Goal: Task Accomplishment & Management: Manage account settings

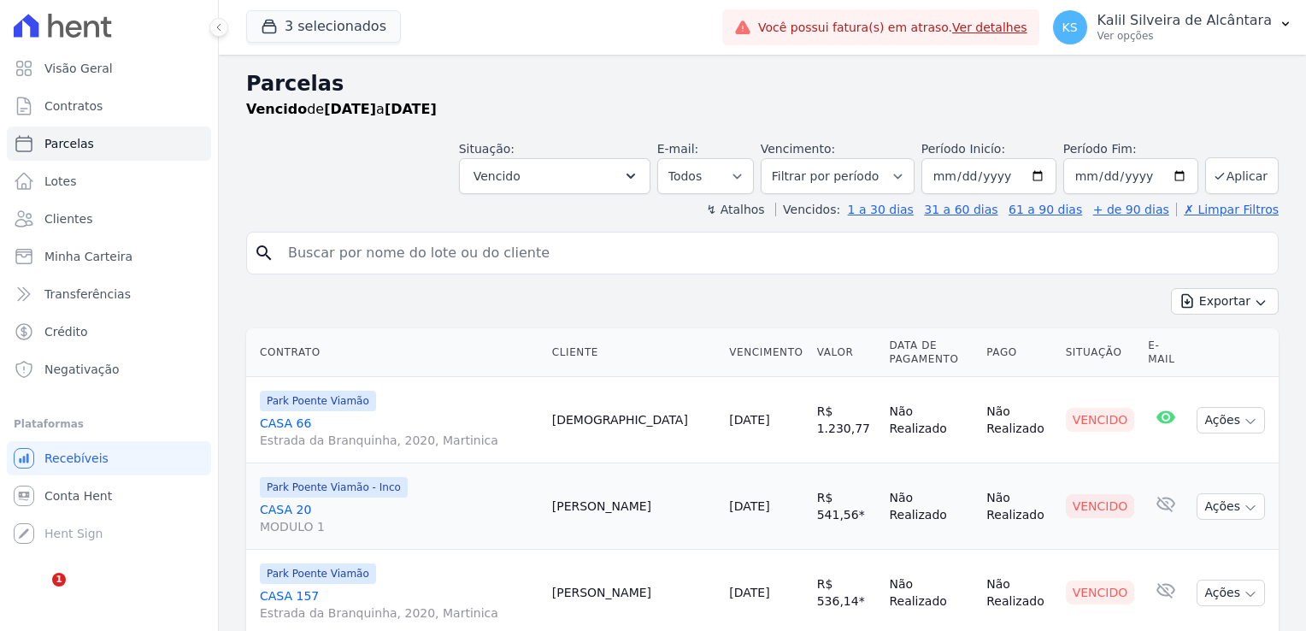
select select
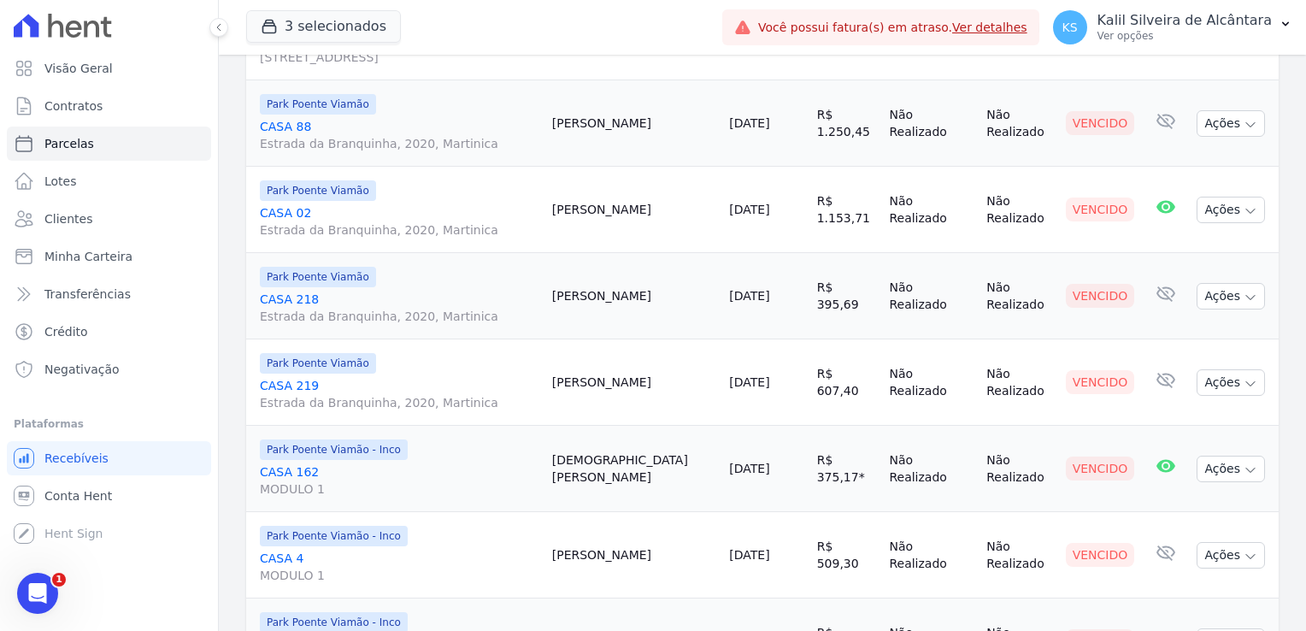
drag, startPoint x: 654, startPoint y: 207, endPoint x: 600, endPoint y: 212, distance: 54.9
click at [600, 212] on td "Alyson Moreira" at bounding box center [634, 210] width 178 height 86
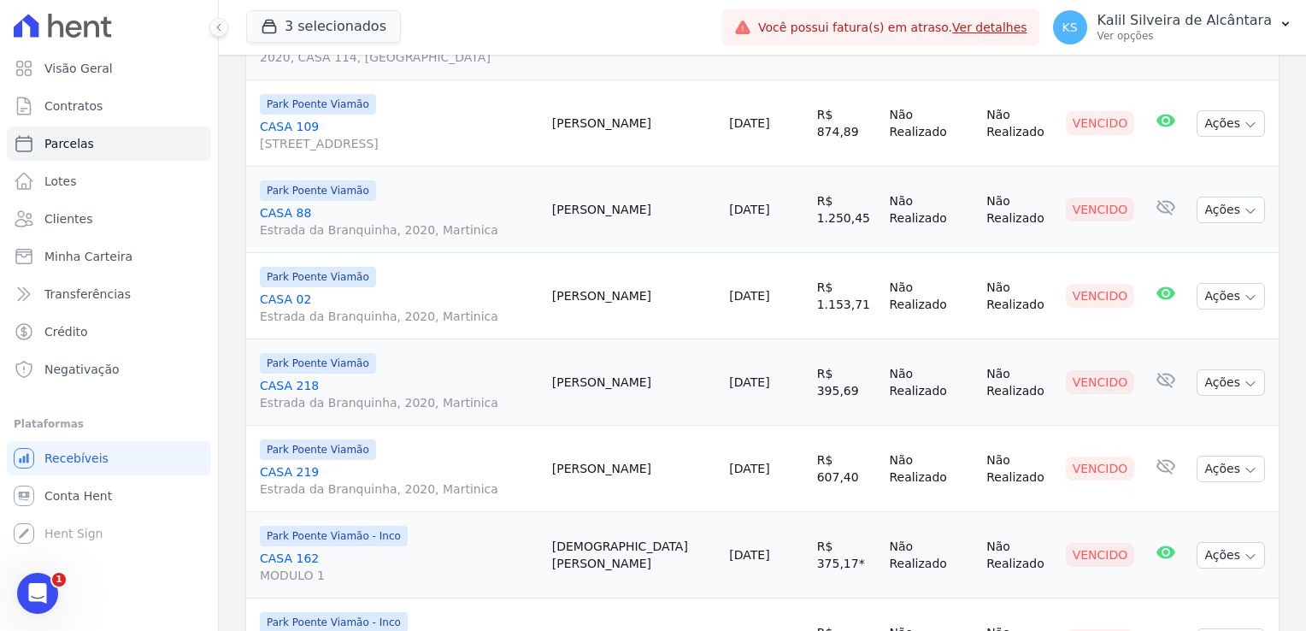
scroll to position [1367, 0]
drag, startPoint x: 628, startPoint y: 299, endPoint x: 653, endPoint y: 298, distance: 24.8
click at [653, 298] on td "Alyson Moreira" at bounding box center [634, 295] width 178 height 86
drag, startPoint x: 653, startPoint y: 298, endPoint x: 616, endPoint y: 303, distance: 37.1
click at [616, 303] on td "Alyson Moreira" at bounding box center [634, 295] width 178 height 86
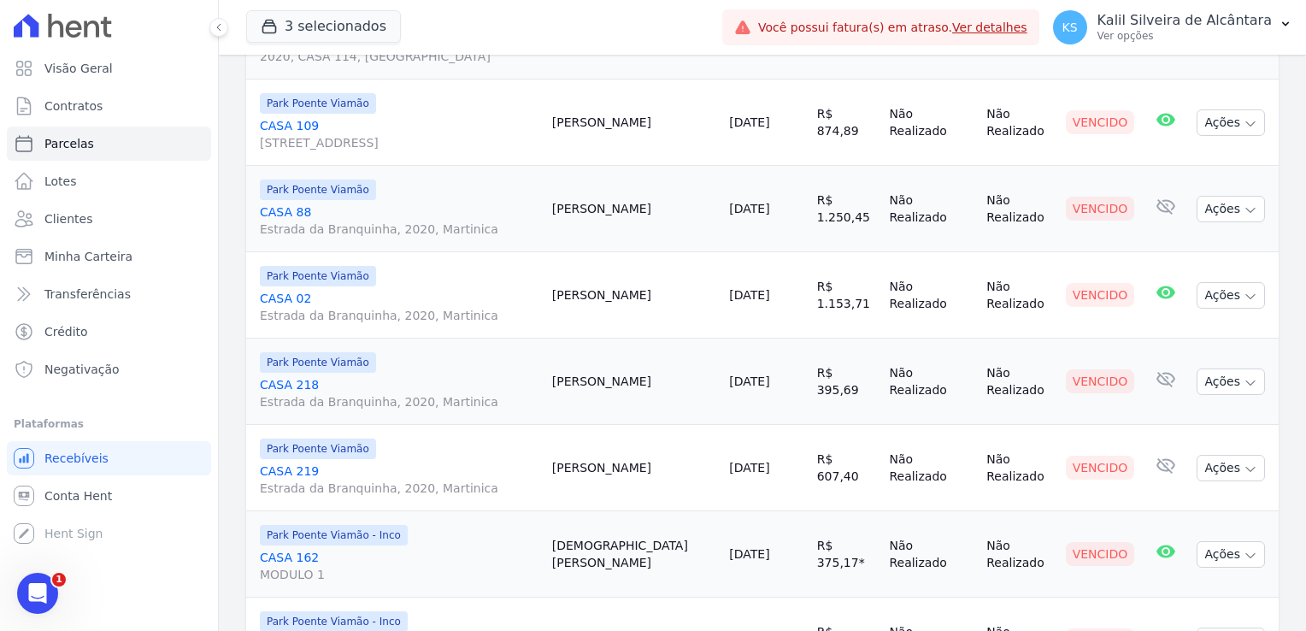
drag, startPoint x: 596, startPoint y: 298, endPoint x: 678, endPoint y: 299, distance: 82.9
click at [678, 299] on td "Alyson Moreira" at bounding box center [634, 295] width 178 height 86
drag, startPoint x: 625, startPoint y: 207, endPoint x: 608, endPoint y: 205, distance: 17.2
click at [608, 205] on td "Fabio Chaves" at bounding box center [634, 209] width 178 height 86
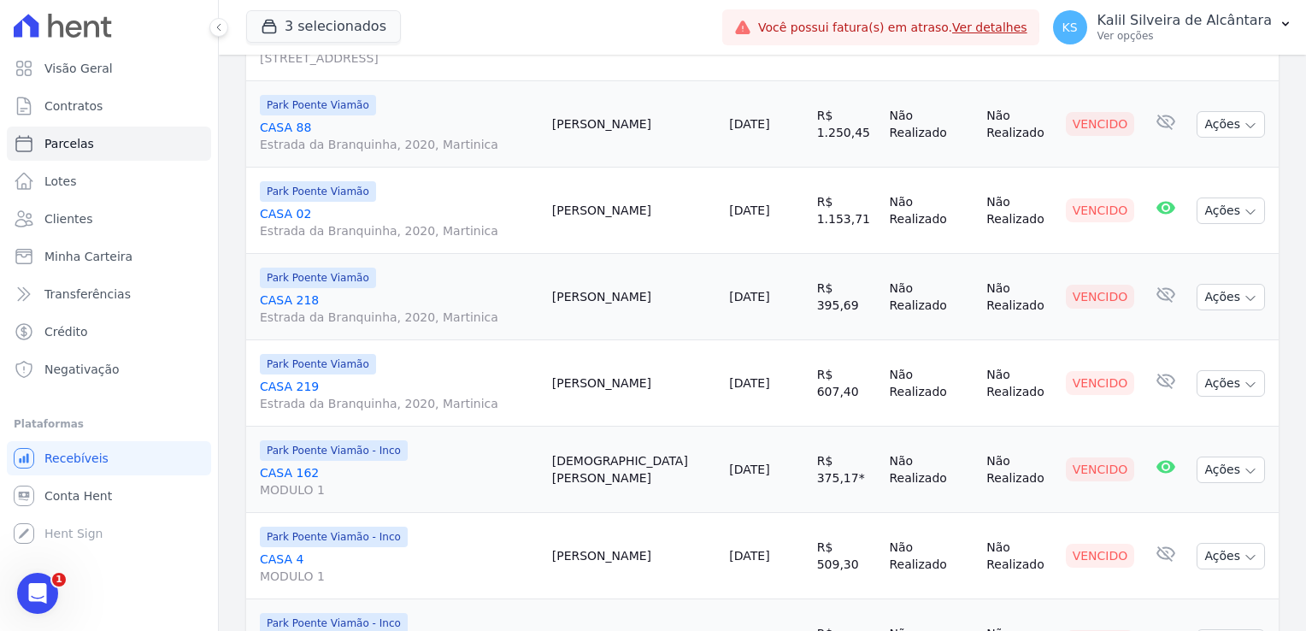
scroll to position [1452, 0]
click at [619, 470] on td "[DEMOGRAPHIC_DATA][PERSON_NAME]" at bounding box center [634, 468] width 178 height 86
drag, startPoint x: 612, startPoint y: 383, endPoint x: 660, endPoint y: 385, distance: 47.9
click at [660, 385] on td "Angela Silveira" at bounding box center [634, 382] width 178 height 86
click at [632, 291] on td "Andressa Rodrigues" at bounding box center [634, 296] width 178 height 86
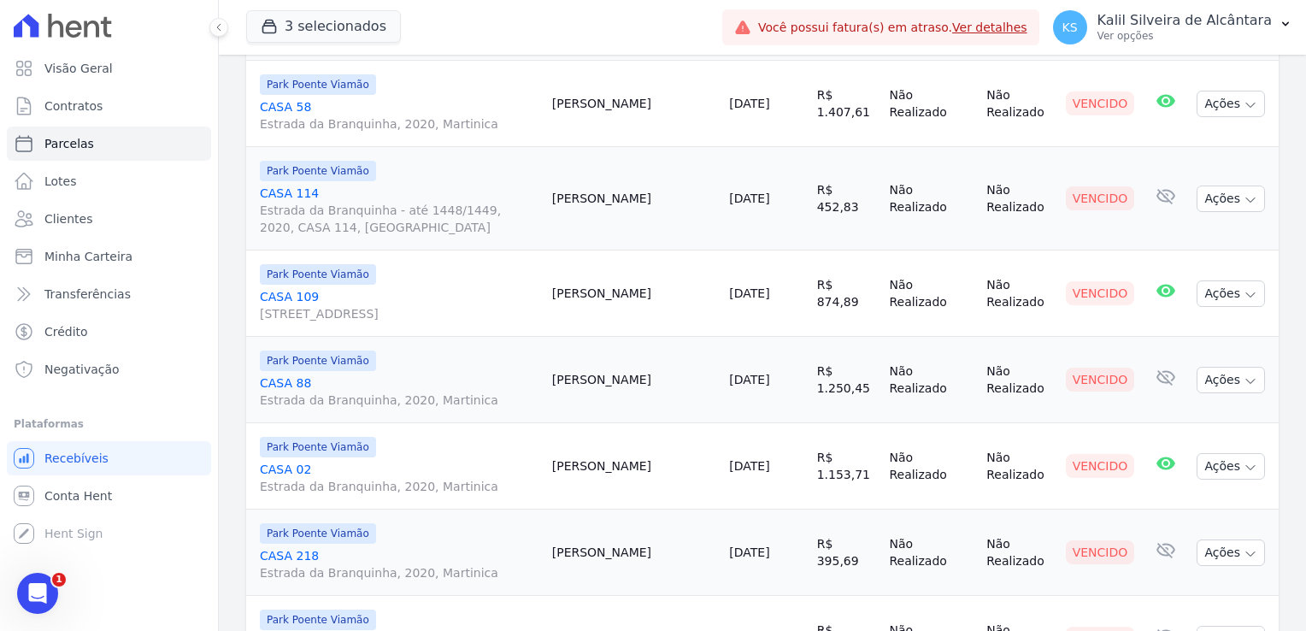
scroll to position [1196, 0]
drag, startPoint x: 637, startPoint y: 290, endPoint x: 662, endPoint y: 290, distance: 25.6
click at [662, 290] on td "Louise Santos" at bounding box center [634, 293] width 178 height 86
drag, startPoint x: 610, startPoint y: 193, endPoint x: 643, endPoint y: 199, distance: 33.0
click at [643, 199] on td "Gabriela Guedes" at bounding box center [634, 198] width 178 height 103
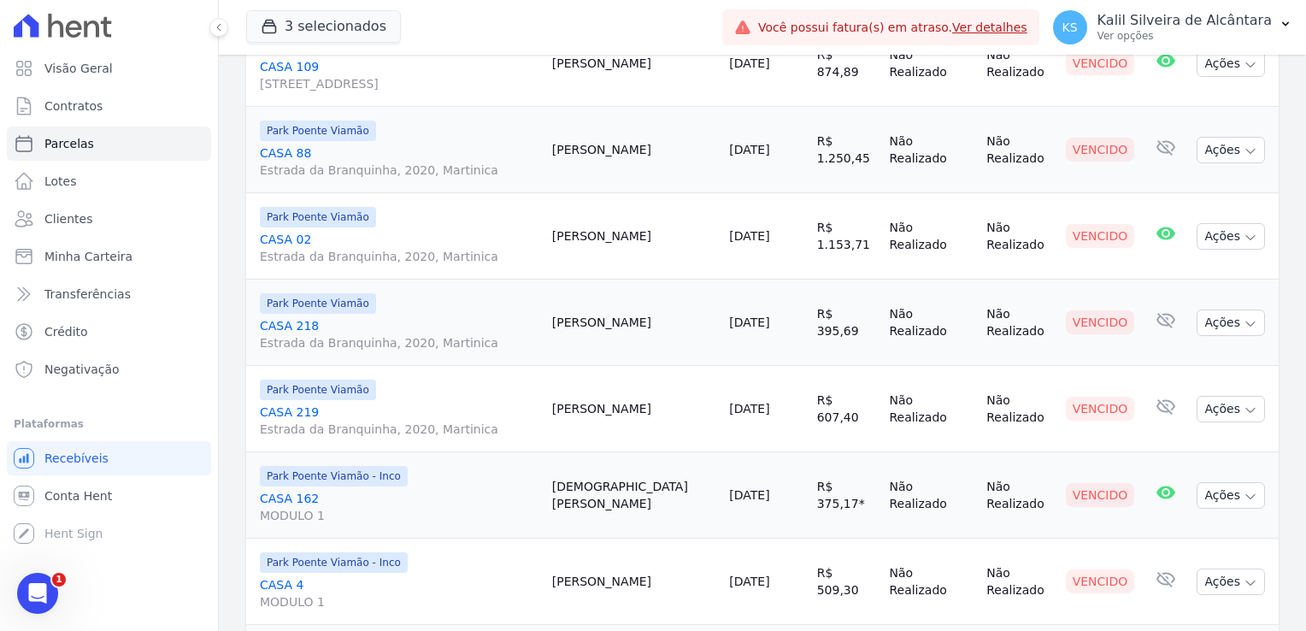
scroll to position [1452, 0]
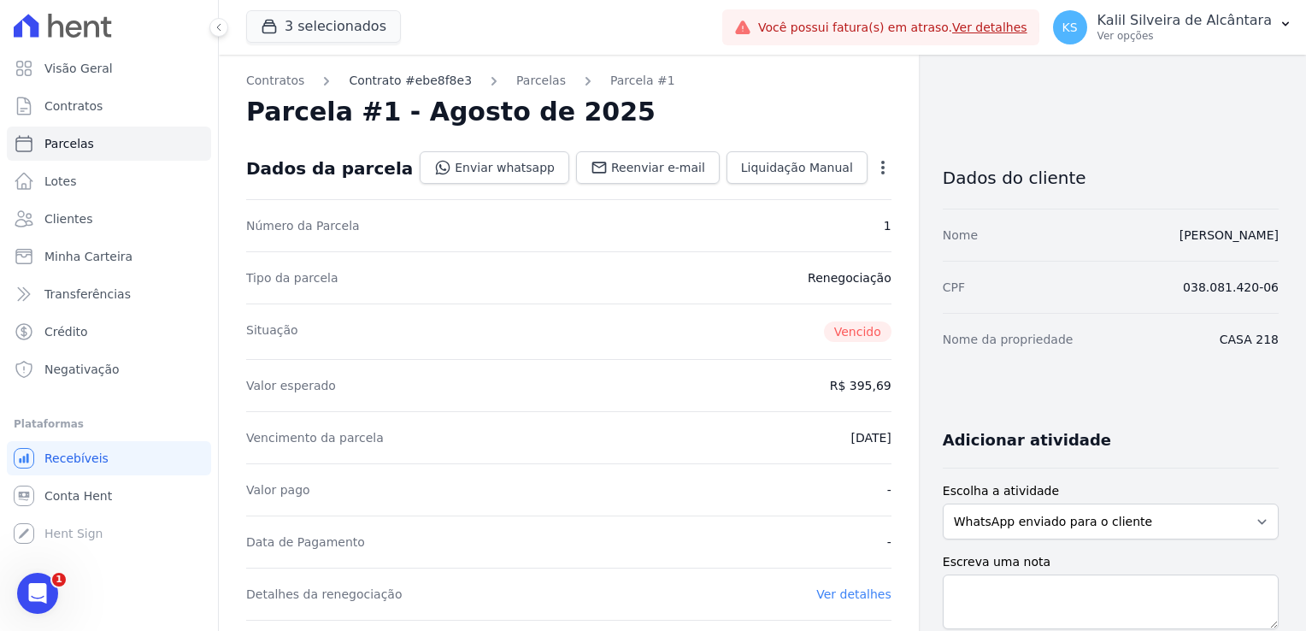
click at [395, 80] on link "Contrato #ebe8f8e3" at bounding box center [410, 81] width 123 height 18
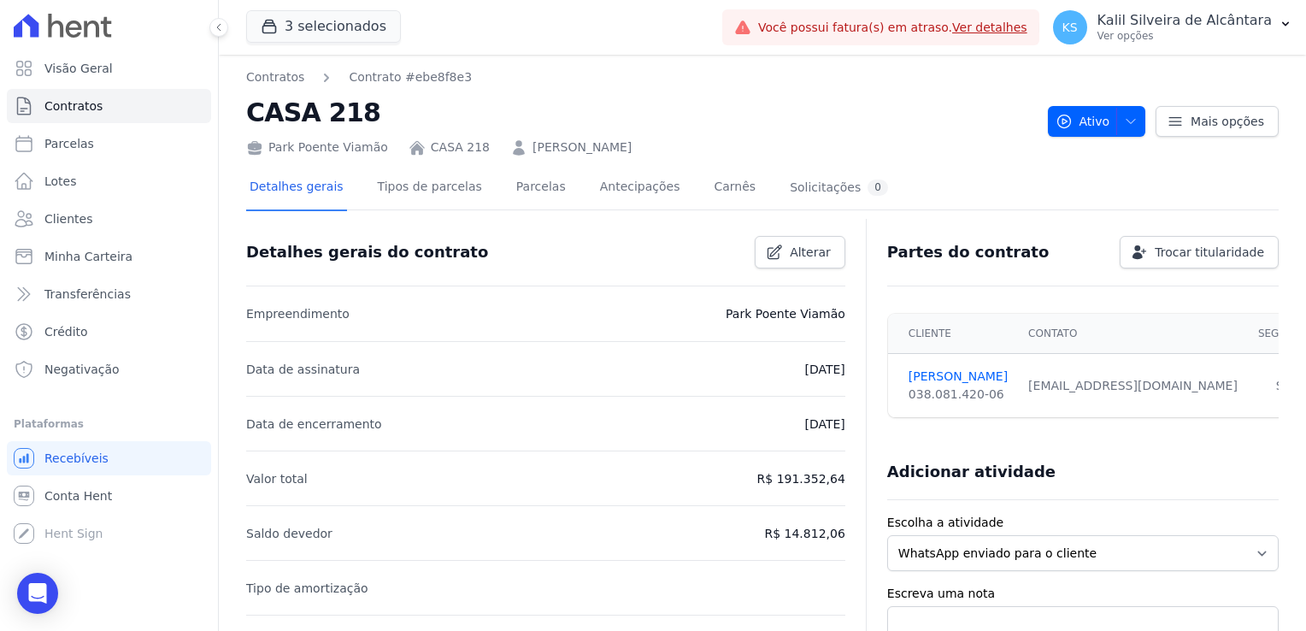
click at [620, 152] on link "ANDRESSA SANTOS RODRIGUES" at bounding box center [581, 147] width 99 height 18
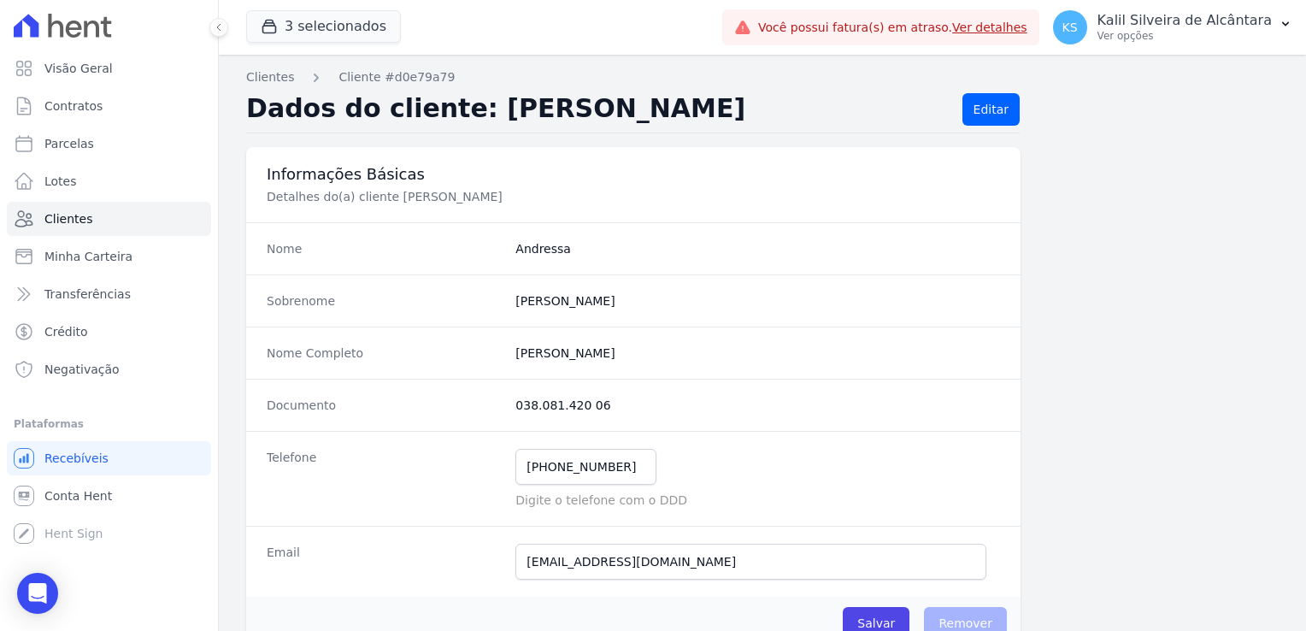
drag, startPoint x: 601, startPoint y: 410, endPoint x: 509, endPoint y: 400, distance: 92.8
click at [509, 400] on div "Documento 038.081.420 06" at bounding box center [633, 404] width 774 height 52
copy dd "038.081.420 06"
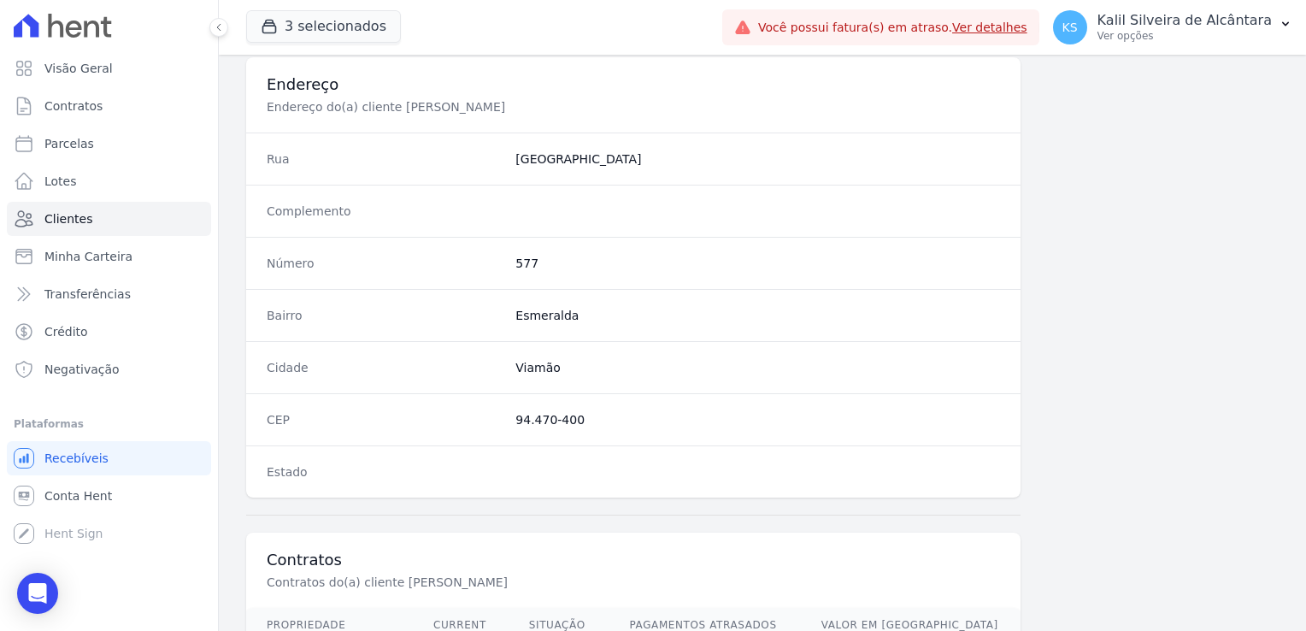
scroll to position [962, 0]
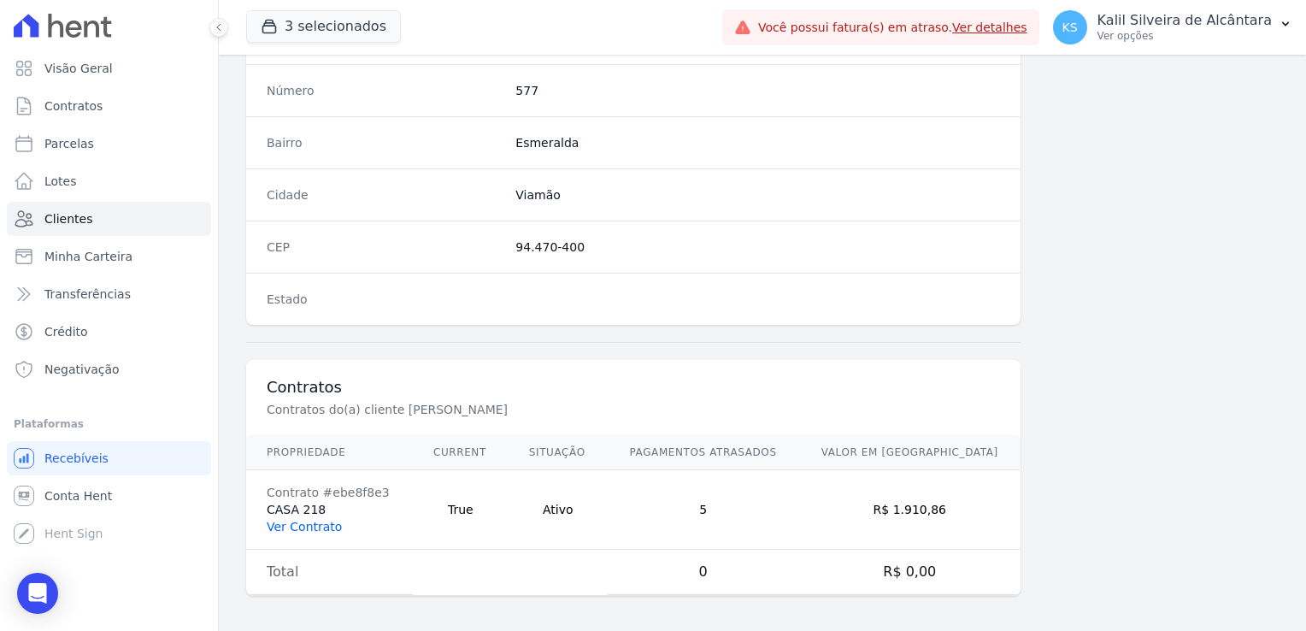
click at [316, 525] on link "Ver Contrato" at bounding box center [304, 526] width 75 height 14
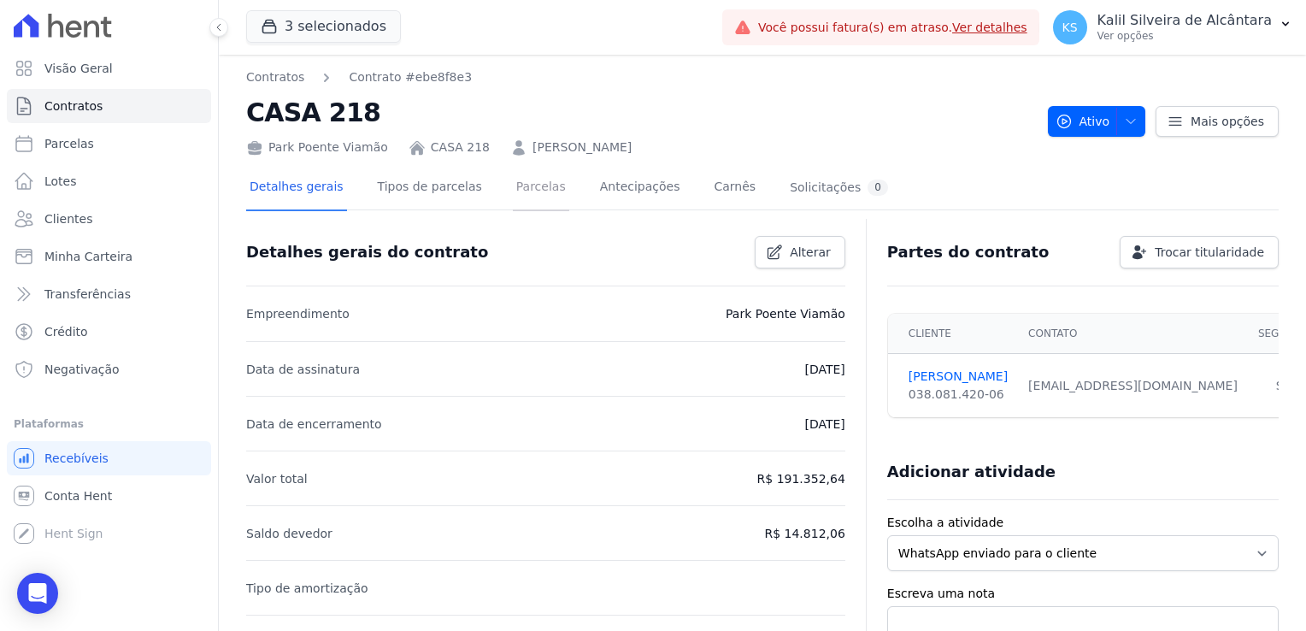
click at [530, 188] on link "Parcelas" at bounding box center [541, 188] width 56 height 45
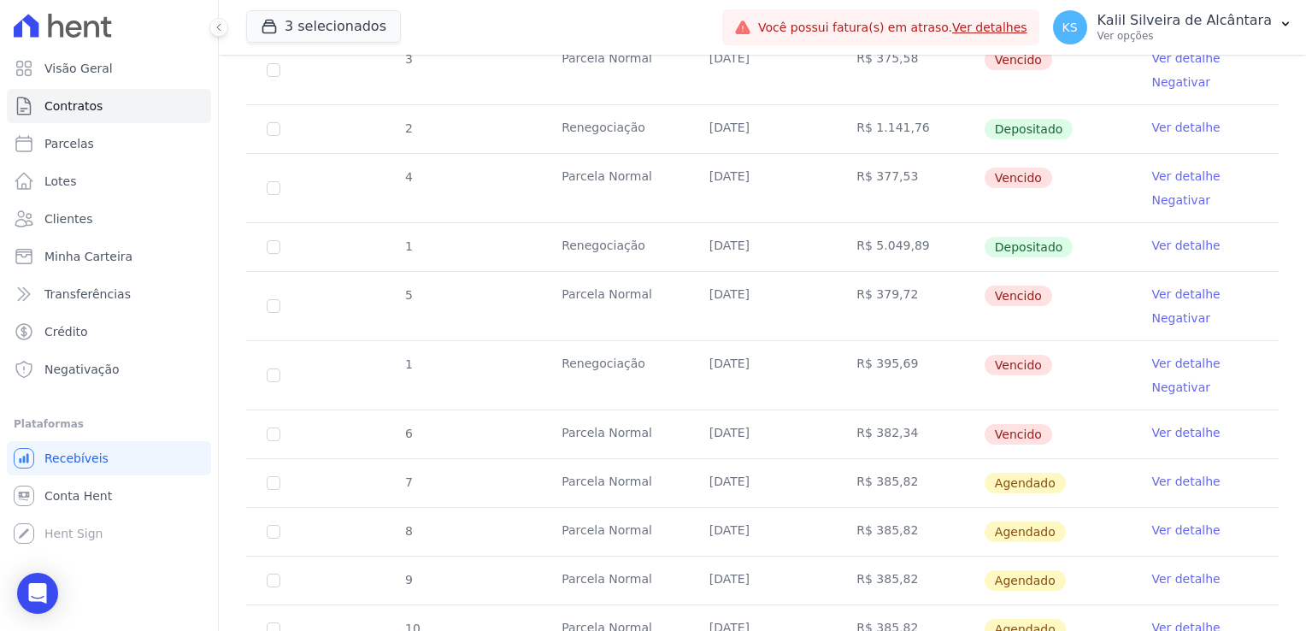
scroll to position [854, 0]
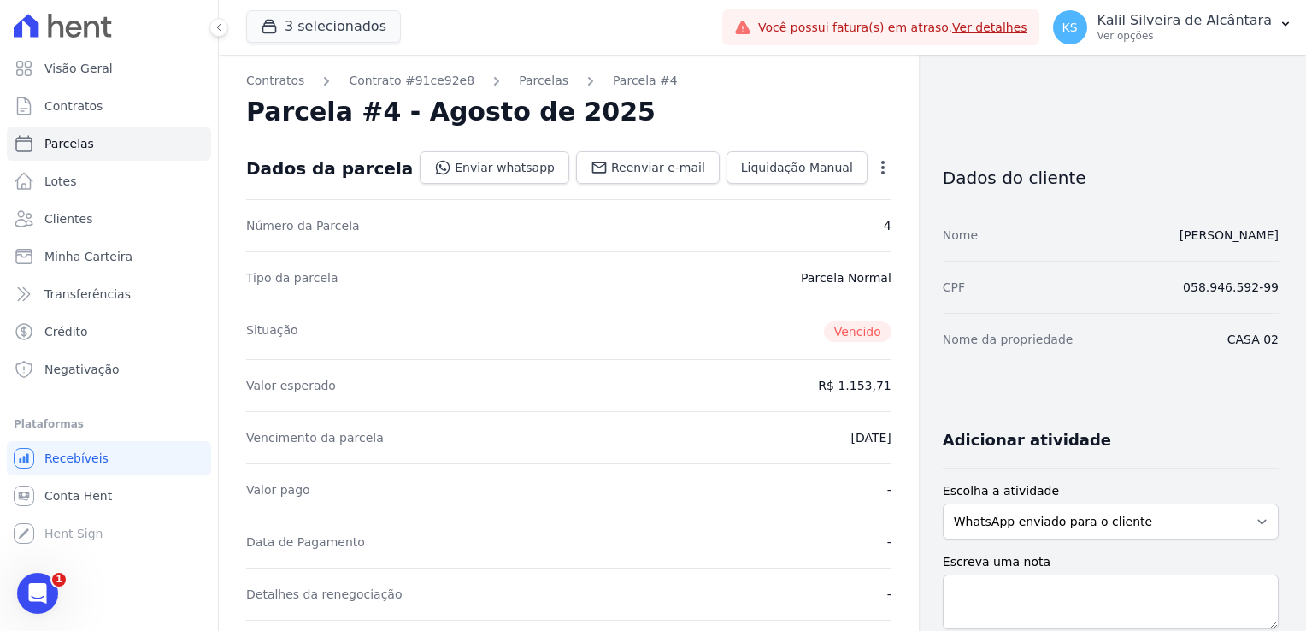
drag, startPoint x: 516, startPoint y: 79, endPoint x: 472, endPoint y: 79, distance: 44.4
click at [407, 81] on link "Contrato #91ce92e8" at bounding box center [412, 81] width 126 height 18
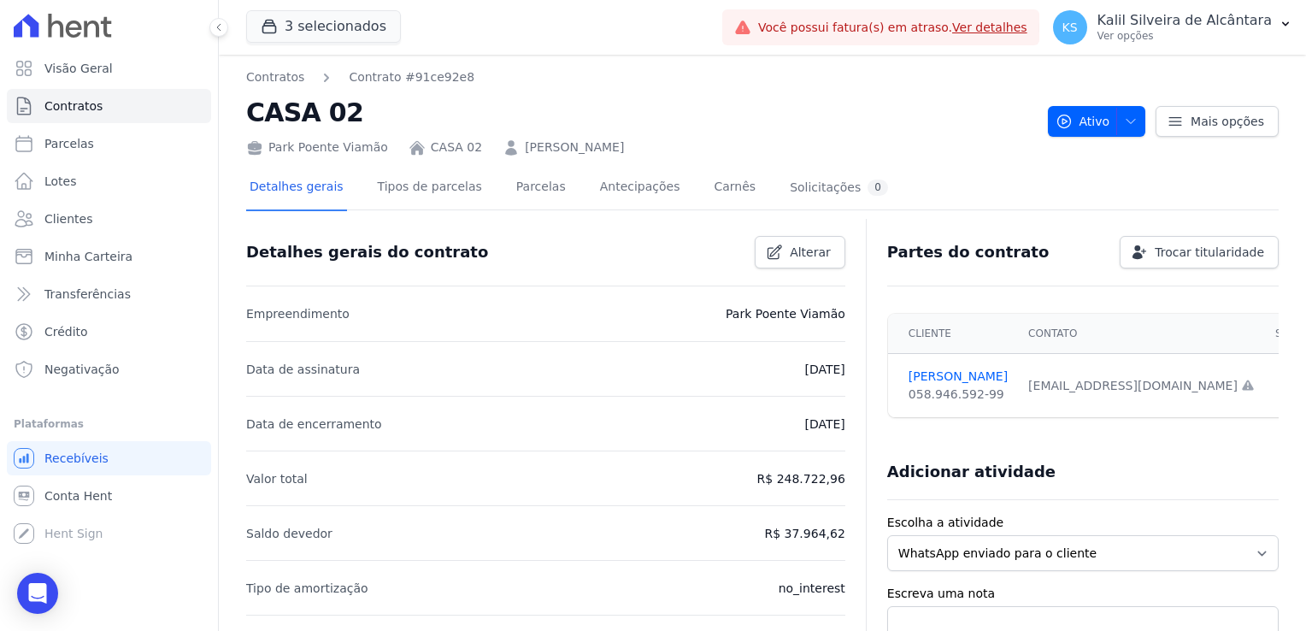
click at [533, 150] on link "ALYSON JOSÉ RUIZ MOREIRA" at bounding box center [574, 147] width 99 height 18
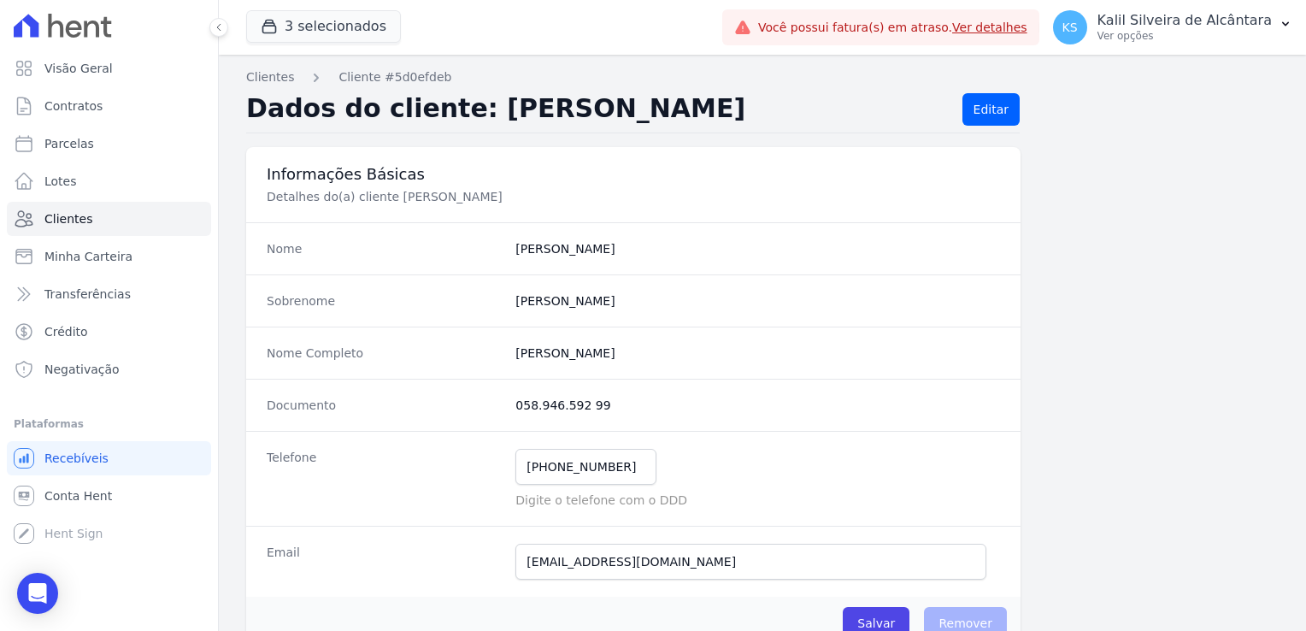
click at [533, 246] on dd "Alyson" at bounding box center [757, 248] width 484 height 17
copy dd "Alyson"
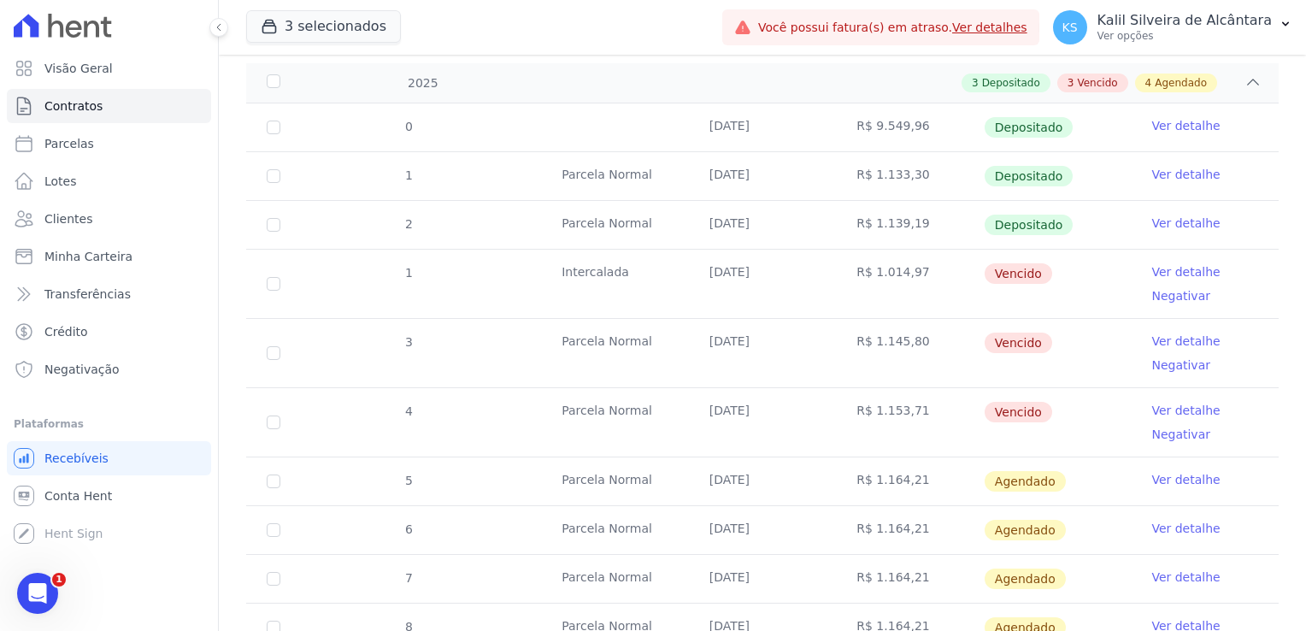
scroll to position [256, 0]
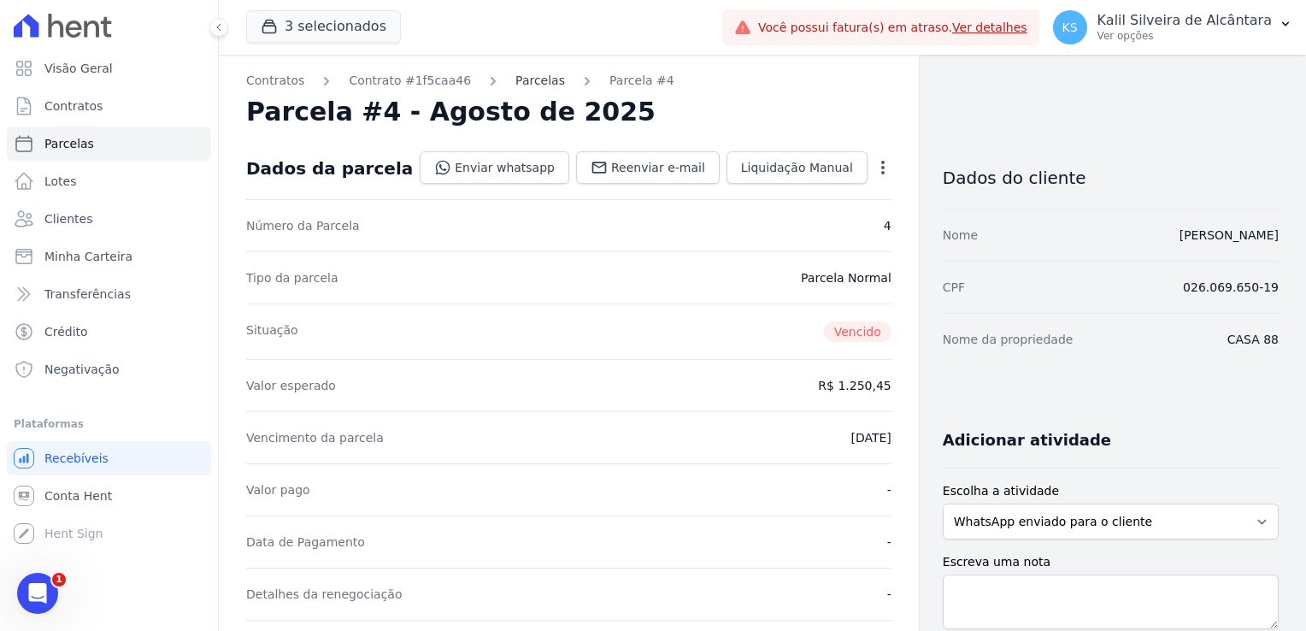
click at [521, 79] on link "Parcelas" at bounding box center [540, 81] width 50 height 18
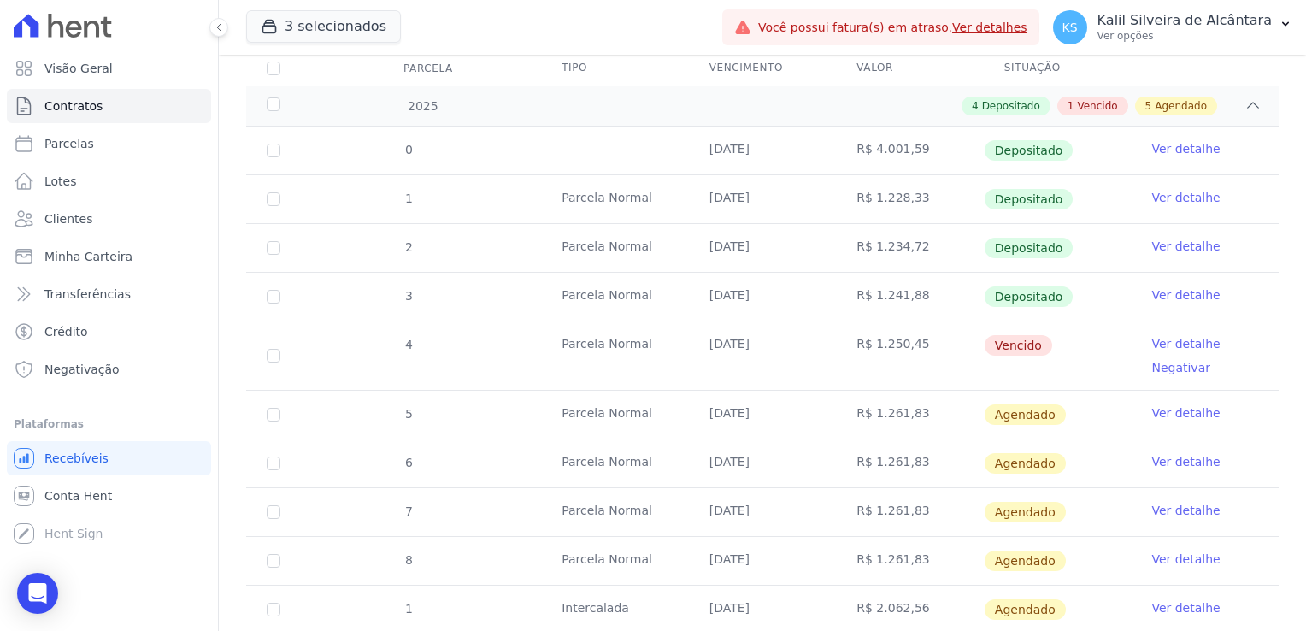
scroll to position [256, 0]
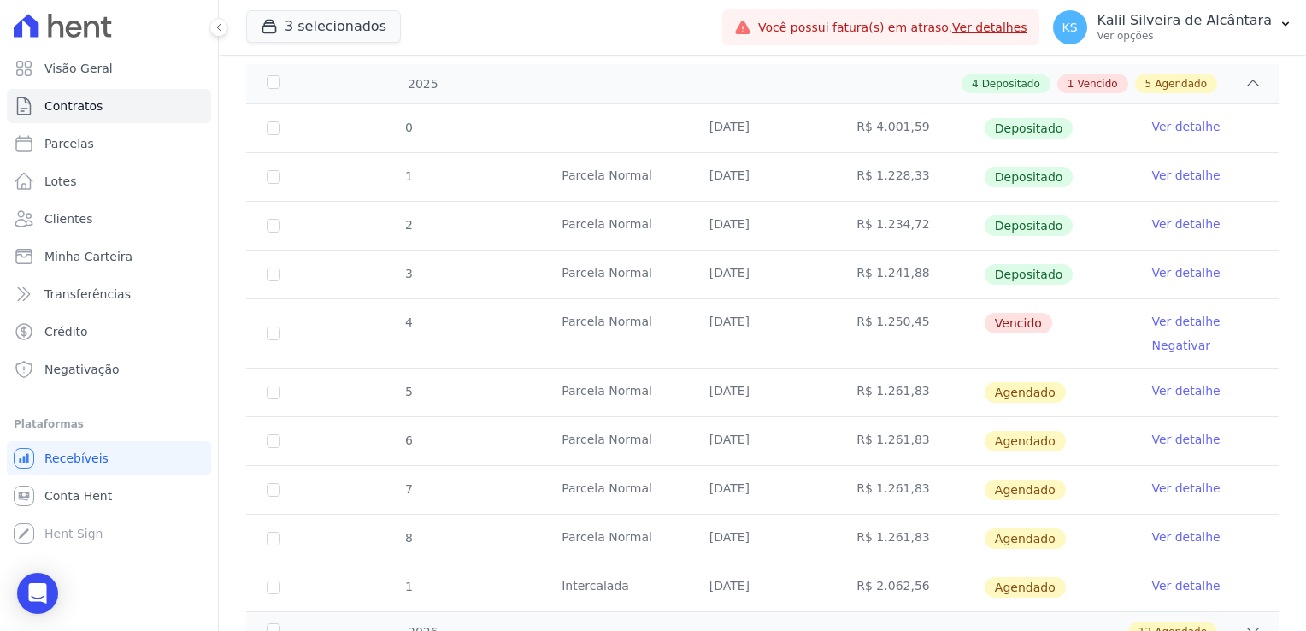
drag, startPoint x: 661, startPoint y: 323, endPoint x: 653, endPoint y: 322, distance: 8.6
click at [653, 322] on tr "4 Parcela Normal 10/08/2025 R$ 1.250,45 Vencido Ver detalhe Negativar" at bounding box center [762, 332] width 1032 height 69
drag, startPoint x: 653, startPoint y: 322, endPoint x: 783, endPoint y: 333, distance: 131.2
click at [783, 333] on td "10/08/2025" at bounding box center [763, 333] width 148 height 68
drag, startPoint x: 706, startPoint y: 320, endPoint x: 764, endPoint y: 323, distance: 58.2
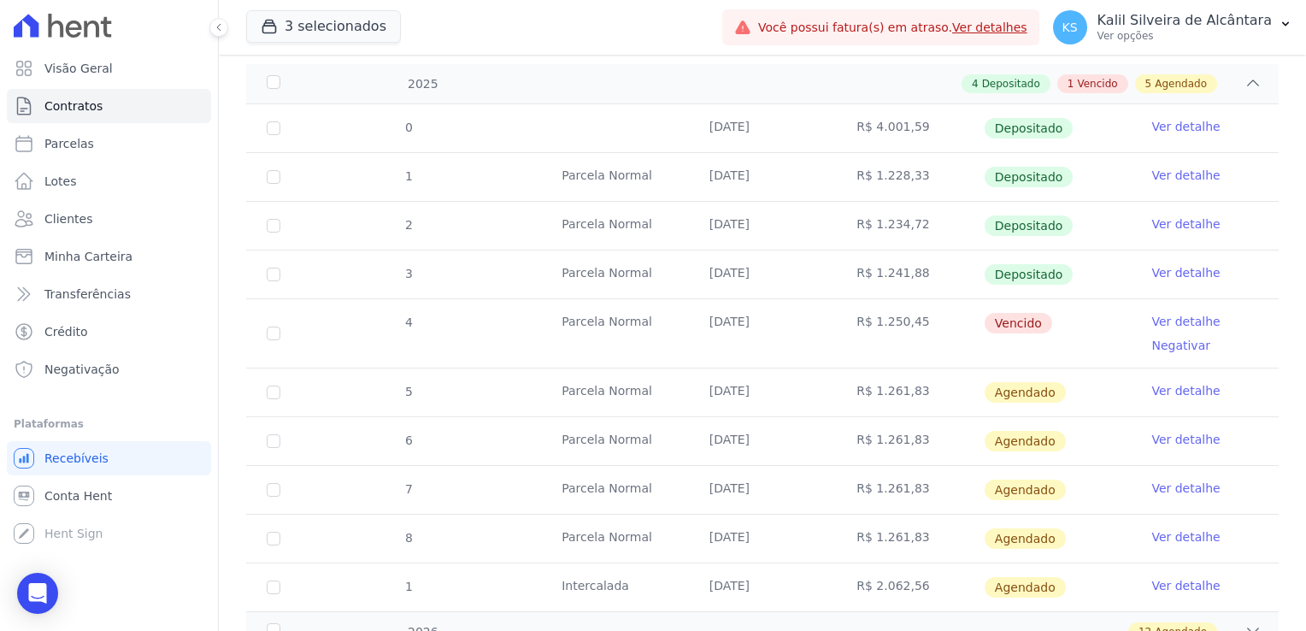
click at [764, 323] on td "10/08/2025" at bounding box center [763, 333] width 148 height 68
click at [754, 323] on td "10/08/2025" at bounding box center [763, 333] width 148 height 68
drag, startPoint x: 756, startPoint y: 318, endPoint x: 708, endPoint y: 320, distance: 47.9
click at [708, 320] on td "10/08/2025" at bounding box center [763, 333] width 148 height 68
drag, startPoint x: 708, startPoint y: 320, endPoint x: 759, endPoint y: 323, distance: 50.5
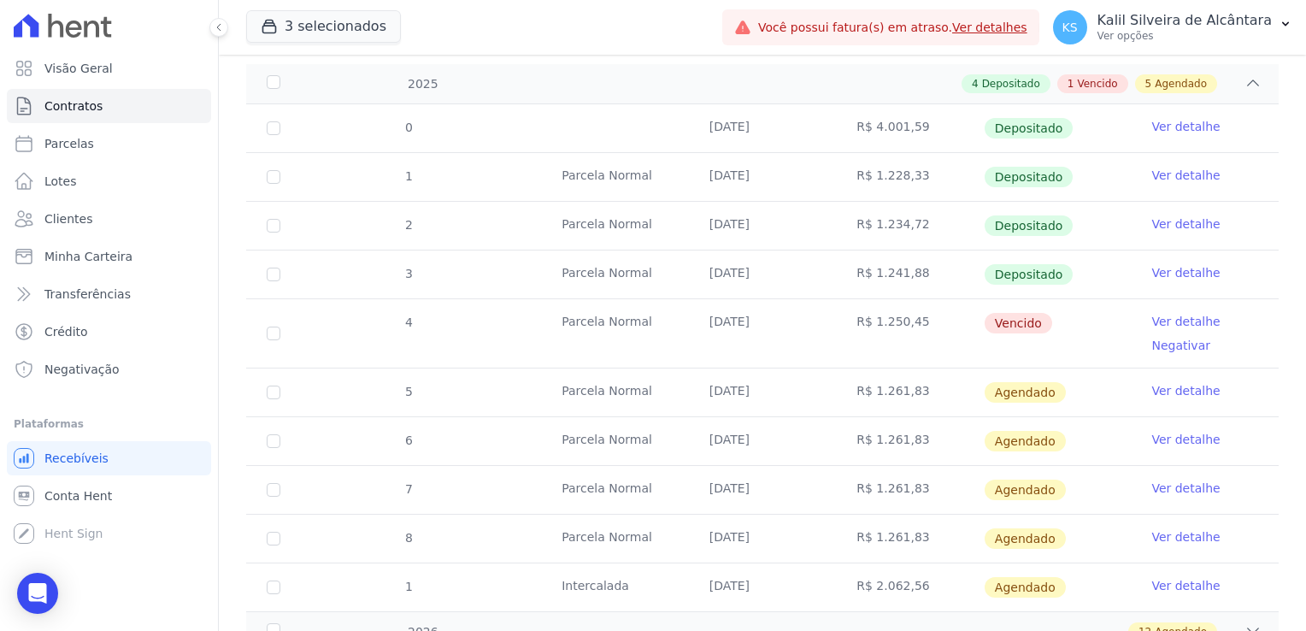
click at [750, 320] on td "10/08/2025" at bounding box center [763, 333] width 148 height 68
click at [740, 321] on td "10/08/2025" at bounding box center [763, 333] width 148 height 68
click at [720, 333] on td "10/08/2025" at bounding box center [763, 333] width 148 height 68
drag, startPoint x: 697, startPoint y: 320, endPoint x: 772, endPoint y: 323, distance: 75.2
click at [772, 323] on td "10/08/2025" at bounding box center [763, 333] width 148 height 68
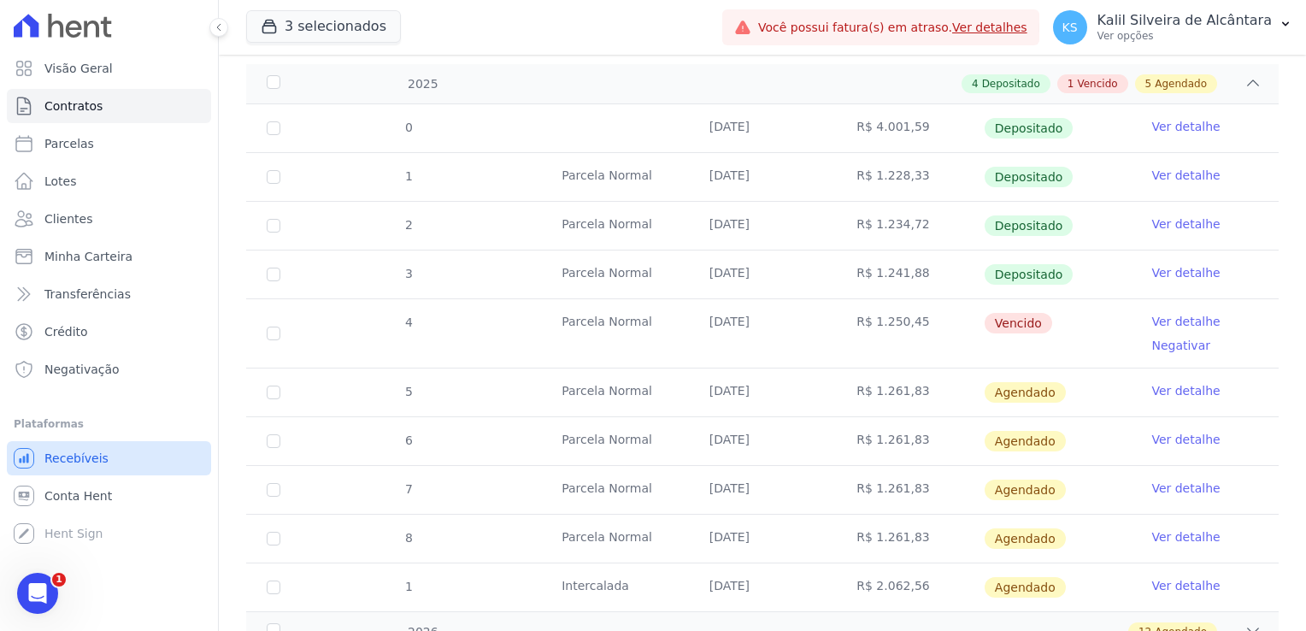
scroll to position [0, 0]
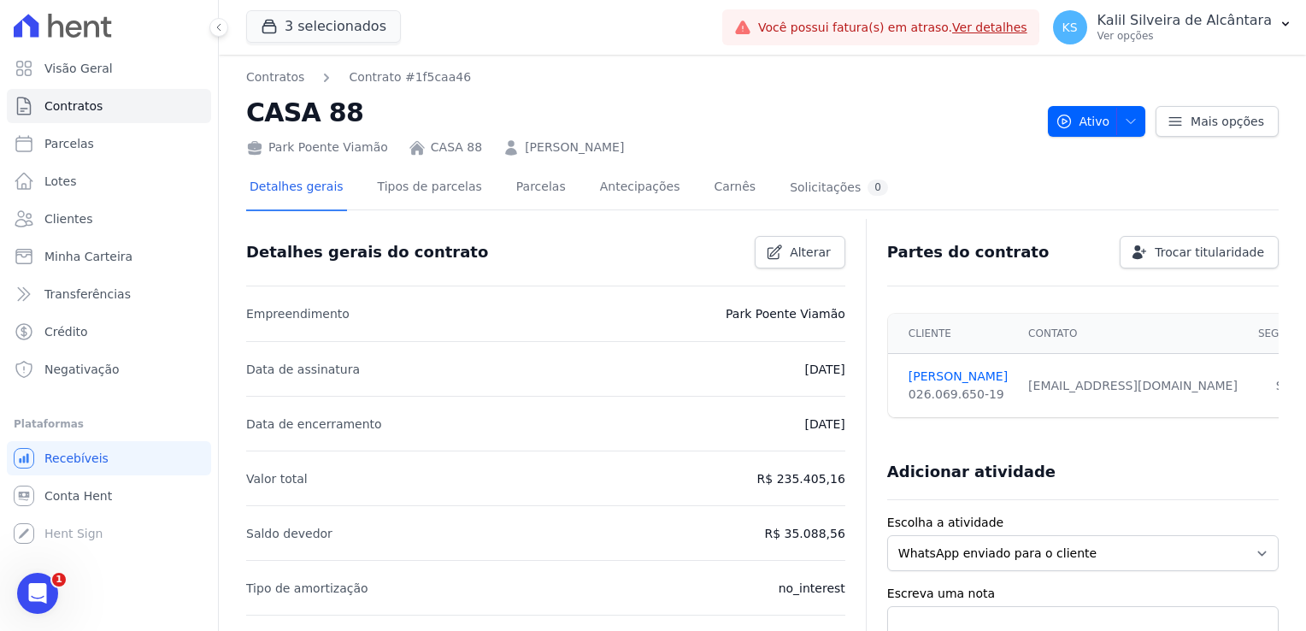
click at [543, 149] on link "FABIO DA ROSA CHAVES" at bounding box center [574, 147] width 99 height 18
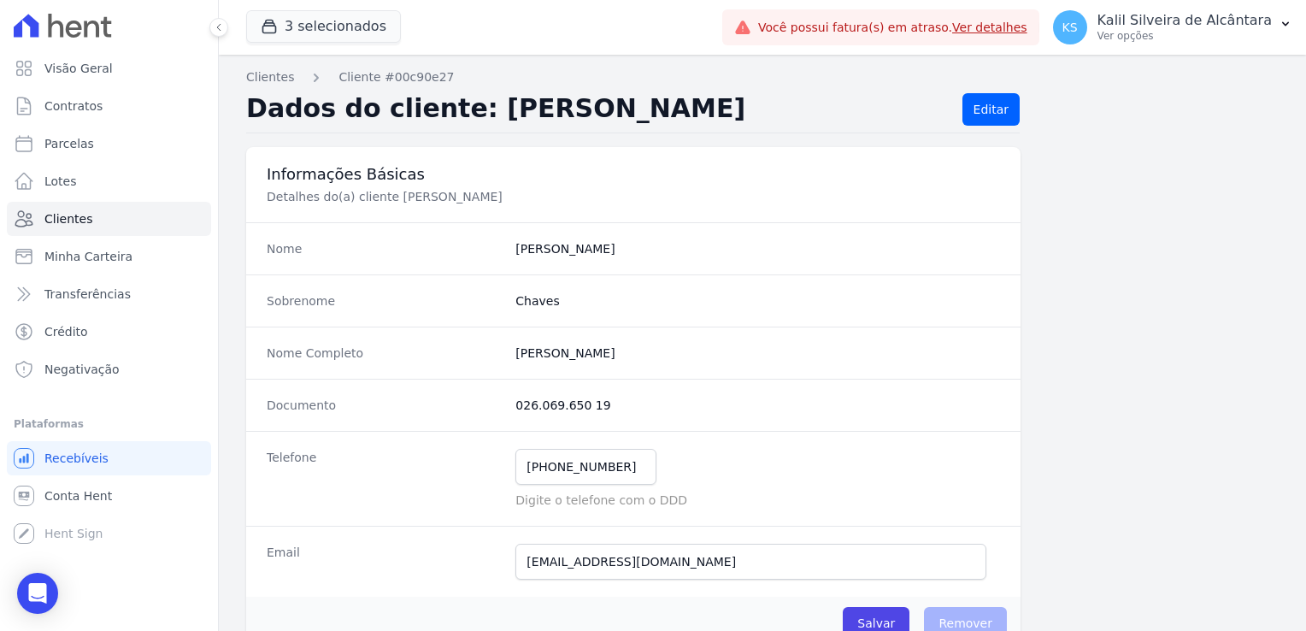
click at [520, 352] on completo "Fabio Da Rosa Chaves" at bounding box center [757, 352] width 484 height 17
copy completo "Fabio"
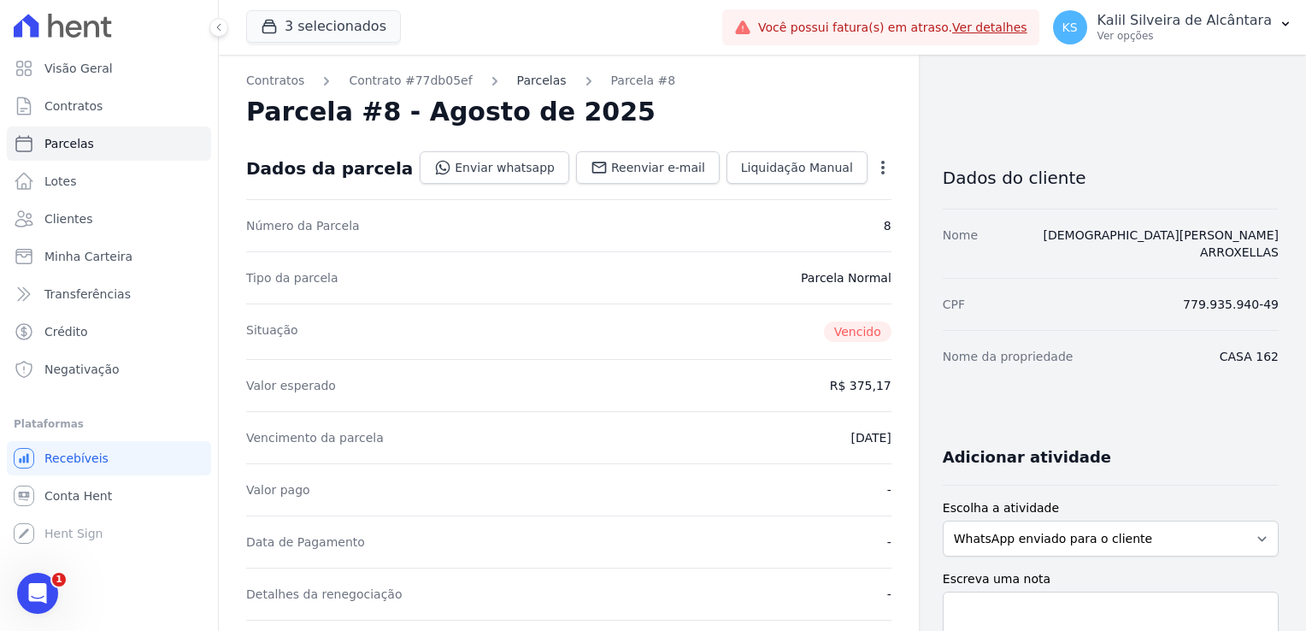
click at [533, 77] on link "Parcelas" at bounding box center [542, 81] width 50 height 18
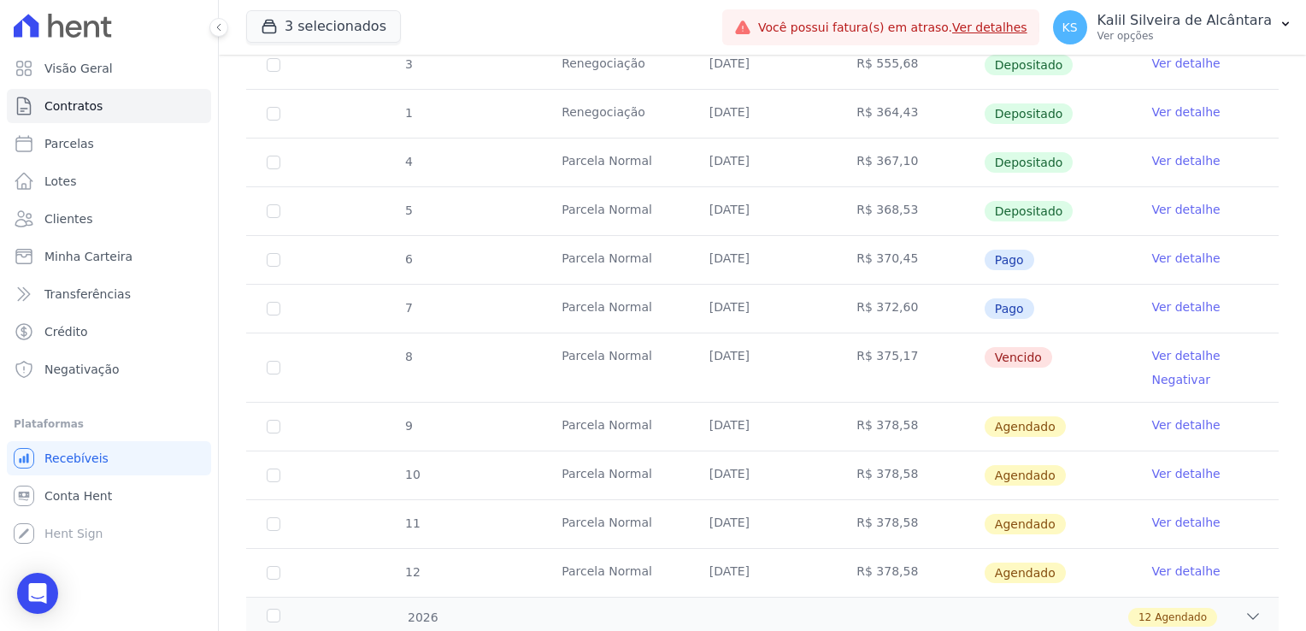
scroll to position [690, 0]
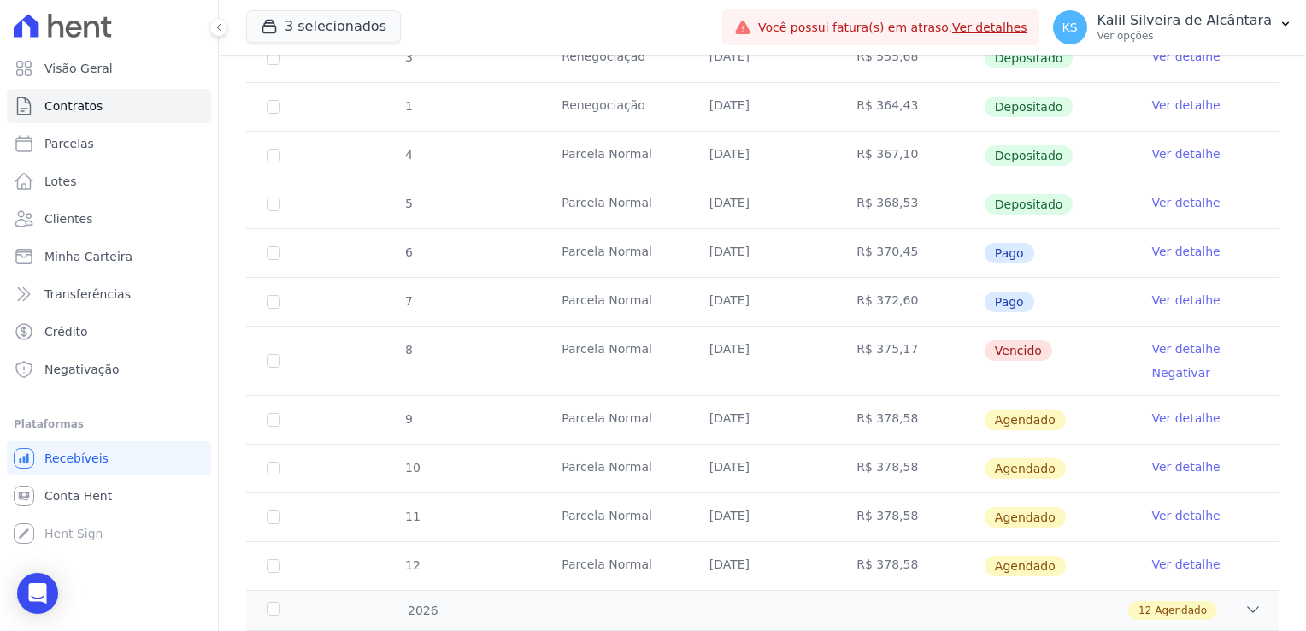
drag, startPoint x: 1010, startPoint y: 296, endPoint x: 971, endPoint y: 234, distance: 72.5
click at [971, 234] on tbody "1 [GEOGRAPHIC_DATA] [DATE] R$ 360,83 Depositado Ver detalhe 1 Renegociação [DAT…" at bounding box center [762, 190] width 1032 height 799
drag, startPoint x: 971, startPoint y: 234, endPoint x: 921, endPoint y: 291, distance: 76.3
click at [921, 291] on td "R$ 372,60" at bounding box center [910, 302] width 148 height 48
click at [1042, 300] on td "Pago" at bounding box center [1057, 302] width 148 height 48
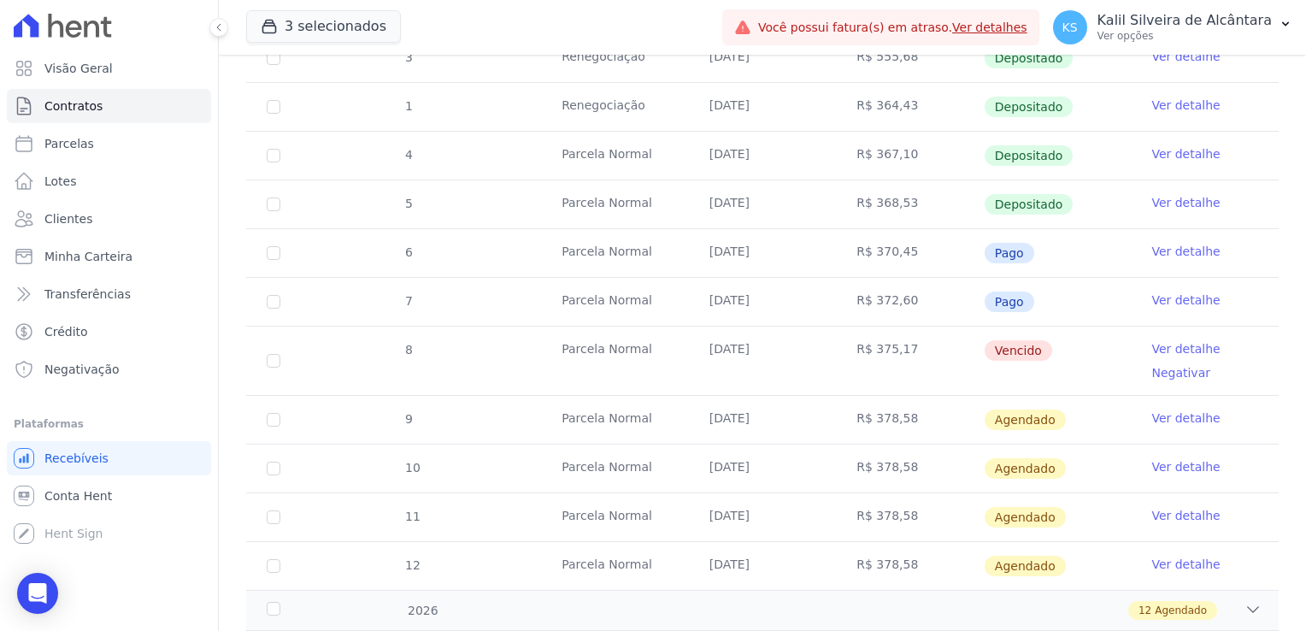
drag, startPoint x: 801, startPoint y: 350, endPoint x: 700, endPoint y: 348, distance: 100.9
click at [700, 348] on td "[DATE]" at bounding box center [763, 360] width 148 height 68
drag, startPoint x: 700, startPoint y: 348, endPoint x: 772, endPoint y: 352, distance: 71.9
click at [772, 352] on td "[DATE]" at bounding box center [763, 360] width 148 height 68
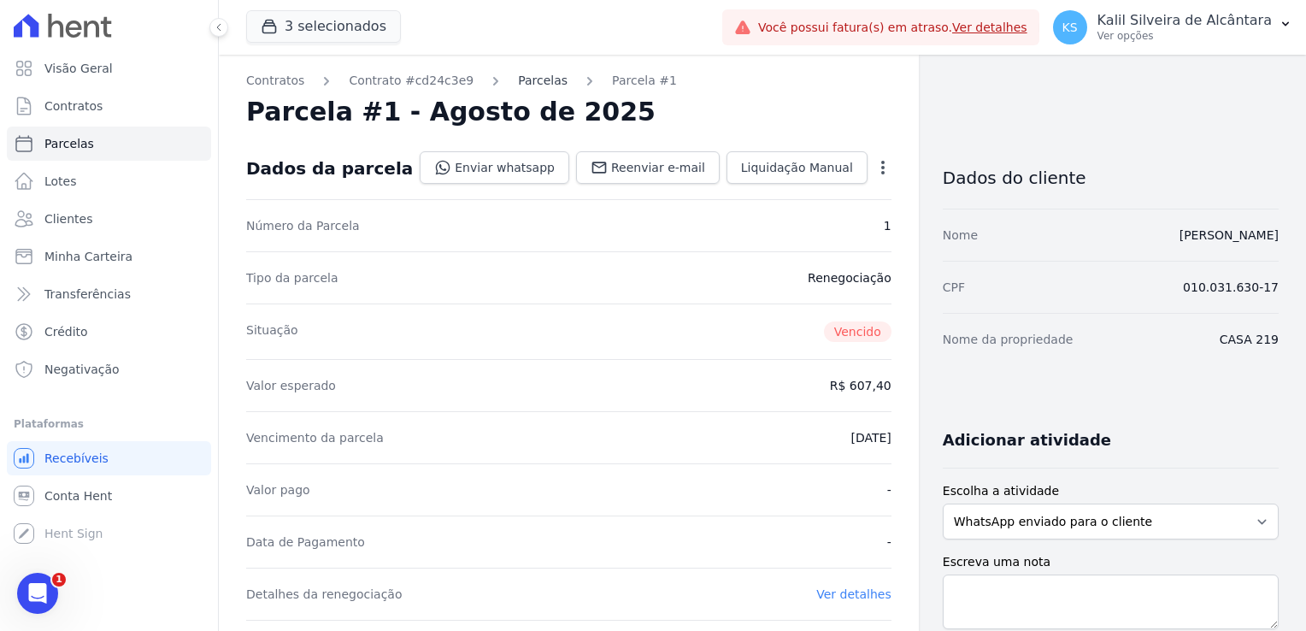
click at [519, 85] on link "Parcelas" at bounding box center [543, 81] width 50 height 18
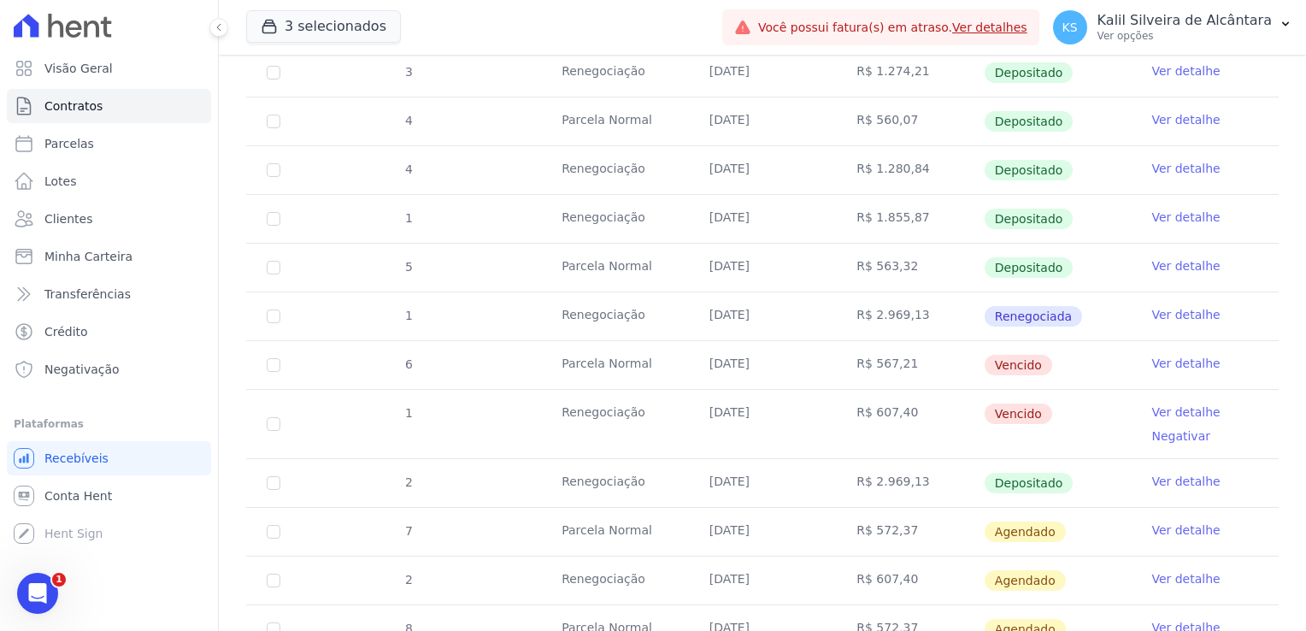
drag, startPoint x: 707, startPoint y: 376, endPoint x: 654, endPoint y: 338, distance: 65.7
click at [654, 338] on tbody "8 [GEOGRAPHIC_DATA] [DATE] R$ 1.133,60 Depositado Ver detalhe 9 [GEOGRAPHIC_DAT…" at bounding box center [762, 156] width 1032 height 1481
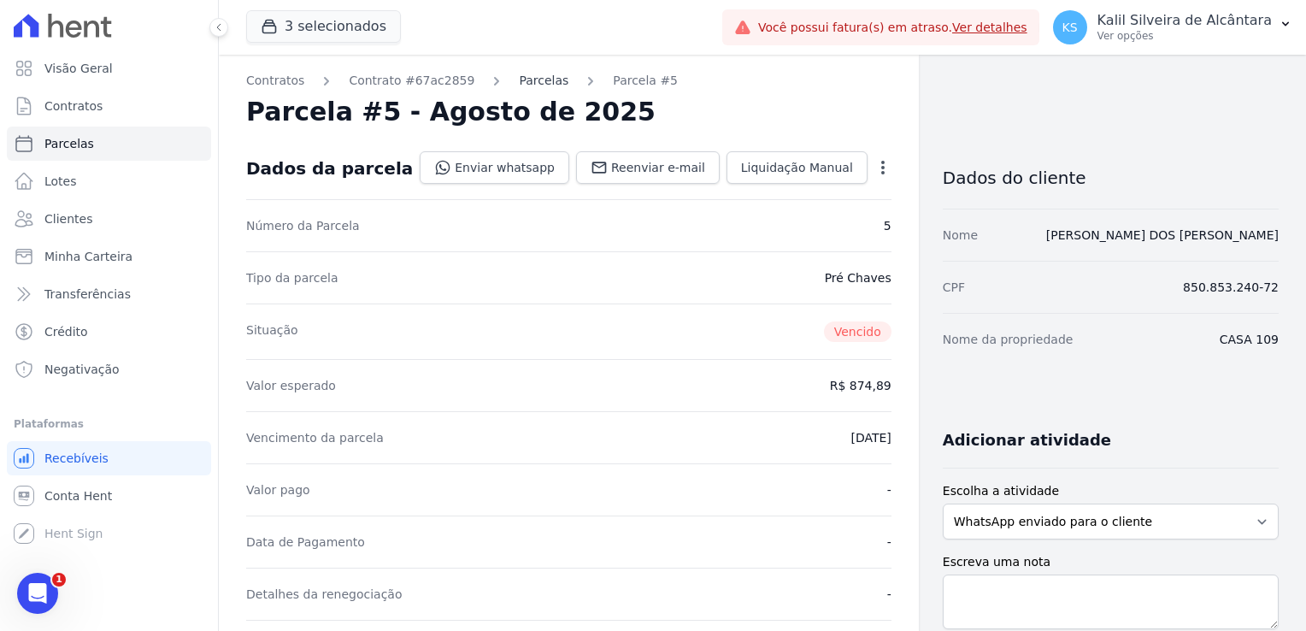
click at [525, 81] on link "Parcelas" at bounding box center [544, 81] width 50 height 18
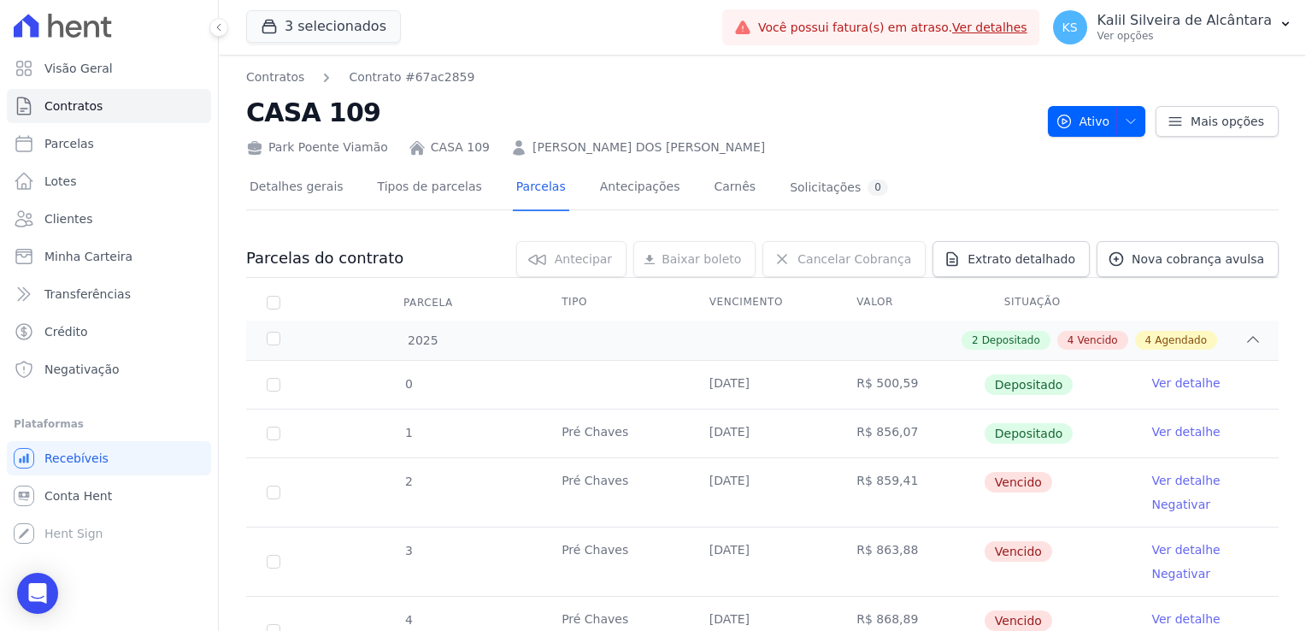
click at [599, 149] on link "LOUISE MARTINS PEREIRA DOS SANTOS" at bounding box center [648, 147] width 232 height 18
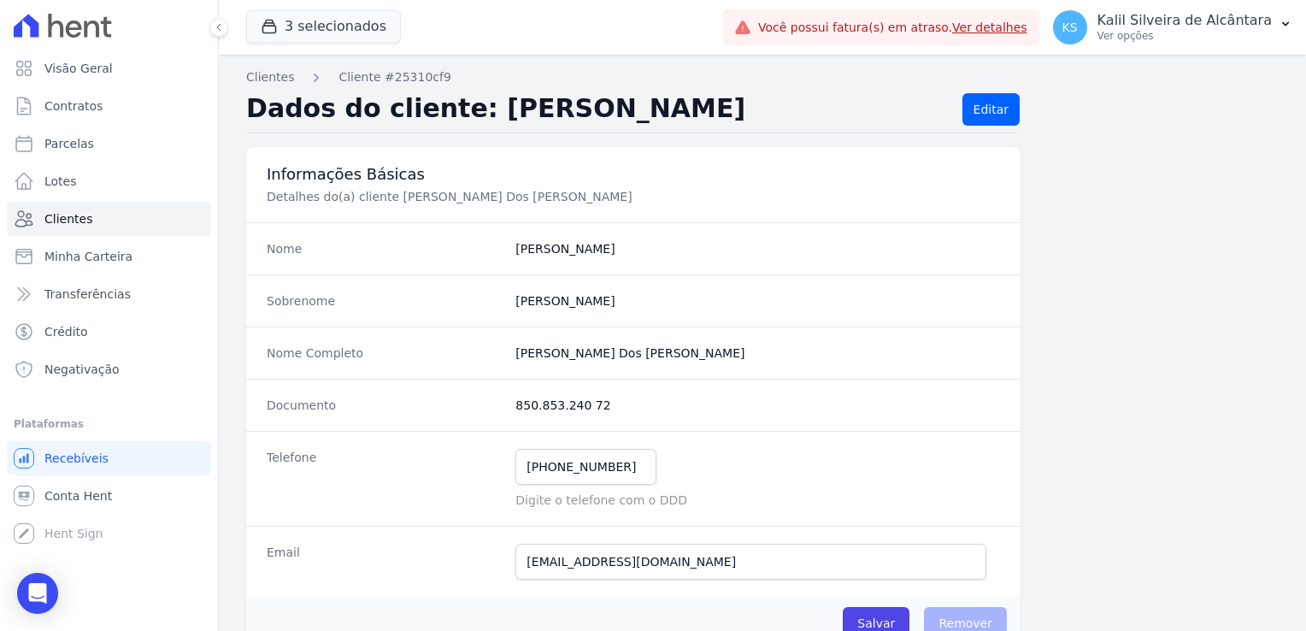
click at [528, 255] on dd "Louise" at bounding box center [757, 248] width 484 height 17
copy dd "Louise"
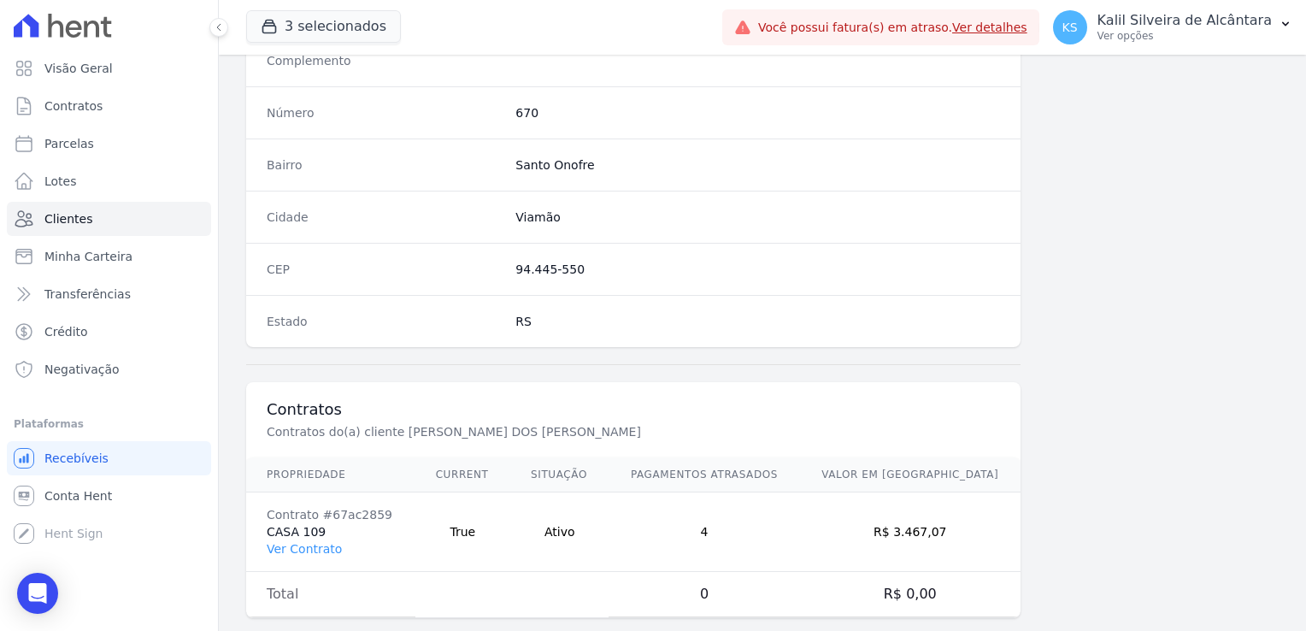
scroll to position [962, 0]
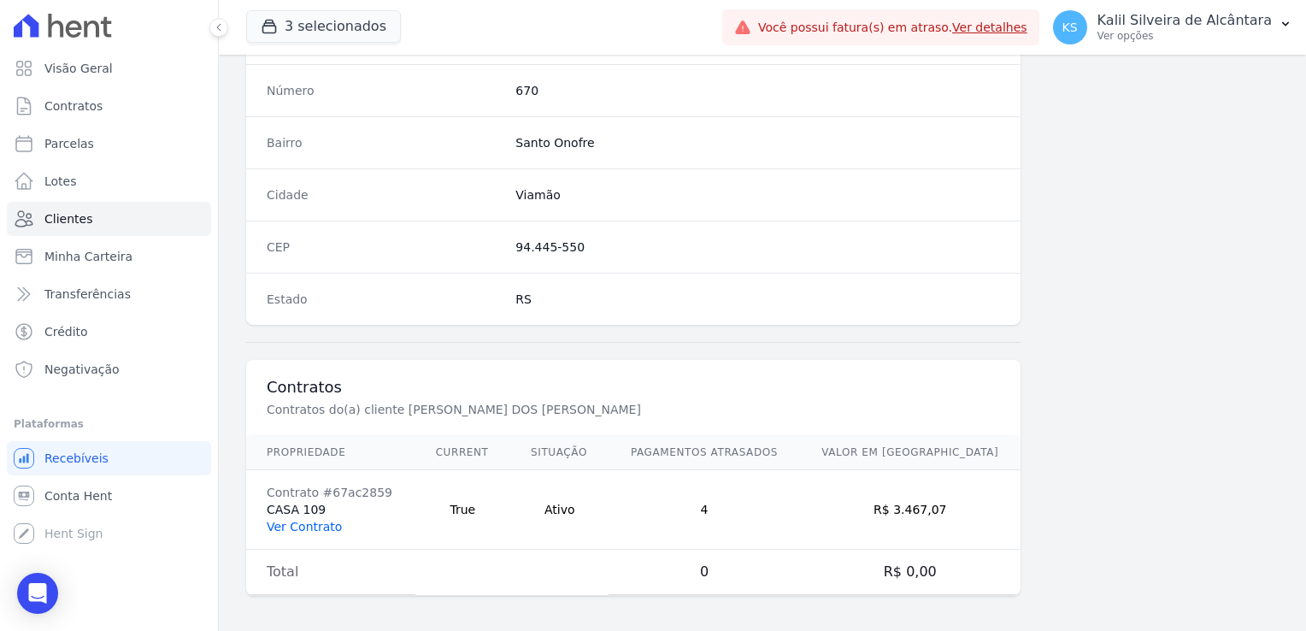
click at [319, 523] on link "Ver Contrato" at bounding box center [304, 526] width 75 height 14
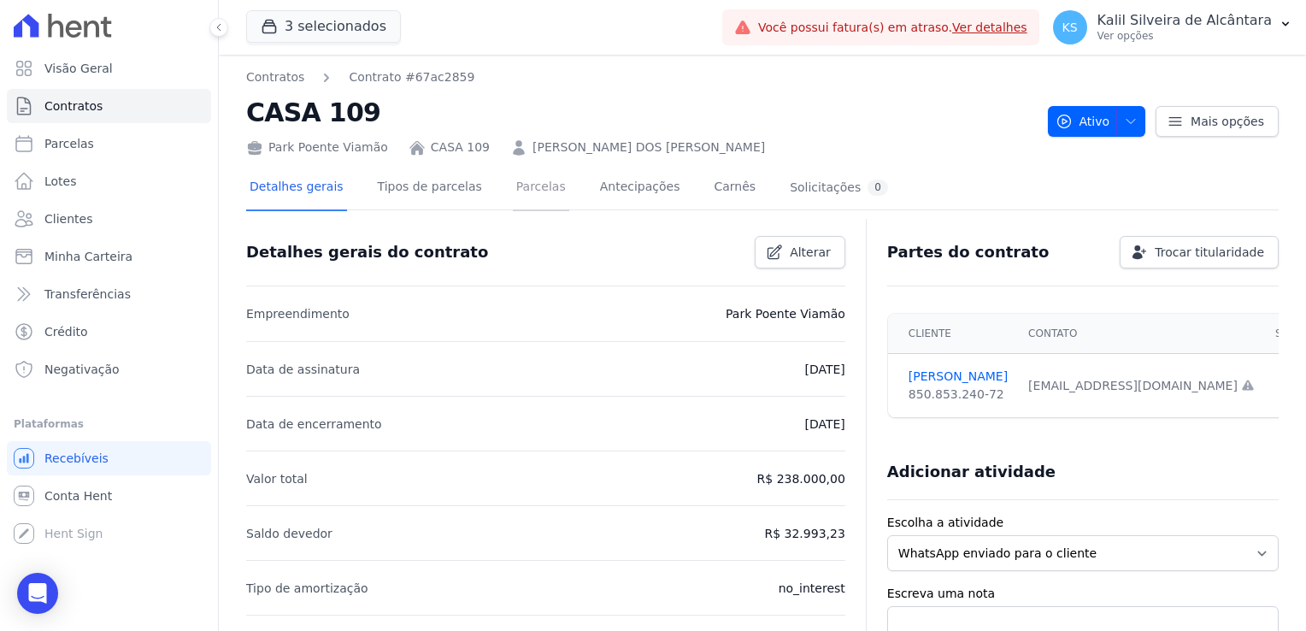
click at [516, 190] on link "Parcelas" at bounding box center [541, 188] width 56 height 45
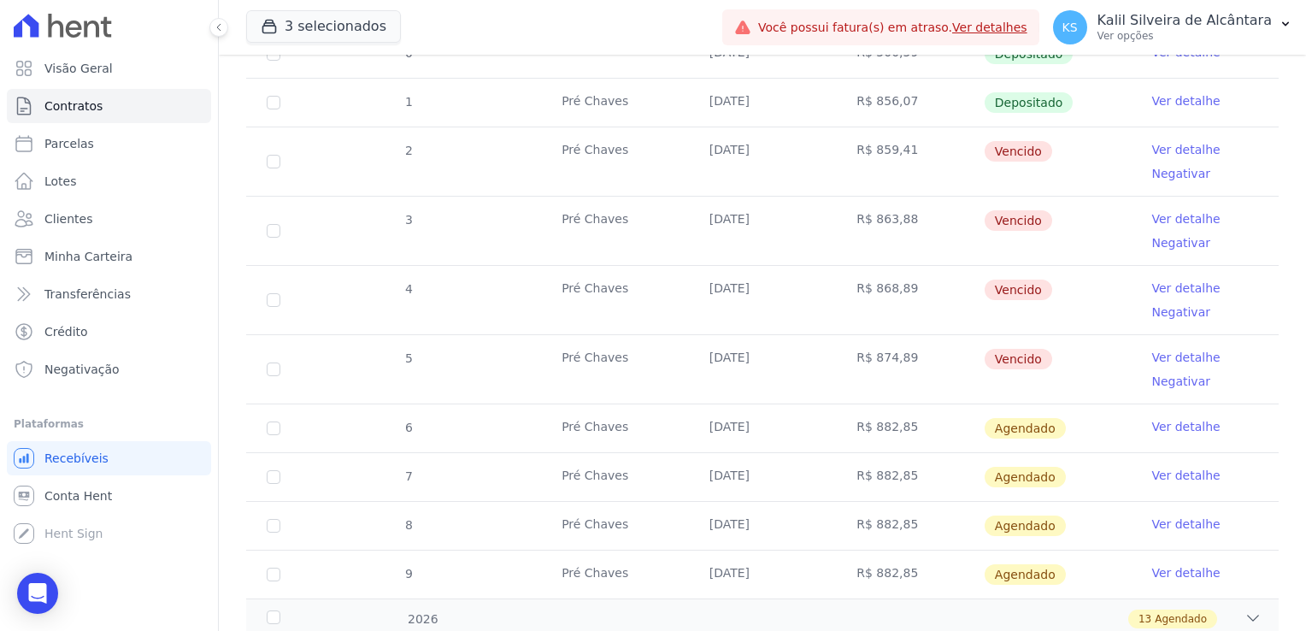
scroll to position [342, 0]
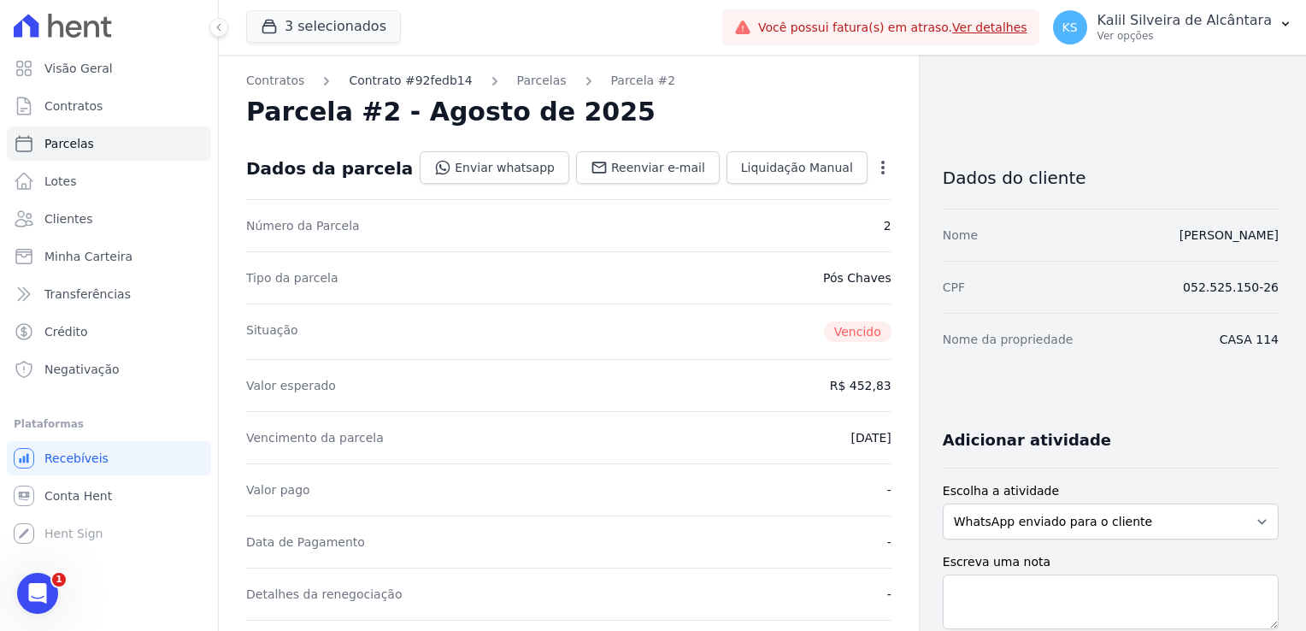
click at [422, 80] on link "Contrato #92fedb14" at bounding box center [410, 81] width 123 height 18
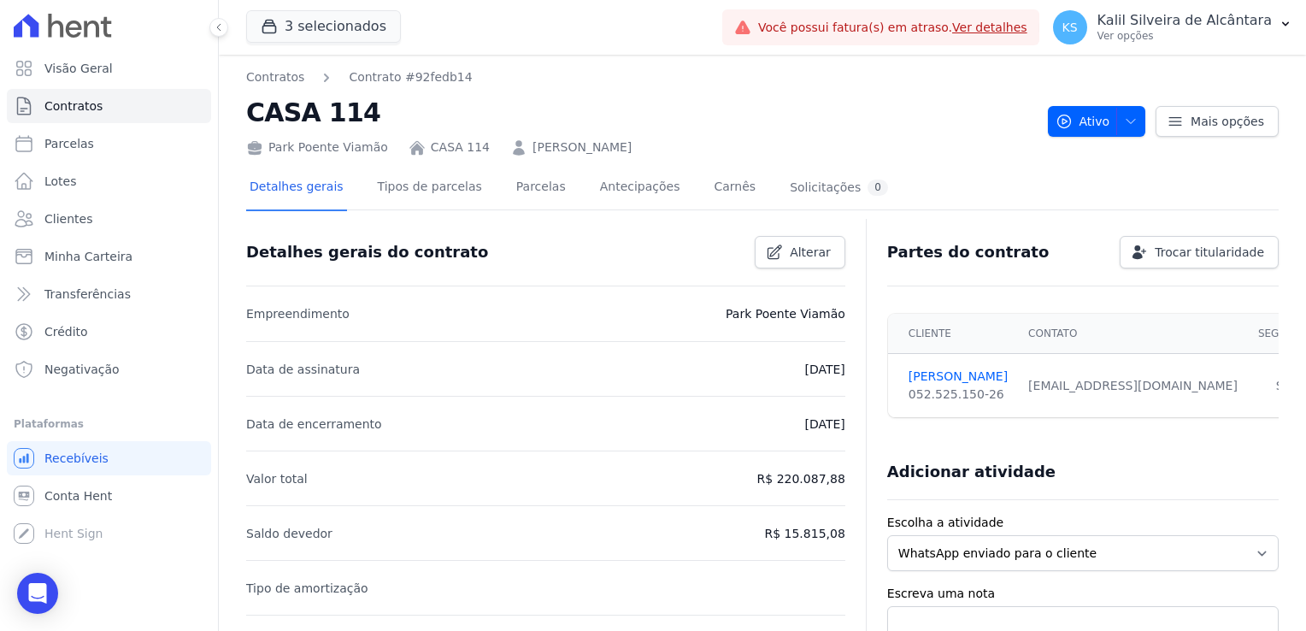
click at [547, 153] on link "[PERSON_NAME]" at bounding box center [581, 147] width 99 height 18
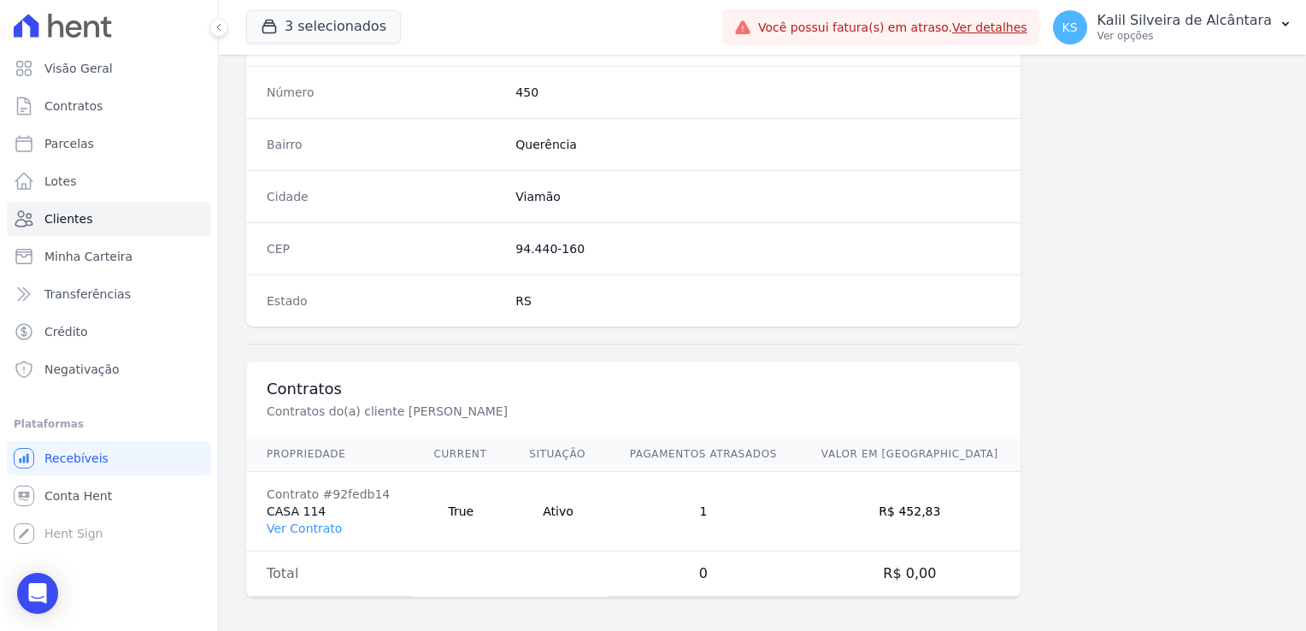
scroll to position [962, 0]
click at [294, 522] on link "Ver Contrato" at bounding box center [304, 526] width 75 height 14
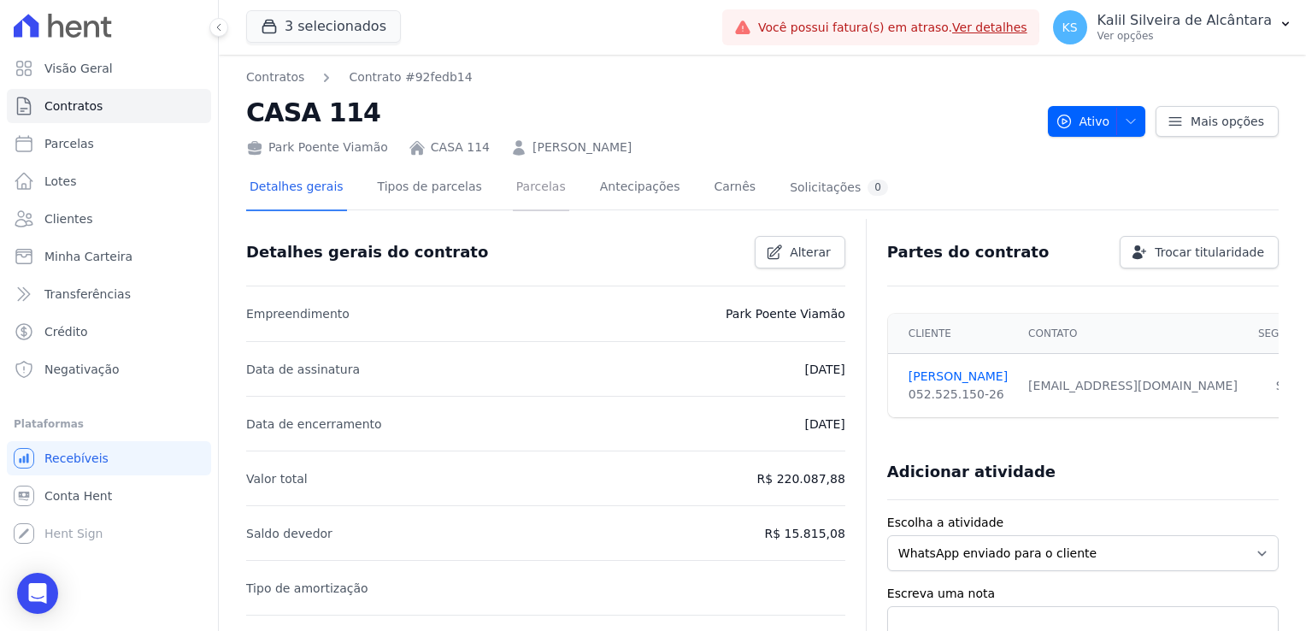
drag, startPoint x: 547, startPoint y: 191, endPoint x: 533, endPoint y: 193, distance: 13.8
click at [533, 193] on link "Parcelas" at bounding box center [541, 188] width 56 height 45
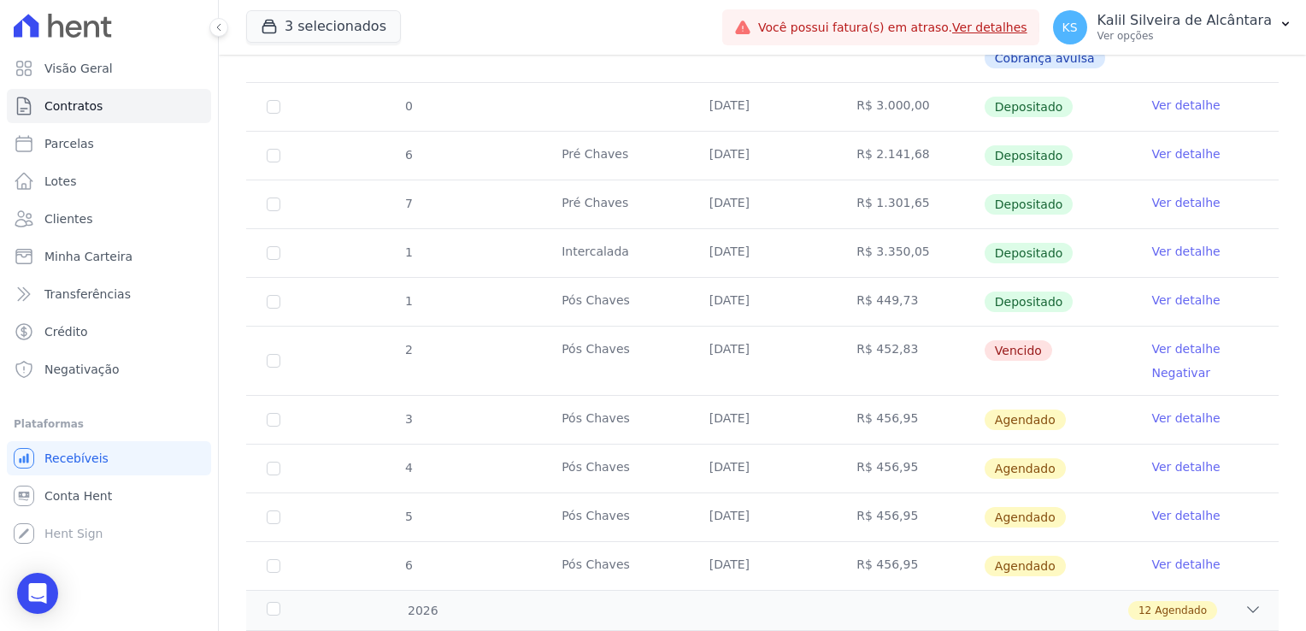
scroll to position [684, 0]
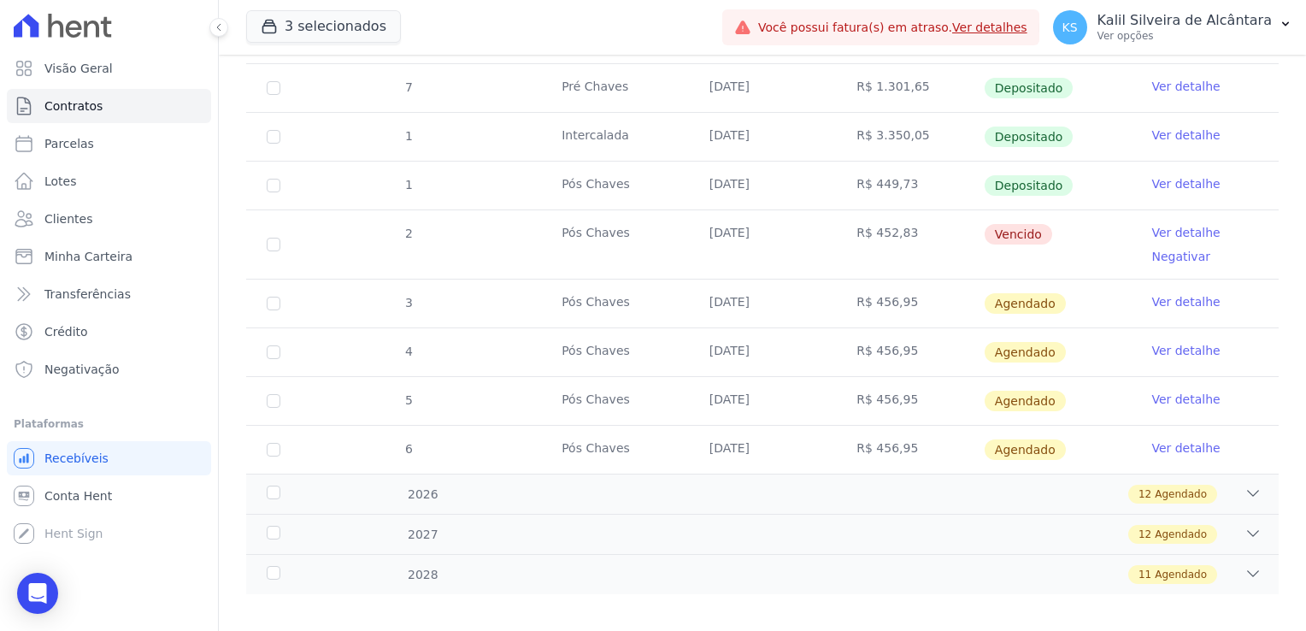
drag, startPoint x: 874, startPoint y: 234, endPoint x: 844, endPoint y: 233, distance: 29.9
click at [844, 233] on td "R$ 452,83" at bounding box center [910, 244] width 148 height 68
drag, startPoint x: 844, startPoint y: 233, endPoint x: 751, endPoint y: 244, distance: 93.8
click at [751, 244] on td "10/08/2025" at bounding box center [763, 244] width 148 height 68
drag, startPoint x: 776, startPoint y: 240, endPoint x: 800, endPoint y: 240, distance: 23.9
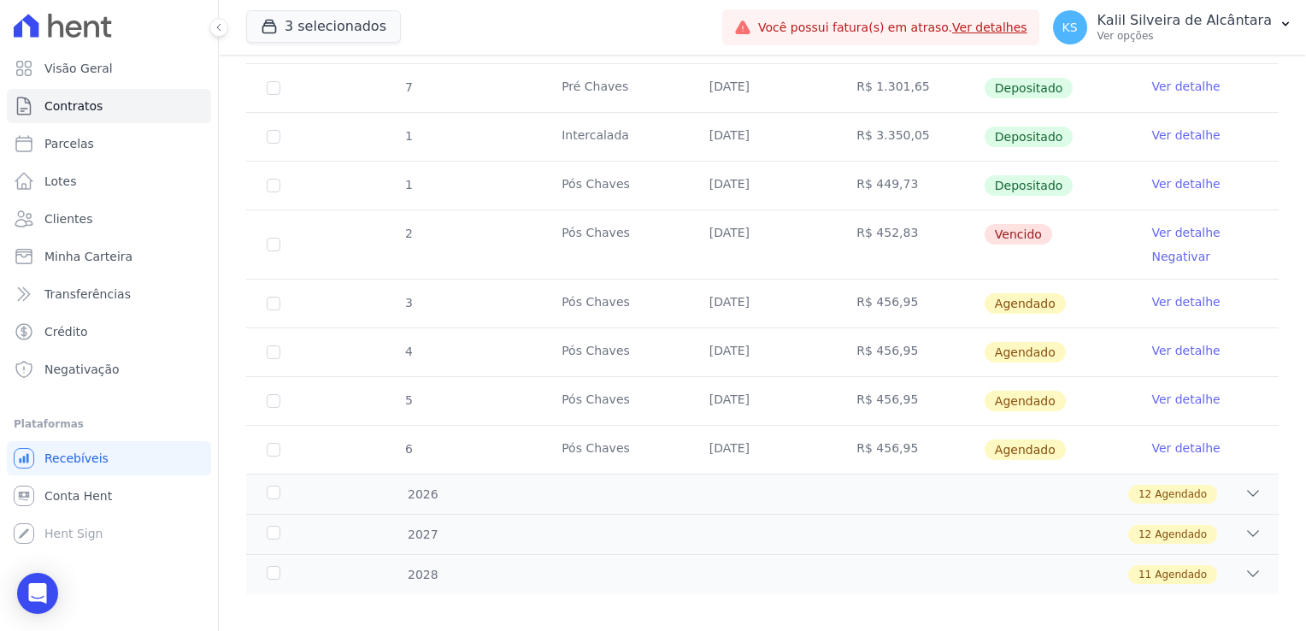
click at [800, 240] on td "10/08/2025" at bounding box center [763, 244] width 148 height 68
drag, startPoint x: 800, startPoint y: 240, endPoint x: 889, endPoint y: 251, distance: 90.4
click at [889, 251] on td "R$ 452,83" at bounding box center [910, 244] width 148 height 68
drag, startPoint x: 890, startPoint y: 232, endPoint x: 844, endPoint y: 232, distance: 46.1
click at [844, 232] on td "R$ 452,83" at bounding box center [910, 244] width 148 height 68
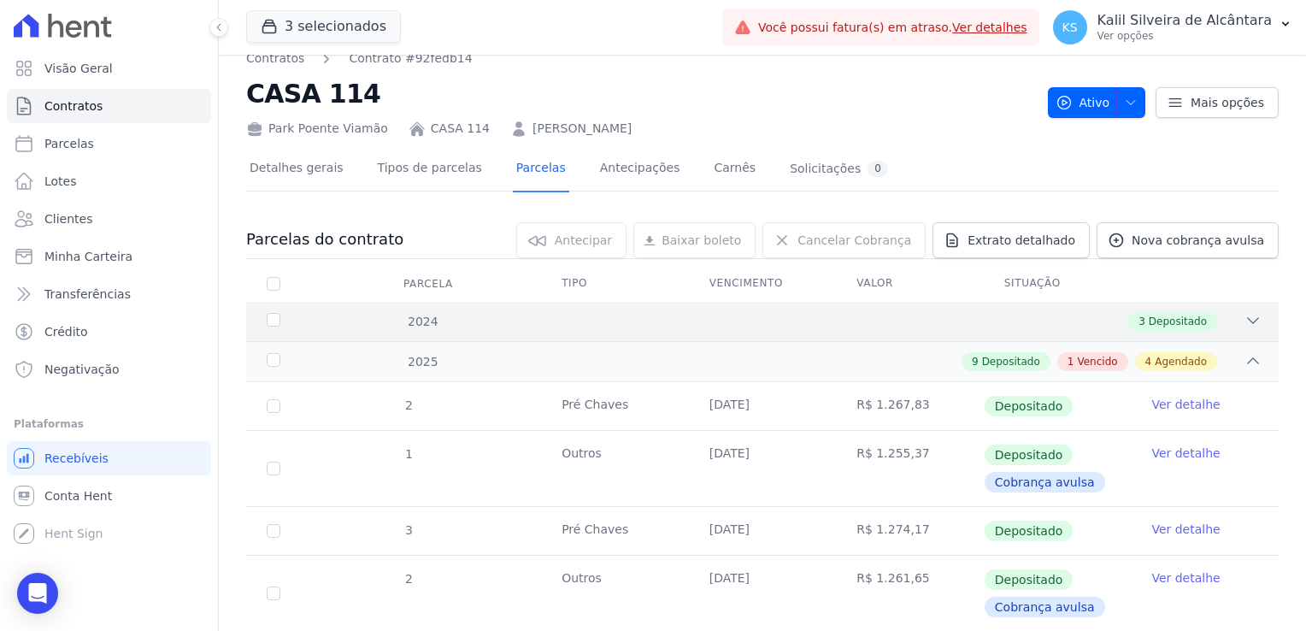
scroll to position [0, 0]
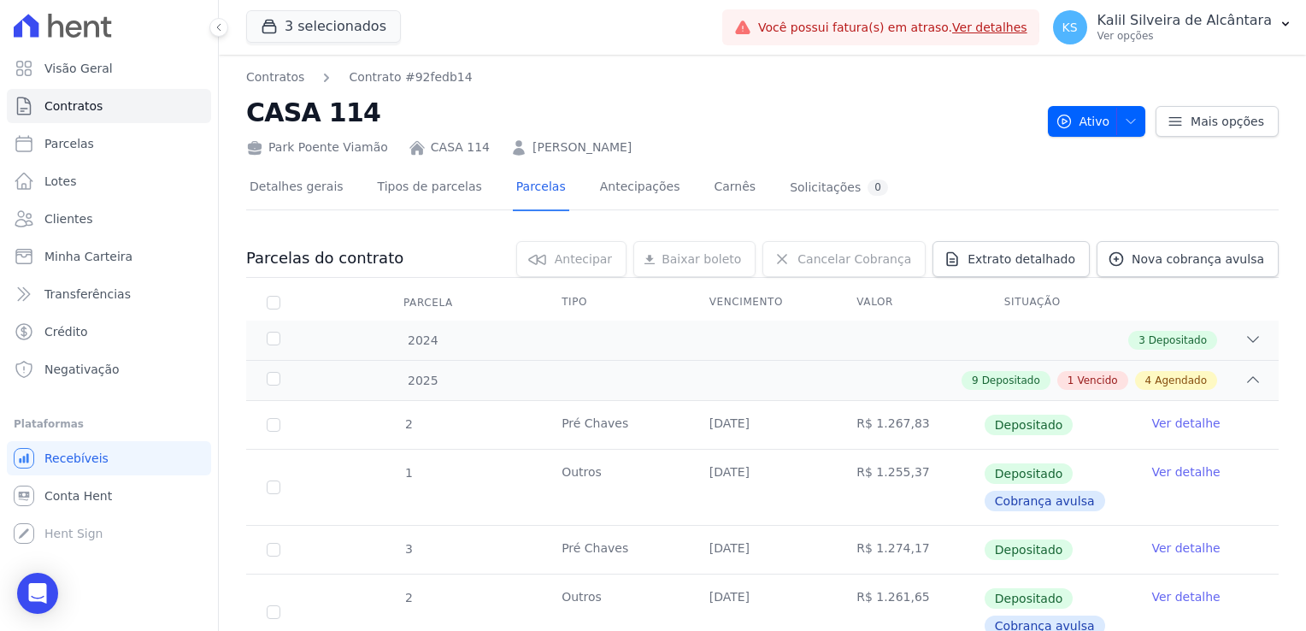
click at [603, 146] on link "GABRIELA ADRIANA DE ABREU GUEDES" at bounding box center [581, 147] width 99 height 18
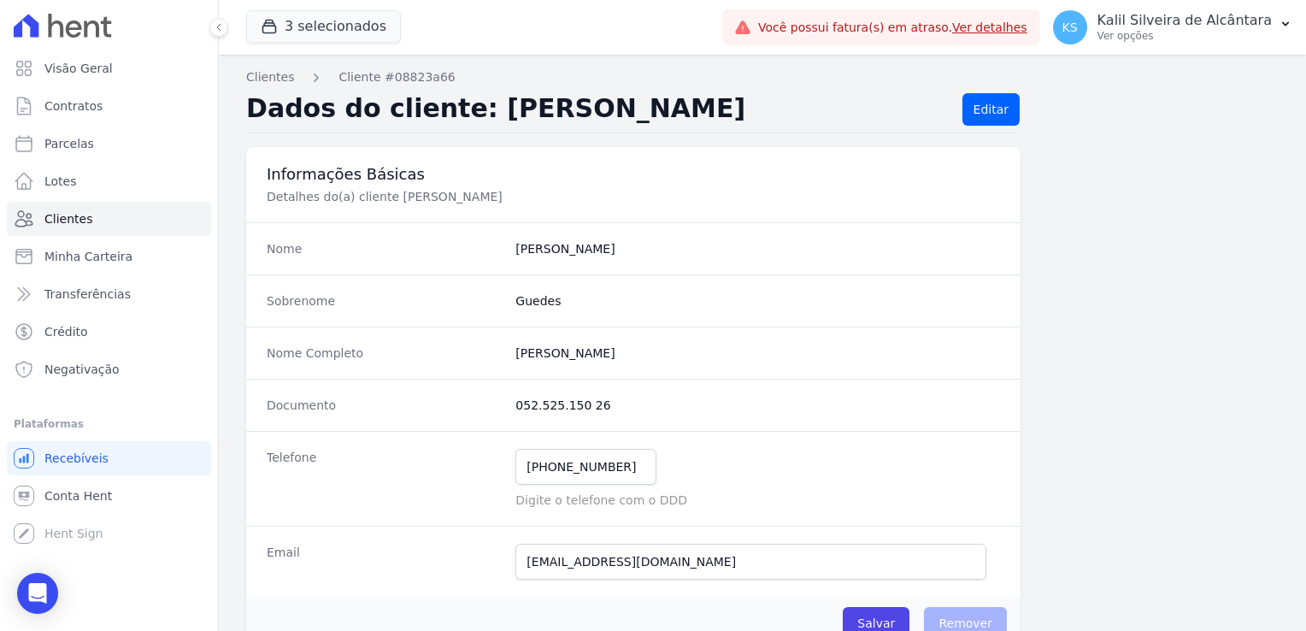
click at [519, 351] on completo "Gabriela Adriana De Abreu Guedes" at bounding box center [757, 352] width 484 height 17
copy completo "Gabriela"
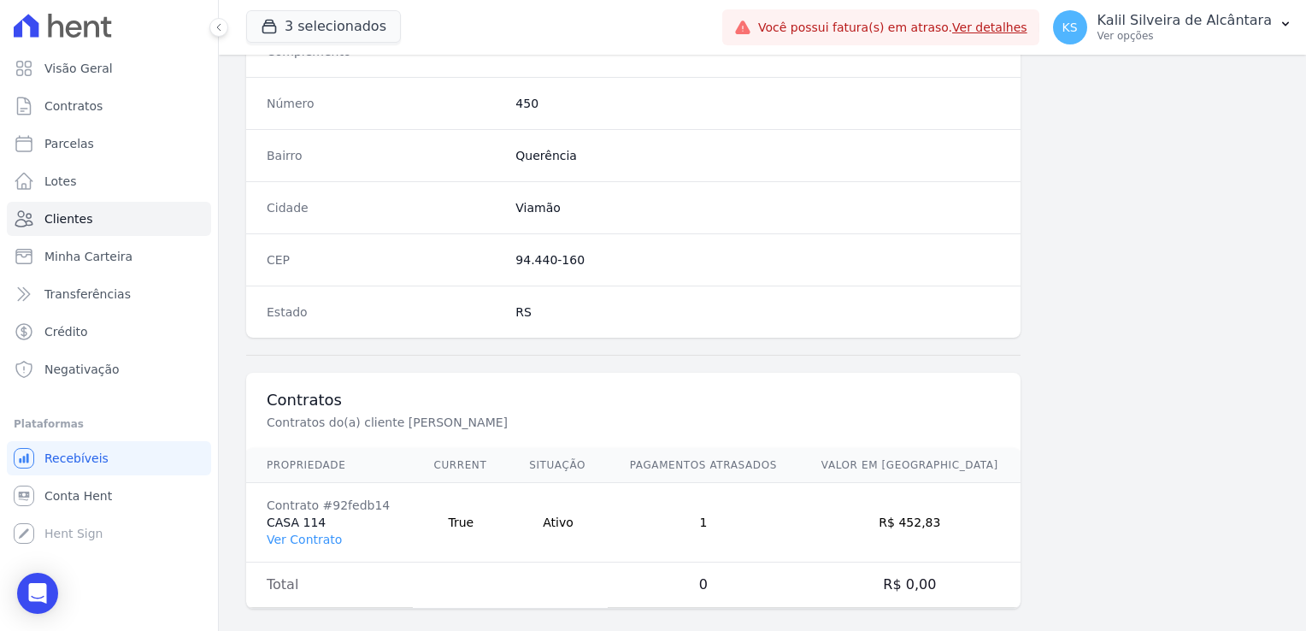
scroll to position [962, 0]
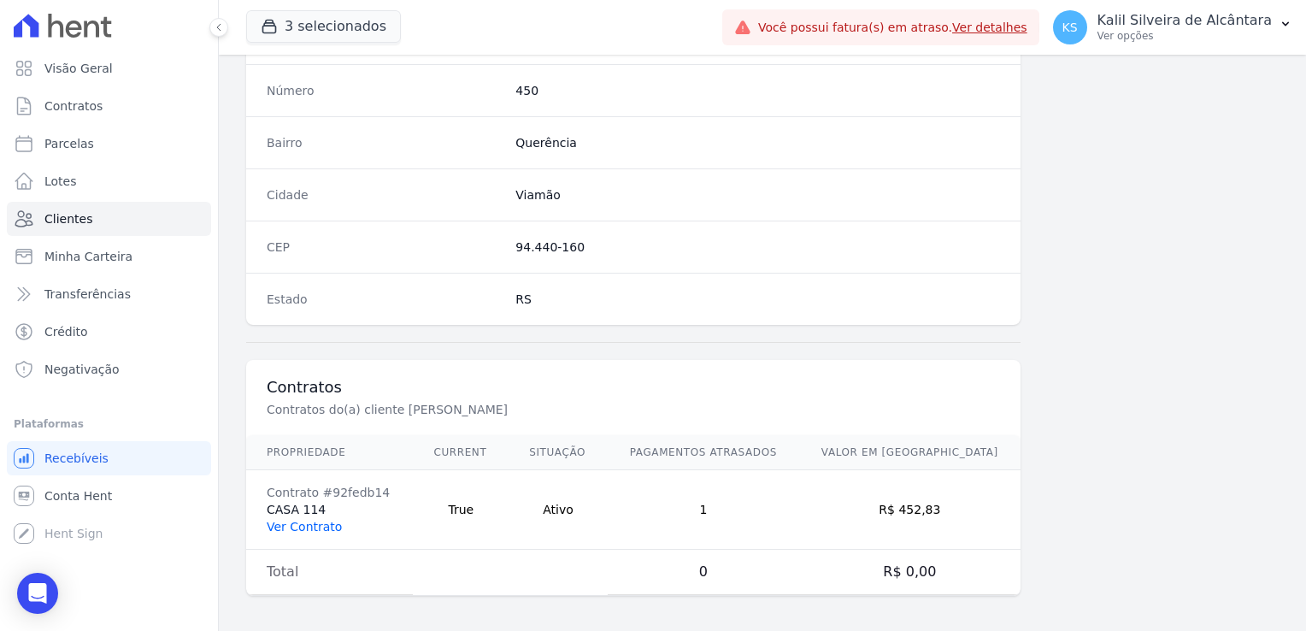
click at [315, 519] on link "Ver Contrato" at bounding box center [304, 526] width 75 height 14
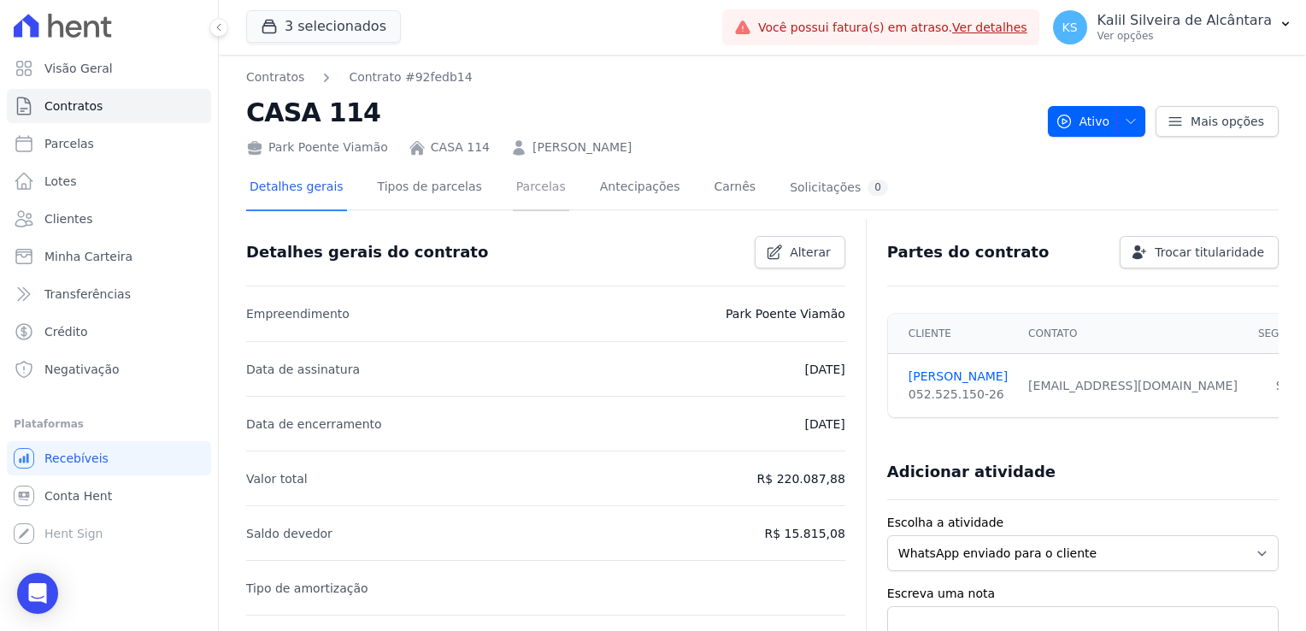
click at [513, 193] on link "Parcelas" at bounding box center [541, 188] width 56 height 45
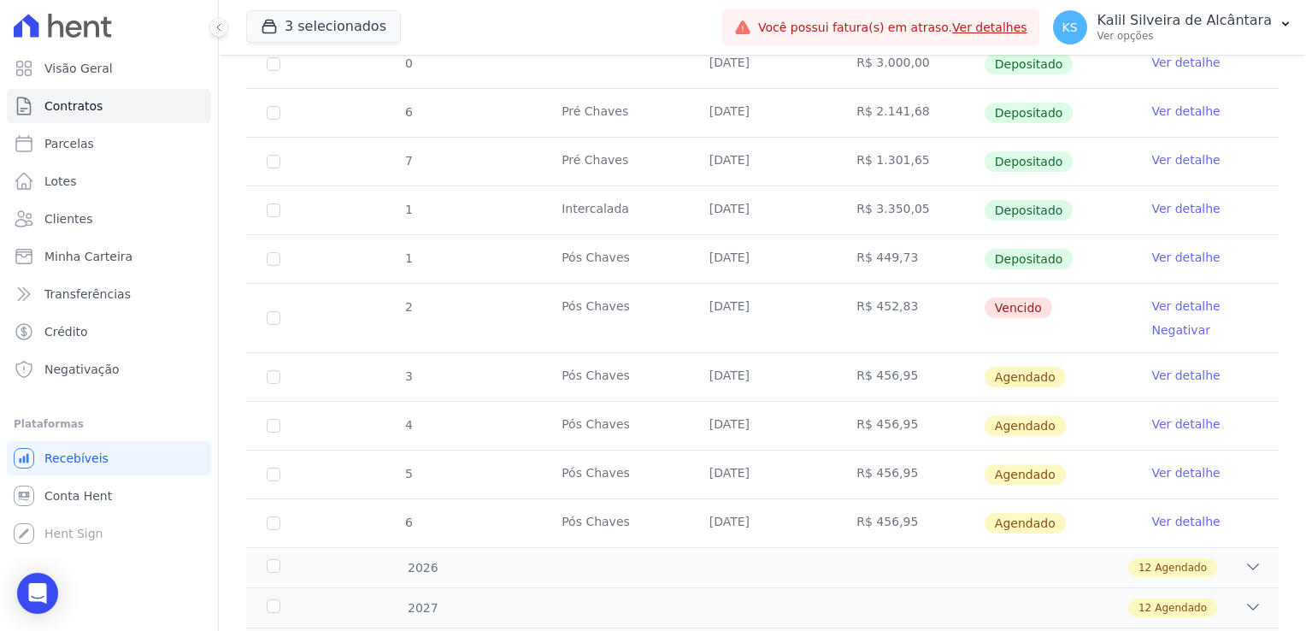
scroll to position [608, 0]
click at [951, 332] on td "R$ 452,83" at bounding box center [910, 319] width 148 height 68
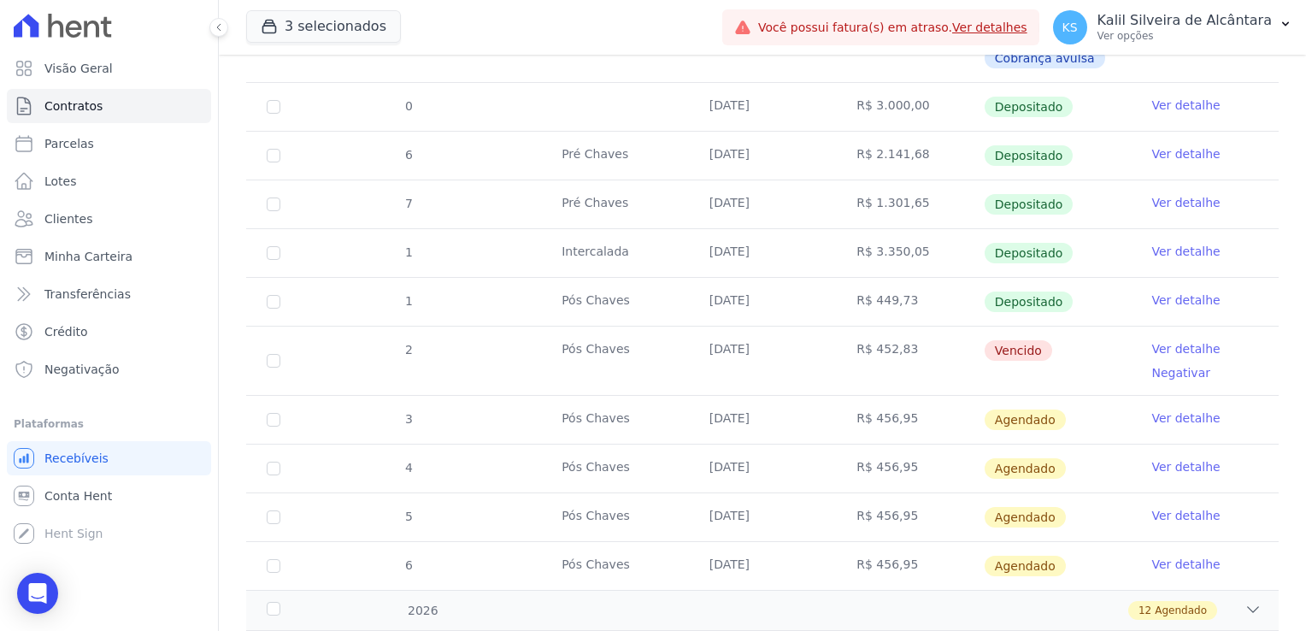
scroll to position [598, 0]
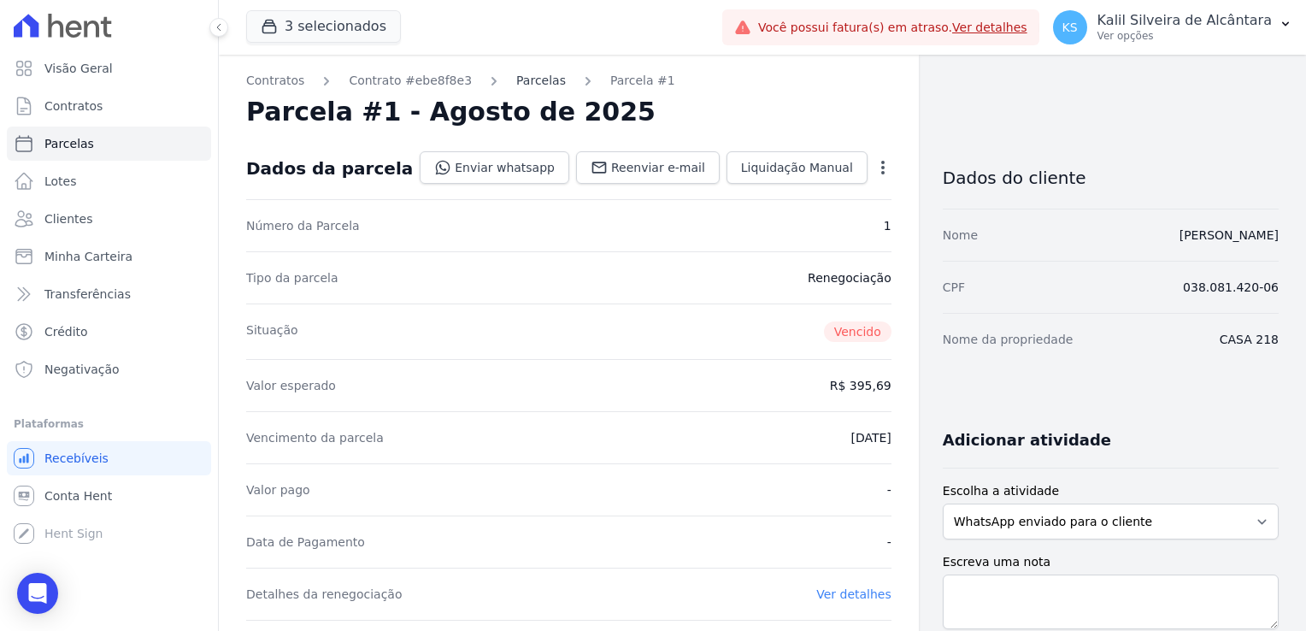
click at [520, 86] on link "Parcelas" at bounding box center [541, 81] width 50 height 18
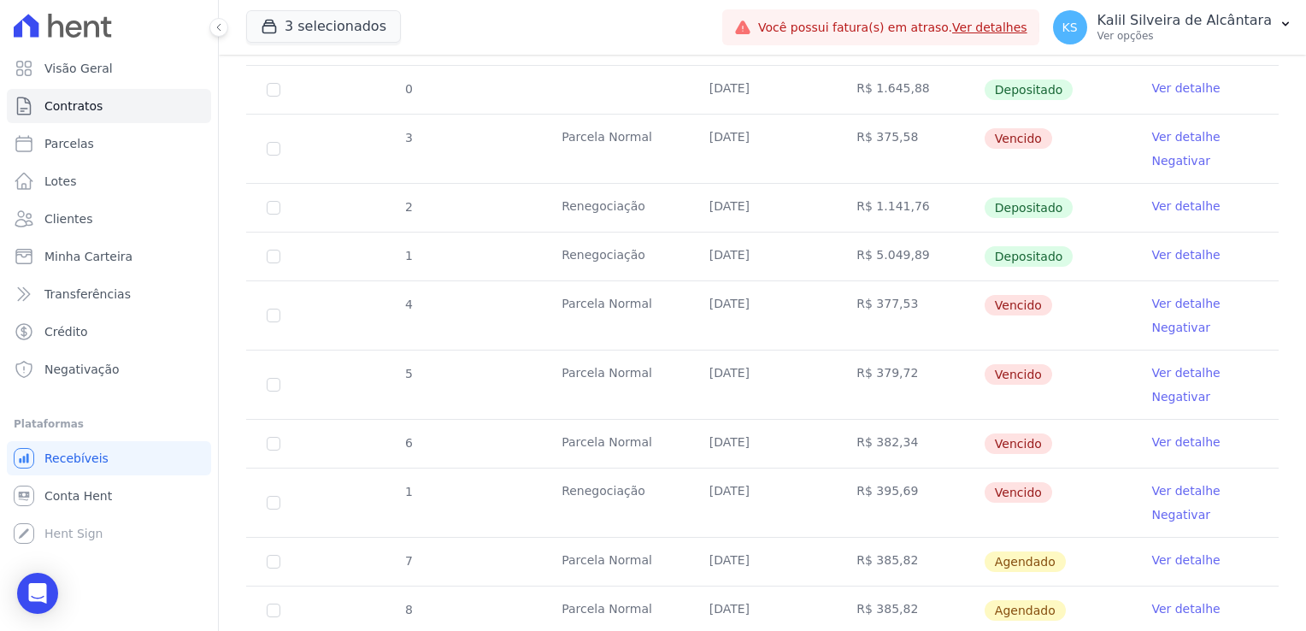
scroll to position [769, 0]
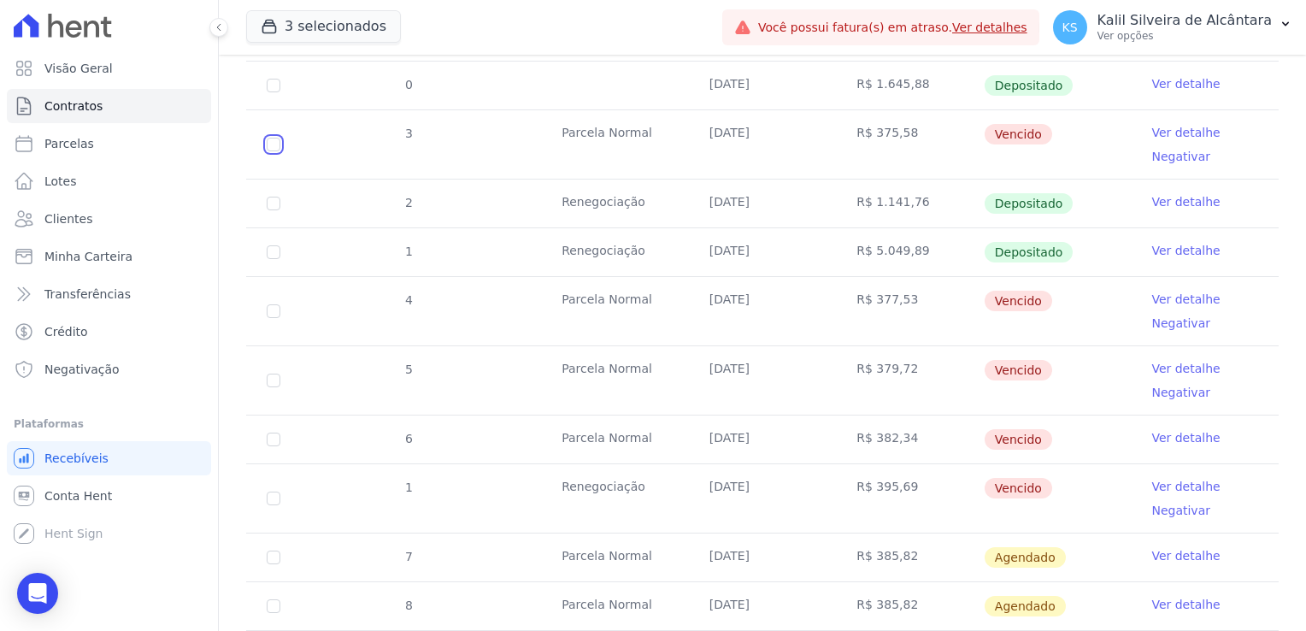
click at [273, 146] on input "checkbox" at bounding box center [274, 145] width 14 height 14
checkbox input "true"
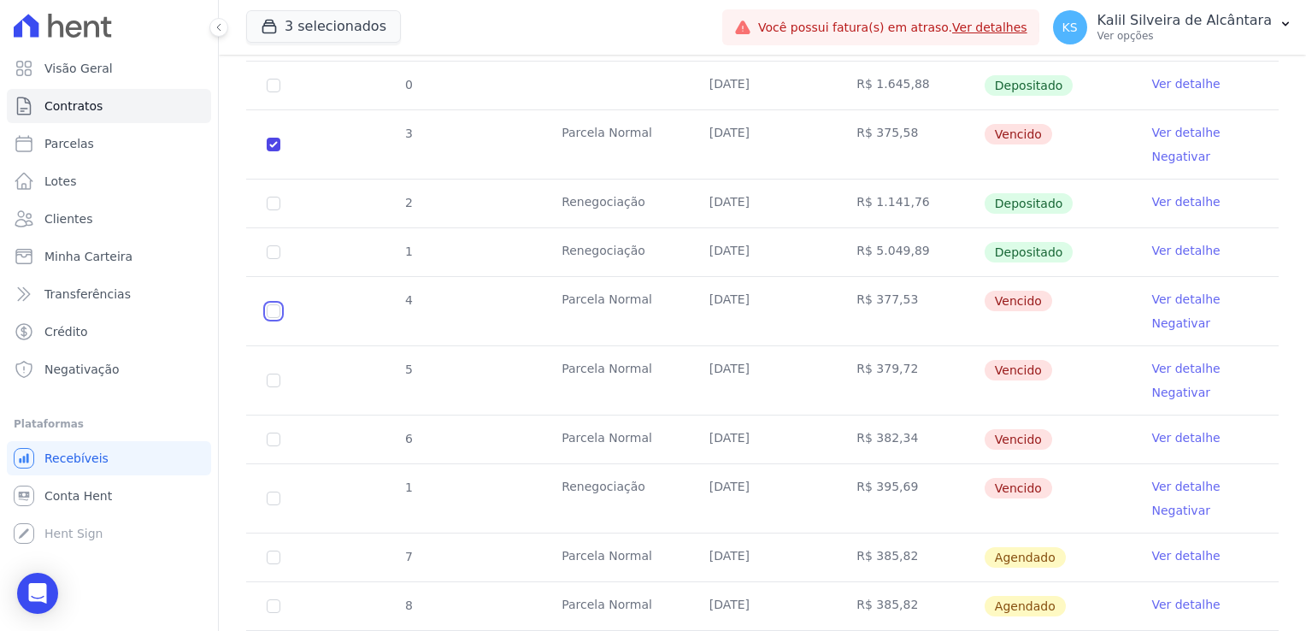
click at [273, 309] on input "checkbox" at bounding box center [274, 311] width 14 height 14
checkbox input "true"
click at [273, 378] on input "checkbox" at bounding box center [274, 380] width 14 height 14
checkbox input "true"
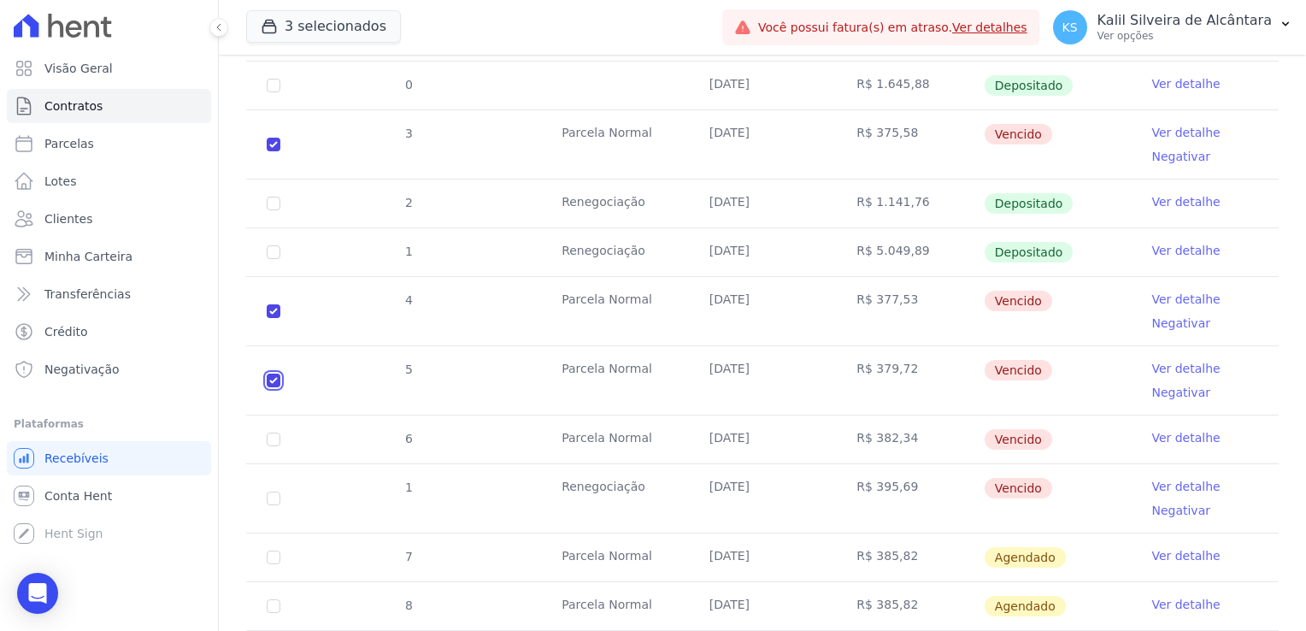
checkbox input "true"
drag, startPoint x: 277, startPoint y: 437, endPoint x: 280, endPoint y: 449, distance: 12.4
click at [279, 439] on input "checkbox" at bounding box center [274, 439] width 14 height 14
checkbox input "true"
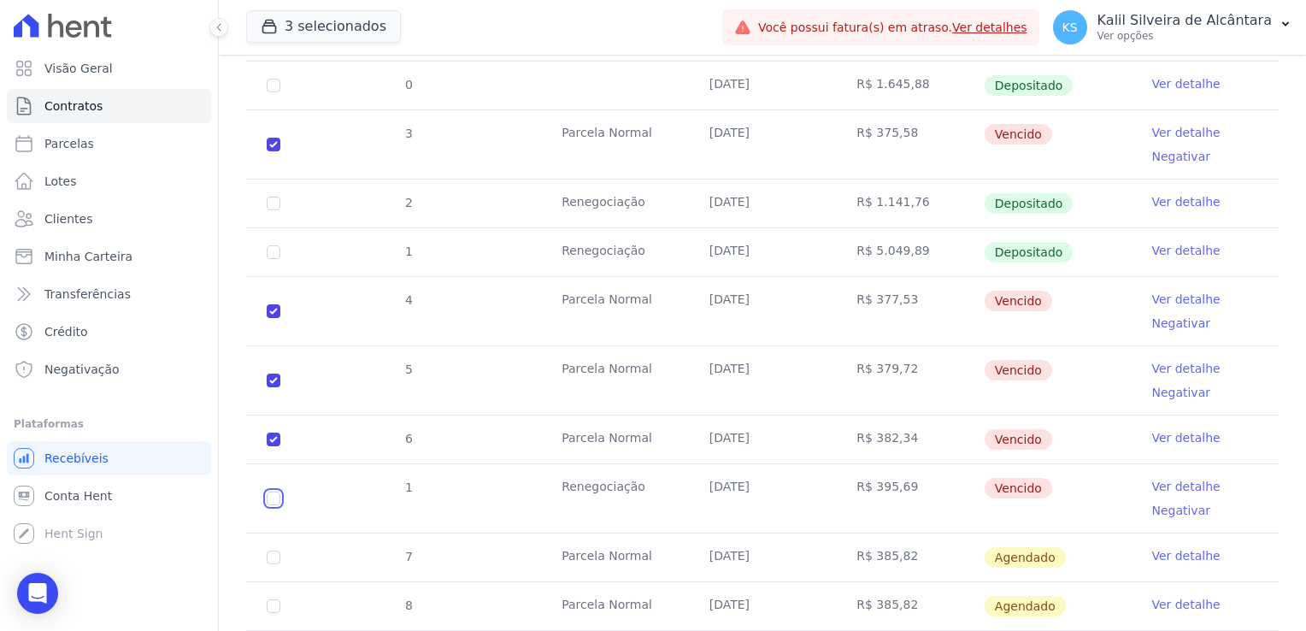
click at [273, 492] on input "checkbox" at bounding box center [274, 498] width 14 height 14
checkbox input "true"
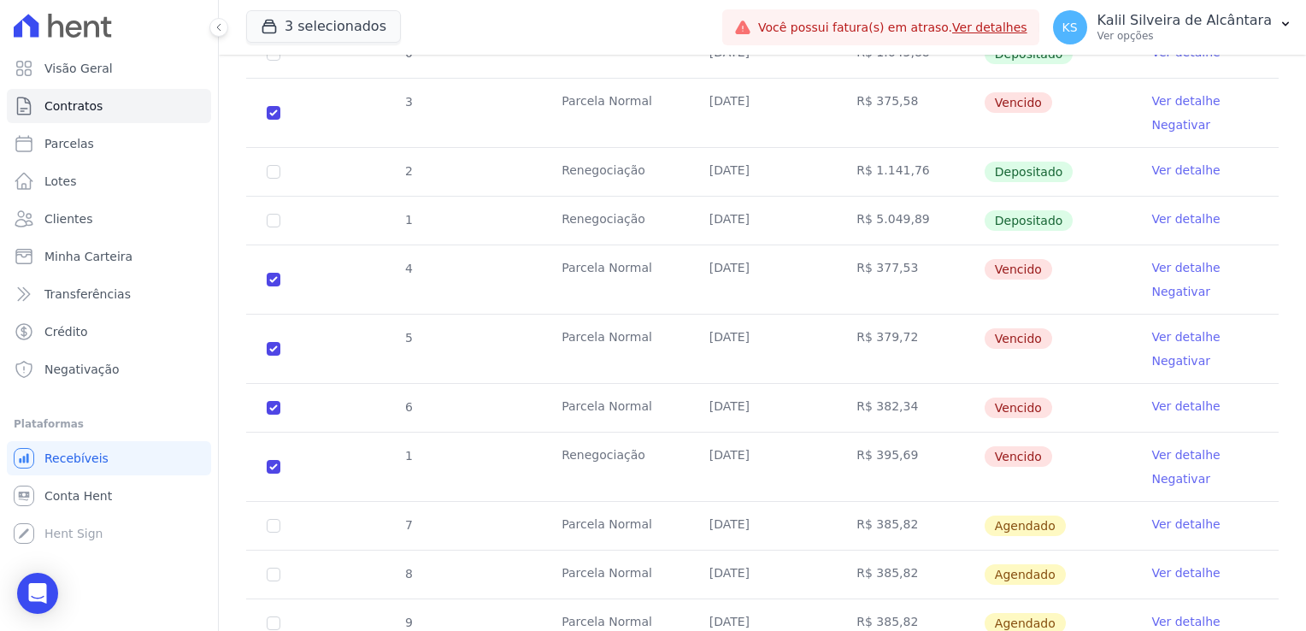
scroll to position [854, 0]
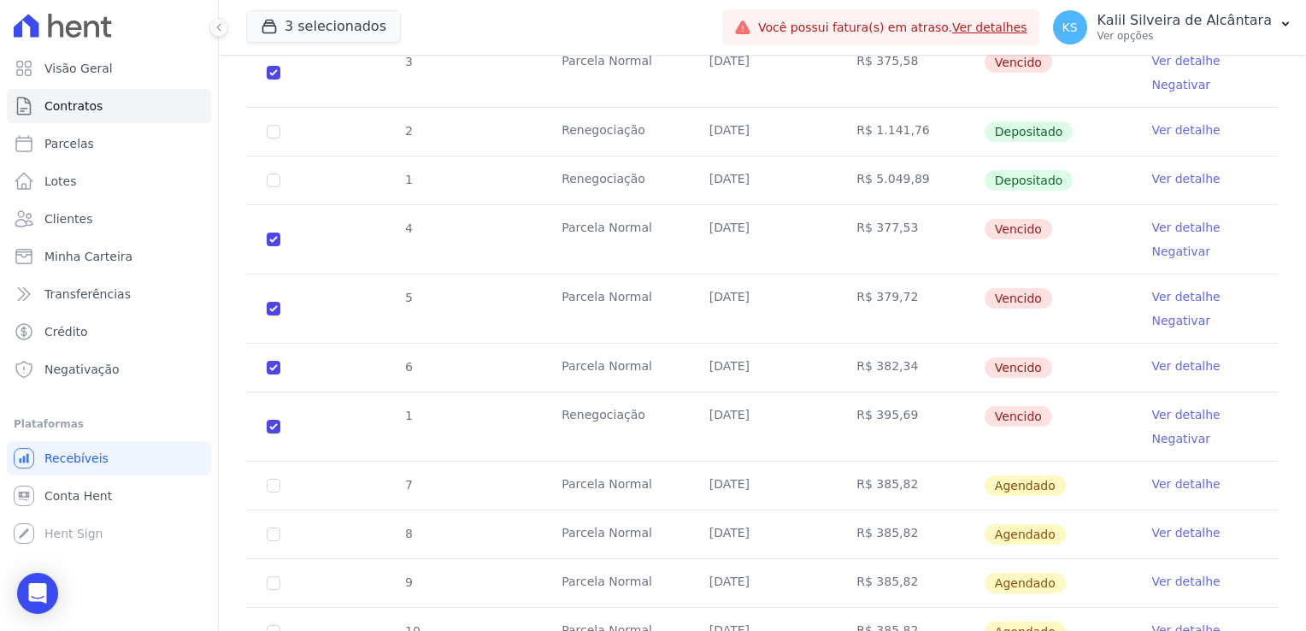
click at [265, 77] on td "3" at bounding box center [273, 72] width 55 height 68
click at [273, 69] on input "checkbox" at bounding box center [274, 73] width 14 height 14
checkbox input "false"
checkbox input "true"
click at [277, 245] on td "4" at bounding box center [273, 239] width 55 height 68
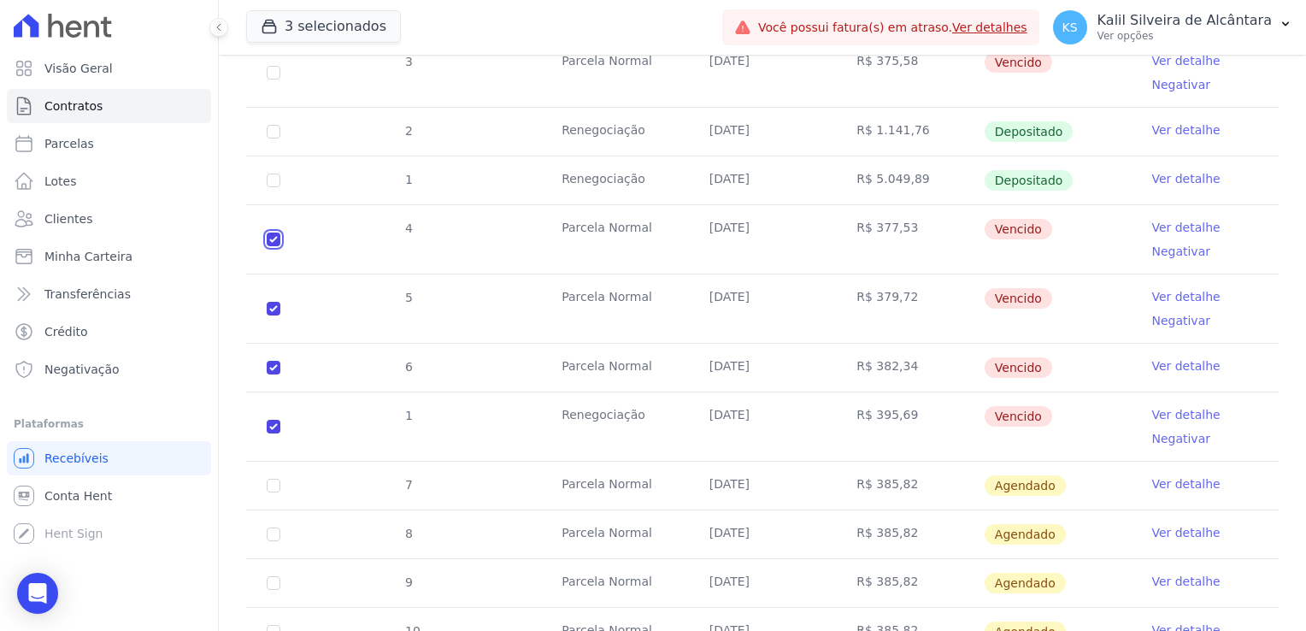
drag, startPoint x: 273, startPoint y: 235, endPoint x: 273, endPoint y: 290, distance: 55.5
click at [273, 236] on input "checkbox" at bounding box center [274, 239] width 14 height 14
checkbox input "false"
checkbox input "true"
click at [277, 311] on input "checkbox" at bounding box center [274, 309] width 14 height 14
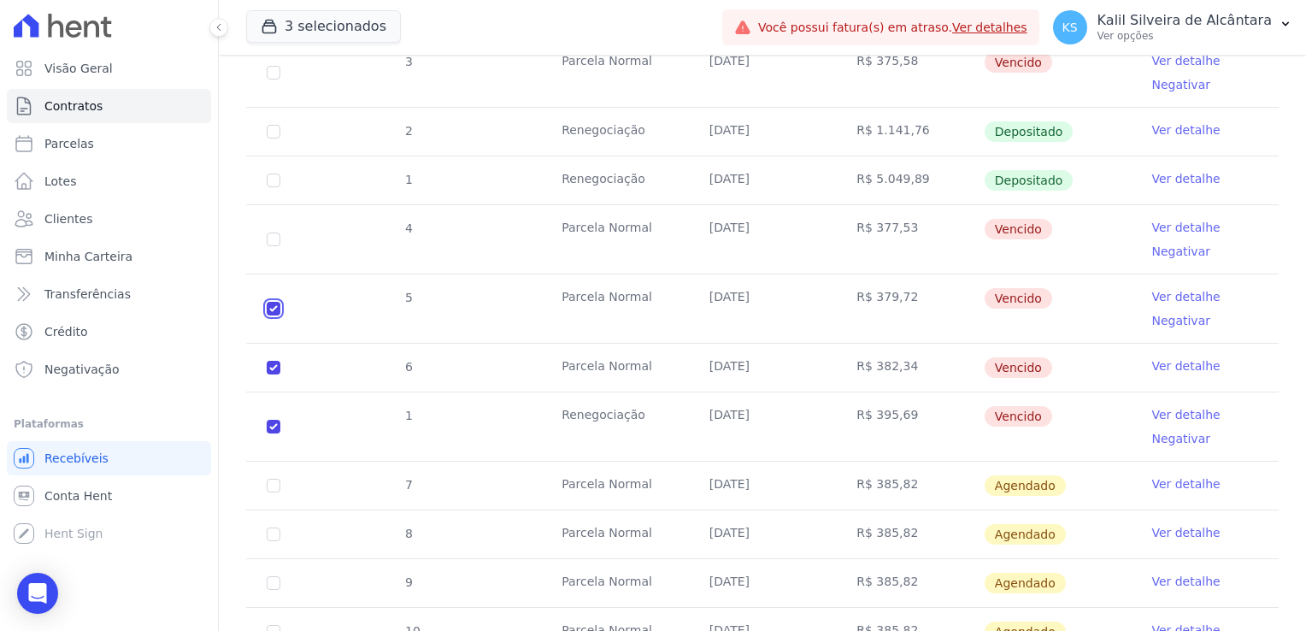
checkbox input "false"
checkbox input "true"
click at [275, 367] on input "checkbox" at bounding box center [274, 368] width 14 height 14
checkbox input "false"
checkbox input "true"
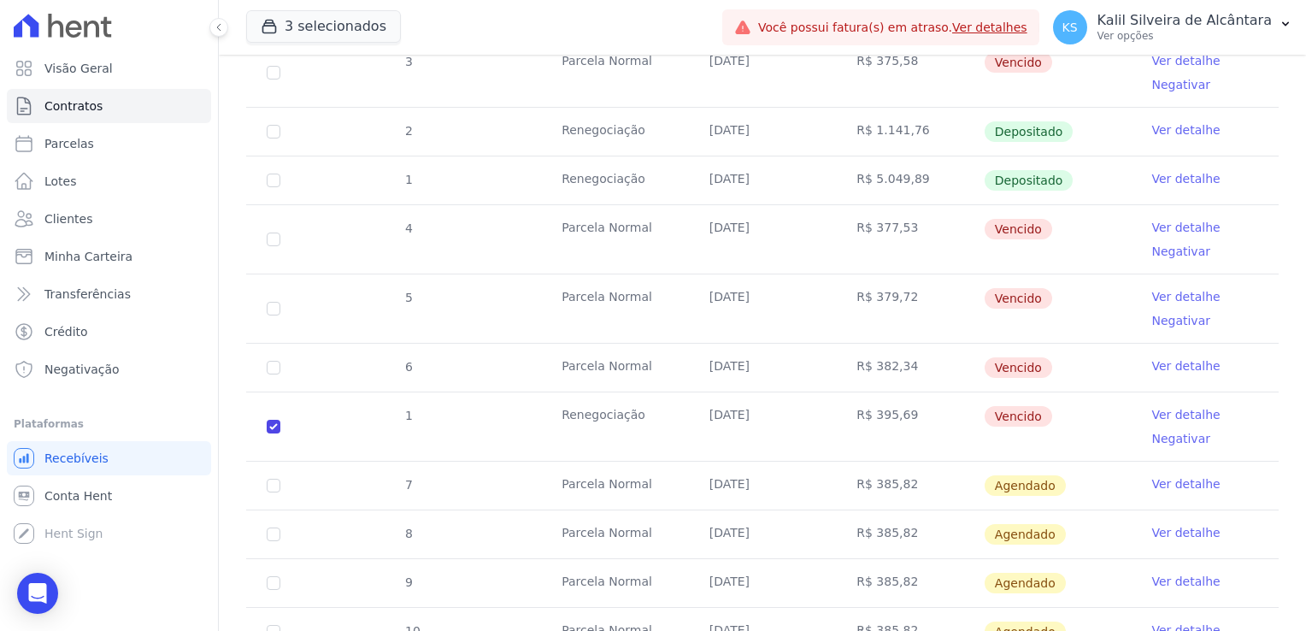
click at [266, 426] on td "1" at bounding box center [273, 426] width 55 height 68
click at [273, 420] on input "checkbox" at bounding box center [274, 427] width 14 height 14
checkbox input "false"
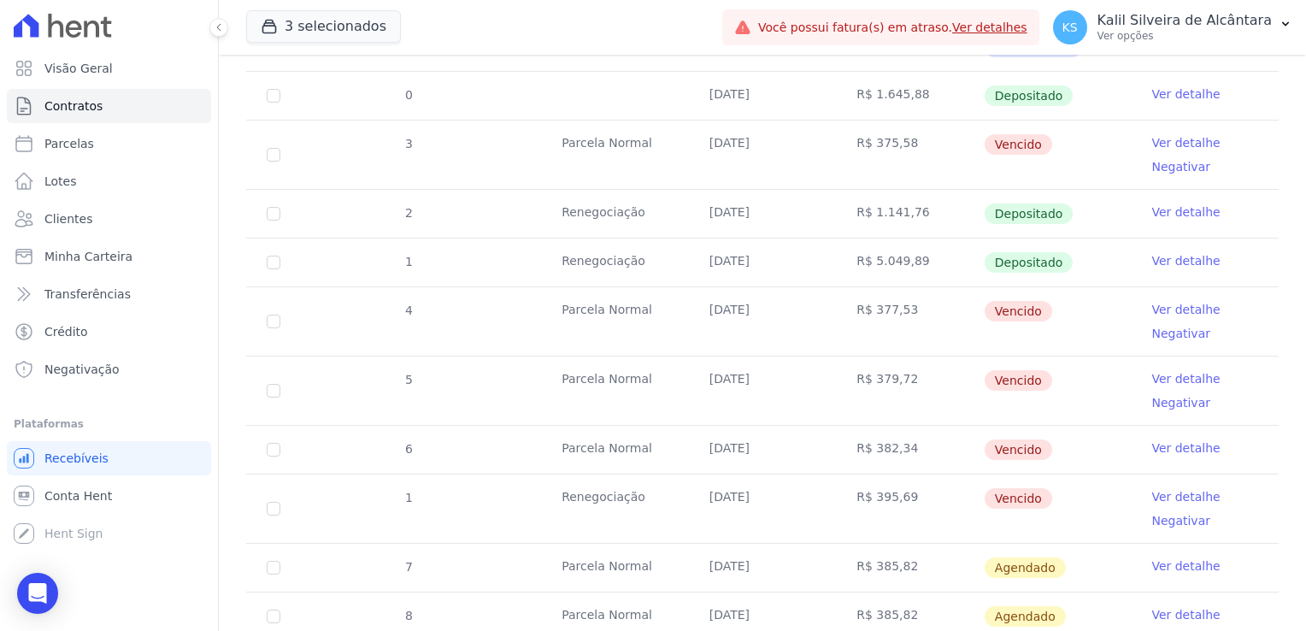
scroll to position [755, 0]
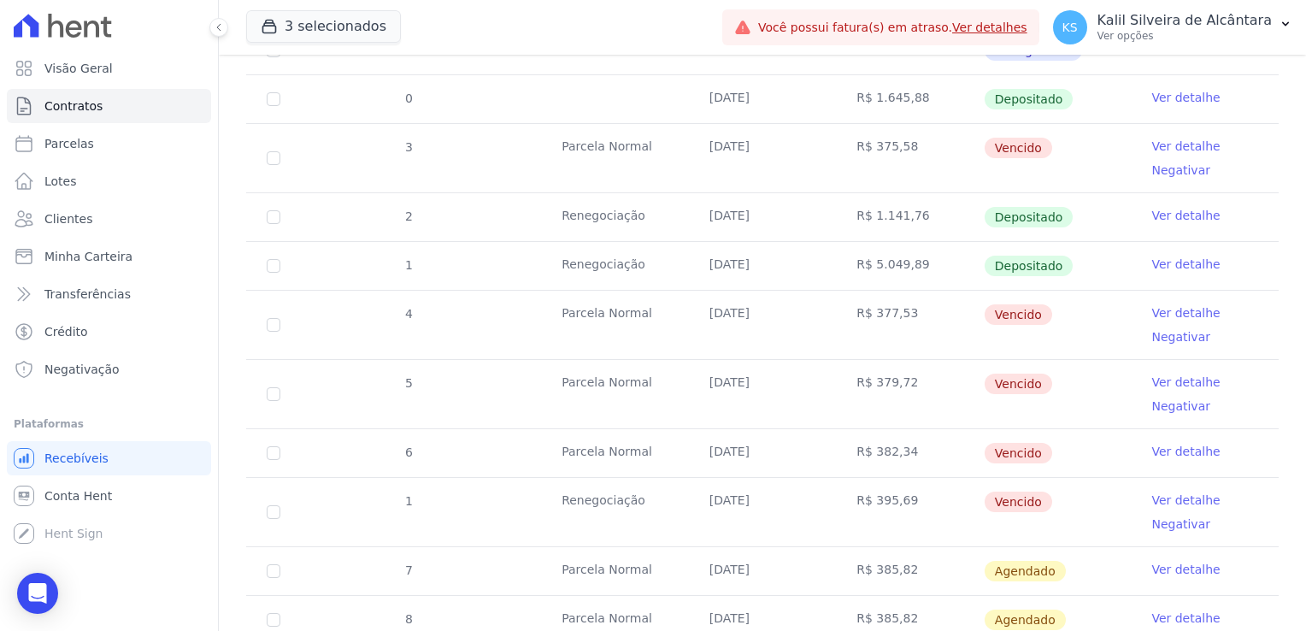
drag, startPoint x: 905, startPoint y: 494, endPoint x: 825, endPoint y: 320, distance: 191.6
click at [825, 320] on tbody "16 Parcela Normal 08/02/2025 R$ 1.389,17 Pago por fora Ver detalhe 19 Parcela N…" at bounding box center [762, 213] width 1032 height 1055
drag, startPoint x: 825, startPoint y: 320, endPoint x: 939, endPoint y: 360, distance: 120.5
click at [939, 360] on td "R$ 379,72" at bounding box center [910, 394] width 148 height 68
click at [886, 390] on td "R$ 379,72" at bounding box center [910, 394] width 148 height 68
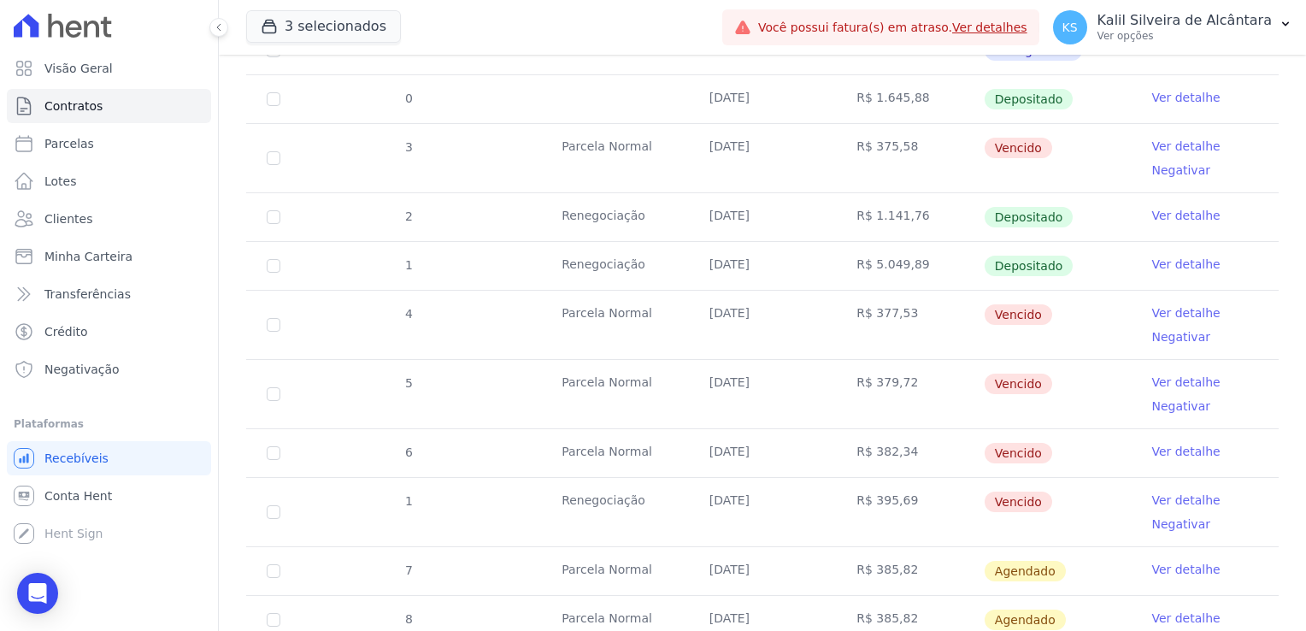
click at [1022, 348] on td "Vencido" at bounding box center [1057, 324] width 148 height 68
drag, startPoint x: 1042, startPoint y: 160, endPoint x: 953, endPoint y: 151, distance: 89.3
click at [953, 151] on tr "3 Parcela Normal 25/05/2025 R$ 375,58 Vencido Ver detalhe Negativar" at bounding box center [762, 157] width 1032 height 69
drag, startPoint x: 1032, startPoint y: 325, endPoint x: 964, endPoint y: 320, distance: 68.5
click at [965, 320] on tr "4 Parcela Normal 25/06/2025 R$ 377,53 Vencido Ver detalhe Negativar" at bounding box center [762, 324] width 1032 height 69
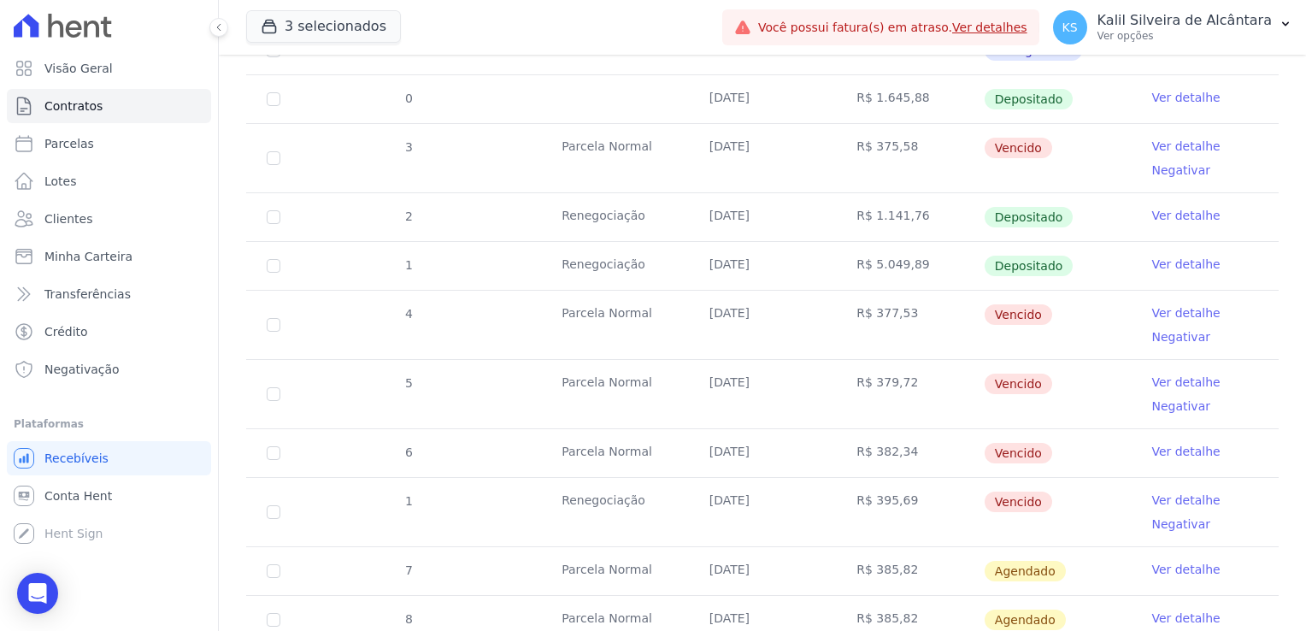
drag, startPoint x: 964, startPoint y: 320, endPoint x: 979, endPoint y: 410, distance: 91.9
click at [963, 391] on tr "5 Parcela Normal 25/07/2025 R$ 379,72 Vencido Ver detalhe Negativar" at bounding box center [762, 393] width 1032 height 69
drag, startPoint x: 979, startPoint y: 410, endPoint x: 967, endPoint y: 469, distance: 60.2
click at [967, 469] on tr "6 Parcela Normal 25/08/2025 R$ 382,34 Vencido Ver detalhe" at bounding box center [762, 452] width 1032 height 49
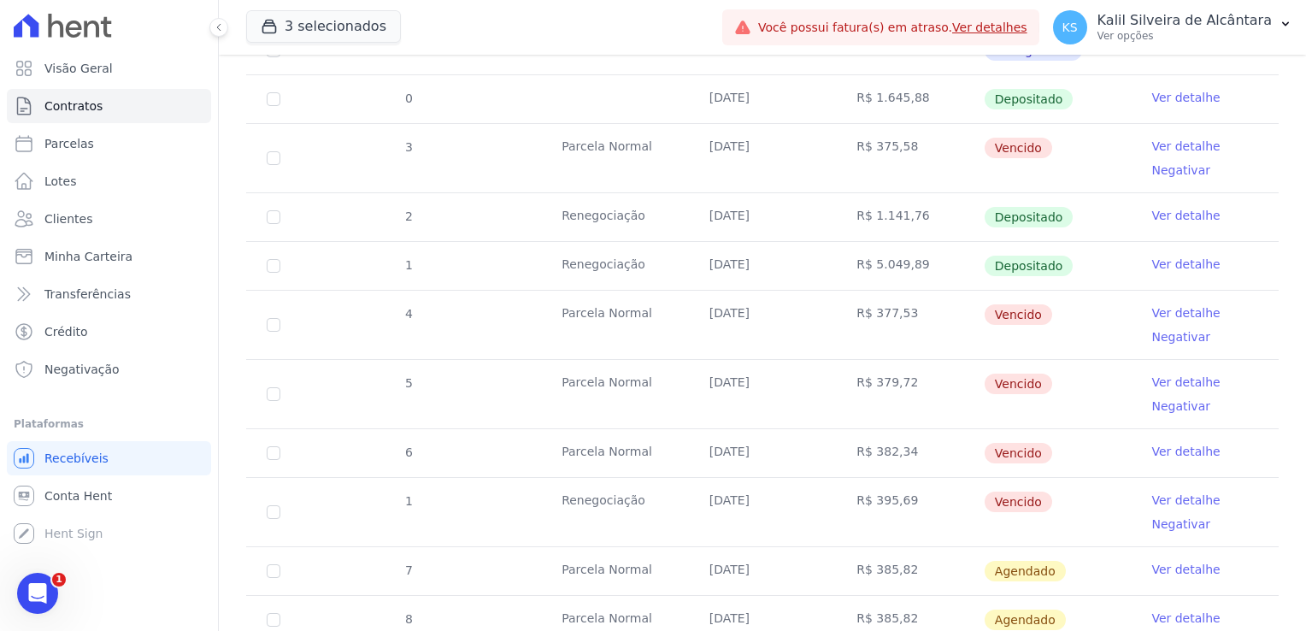
drag, startPoint x: 967, startPoint y: 469, endPoint x: 984, endPoint y: 508, distance: 42.9
click at [984, 508] on td "Vencido" at bounding box center [1057, 512] width 148 height 68
drag, startPoint x: 984, startPoint y: 508, endPoint x: 1080, endPoint y: 519, distance: 96.2
click at [1080, 519] on td "Vencido" at bounding box center [1057, 512] width 148 height 68
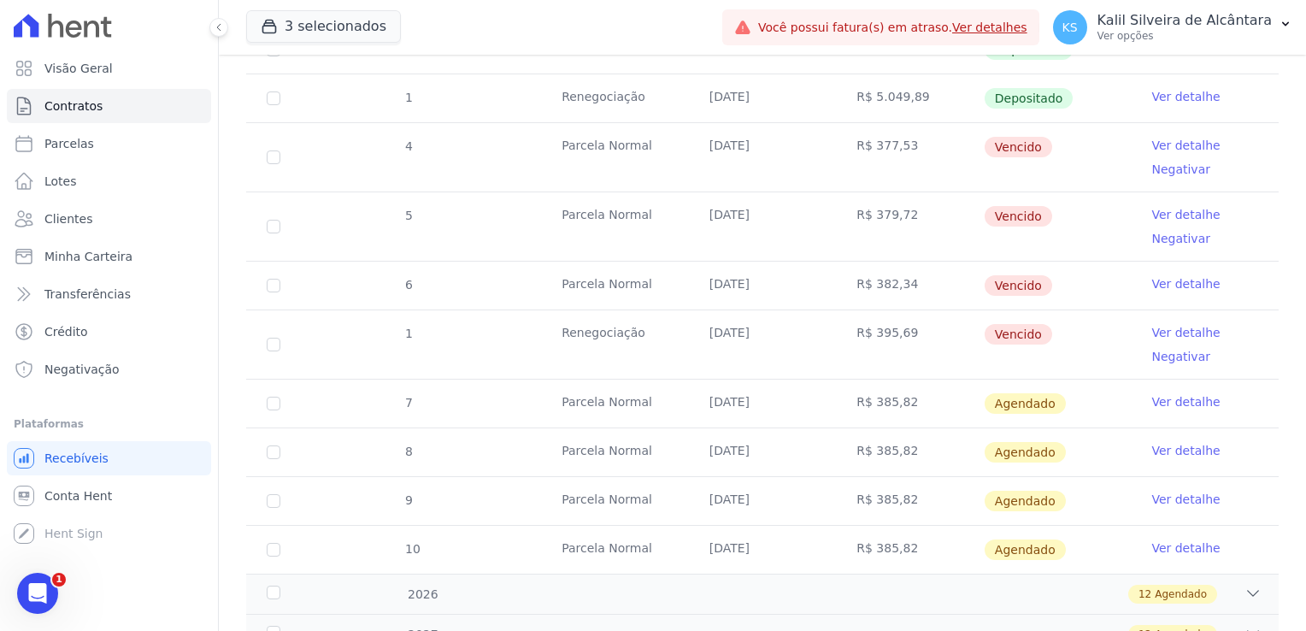
scroll to position [926, 0]
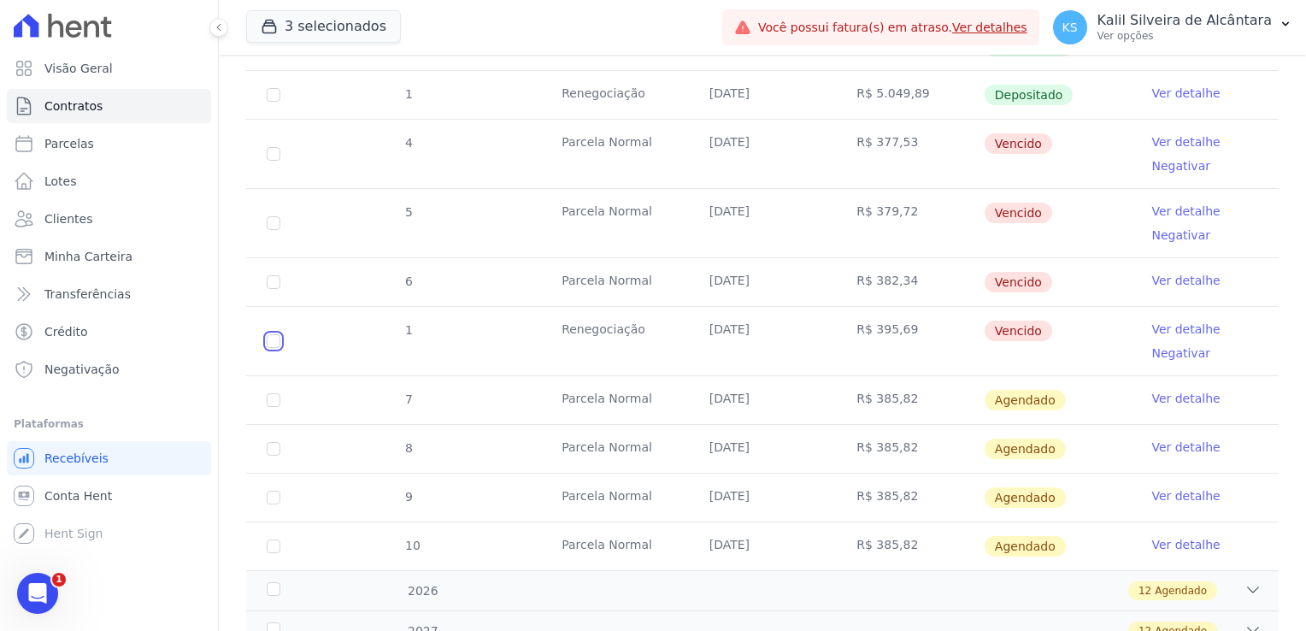
click at [276, 340] on input "checkbox" at bounding box center [274, 341] width 14 height 14
checkbox input "true"
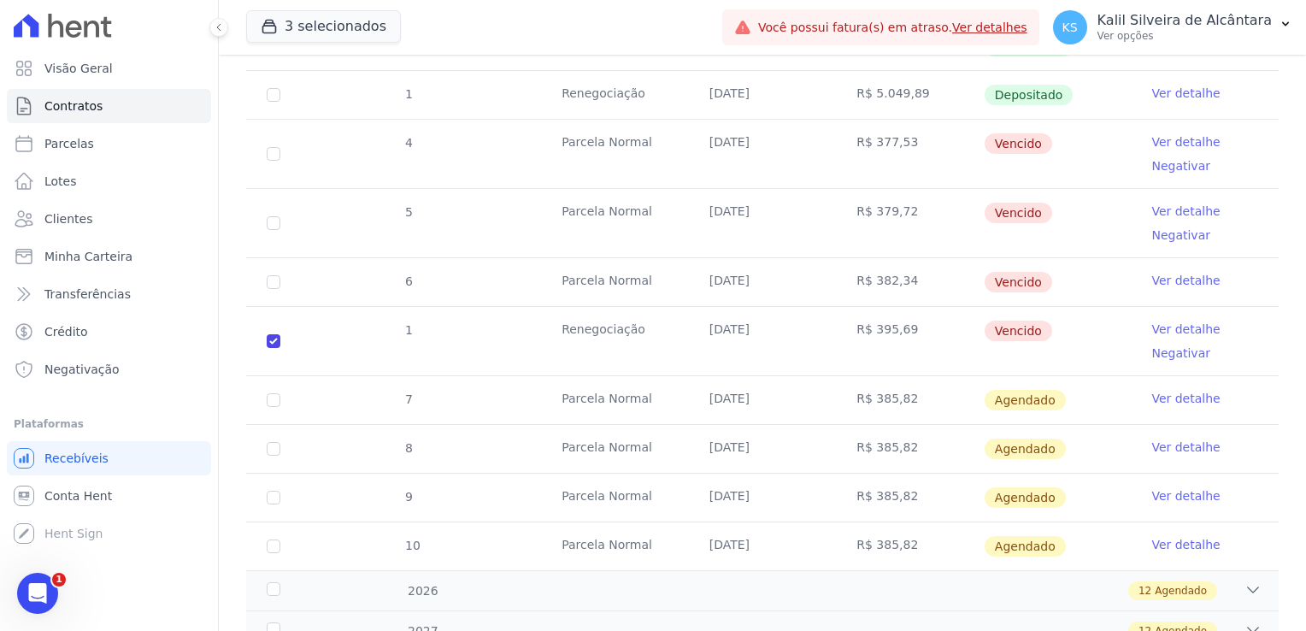
click at [276, 285] on td "6" at bounding box center [273, 282] width 55 height 48
click at [273, 221] on input "checkbox" at bounding box center [274, 223] width 14 height 14
checkbox input "true"
drag, startPoint x: 276, startPoint y: 284, endPoint x: 278, endPoint y: 214, distance: 70.1
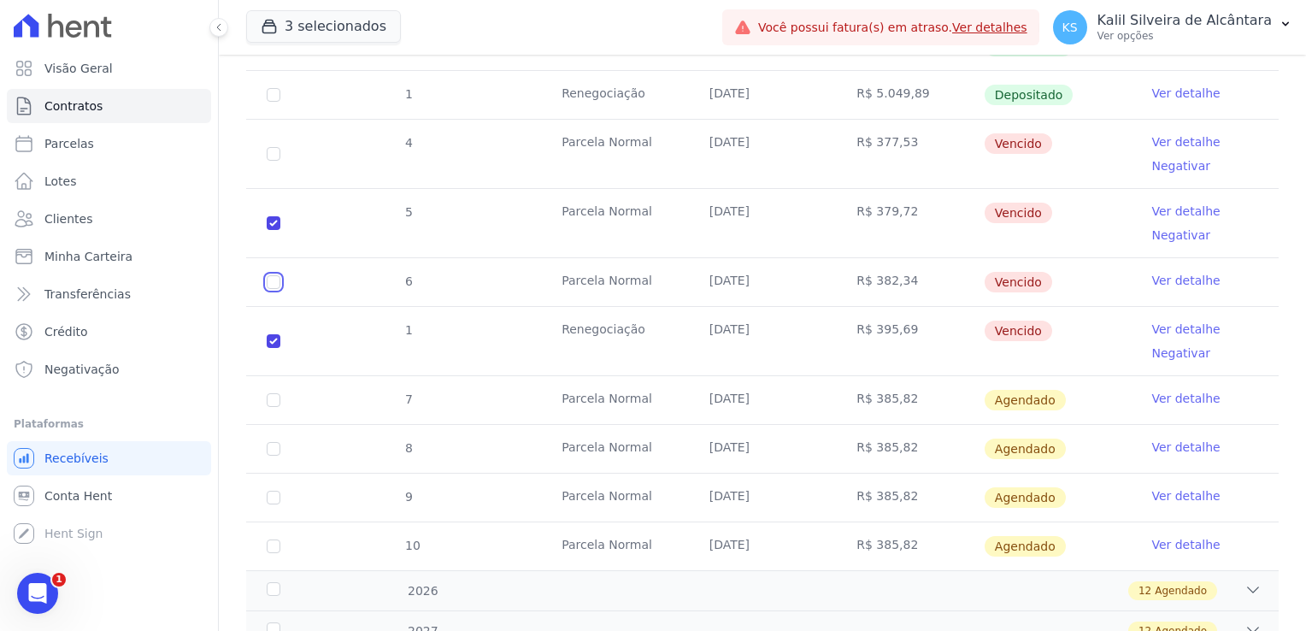
click at [276, 285] on input "checkbox" at bounding box center [274, 282] width 14 height 14
checkbox input "true"
click at [270, 154] on input "checkbox" at bounding box center [274, 154] width 14 height 14
checkbox input "true"
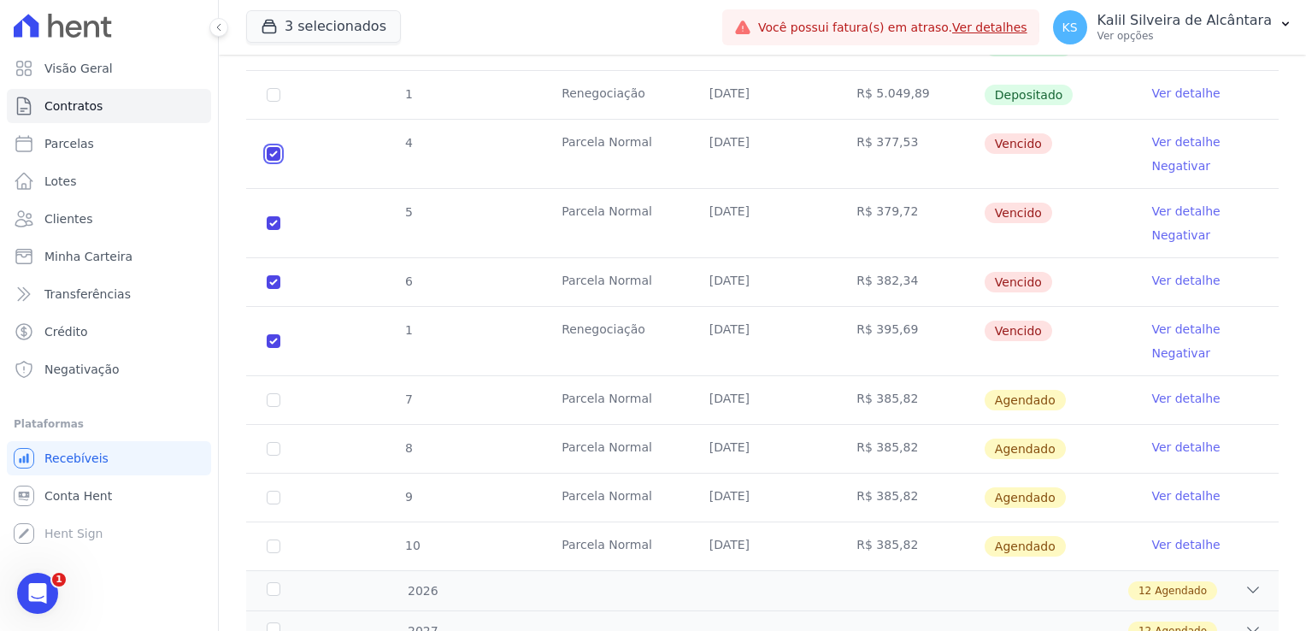
checkbox input "true"
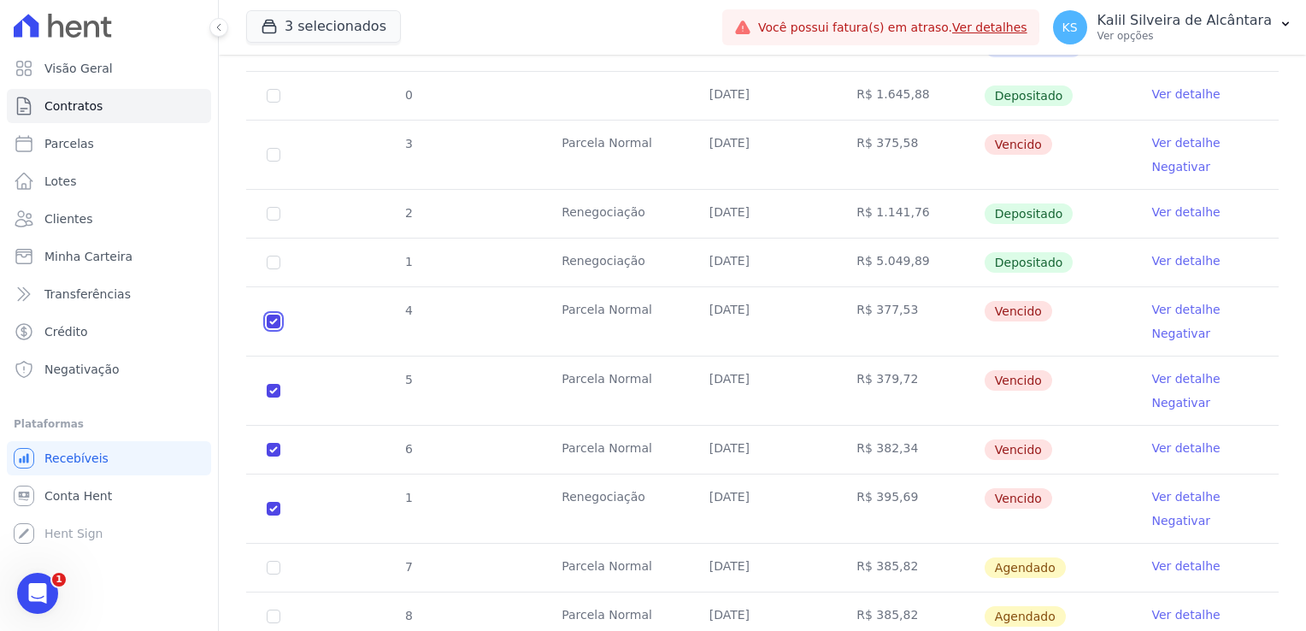
scroll to position [769, 0]
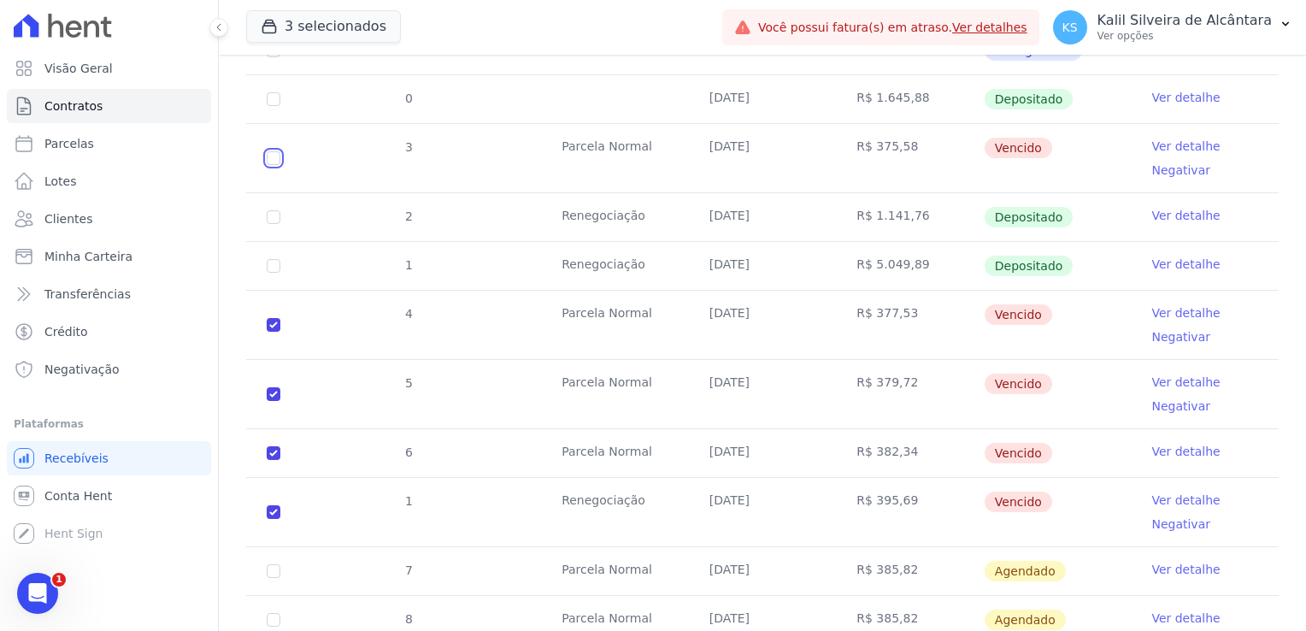
click at [272, 154] on input "checkbox" at bounding box center [274, 158] width 14 height 14
checkbox input "true"
click at [892, 502] on td "R$ 395,69" at bounding box center [910, 512] width 148 height 68
drag, startPoint x: 908, startPoint y: 144, endPoint x: 544, endPoint y: 143, distance: 364.0
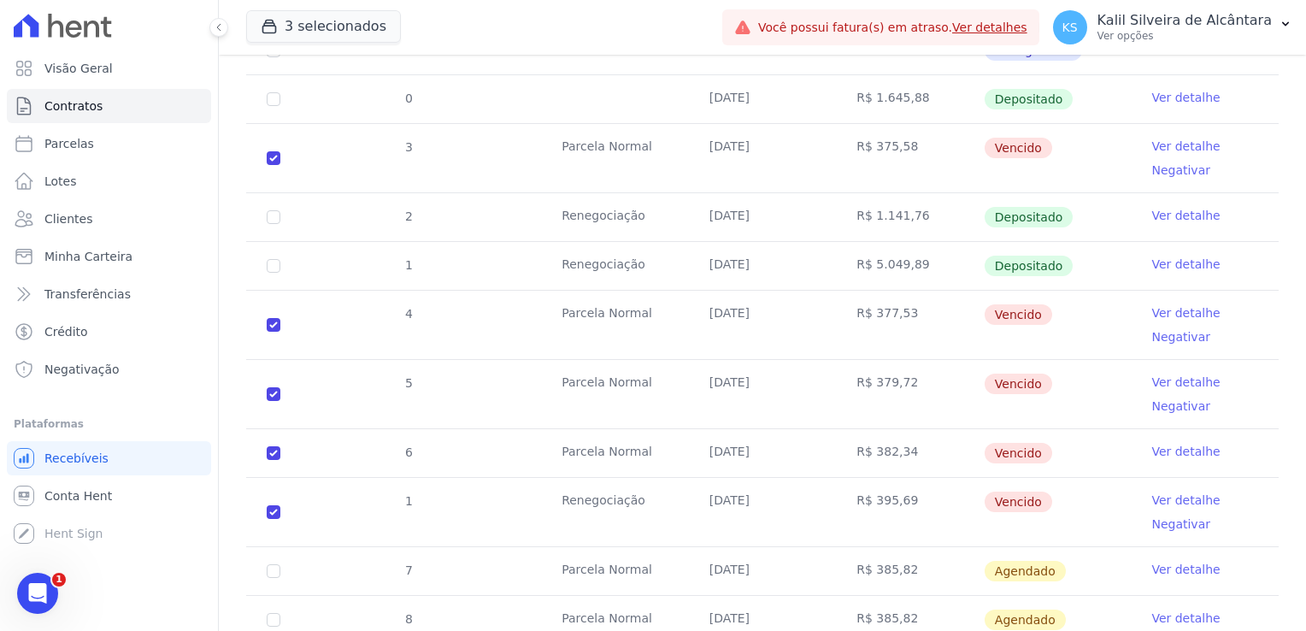
click at [544, 143] on tr "3 Parcela Normal 25/05/2025 R$ 375,58 Vencido Ver detalhe Negativar" at bounding box center [762, 157] width 1032 height 69
click at [277, 508] on input "checkbox" at bounding box center [274, 512] width 14 height 14
checkbox input "false"
checkbox input "true"
click at [275, 446] on input "checkbox" at bounding box center [274, 453] width 14 height 14
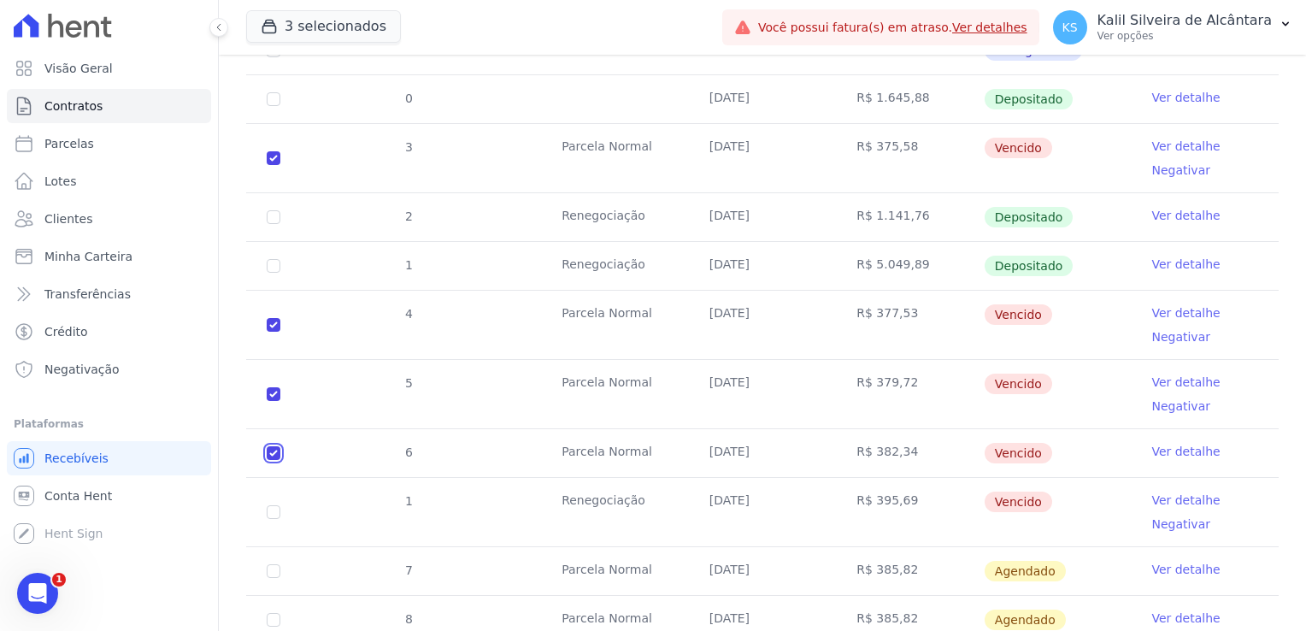
checkbox input "false"
checkbox input "true"
click at [278, 391] on input "checkbox" at bounding box center [274, 394] width 14 height 14
checkbox input "false"
checkbox input "true"
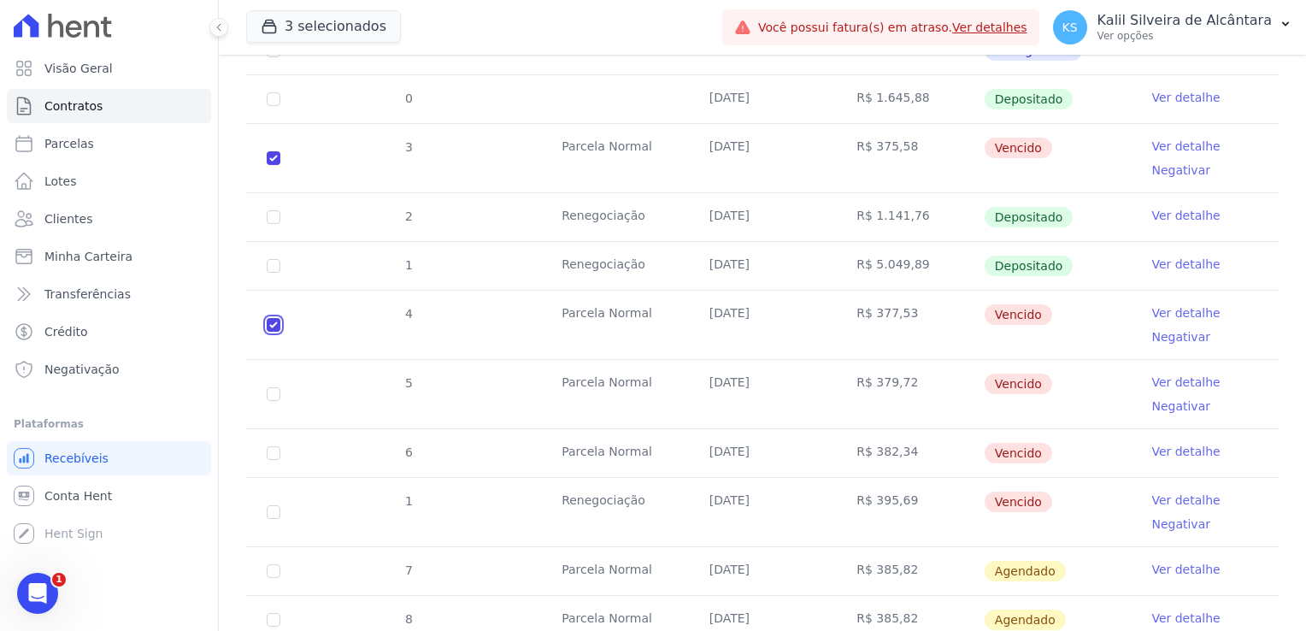
click at [276, 326] on input "checkbox" at bounding box center [274, 325] width 14 height 14
checkbox input "false"
checkbox input "true"
click at [525, 145] on tr "3 Parcela Normal 25/05/2025 R$ 375,58 Vencido Ver detalhe Negativar" at bounding box center [762, 157] width 1032 height 69
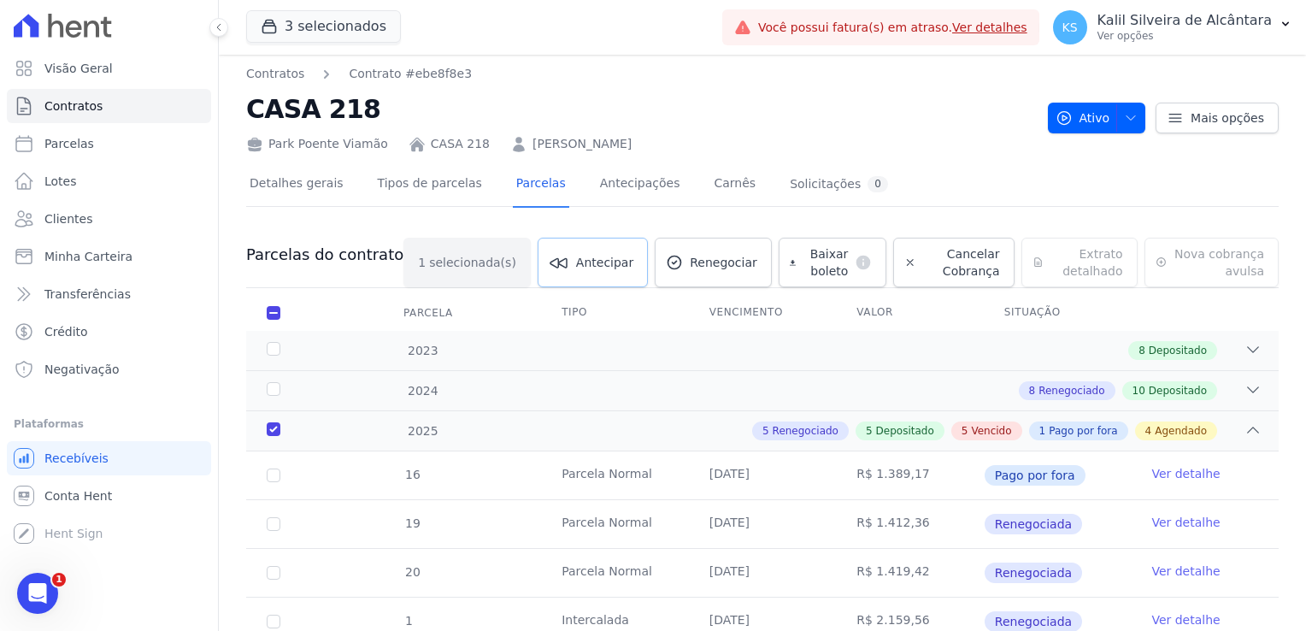
scroll to position [0, 0]
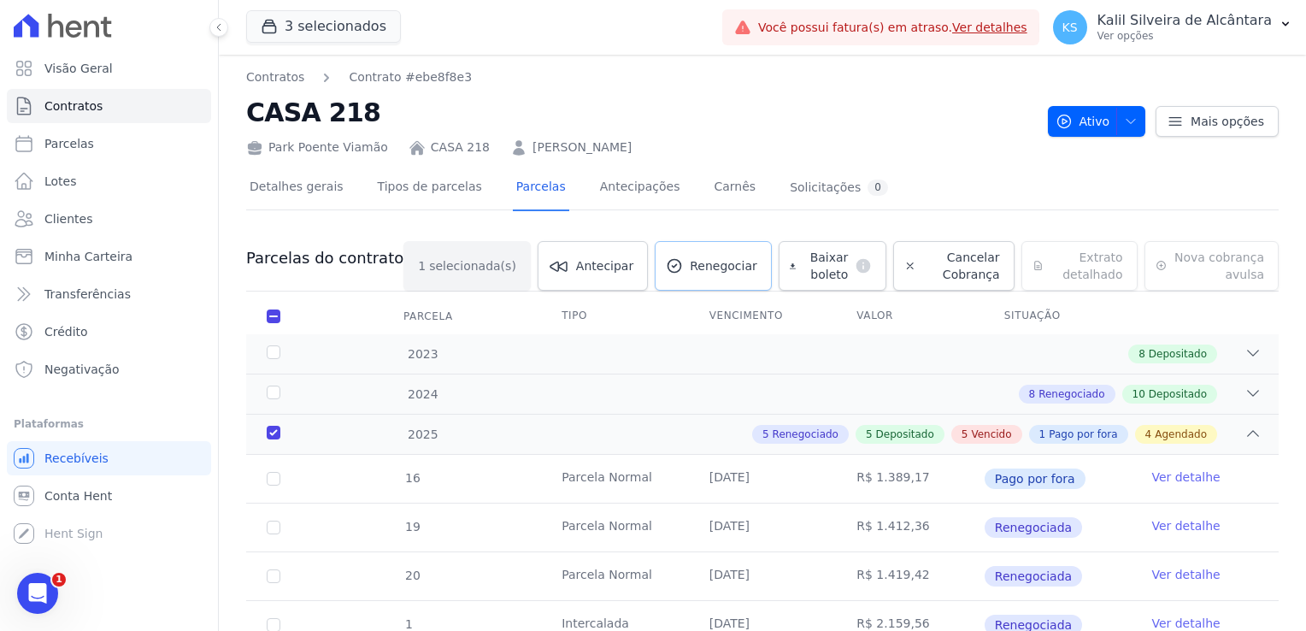
click at [695, 267] on span "Renegociar" at bounding box center [722, 265] width 67 height 17
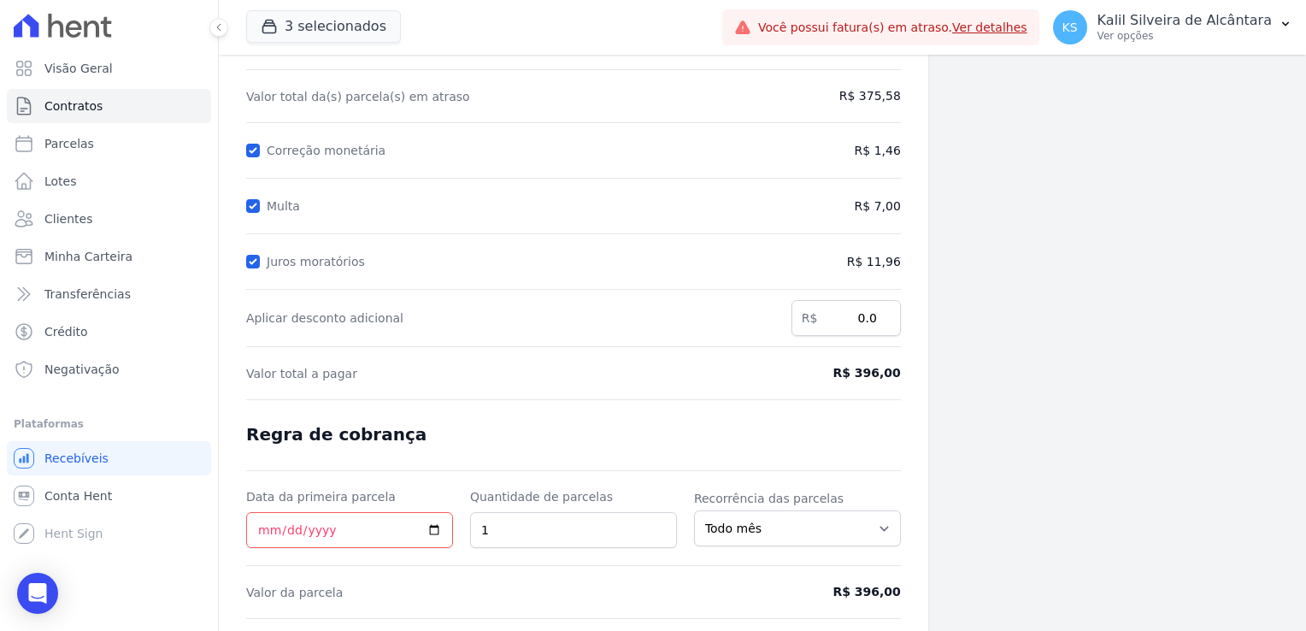
scroll to position [221, 0]
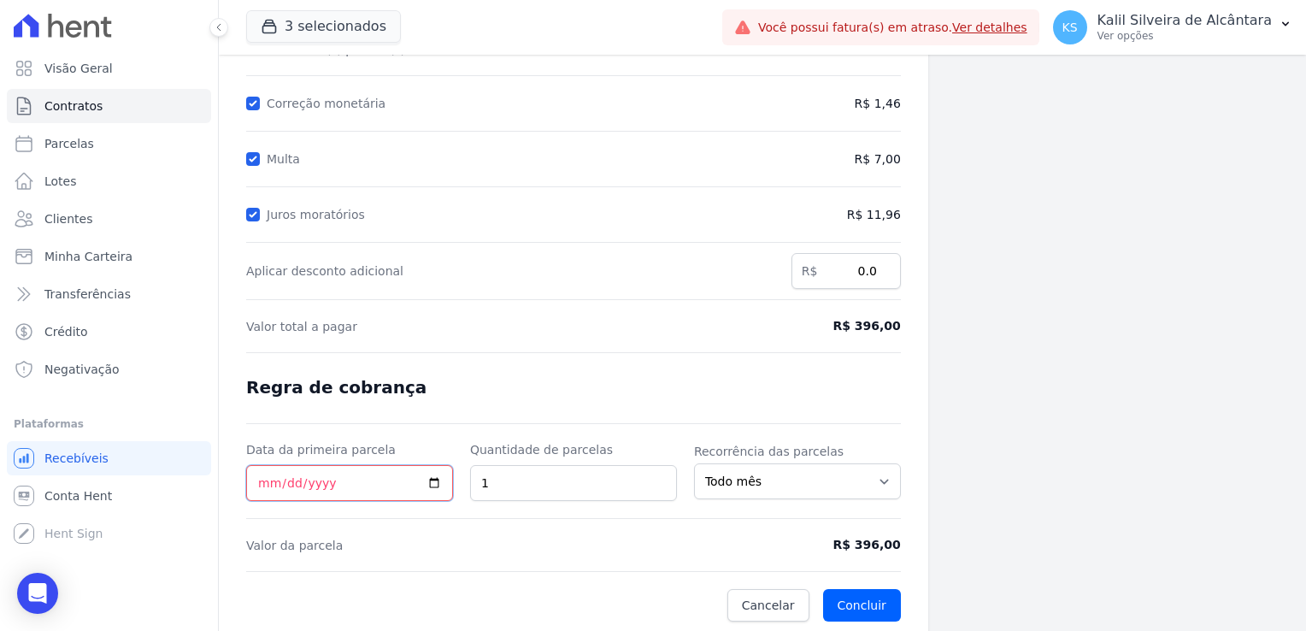
click at [254, 483] on input "Data da primeira parcela" at bounding box center [349, 483] width 207 height 36
type input "[DATE]"
click at [992, 425] on div "Parcelas em renegociação Número Vencimento Valor 3 25/05/2025 R$ 375,58" at bounding box center [1129, 233] width 354 height 801
click at [861, 609] on button "Concluir" at bounding box center [862, 605] width 78 height 32
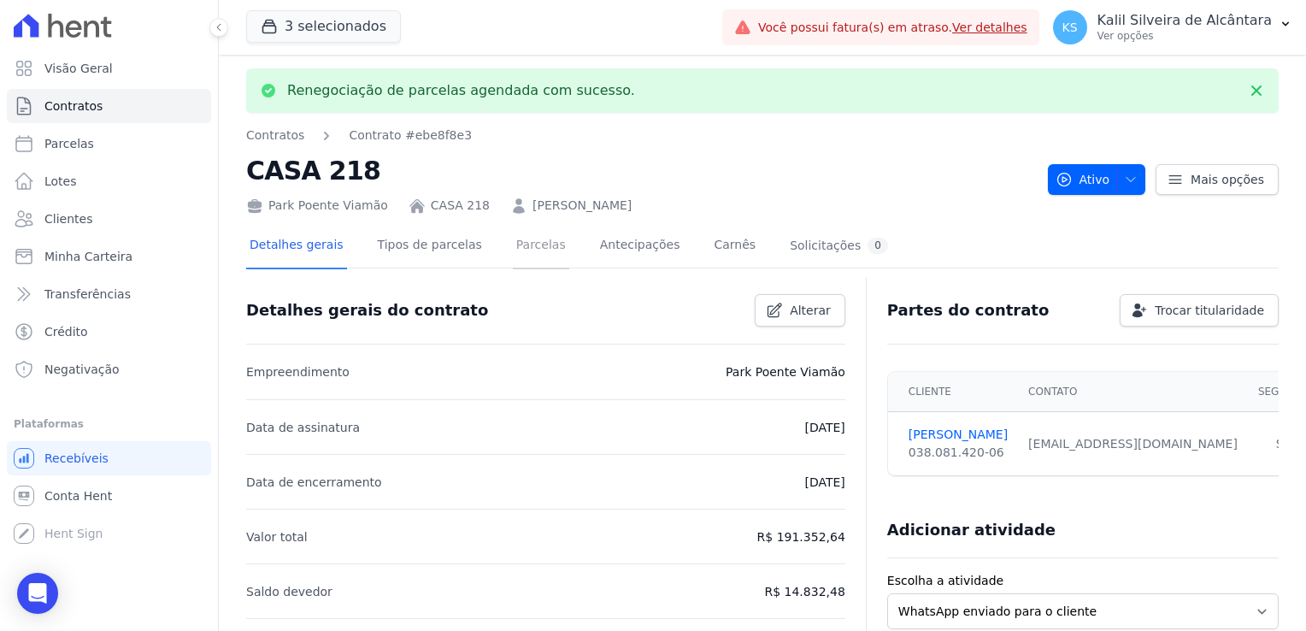
click at [533, 247] on link "Parcelas" at bounding box center [541, 246] width 56 height 45
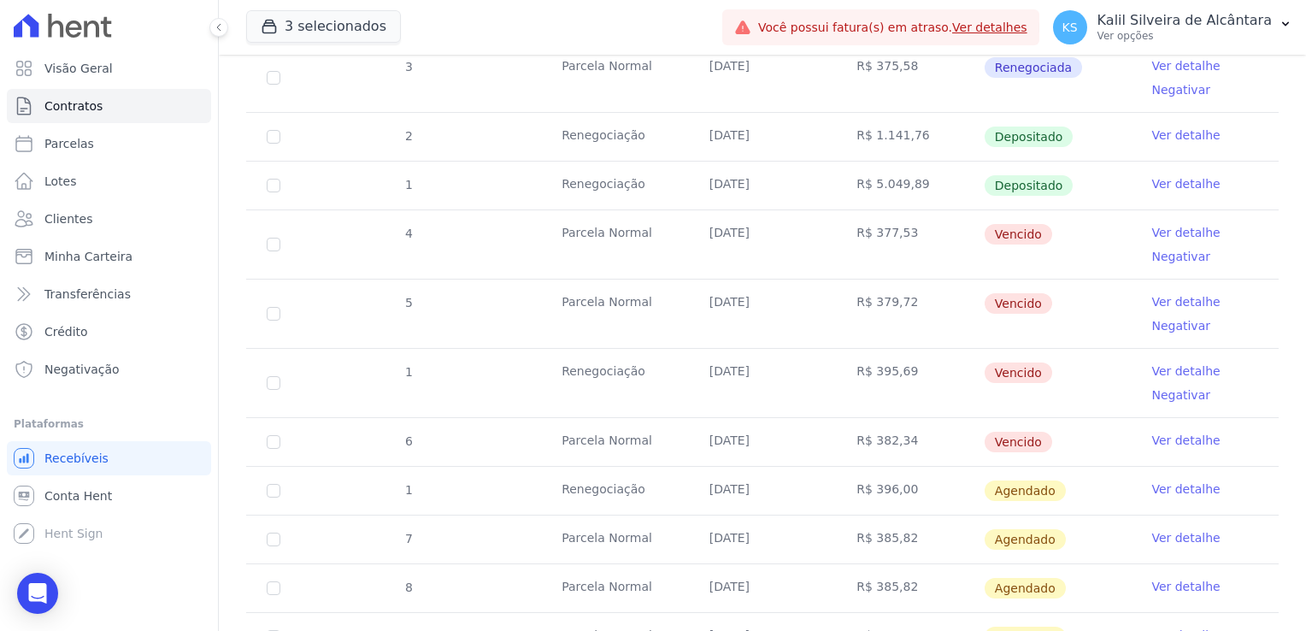
scroll to position [854, 0]
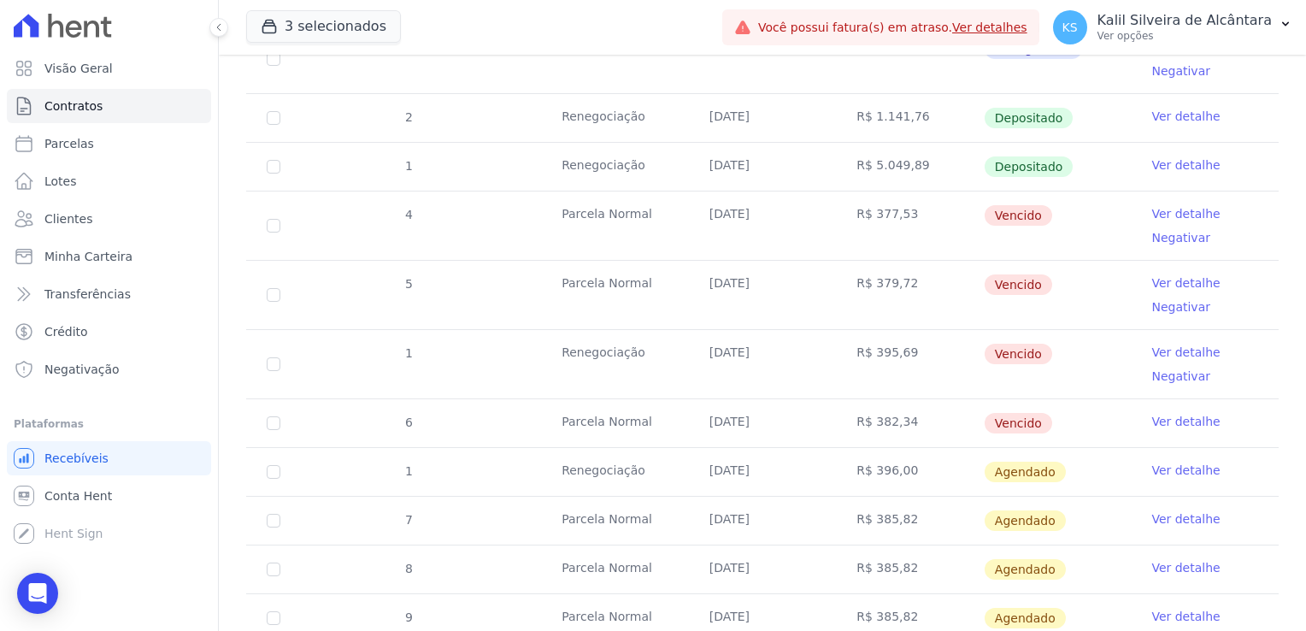
drag, startPoint x: 705, startPoint y: 462, endPoint x: 723, endPoint y: 466, distance: 18.4
click at [723, 466] on td "26/08/2025" at bounding box center [763, 472] width 148 height 48
drag, startPoint x: 723, startPoint y: 466, endPoint x: 884, endPoint y: 457, distance: 161.8
click at [881, 457] on td "R$ 396,00" at bounding box center [910, 472] width 148 height 48
drag, startPoint x: 1058, startPoint y: 466, endPoint x: 987, endPoint y: 466, distance: 70.9
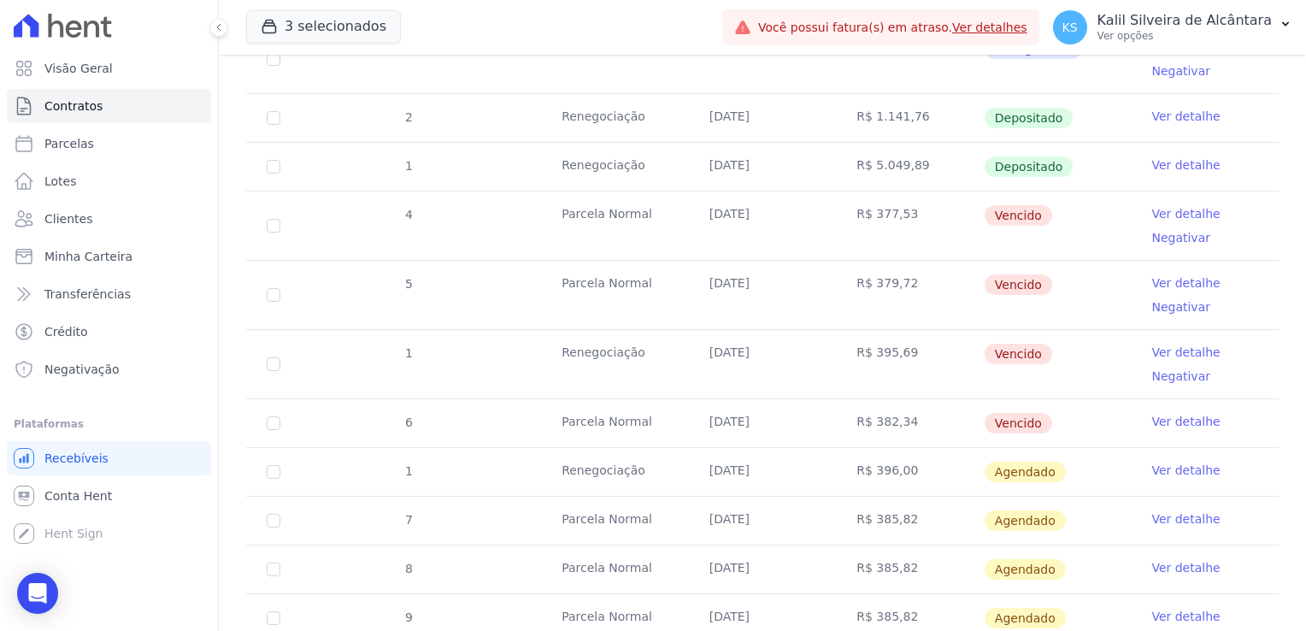
click at [987, 466] on td "Agendado" at bounding box center [1057, 472] width 148 height 48
drag, startPoint x: 987, startPoint y: 466, endPoint x: 928, endPoint y: 470, distance: 59.1
click at [930, 470] on td "R$ 396,00" at bounding box center [910, 472] width 148 height 48
drag, startPoint x: 909, startPoint y: 470, endPoint x: 637, endPoint y: 463, distance: 271.8
click at [637, 463] on tr "1 Renegociação 26/08/2025 R$ 396,00 Agendado Ver detalhe" at bounding box center [762, 471] width 1032 height 49
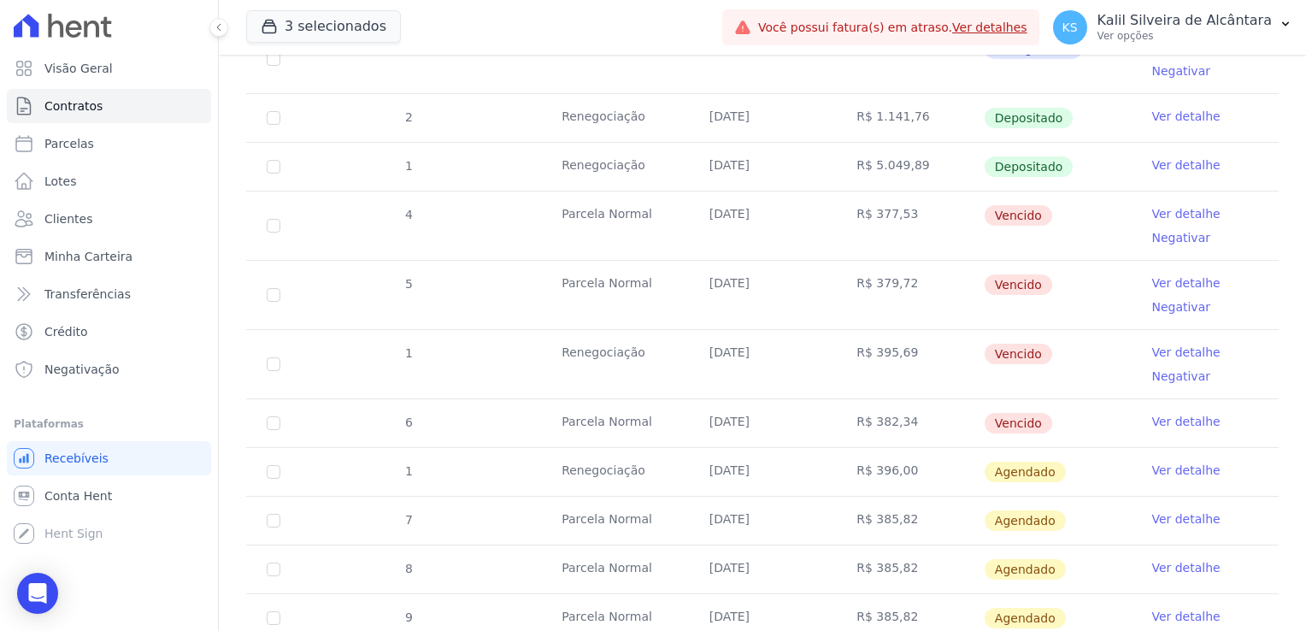
drag, startPoint x: 637, startPoint y: 463, endPoint x: 600, endPoint y: 466, distance: 37.7
click at [600, 466] on td "Renegociação" at bounding box center [615, 472] width 148 height 48
drag, startPoint x: 760, startPoint y: 471, endPoint x: 694, endPoint y: 466, distance: 66.0
click at [694, 466] on td "26/08/2025" at bounding box center [763, 472] width 148 height 48
drag, startPoint x: 694, startPoint y: 466, endPoint x: 791, endPoint y: 472, distance: 97.6
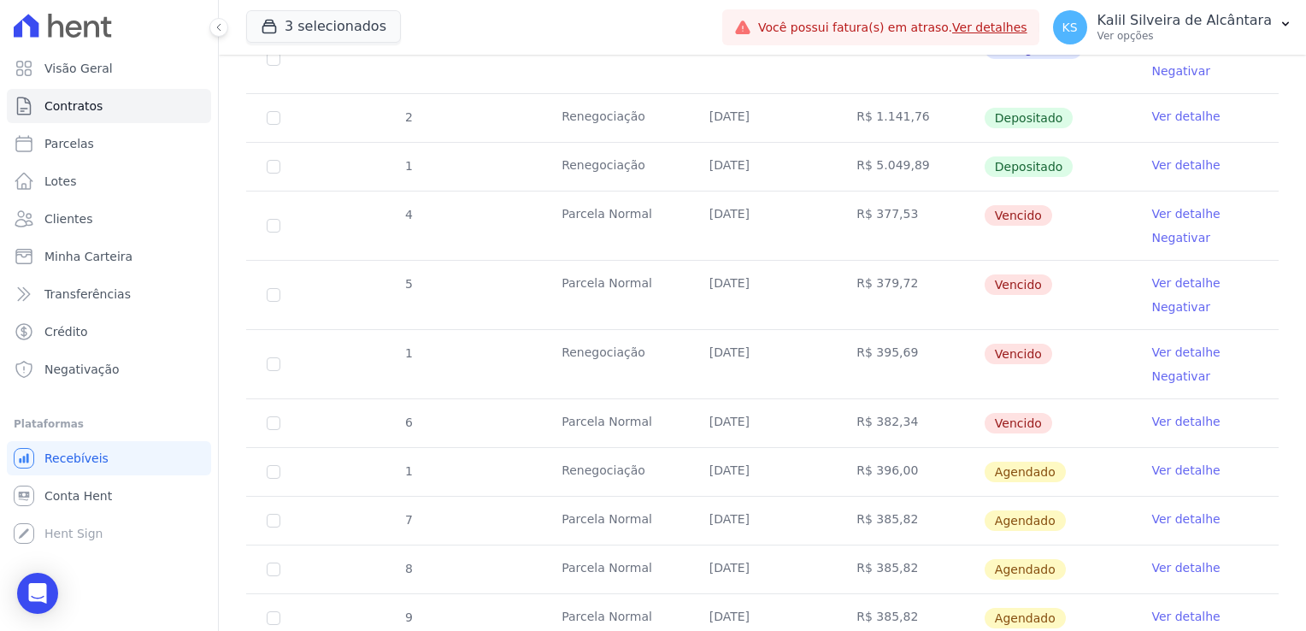
click at [791, 472] on td "26/08/2025" at bounding box center [763, 472] width 148 height 48
click at [766, 469] on td "26/08/2025" at bounding box center [763, 472] width 148 height 48
drag, startPoint x: 795, startPoint y: 416, endPoint x: 684, endPoint y: 220, distance: 225.4
click at [684, 220] on tbody "16 Parcela Normal 08/02/2025 R$ 1.389,17 Pago por fora Ver detalhe 19 Parcela N…" at bounding box center [762, 138] width 1032 height 1104
click at [851, 391] on td "R$ 395,69" at bounding box center [910, 364] width 148 height 68
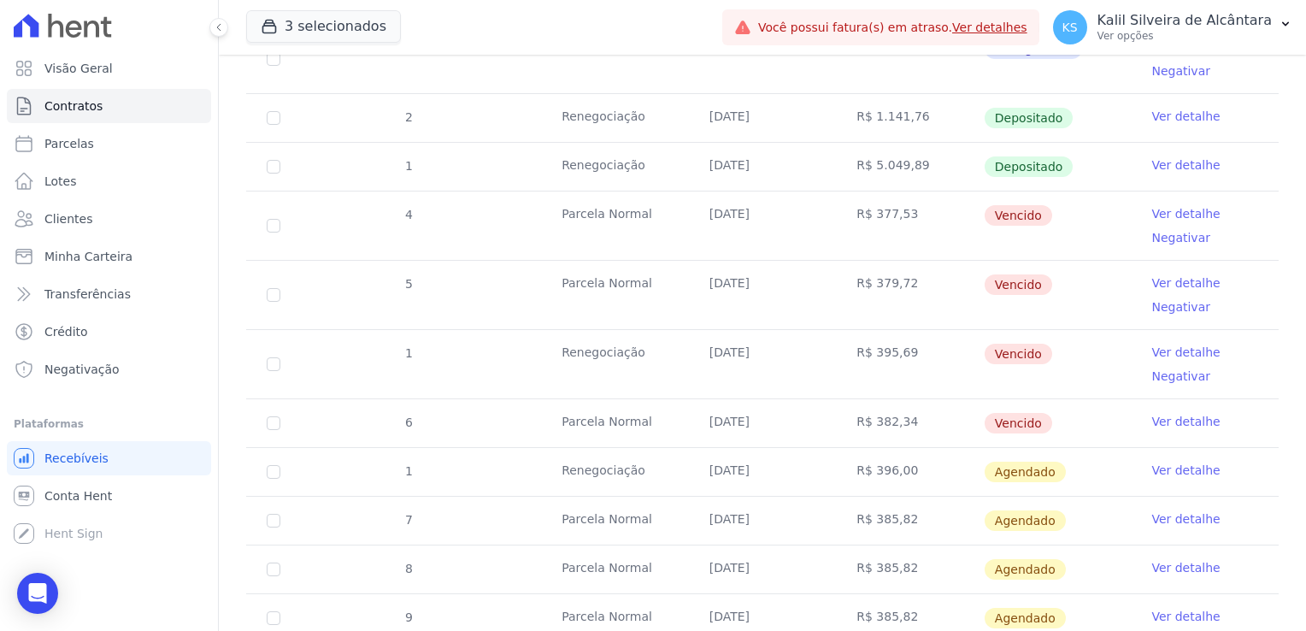
drag, startPoint x: 1044, startPoint y: 467, endPoint x: 1070, endPoint y: 466, distance: 25.6
click at [1070, 466] on td "Agendado" at bounding box center [1057, 472] width 148 height 48
drag, startPoint x: 585, startPoint y: 466, endPoint x: 810, endPoint y: 462, distance: 224.7
click at [810, 462] on tr "1 Renegociação 26/08/2025 R$ 396,00 Agendado Ver detalhe" at bounding box center [762, 471] width 1032 height 49
drag, startPoint x: 810, startPoint y: 462, endPoint x: 899, endPoint y: 460, distance: 88.9
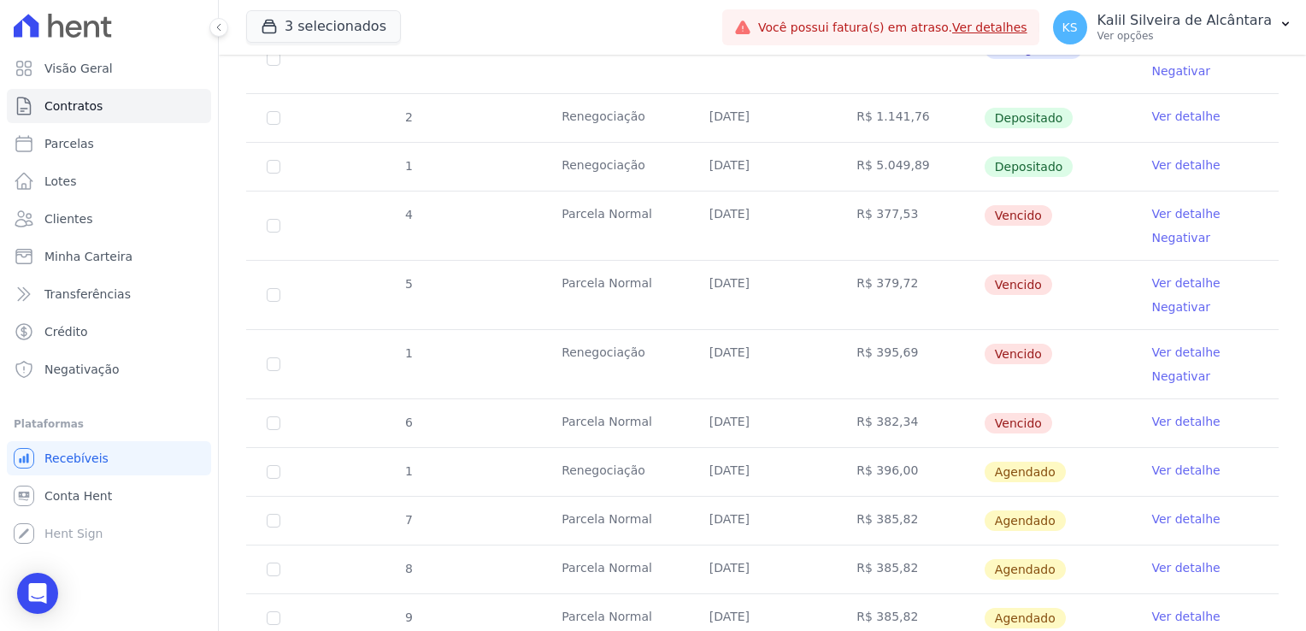
click at [890, 460] on td "R$ 396,00" at bounding box center [910, 472] width 148 height 48
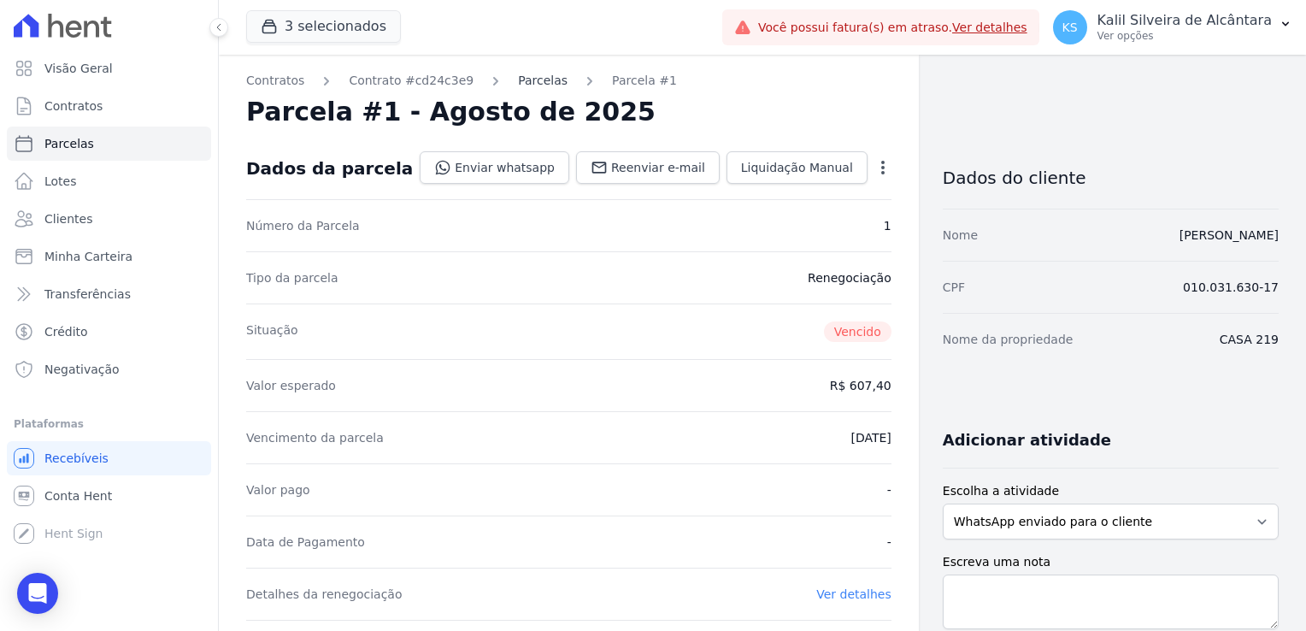
click at [532, 87] on link "Parcelas" at bounding box center [543, 81] width 50 height 18
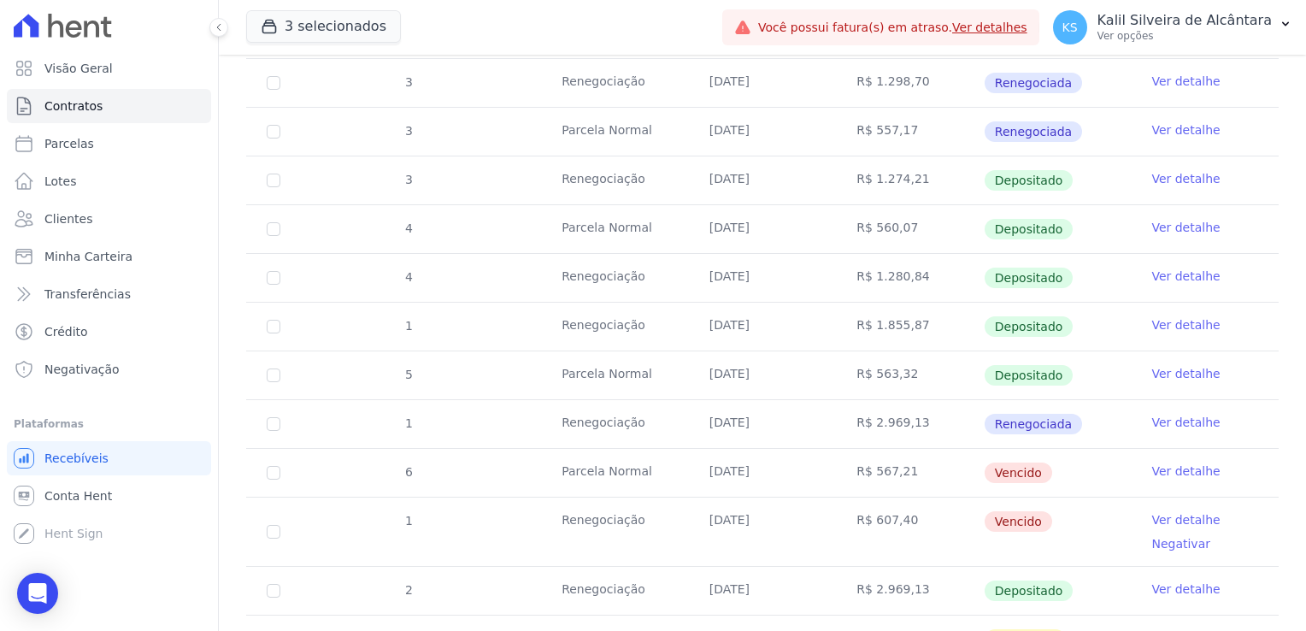
scroll to position [1025, 0]
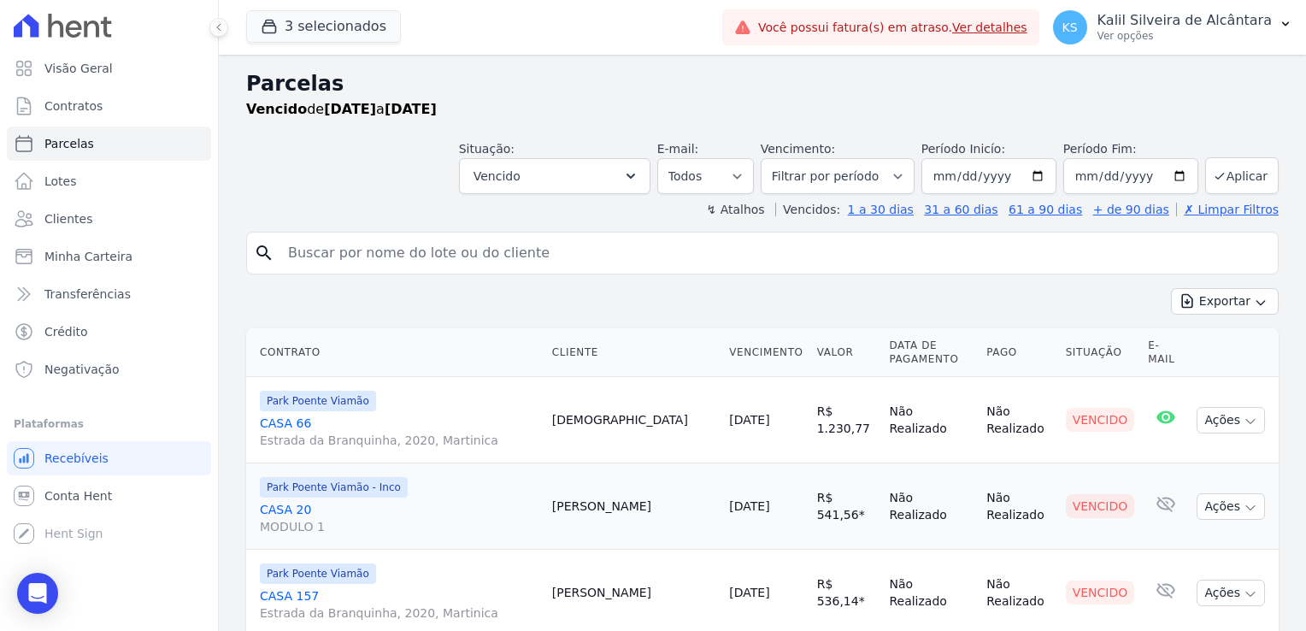
select select
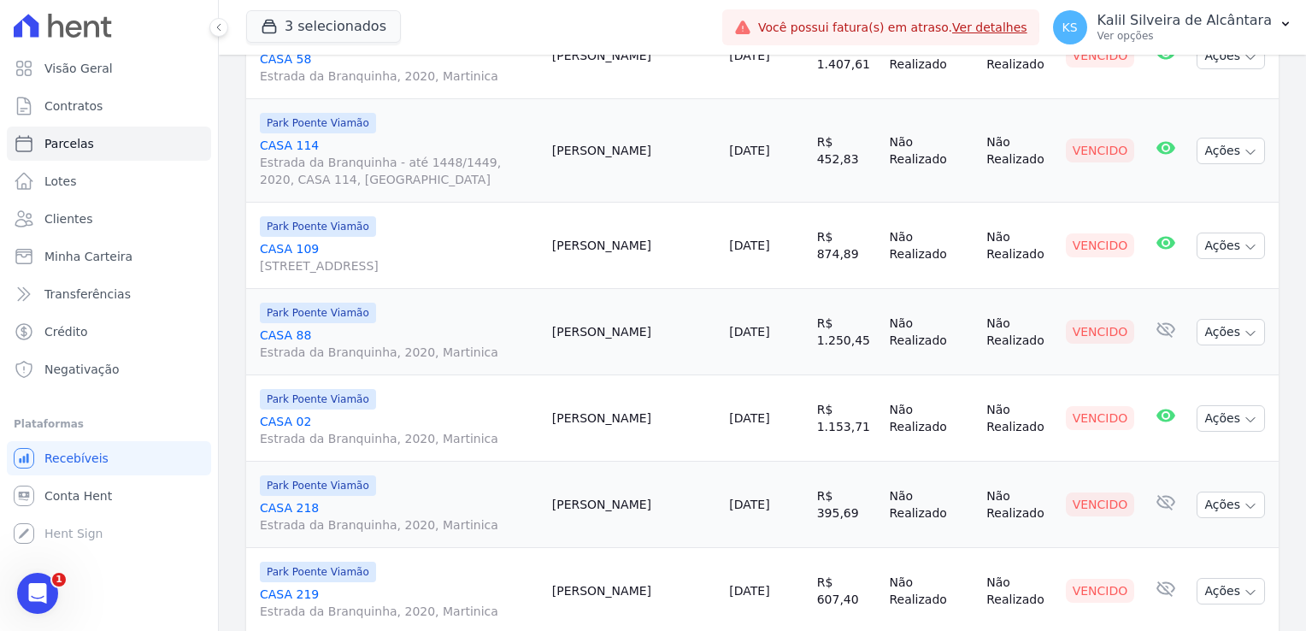
scroll to position [1282, 0]
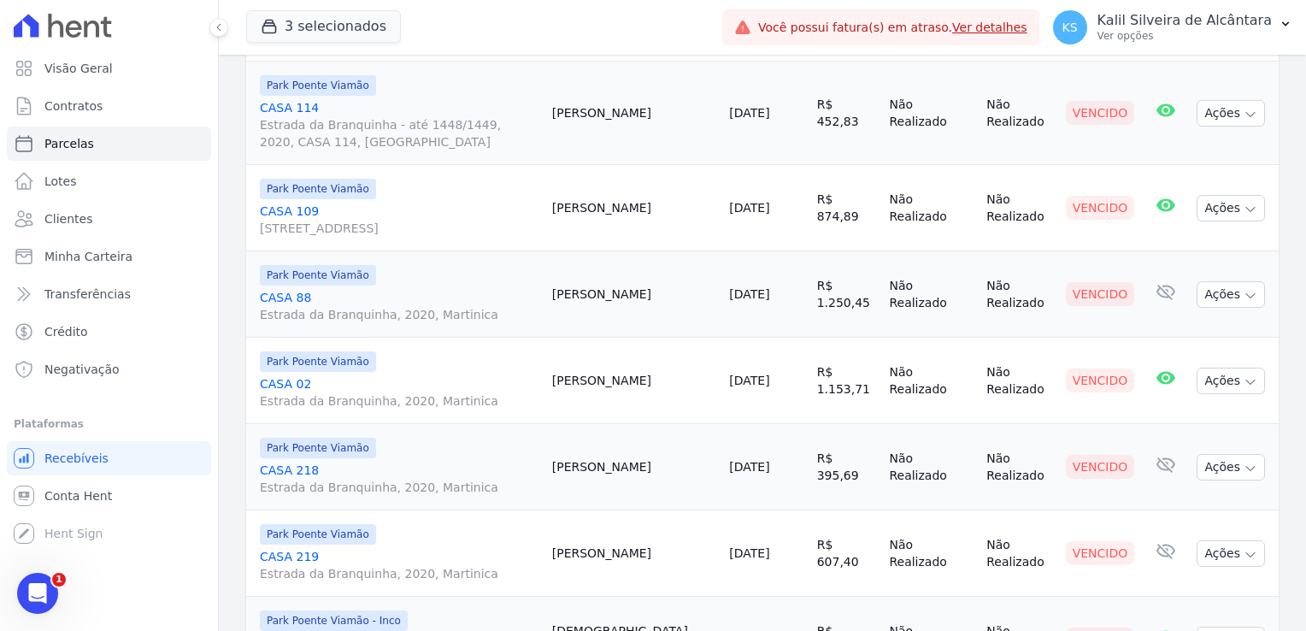
click at [625, 384] on td "[PERSON_NAME]" at bounding box center [634, 380] width 178 height 86
drag, startPoint x: 625, startPoint y: 296, endPoint x: 652, endPoint y: 296, distance: 26.5
click at [652, 296] on td "[PERSON_NAME]" at bounding box center [634, 294] width 178 height 86
click at [615, 288] on td "[PERSON_NAME]" at bounding box center [634, 294] width 178 height 86
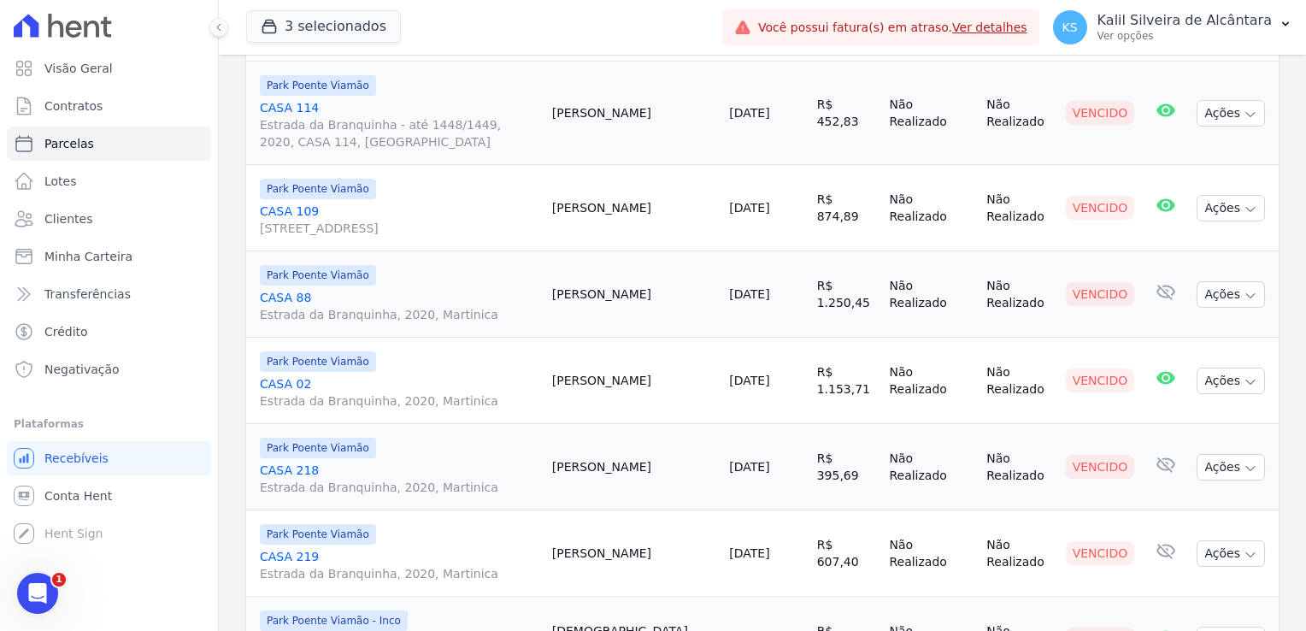
click at [616, 288] on td "[PERSON_NAME]" at bounding box center [634, 294] width 178 height 86
copy td "Fabio"
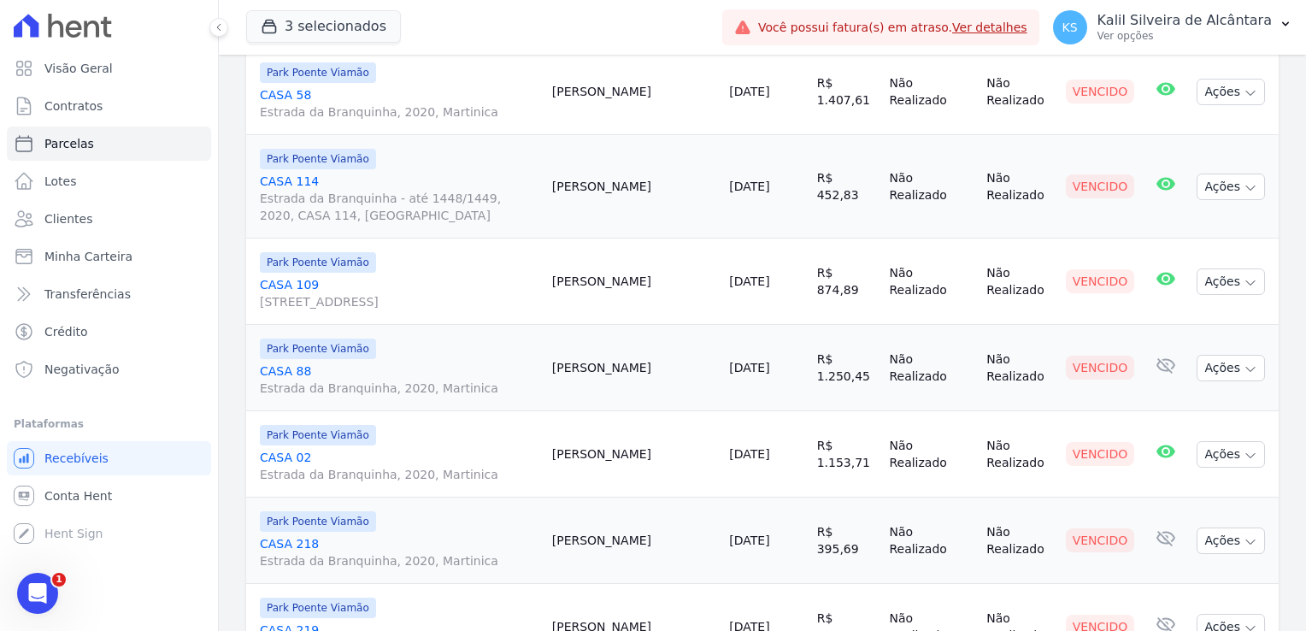
scroll to position [1111, 0]
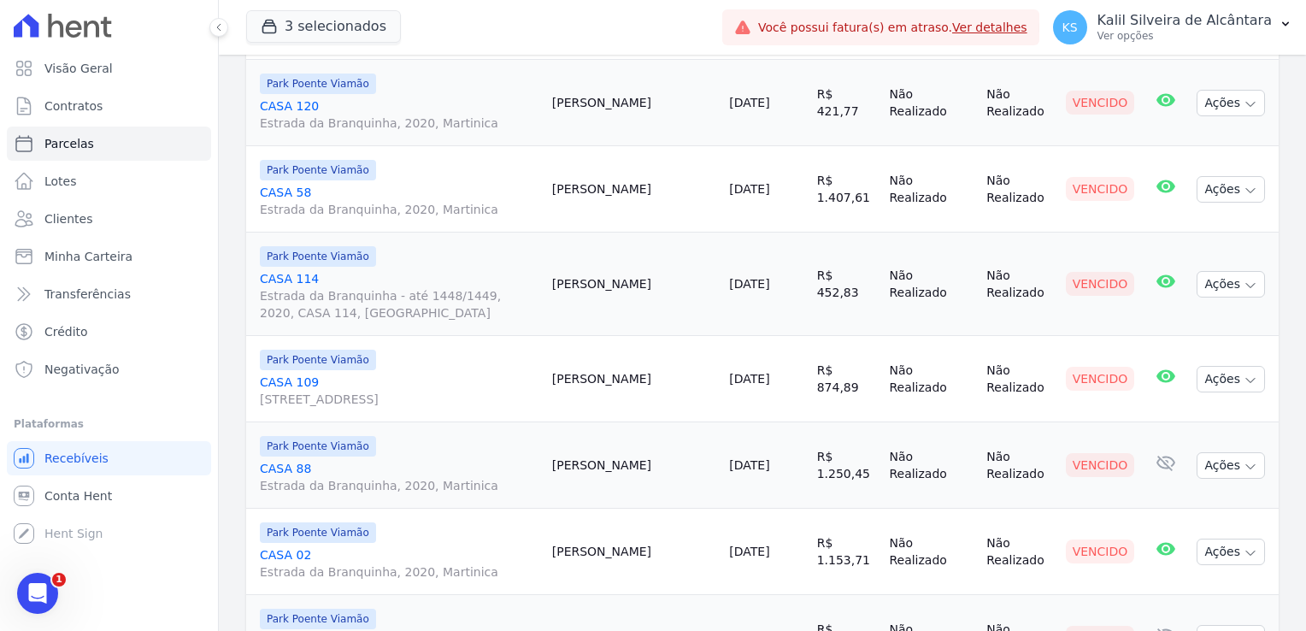
click at [656, 384] on td "Louise Santos" at bounding box center [634, 379] width 178 height 86
click at [612, 372] on td "Louise Santos" at bounding box center [634, 379] width 178 height 86
click at [626, 285] on td "[PERSON_NAME]" at bounding box center [634, 283] width 178 height 103
click at [625, 285] on td "[PERSON_NAME]" at bounding box center [634, 283] width 178 height 103
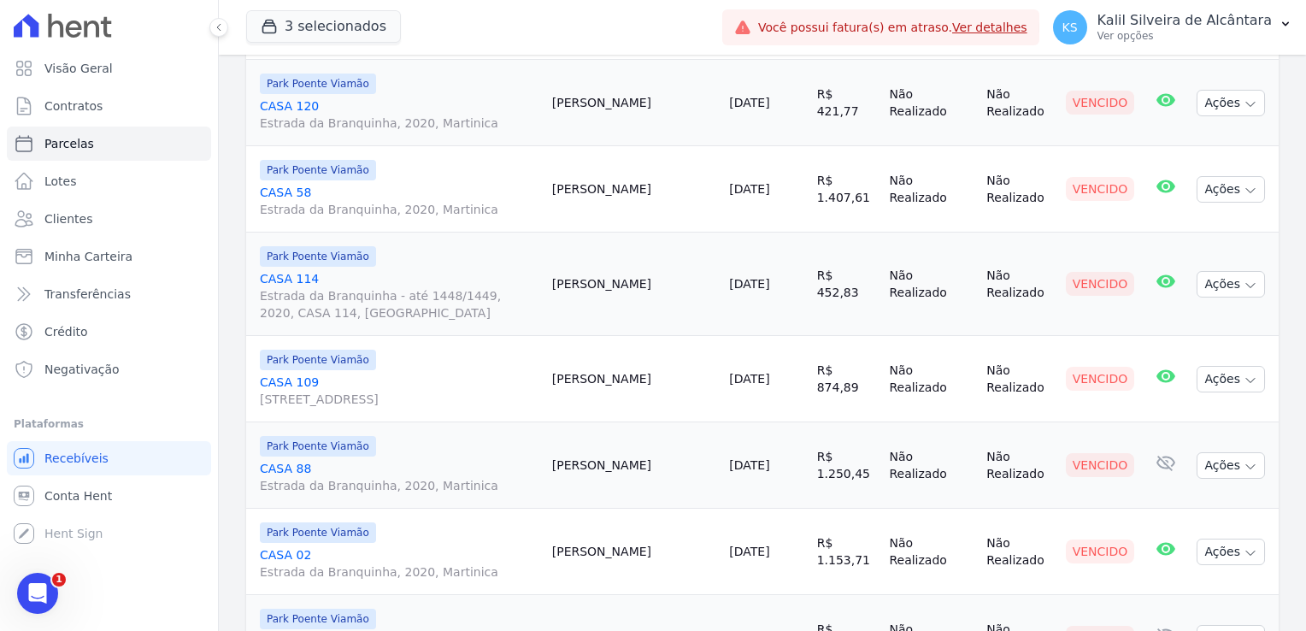
click at [625, 285] on td "[PERSON_NAME]" at bounding box center [634, 283] width 178 height 103
click at [629, 284] on td "[PERSON_NAME]" at bounding box center [634, 283] width 178 height 103
click at [631, 284] on td "[PERSON_NAME]" at bounding box center [634, 283] width 178 height 103
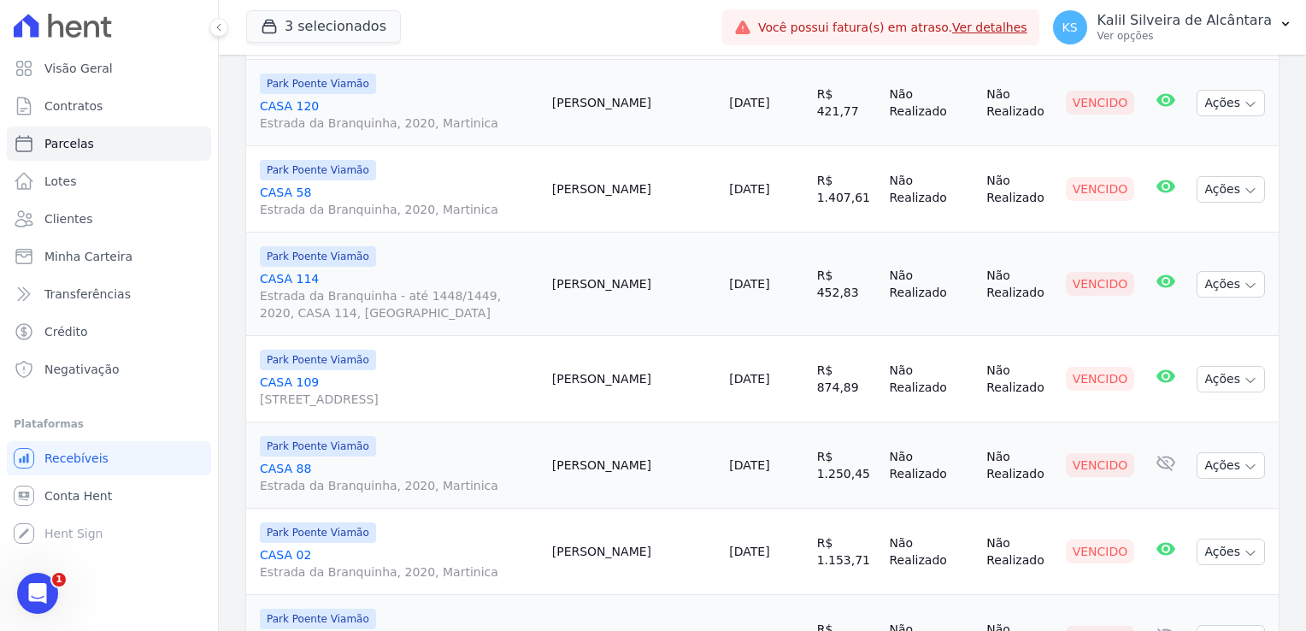
click at [633, 285] on td "[PERSON_NAME]" at bounding box center [634, 283] width 178 height 103
copy td "Gabriela"
click at [624, 183] on td "Mariana Conceição" at bounding box center [634, 189] width 178 height 86
click at [624, 179] on td "Mariana Conceição" at bounding box center [634, 189] width 178 height 86
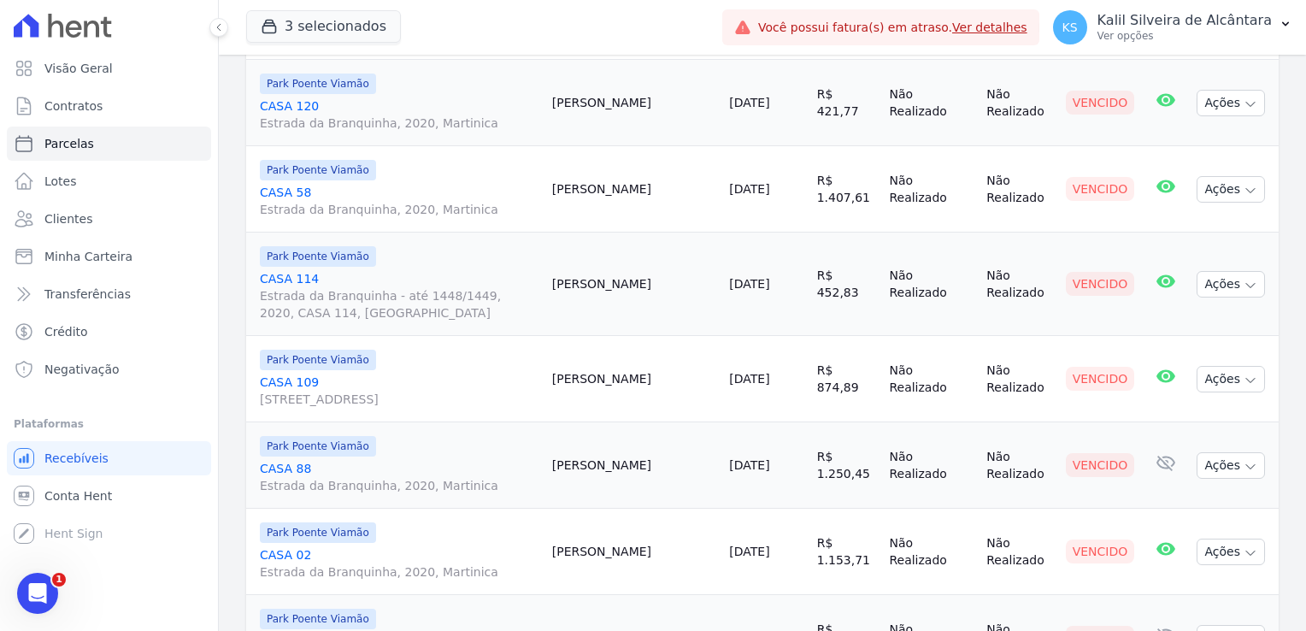
click at [624, 179] on td "Mariana Conceição" at bounding box center [634, 189] width 178 height 86
copy td "Mariana"
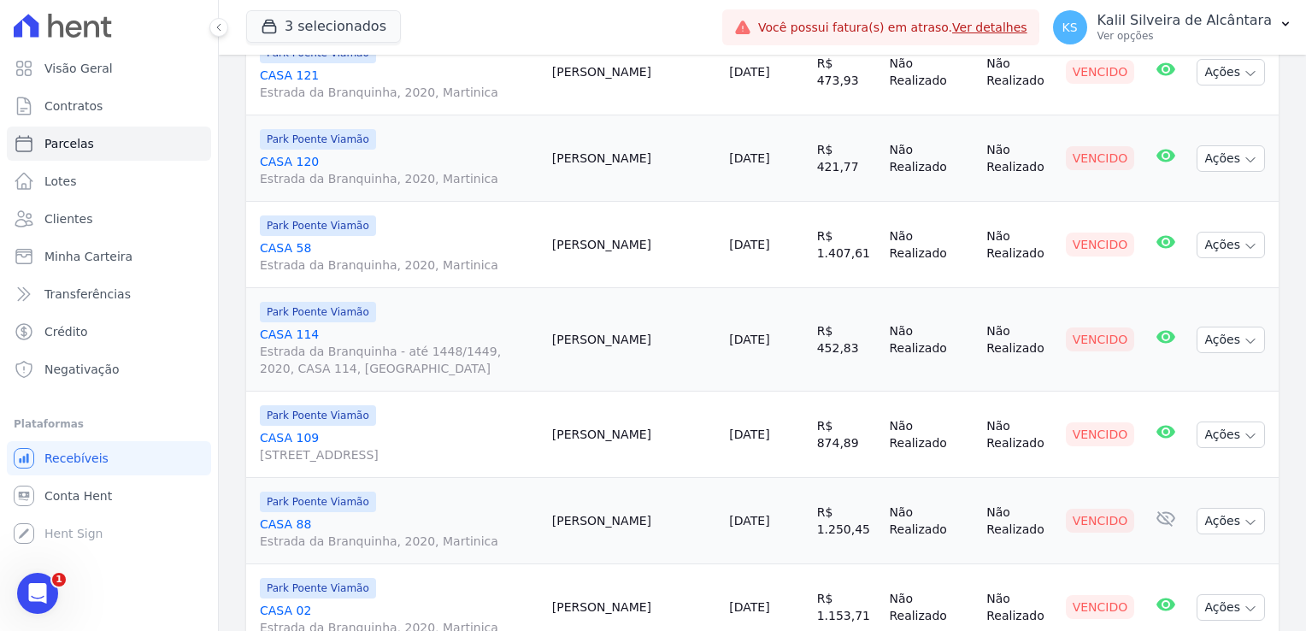
scroll to position [1025, 0]
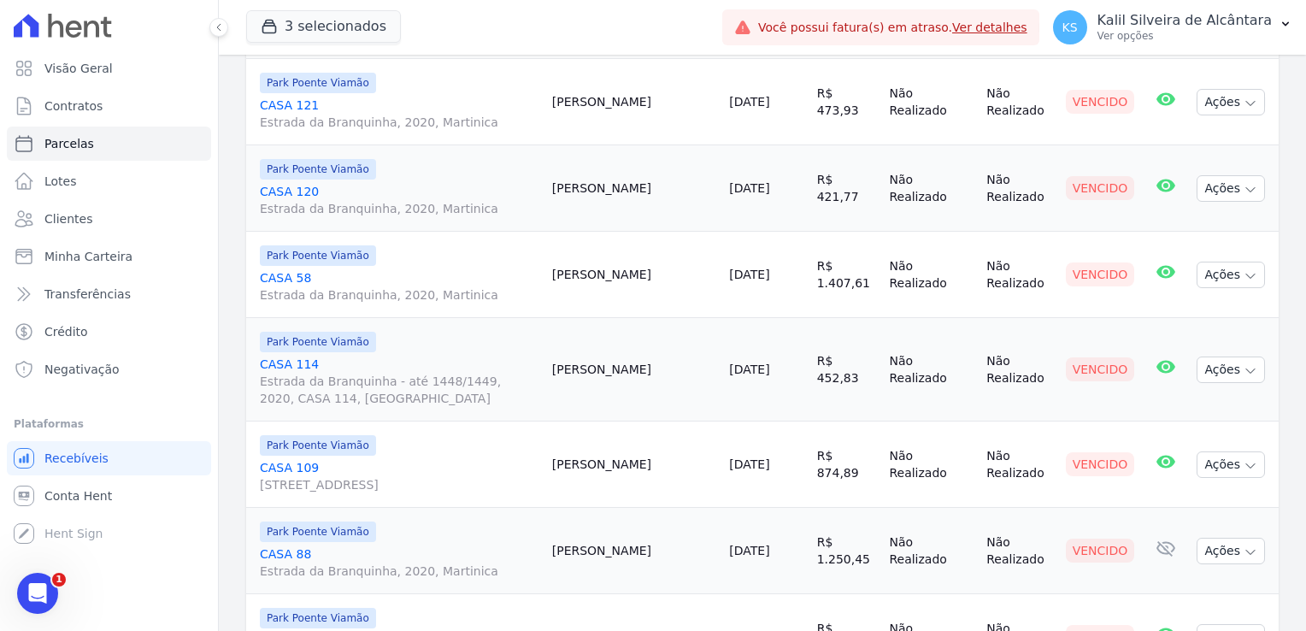
copy td "Mariana"
click at [620, 185] on td "Bruno Martins" at bounding box center [634, 188] width 178 height 86
copy td "Bruno"
drag, startPoint x: 631, startPoint y: 109, endPoint x: 611, endPoint y: 104, distance: 20.1
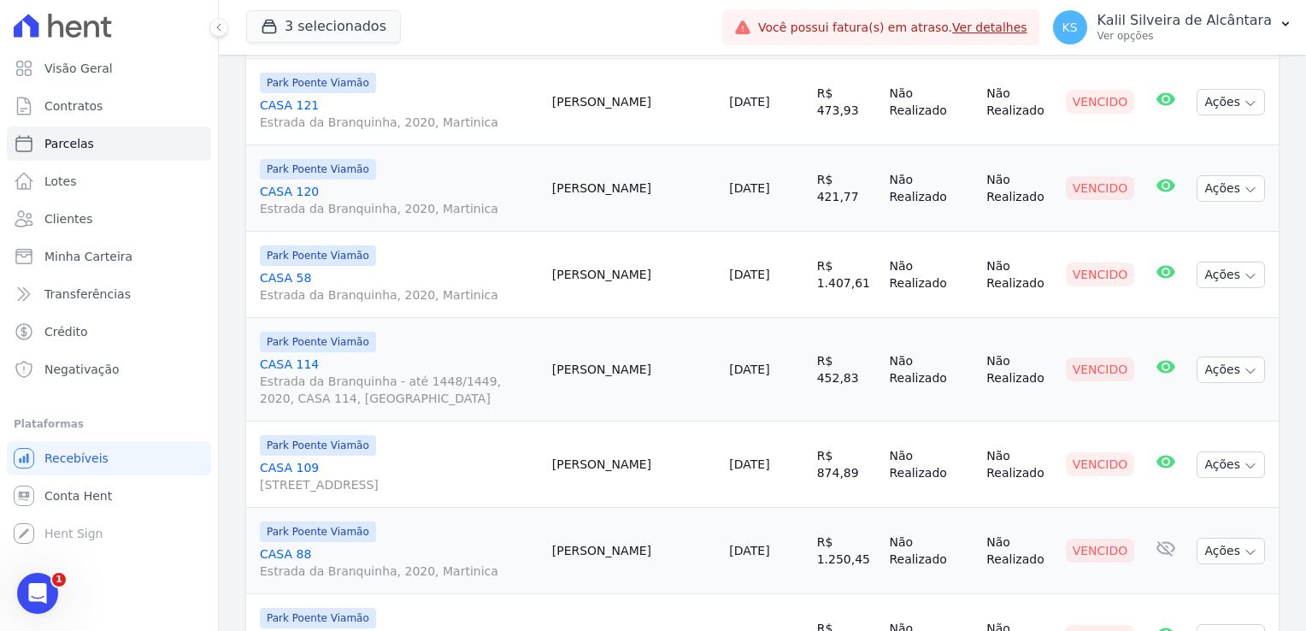
click at [611, 104] on td "Dominique Oliveira" at bounding box center [634, 102] width 178 height 86
drag, startPoint x: 611, startPoint y: 104, endPoint x: 594, endPoint y: 86, distance: 24.8
click at [545, 87] on td "Park Poente Viamão CASA 121 Estrada da Branquinha, 2020, Martinica" at bounding box center [395, 102] width 299 height 86
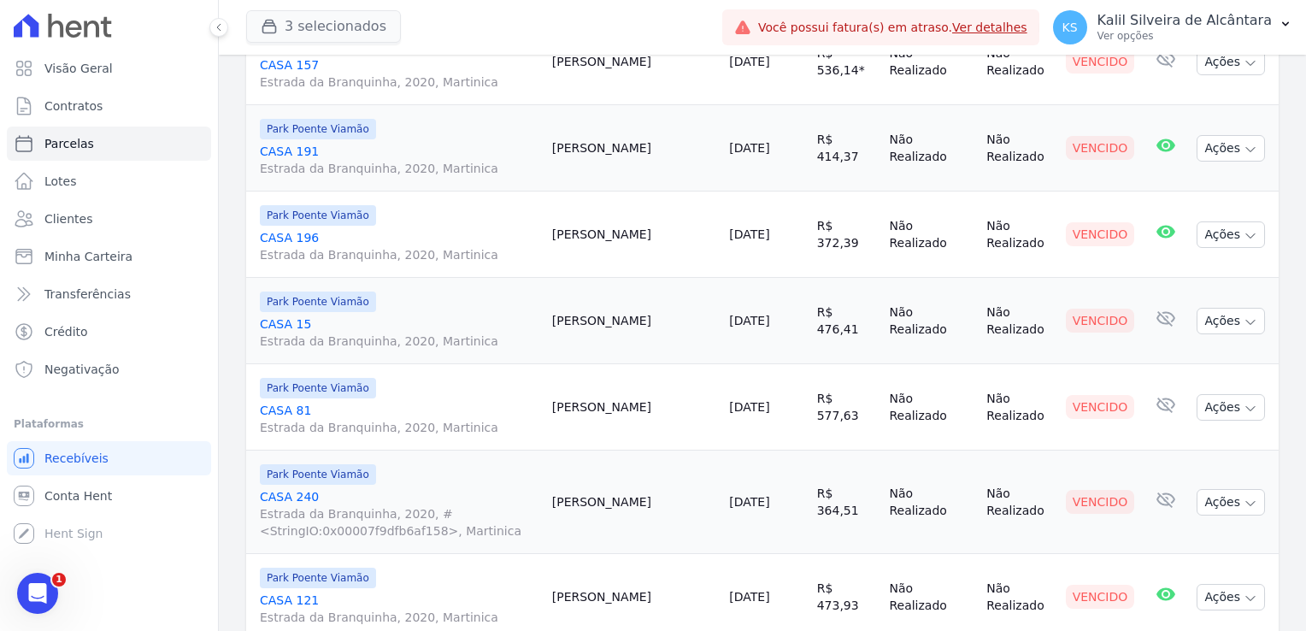
scroll to position [342, 0]
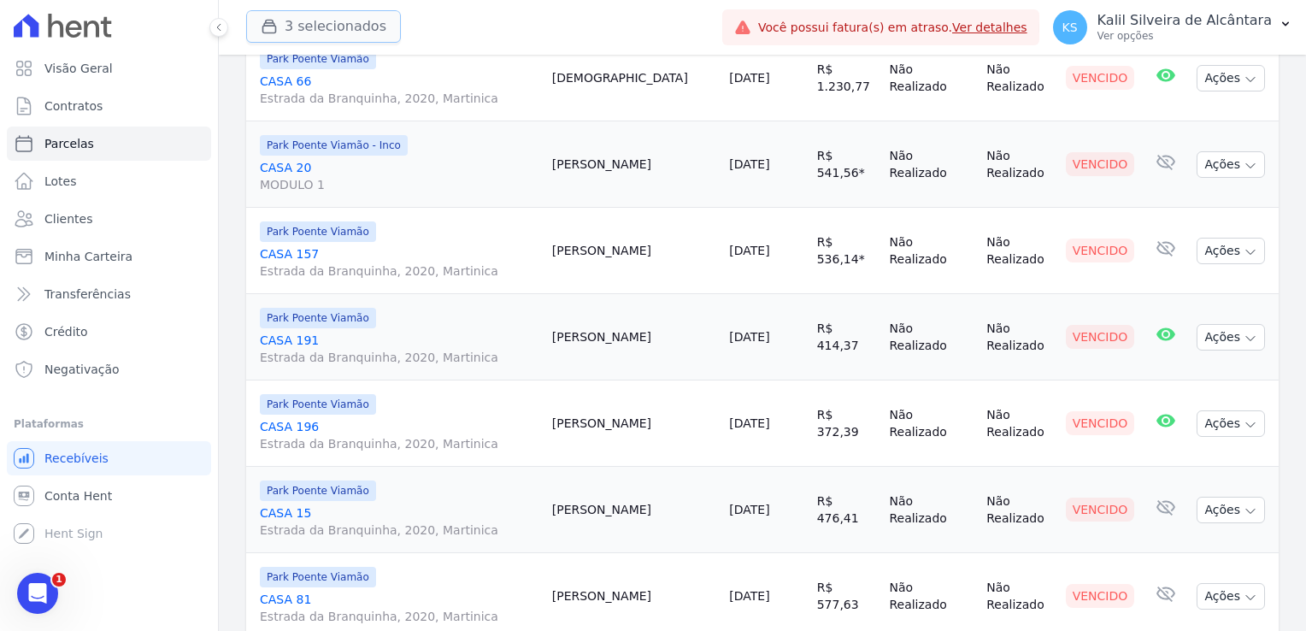
click at [321, 32] on button "3 selecionados" at bounding box center [323, 26] width 155 height 32
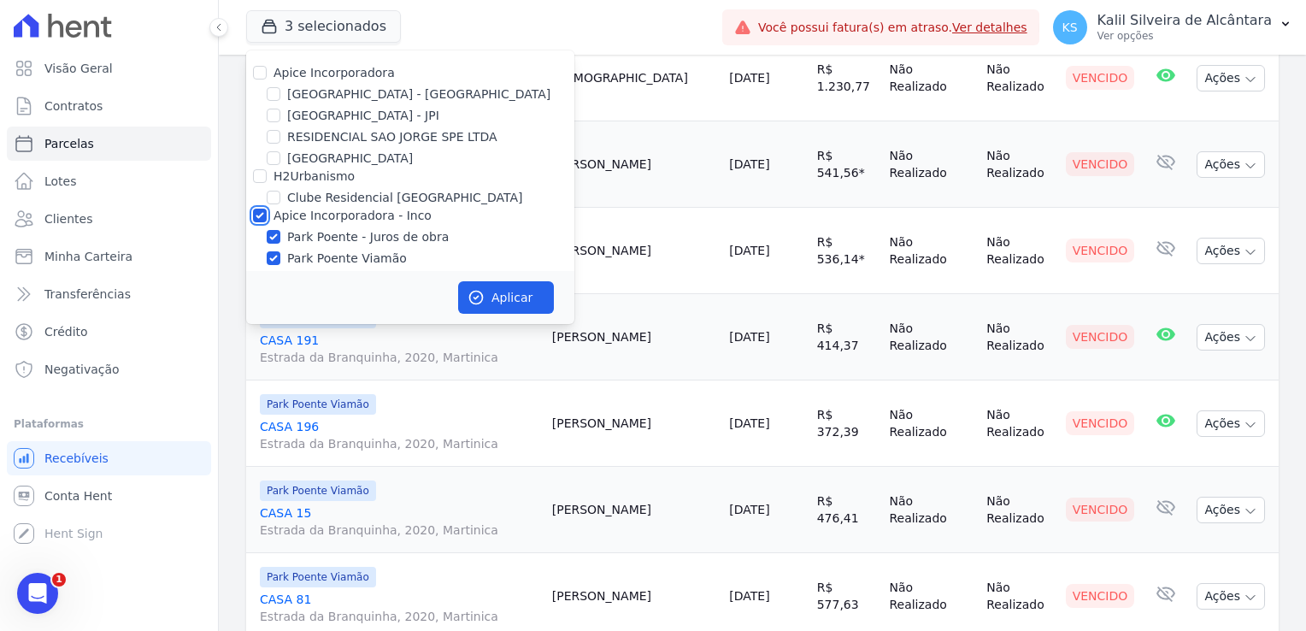
click at [263, 216] on input "Apice Incorporadora - Inco" at bounding box center [260, 215] width 14 height 14
checkbox input "false"
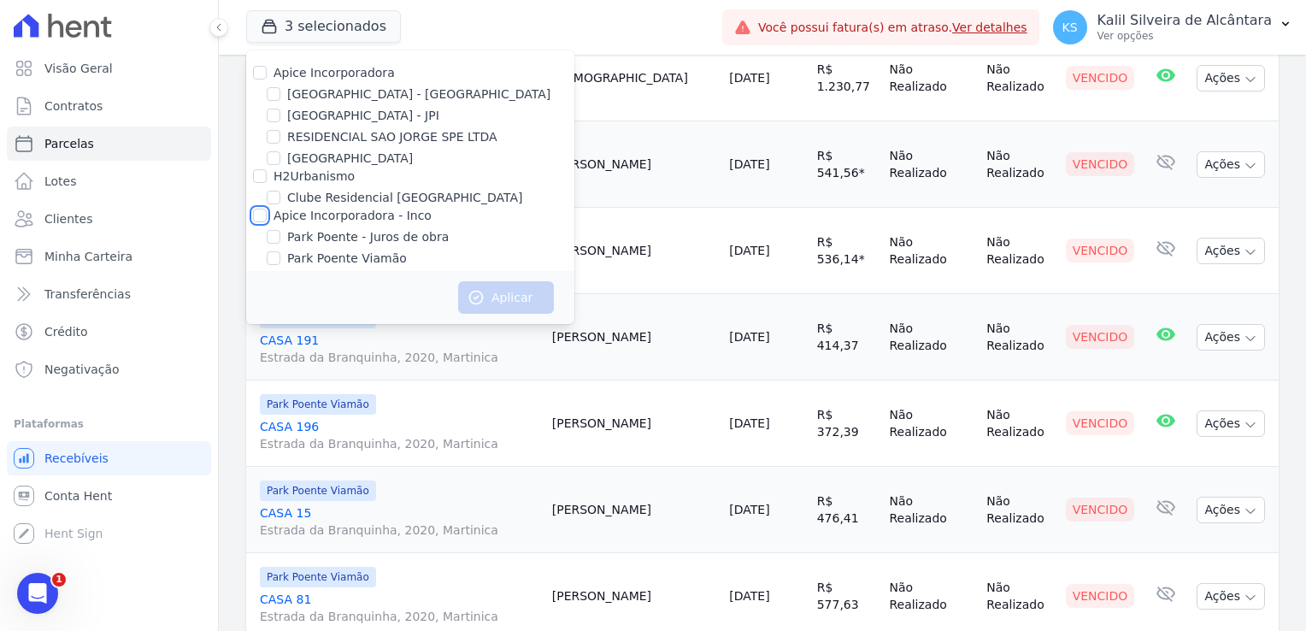
click at [263, 216] on input "Apice Incorporadora - Inco" at bounding box center [260, 215] width 14 height 14
checkbox input "true"
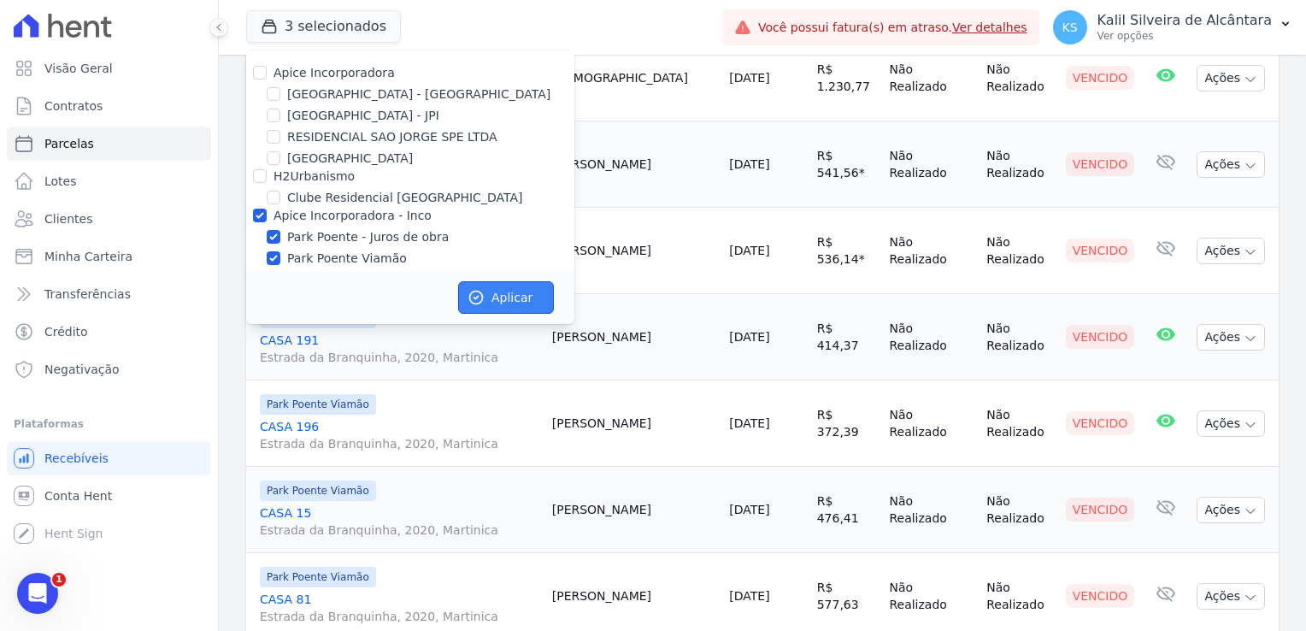
click at [471, 292] on icon "button" at bounding box center [475, 297] width 17 height 17
select select
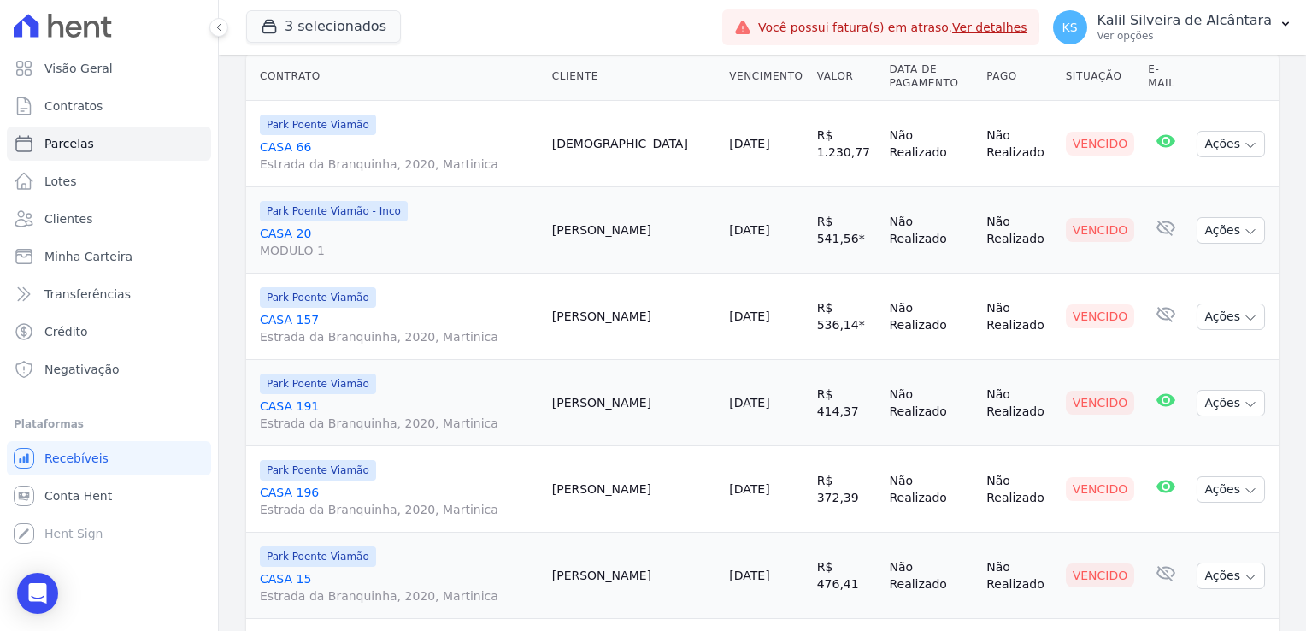
scroll to position [0, 0]
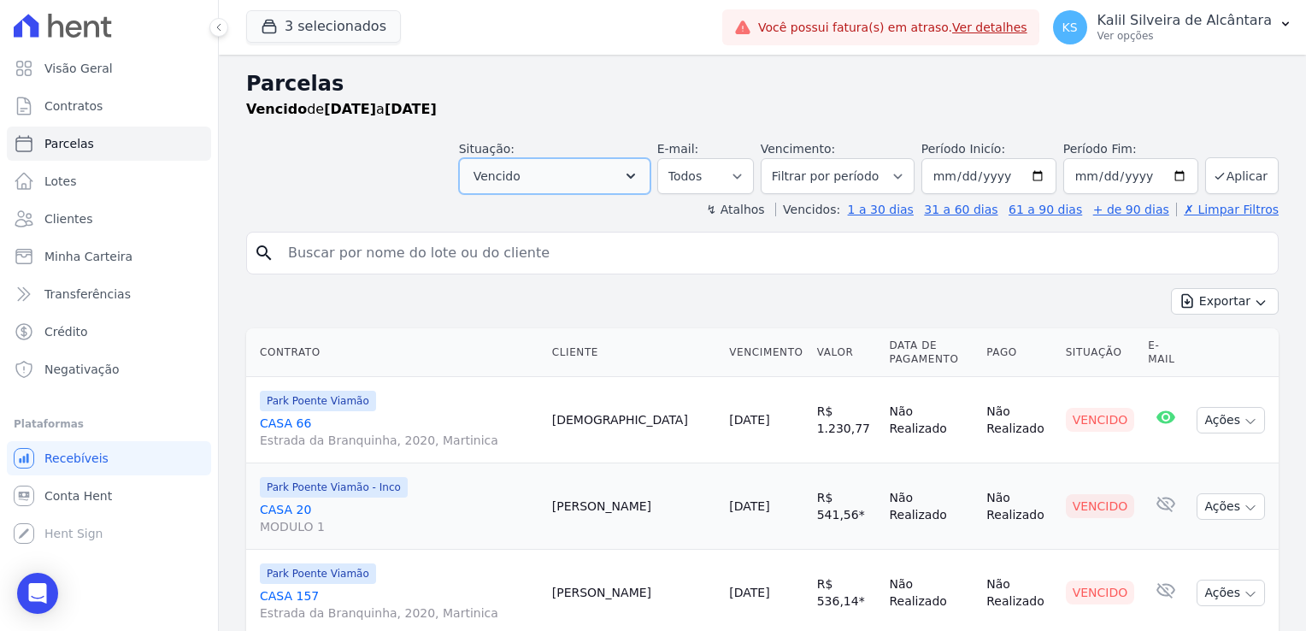
click at [631, 170] on button "Vencido" at bounding box center [554, 176] width 191 height 36
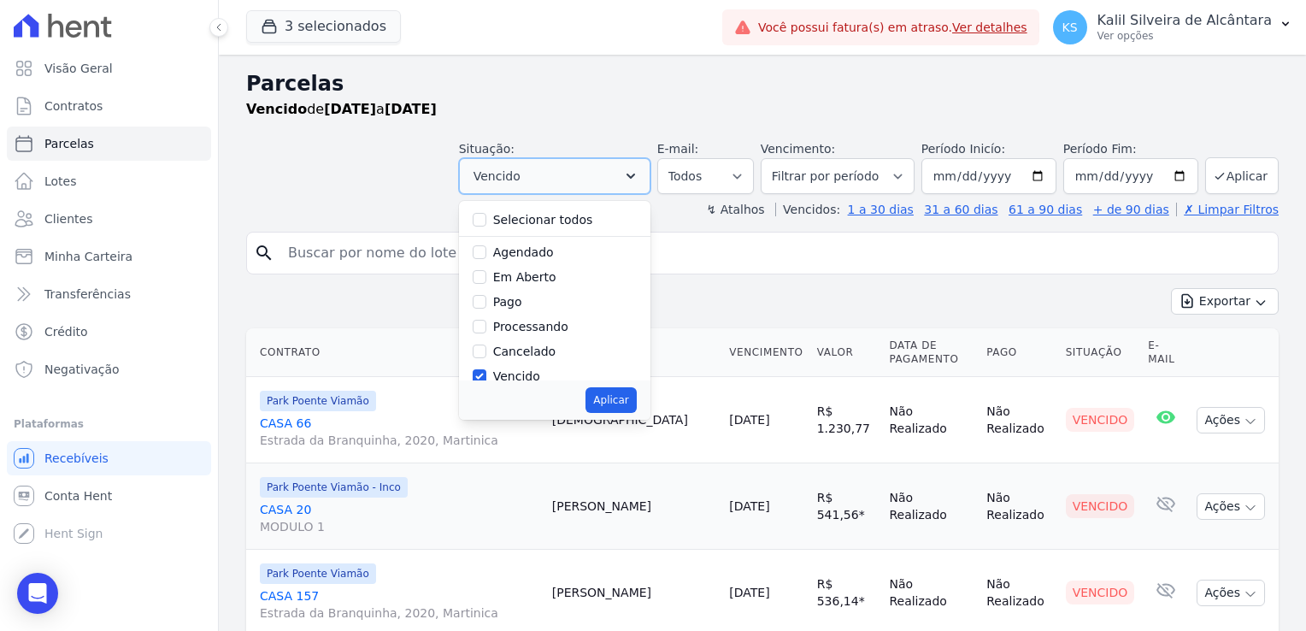
click at [631, 170] on button "Vencido" at bounding box center [554, 176] width 191 height 36
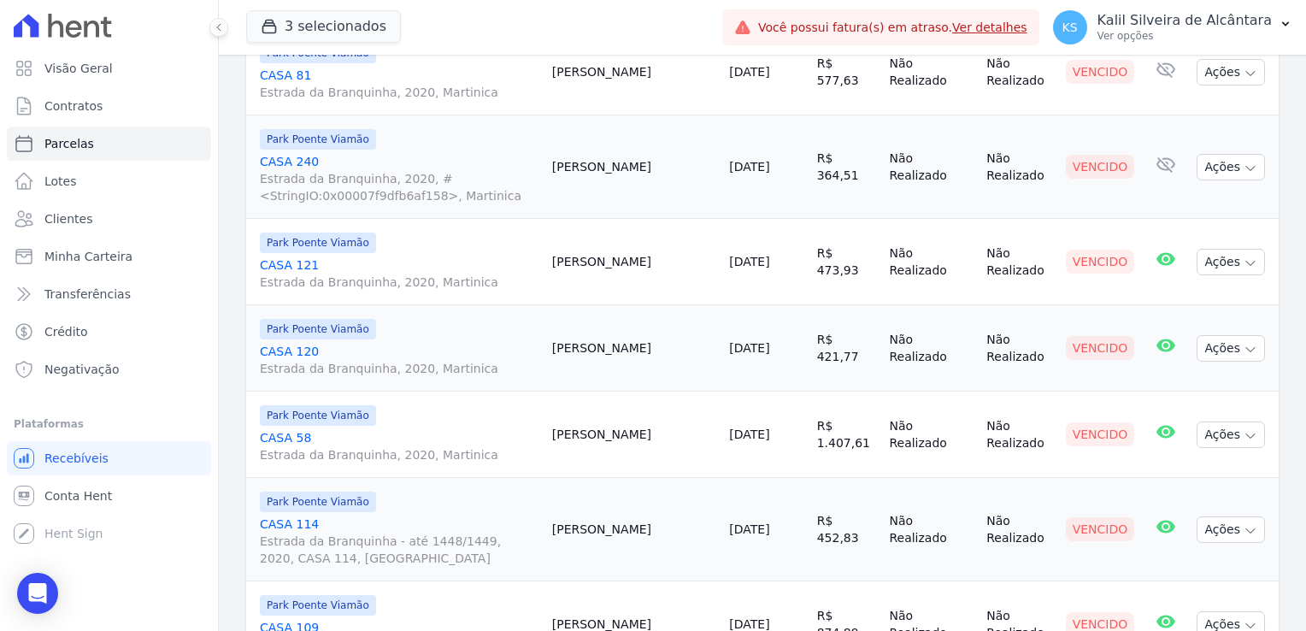
scroll to position [940, 0]
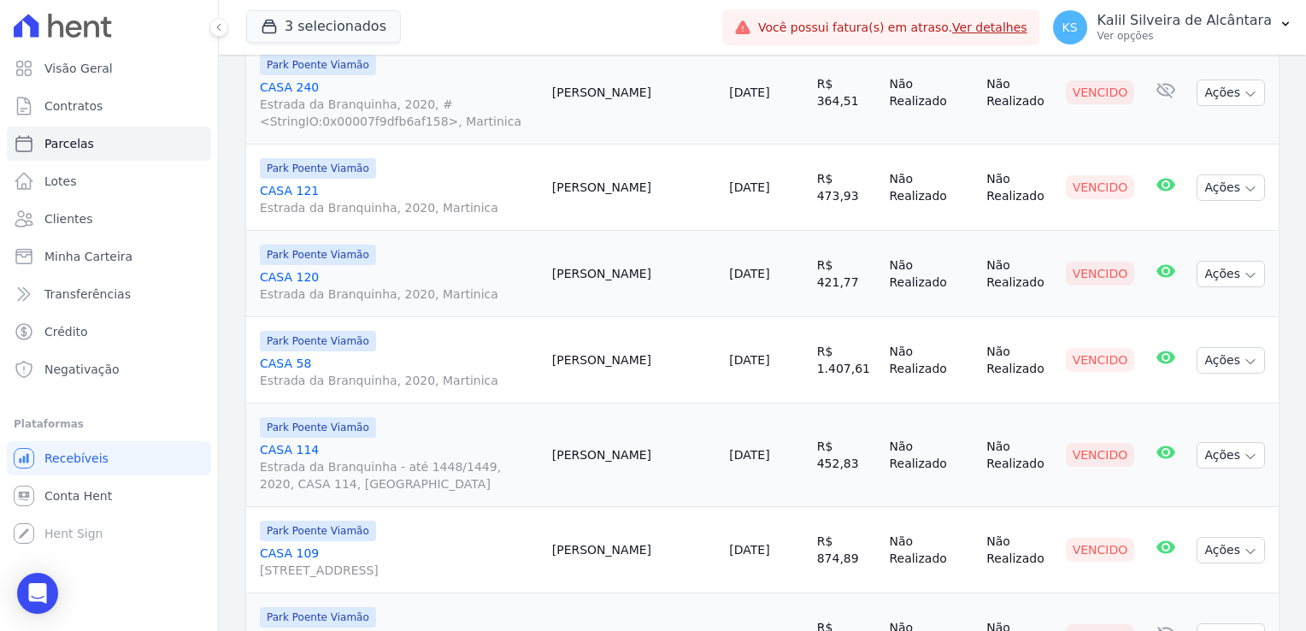
click at [607, 268] on td "Bruno Martins" at bounding box center [634, 274] width 178 height 86
drag, startPoint x: 619, startPoint y: 272, endPoint x: 636, endPoint y: 272, distance: 16.2
click at [636, 272] on td "Bruno Martins" at bounding box center [634, 274] width 178 height 86
drag, startPoint x: 636, startPoint y: 272, endPoint x: 610, endPoint y: 272, distance: 25.6
click at [610, 272] on td "Bruno Martins" at bounding box center [634, 274] width 178 height 86
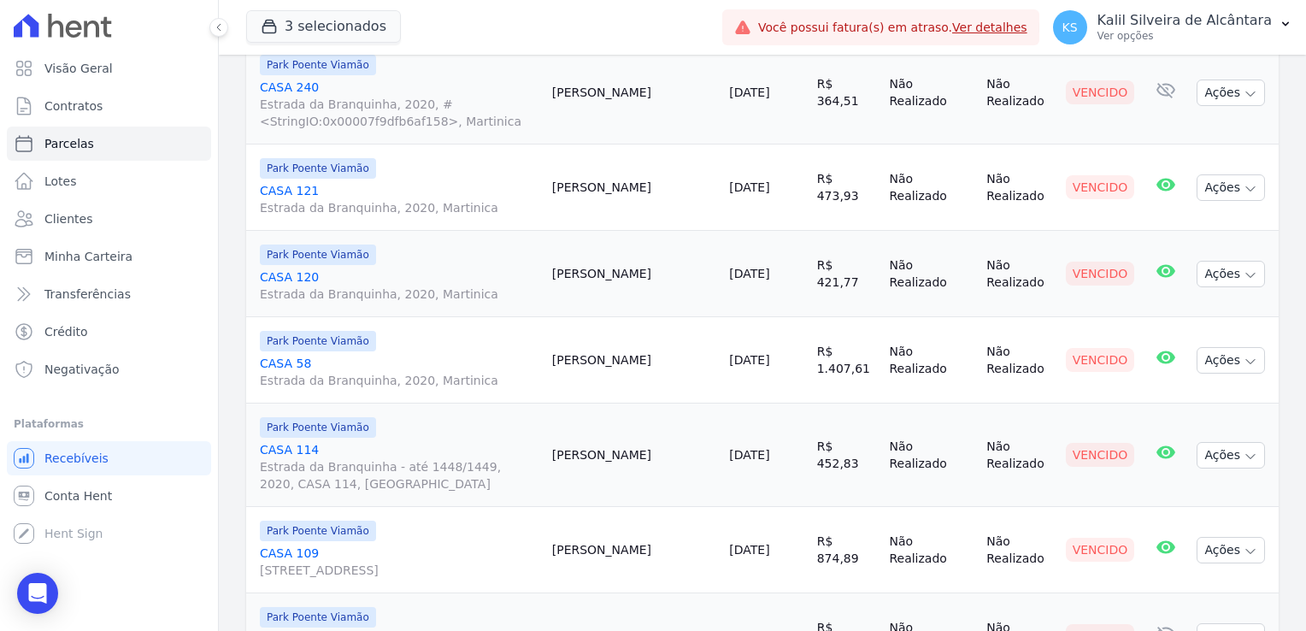
click at [610, 272] on td "Bruno Martins" at bounding box center [634, 274] width 178 height 86
copy td "Bruno"
click at [635, 177] on td "Dominique Oliveira" at bounding box center [634, 187] width 178 height 86
copy td "Dominique"
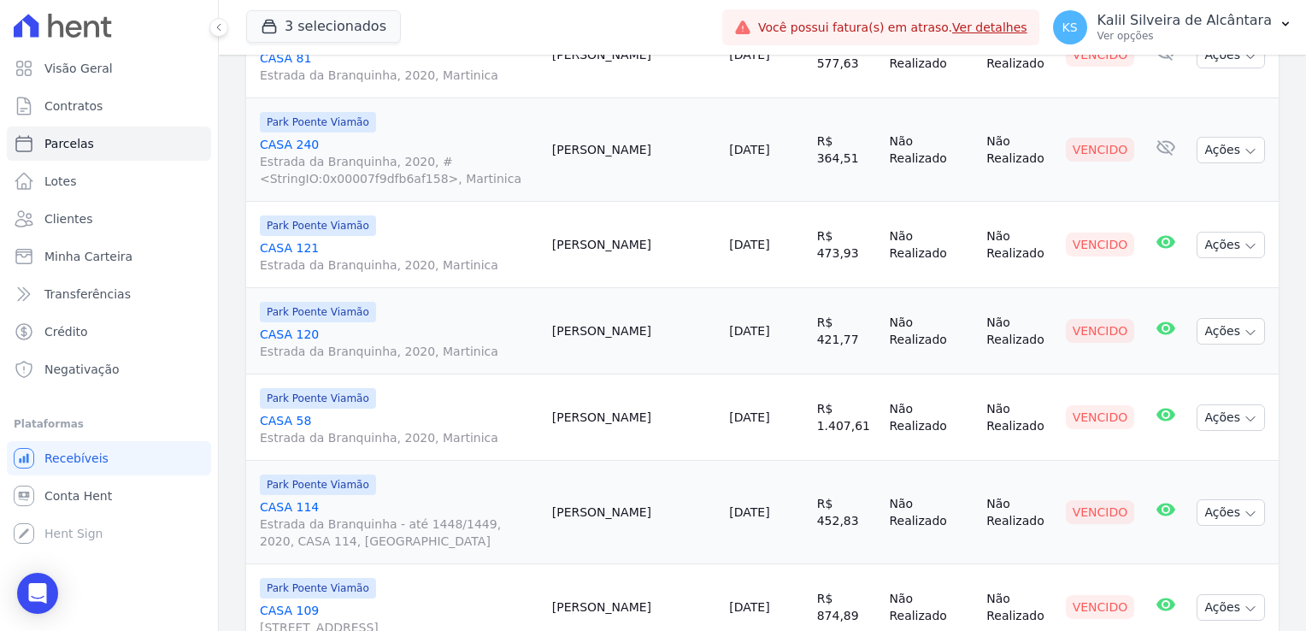
scroll to position [854, 0]
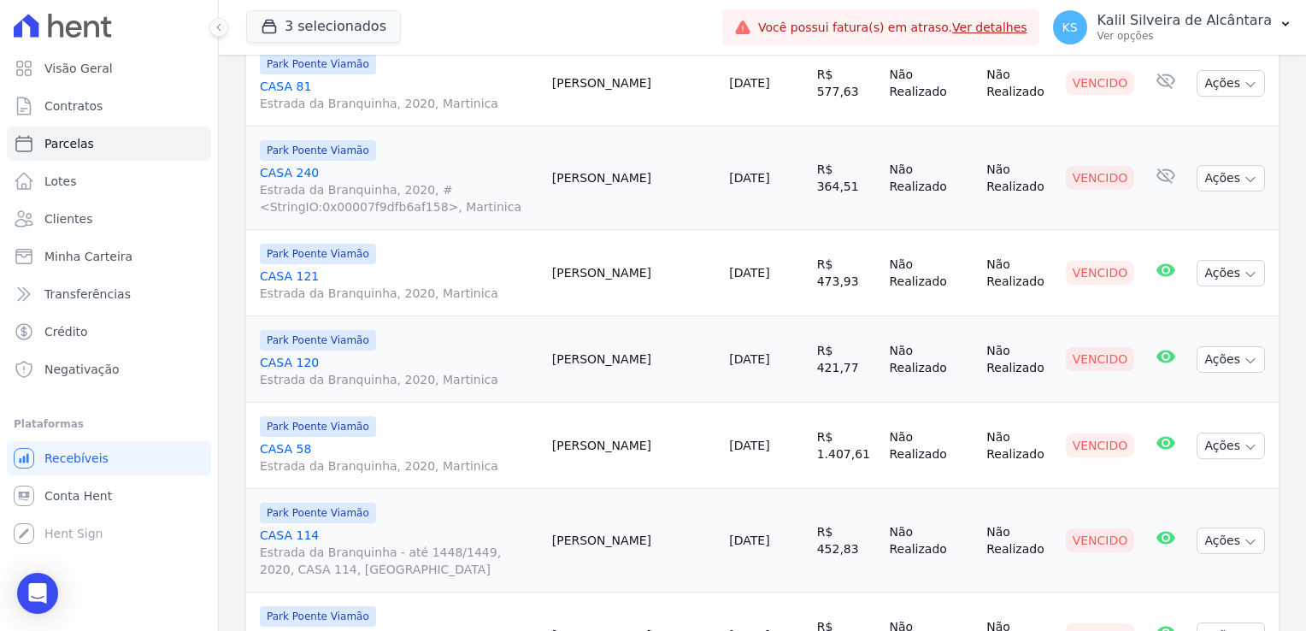
drag, startPoint x: 657, startPoint y: 176, endPoint x: 590, endPoint y: 176, distance: 66.6
click at [590, 176] on tr "Park Poente Viamão CASA 240 Estrada da Branquinha, 2020, #<StringIO:0x00007f9df…" at bounding box center [762, 177] width 1032 height 103
click at [598, 261] on tr "Park Poente Viamão CASA 121 Estrada da Branquinha, 2020, Martinica Dominique Ol…" at bounding box center [762, 273] width 1032 height 86
drag, startPoint x: 598, startPoint y: 261, endPoint x: 619, endPoint y: 258, distance: 20.8
click at [619, 258] on td "Dominique Oliveira" at bounding box center [634, 273] width 178 height 86
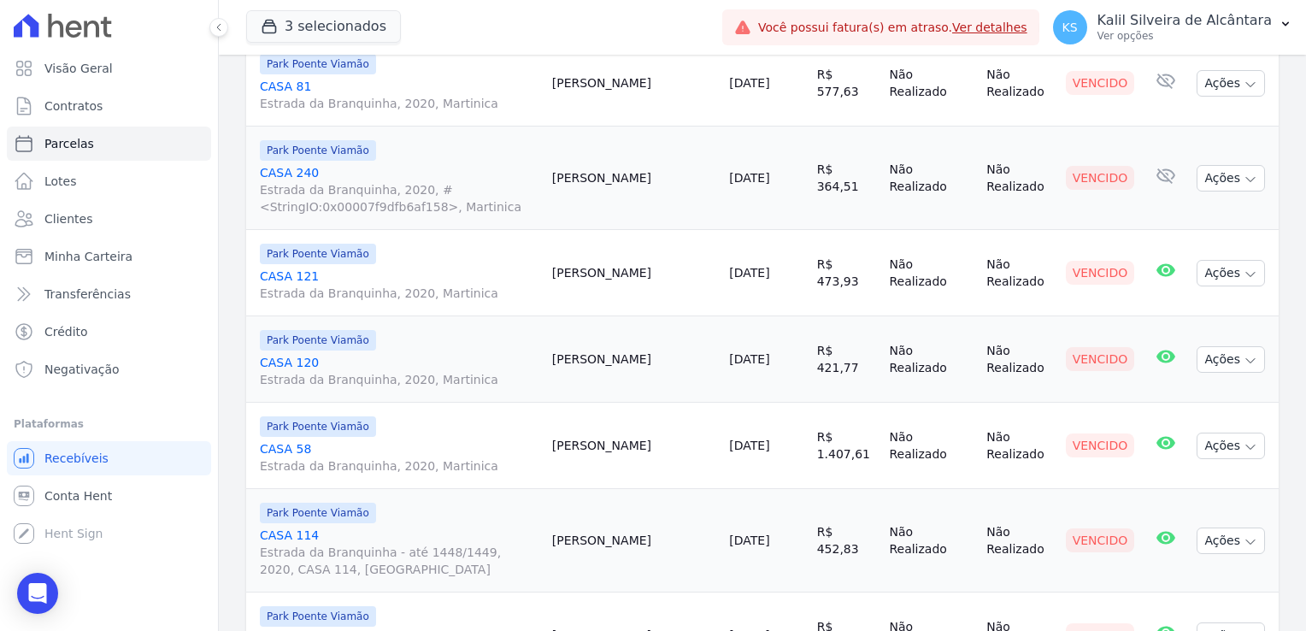
click at [619, 258] on td "Dominique Oliveira" at bounding box center [634, 273] width 178 height 86
click at [624, 179] on td "Amanda Moreira" at bounding box center [634, 177] width 178 height 103
copy td "Amanda"
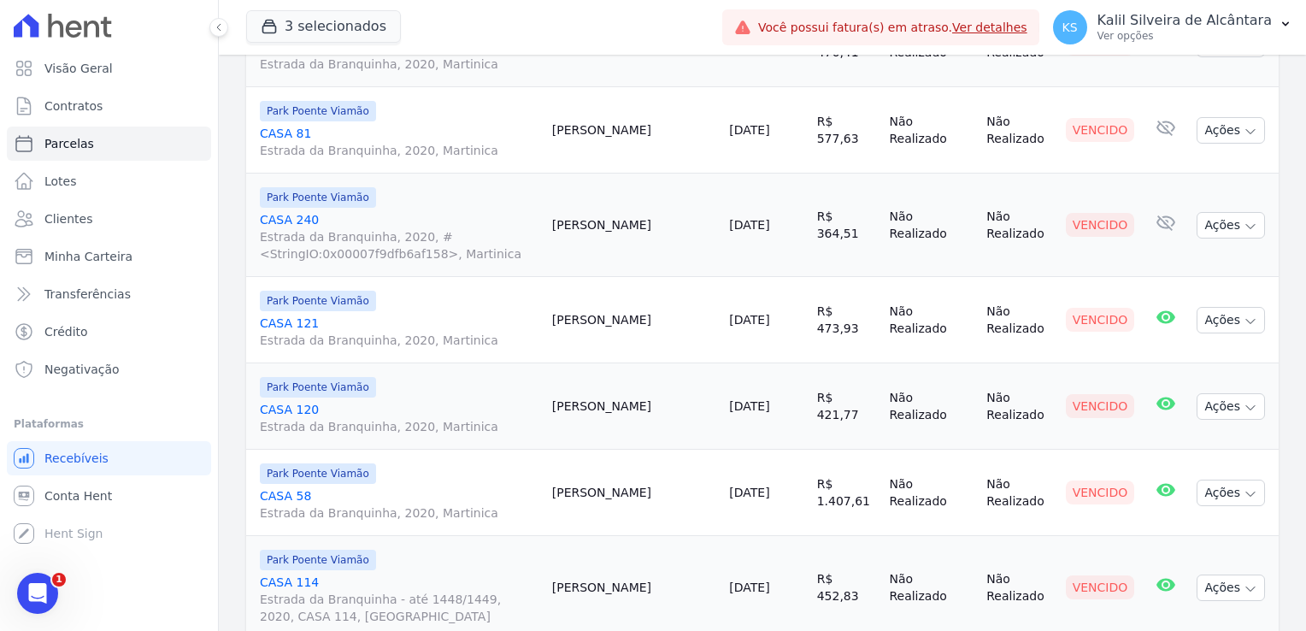
scroll to position [769, 0]
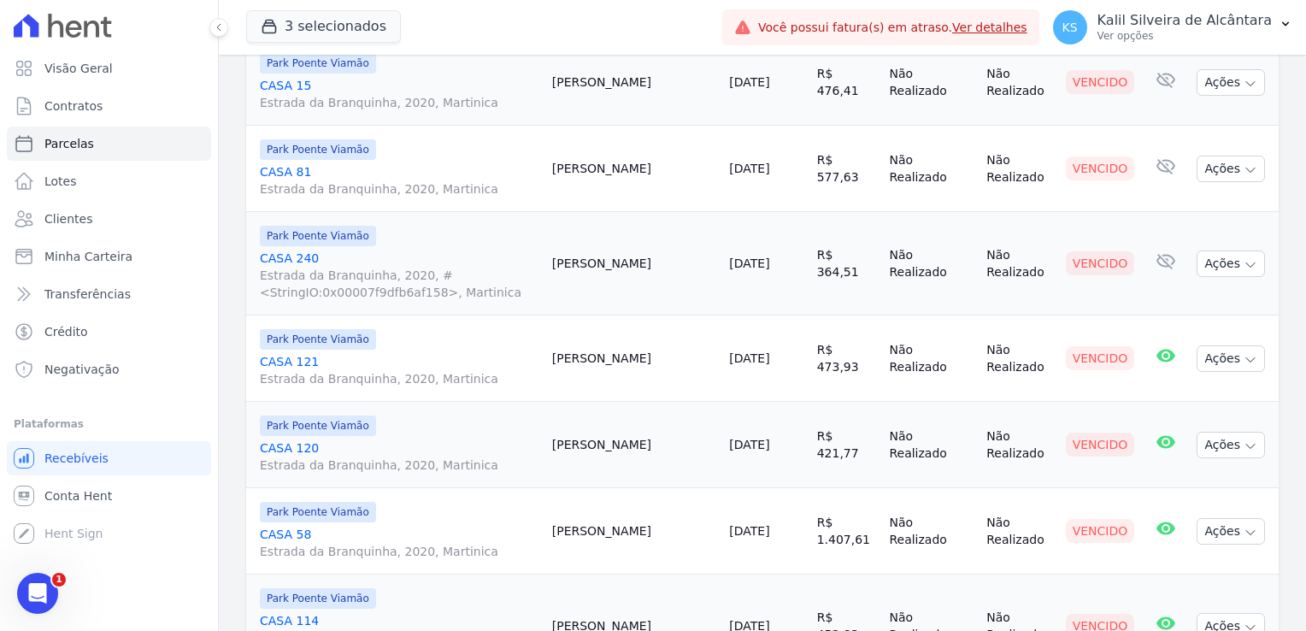
click at [613, 166] on td "Paulo Souza" at bounding box center [634, 169] width 178 height 86
copy td "Paulo"
click at [300, 36] on button "3 selecionados" at bounding box center [323, 26] width 155 height 32
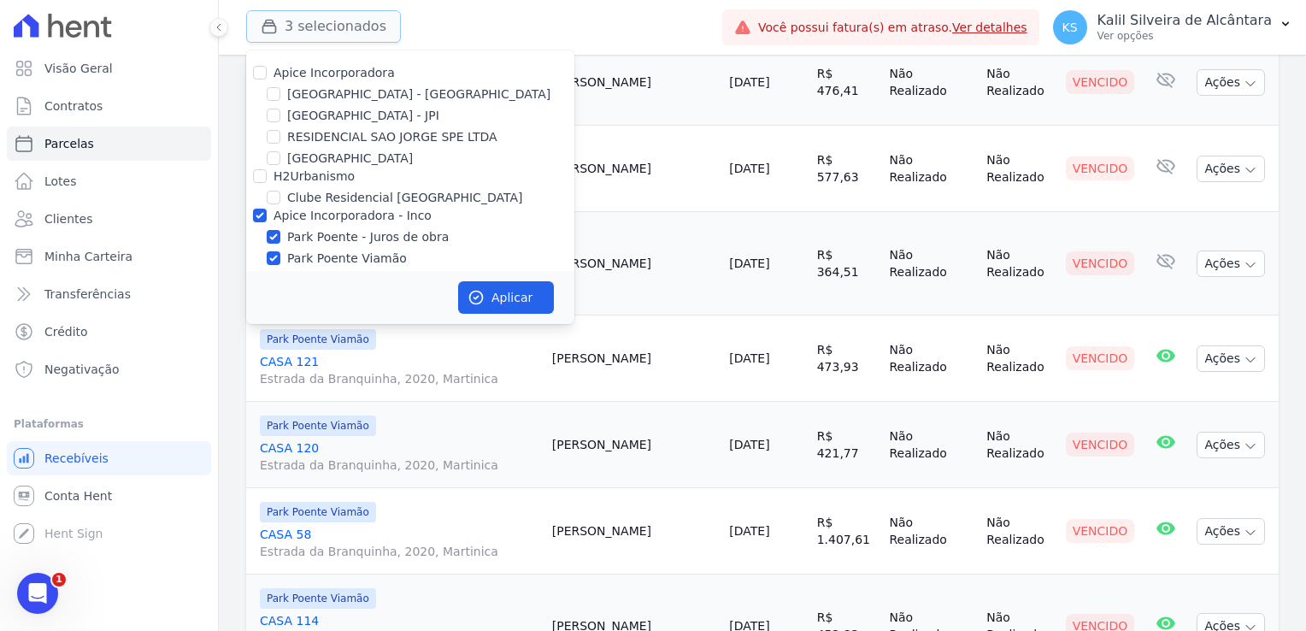
click at [300, 36] on button "3 selecionados" at bounding box center [323, 26] width 155 height 32
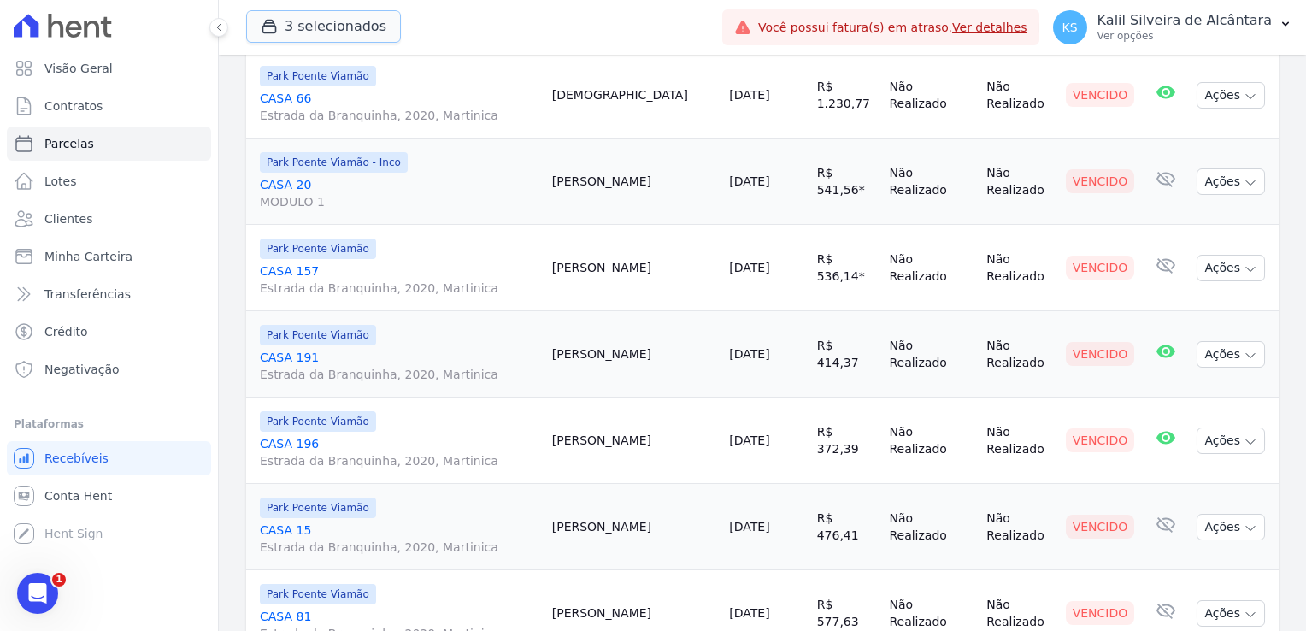
scroll to position [427, 0]
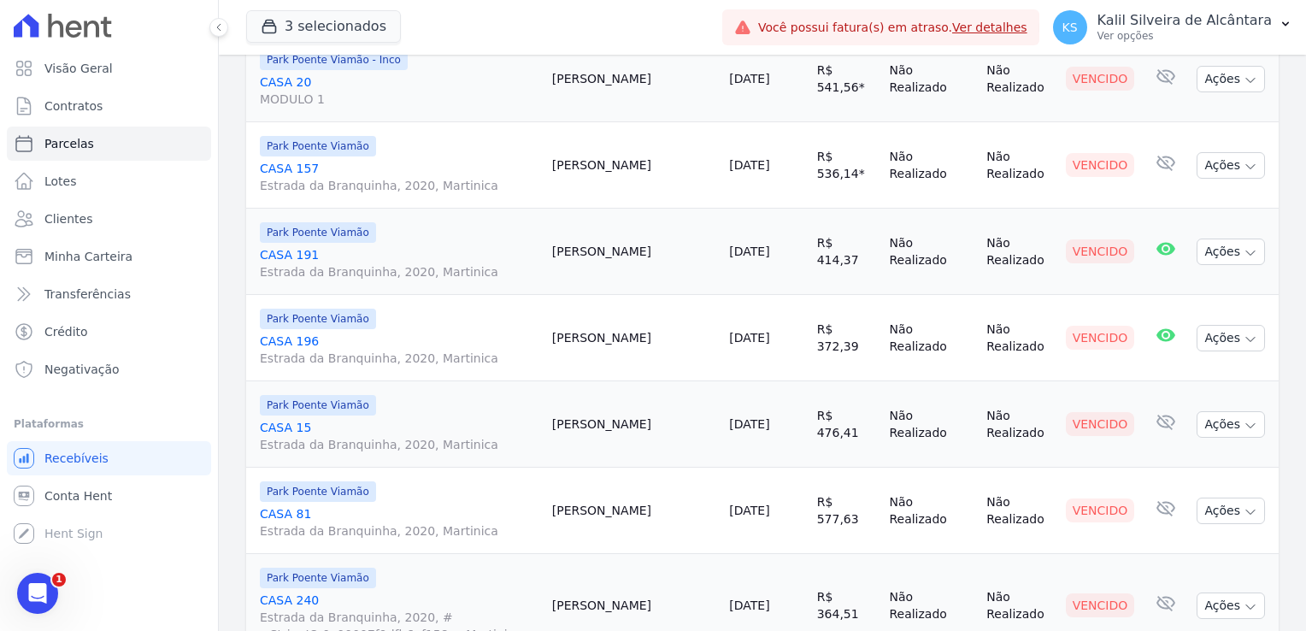
click at [622, 428] on td "Jeferson Martins" at bounding box center [634, 424] width 178 height 86
copy td "Jeferson"
click at [613, 337] on td "Rafael Correa" at bounding box center [634, 338] width 178 height 86
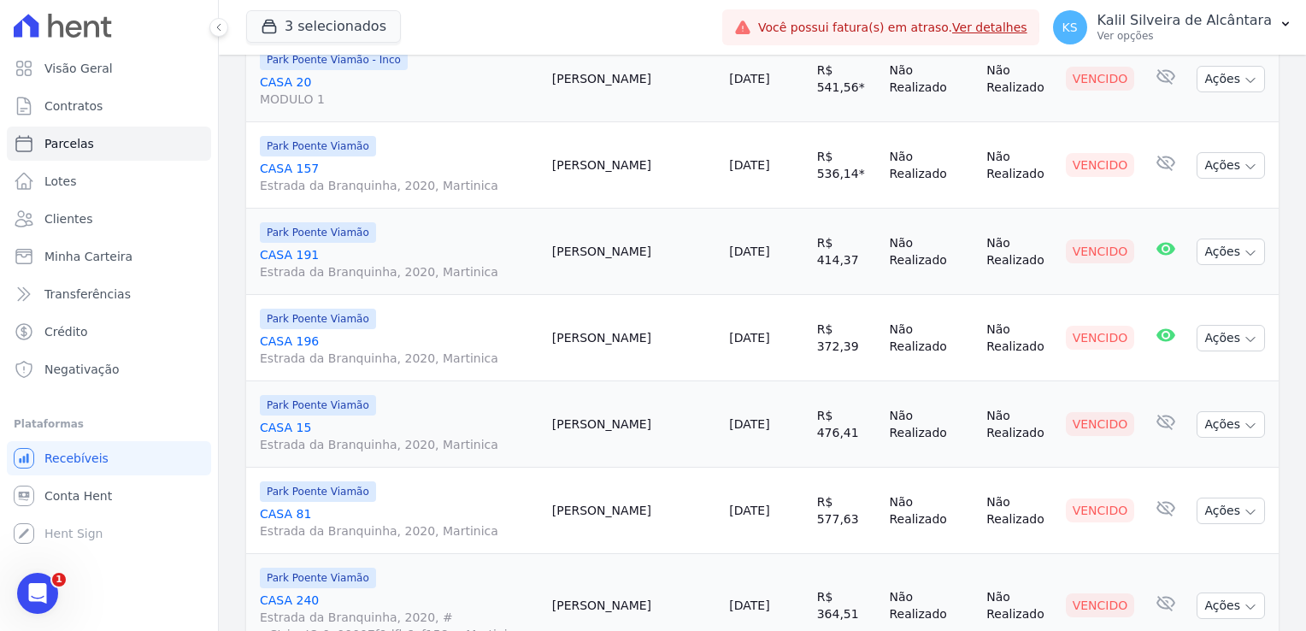
click at [615, 242] on td "Daiane Silva" at bounding box center [634, 251] width 178 height 86
drag, startPoint x: 615, startPoint y: 242, endPoint x: 622, endPoint y: 250, distance: 10.9
click at [622, 247] on td "Daiane Silva" at bounding box center [634, 251] width 178 height 86
click at [622, 250] on td "Daiane Silva" at bounding box center [634, 251] width 178 height 86
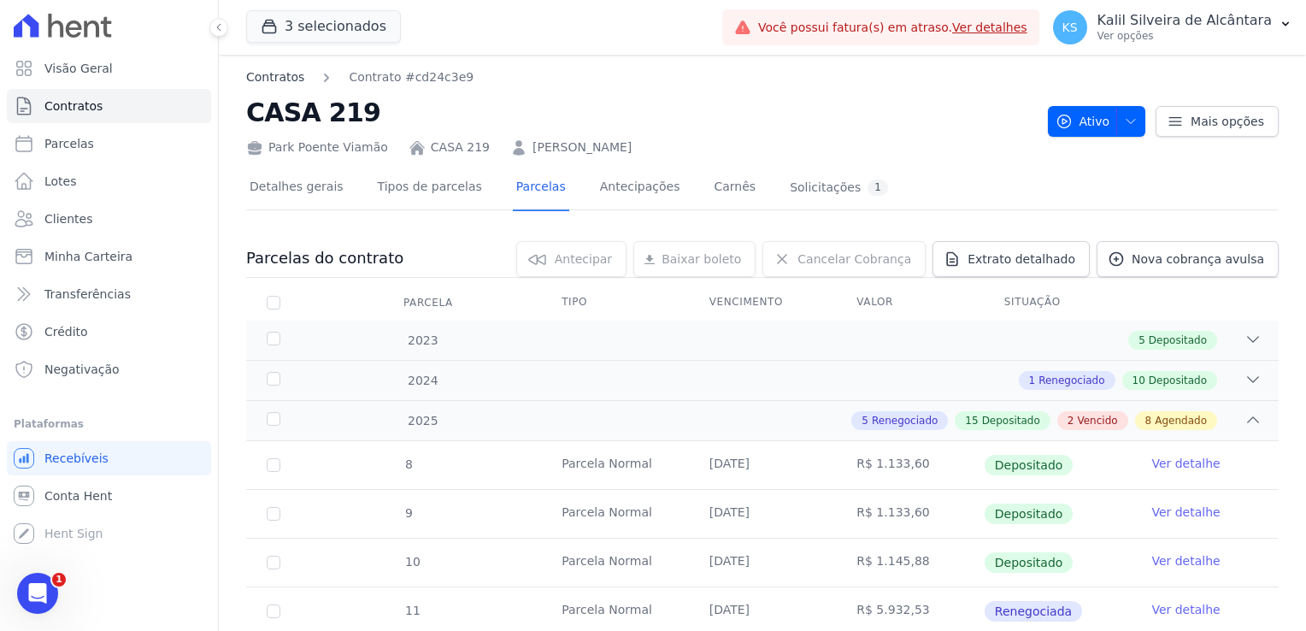
click at [295, 78] on link "Contratos" at bounding box center [275, 77] width 58 height 18
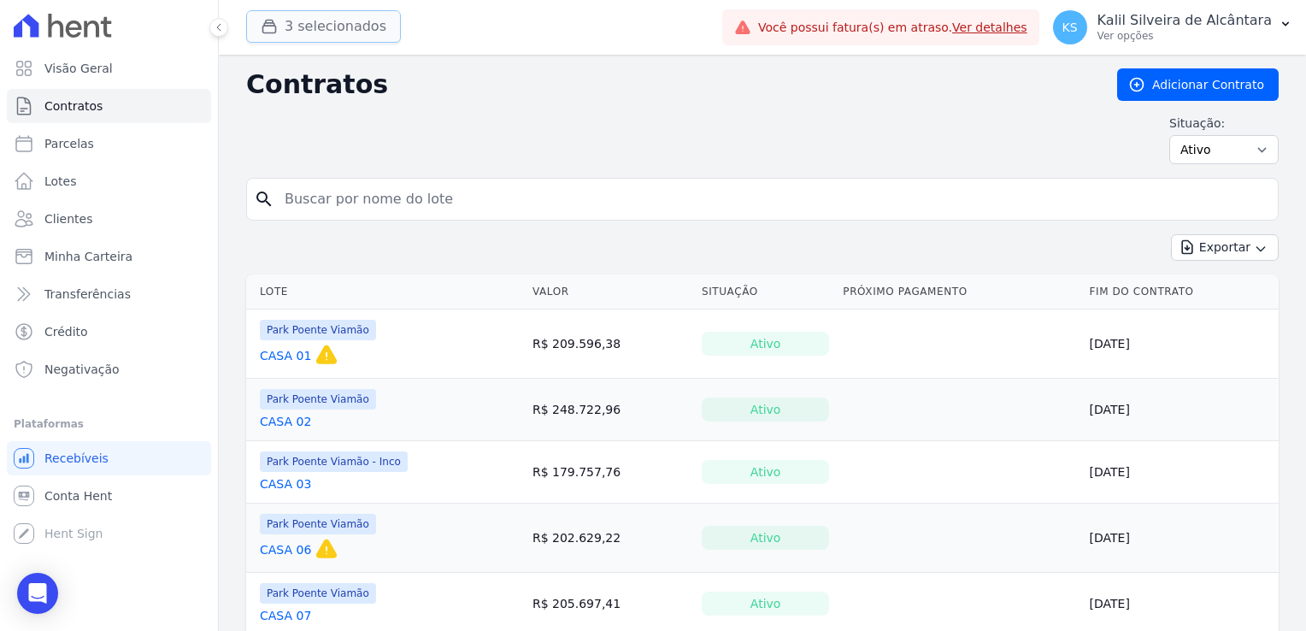
click at [314, 37] on button "3 selecionados" at bounding box center [323, 26] width 155 height 32
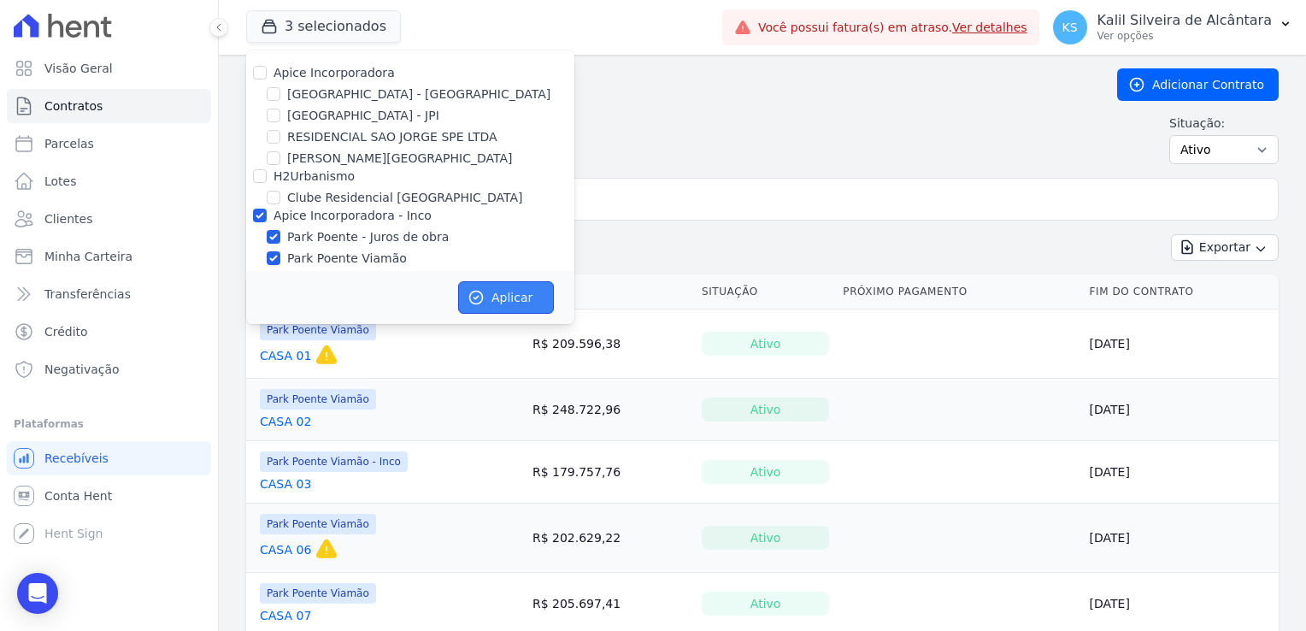
click at [497, 291] on button "Aplicar" at bounding box center [506, 297] width 96 height 32
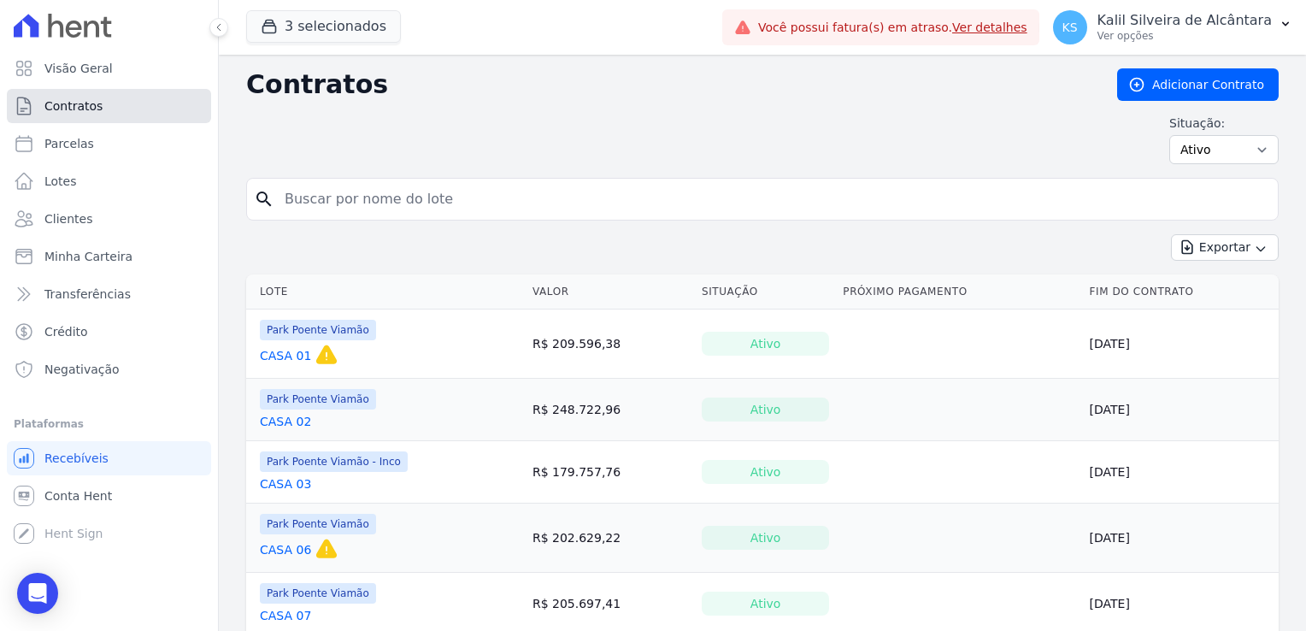
click at [71, 104] on span "Contratos" at bounding box center [73, 105] width 58 height 17
click at [83, 142] on span "Parcelas" at bounding box center [69, 143] width 50 height 17
select select
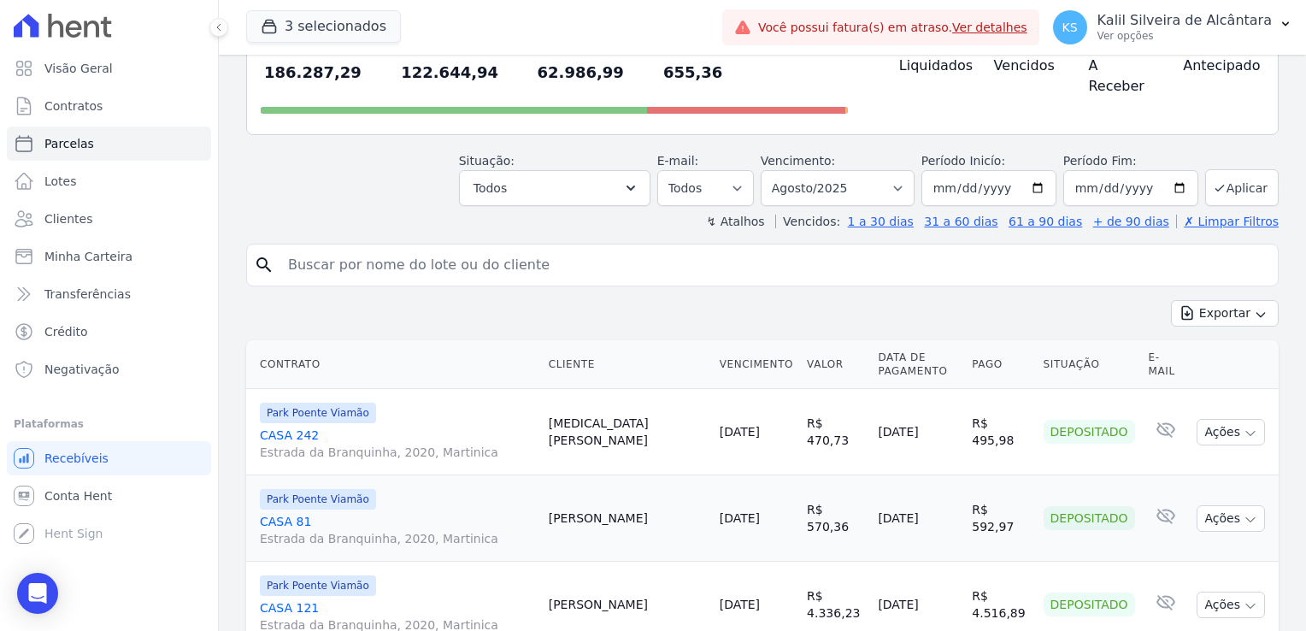
scroll to position [171, 0]
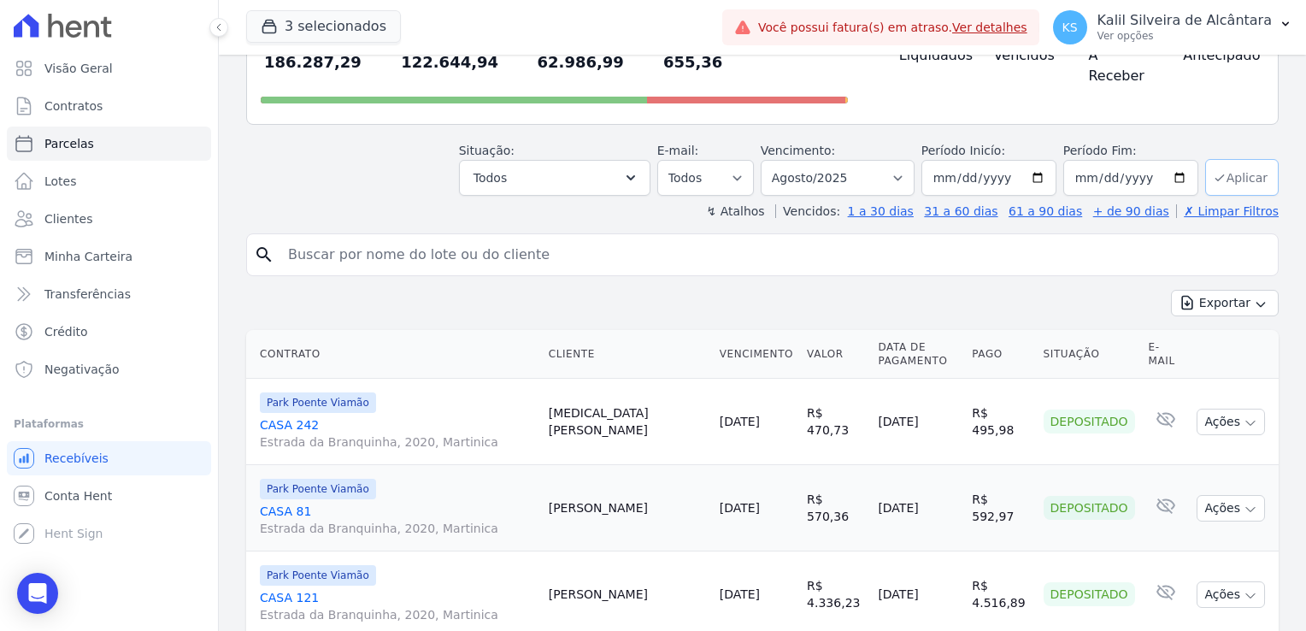
click at [811, 159] on button "Aplicar" at bounding box center [1241, 177] width 73 height 37
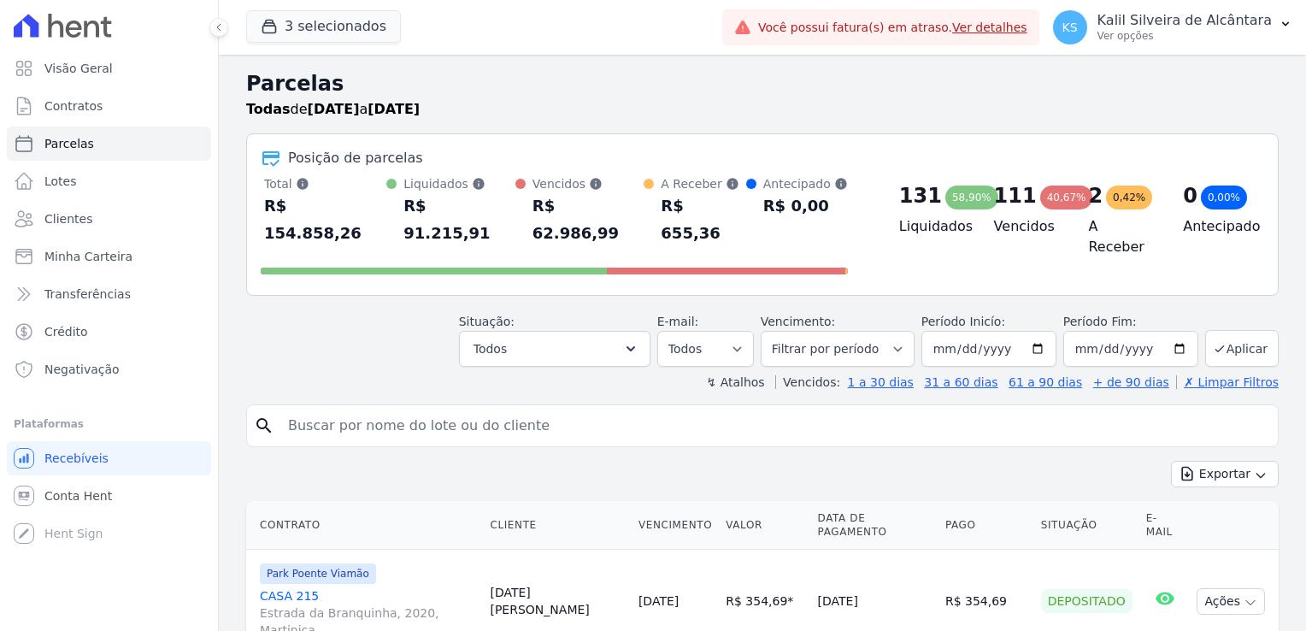
select select
click at [615, 331] on button "Todos" at bounding box center [554, 349] width 191 height 36
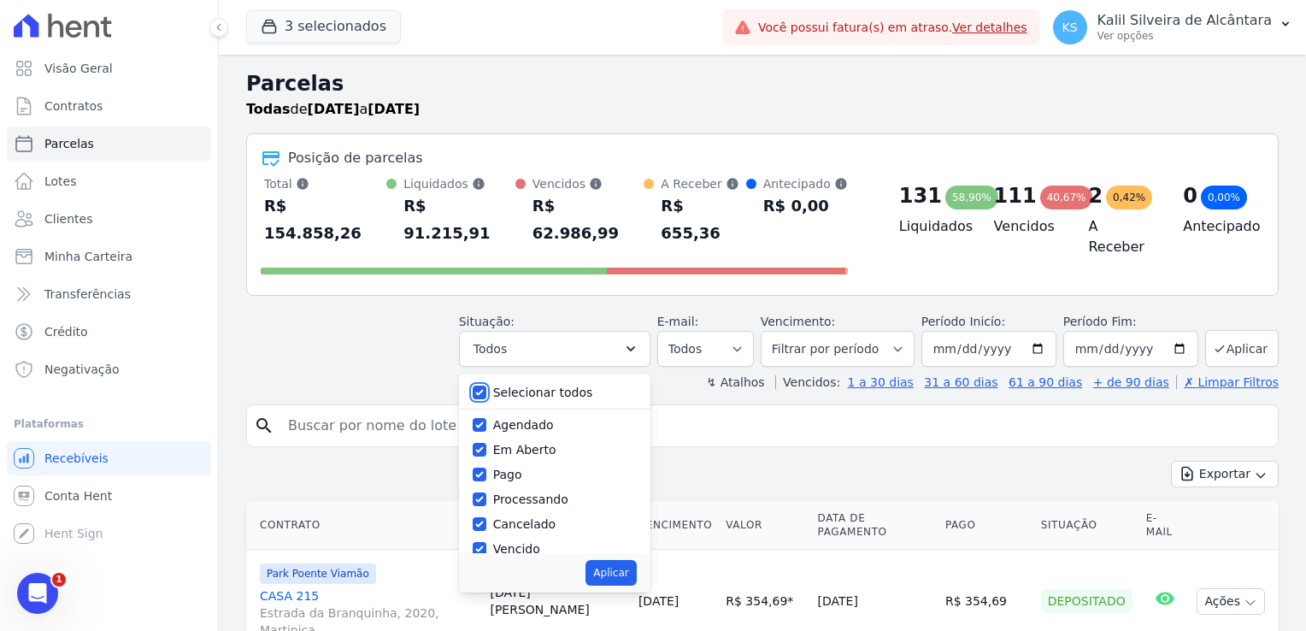
click at [486, 385] on input "Selecionar todos" at bounding box center [479, 392] width 14 height 14
checkbox input "false"
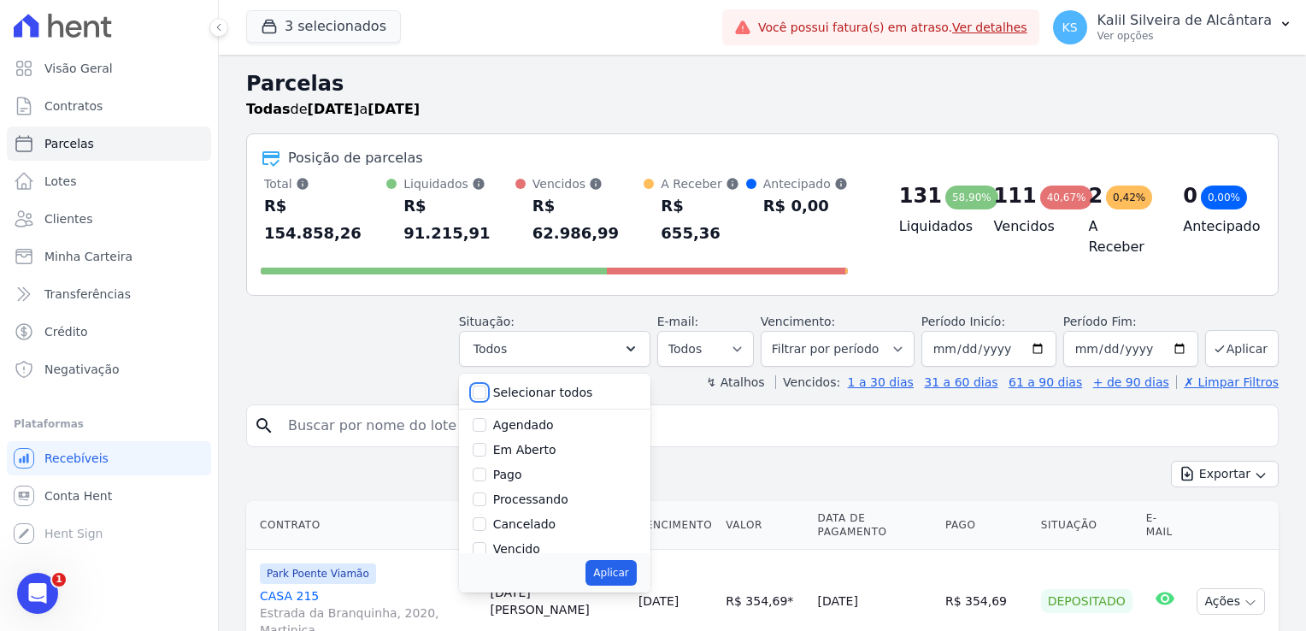
checkbox input "false"
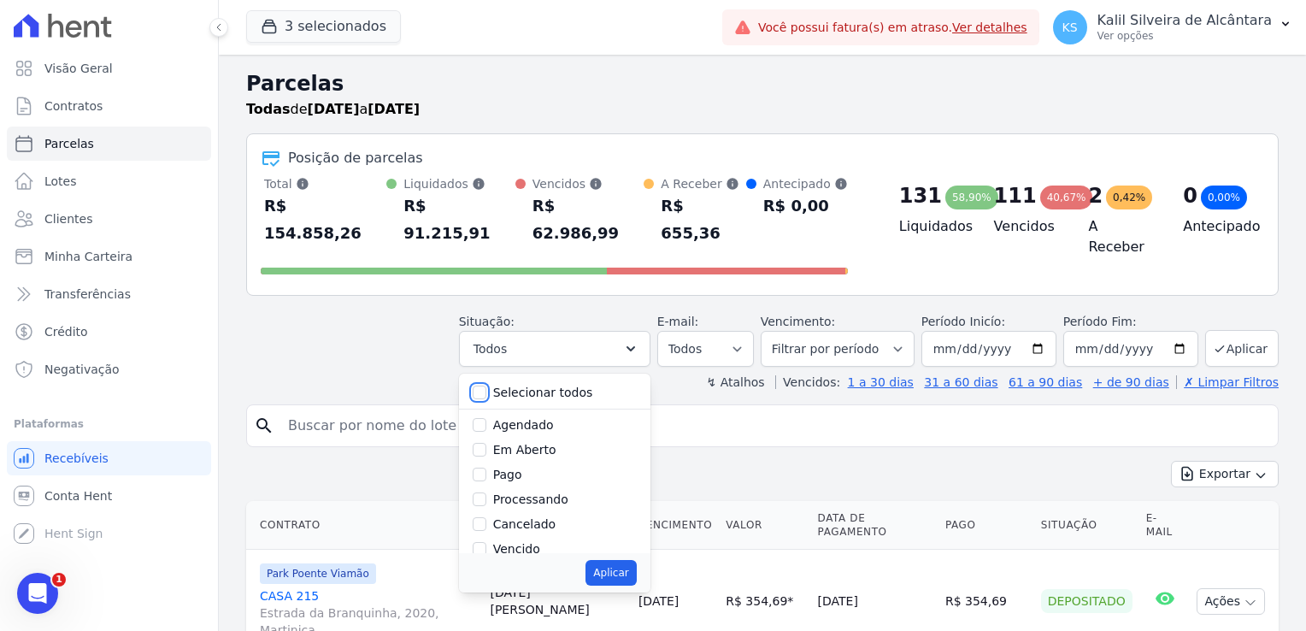
checkbox input "false"
click at [486, 456] on input "Vencido" at bounding box center [479, 463] width 14 height 14
checkbox input "true"
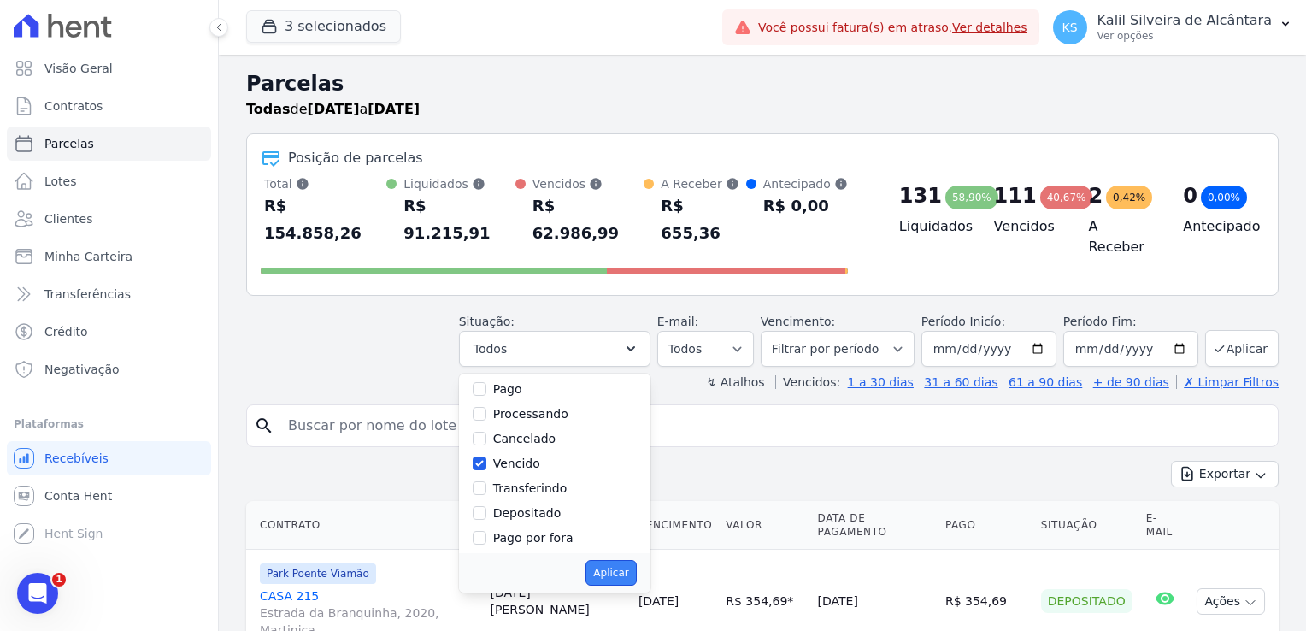
click at [619, 560] on button "Aplicar" at bounding box center [610, 573] width 50 height 26
select select "overdue"
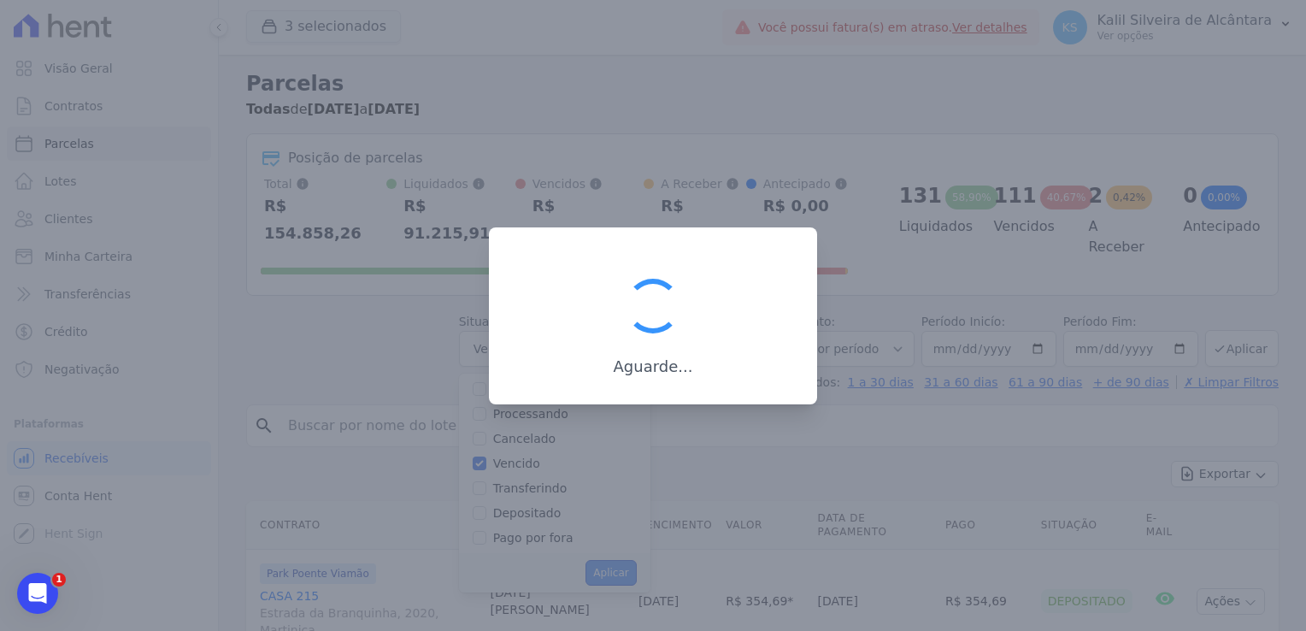
scroll to position [32, 0]
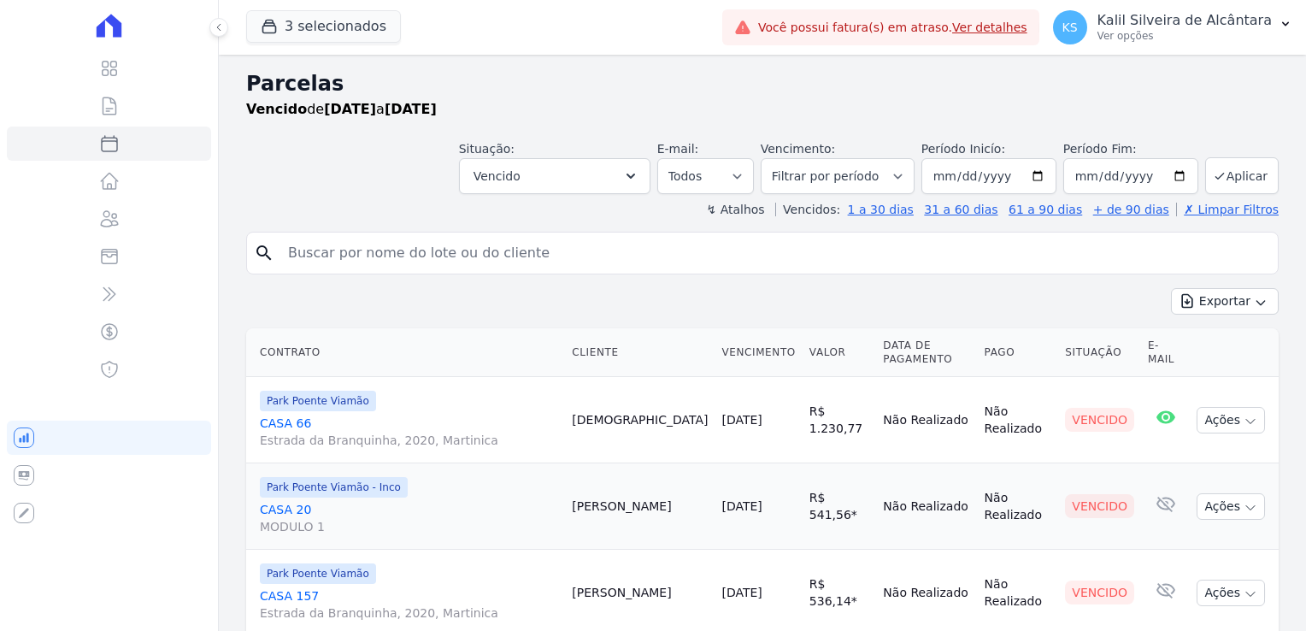
select select
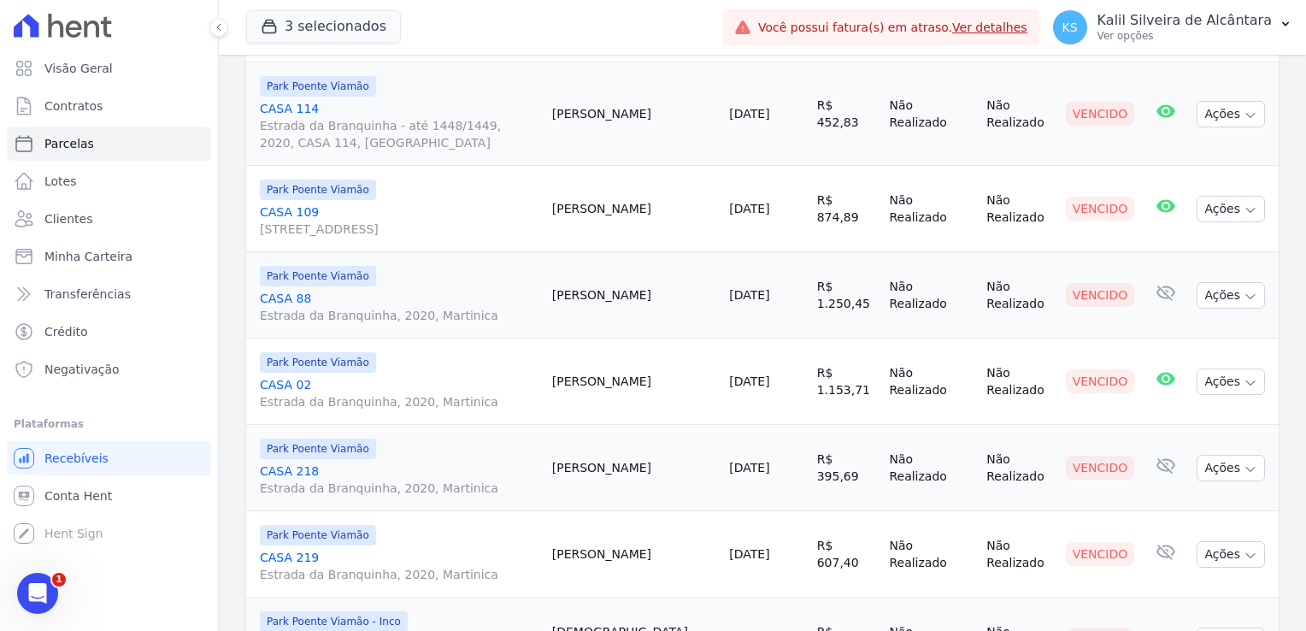
scroll to position [1282, 0]
click at [628, 455] on td "Andressa Rodrigues" at bounding box center [634, 467] width 178 height 86
drag, startPoint x: 619, startPoint y: 390, endPoint x: 658, endPoint y: 393, distance: 39.4
click at [658, 393] on td "Alyson Moreira" at bounding box center [634, 380] width 178 height 86
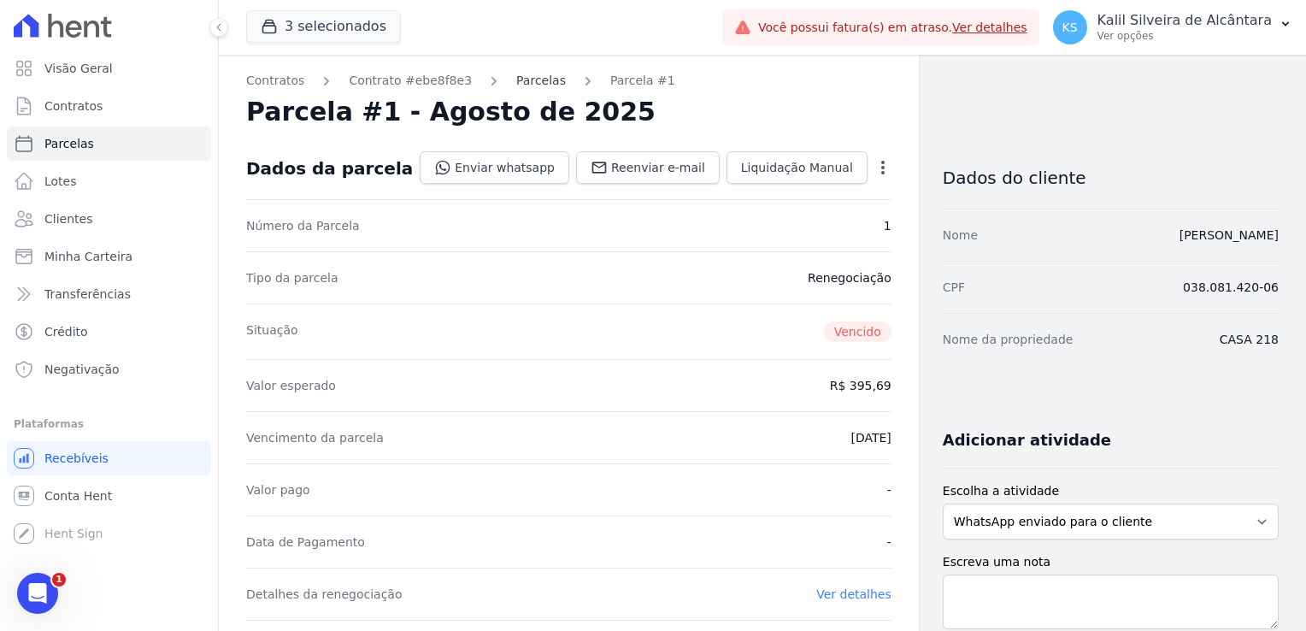
click at [527, 87] on link "Parcelas" at bounding box center [541, 81] width 50 height 18
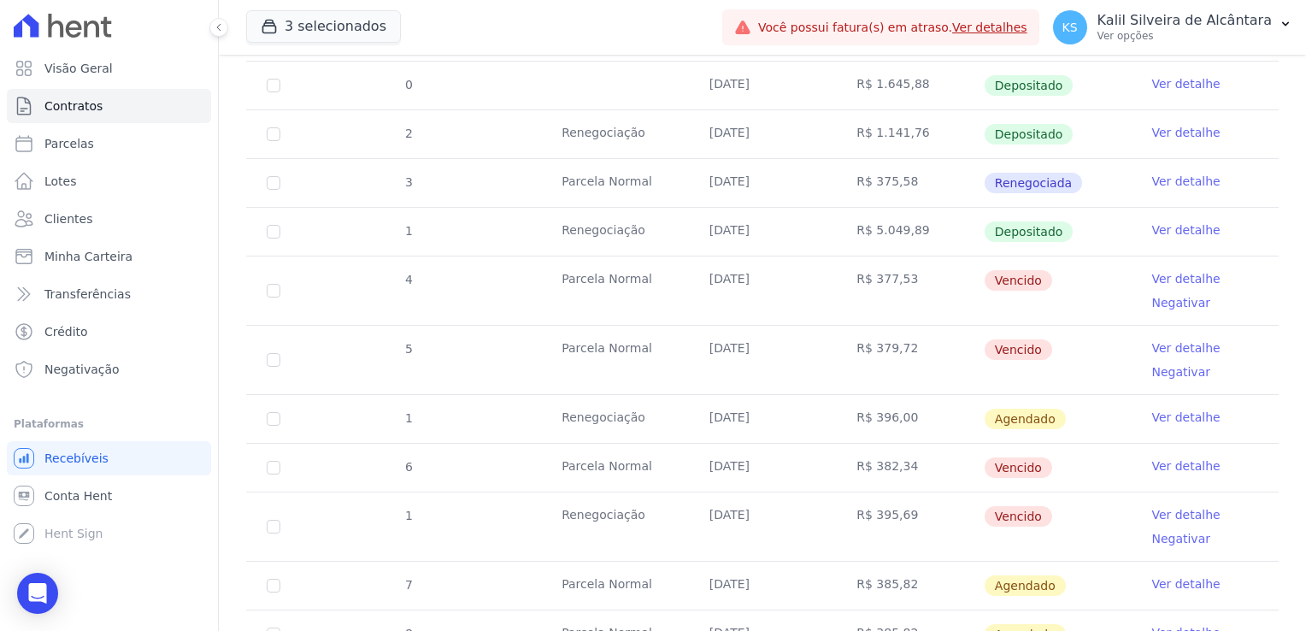
scroll to position [854, 0]
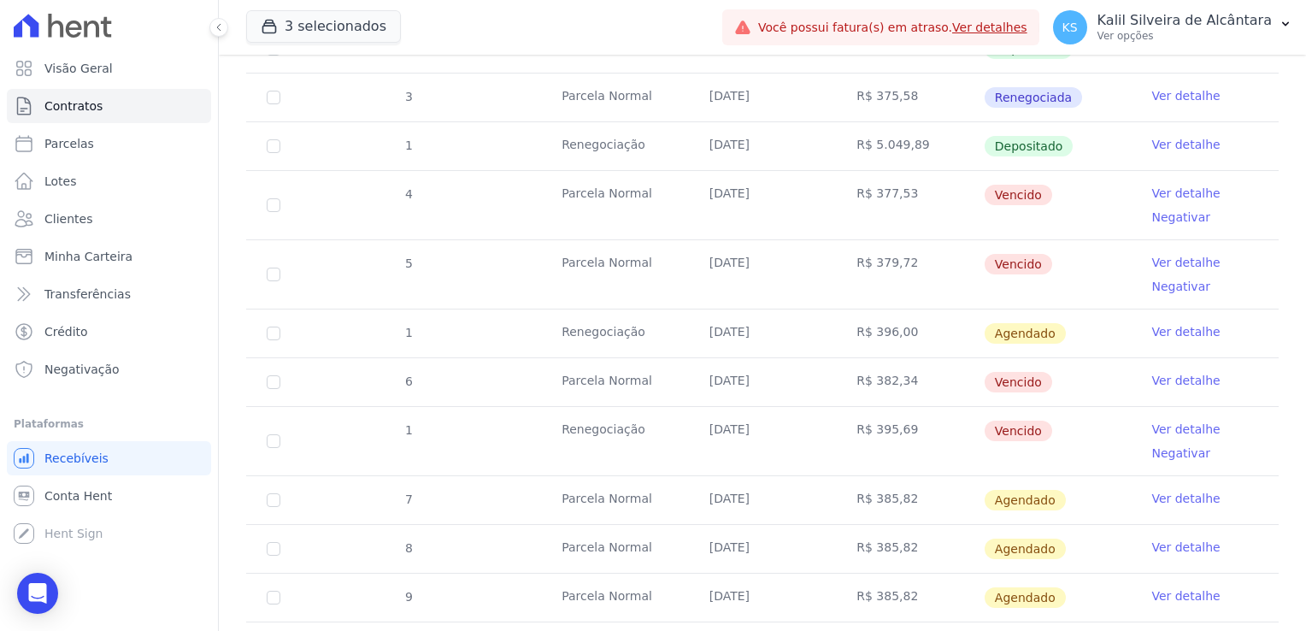
drag, startPoint x: 666, startPoint y: 332, endPoint x: 851, endPoint y: 334, distance: 185.4
click at [851, 334] on tr "1 Renegociação 26/08/2025 R$ 396,00 Agendado Ver detalhe" at bounding box center [762, 332] width 1032 height 49
click at [1176, 331] on link "Ver detalhe" at bounding box center [1185, 331] width 68 height 17
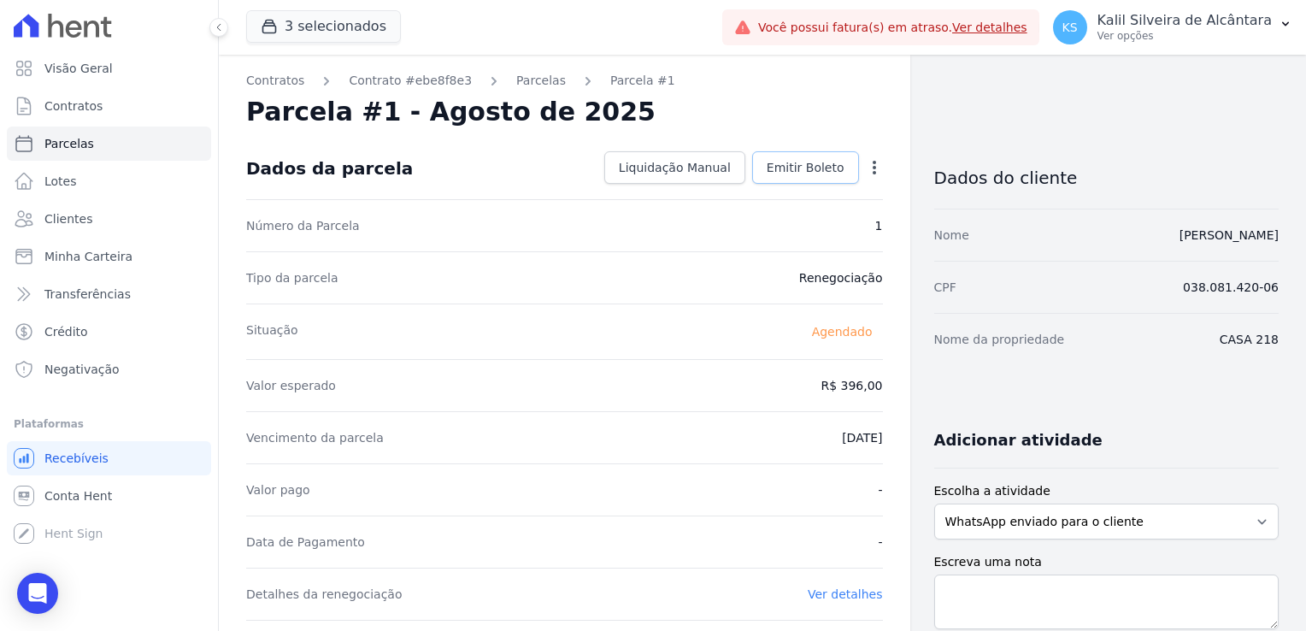
click at [839, 169] on link "Emitir Boleto" at bounding box center [805, 167] width 107 height 32
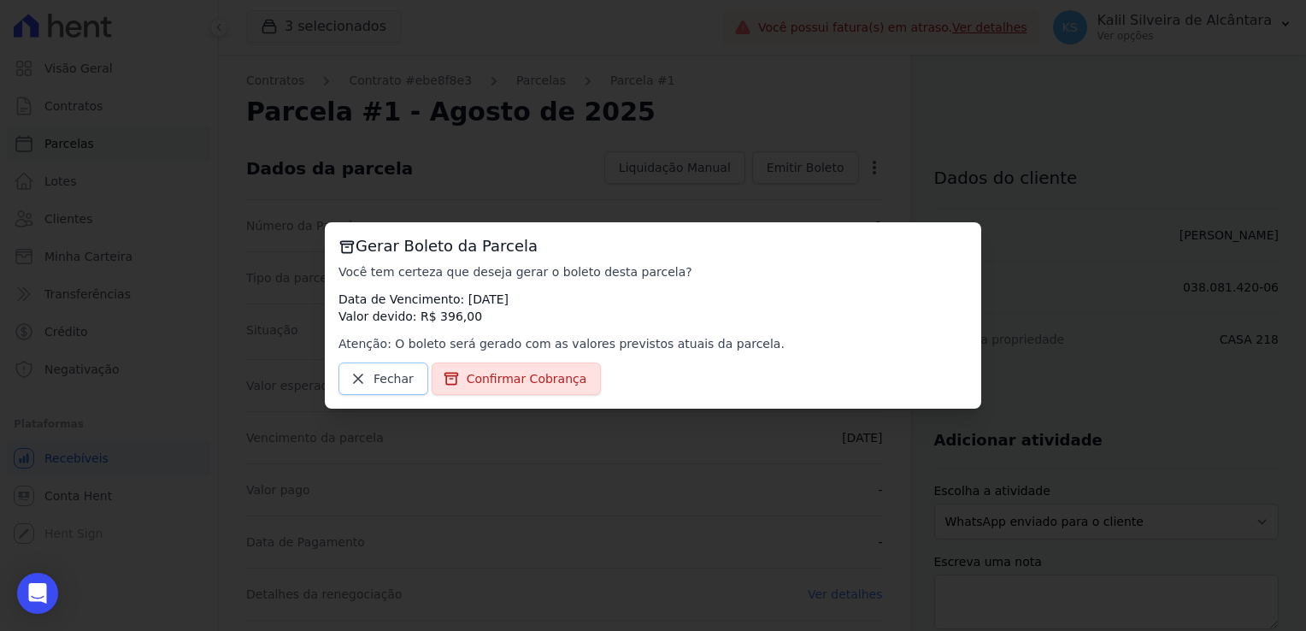
click at [379, 384] on span "Fechar" at bounding box center [393, 378] width 40 height 17
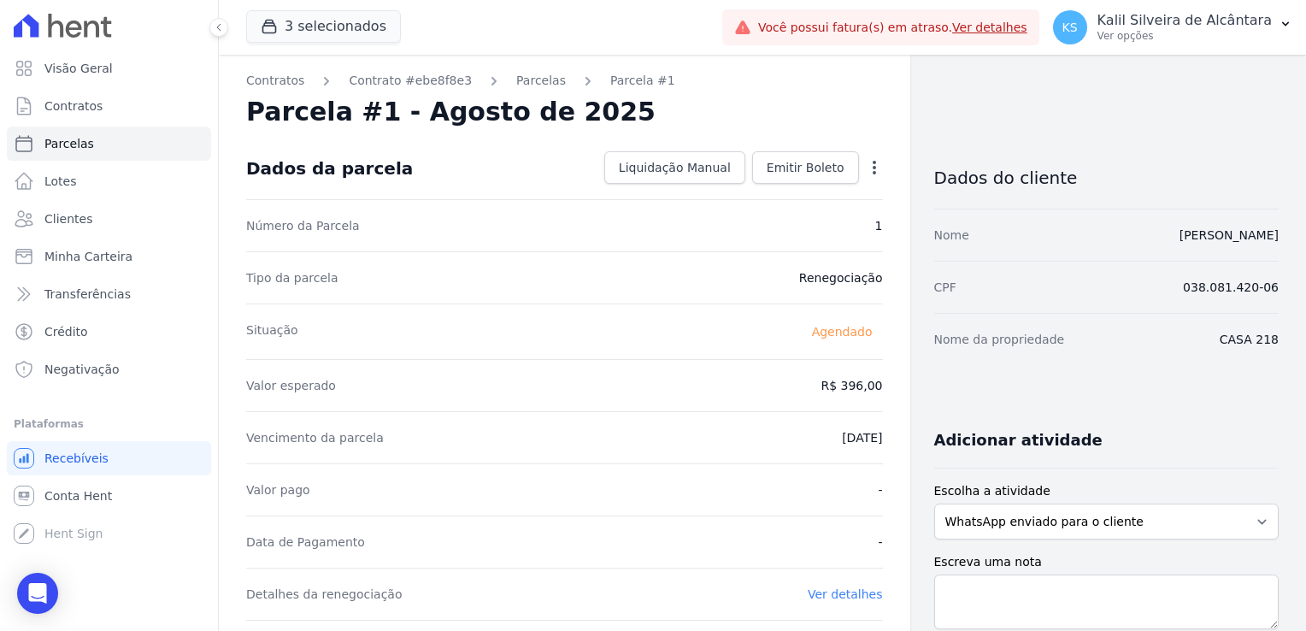
click at [865, 167] on icon "button" at bounding box center [873, 167] width 17 height 17
click at [866, 167] on icon "button" at bounding box center [873, 167] width 17 height 17
click at [825, 171] on span "Emitir Boleto" at bounding box center [805, 167] width 78 height 17
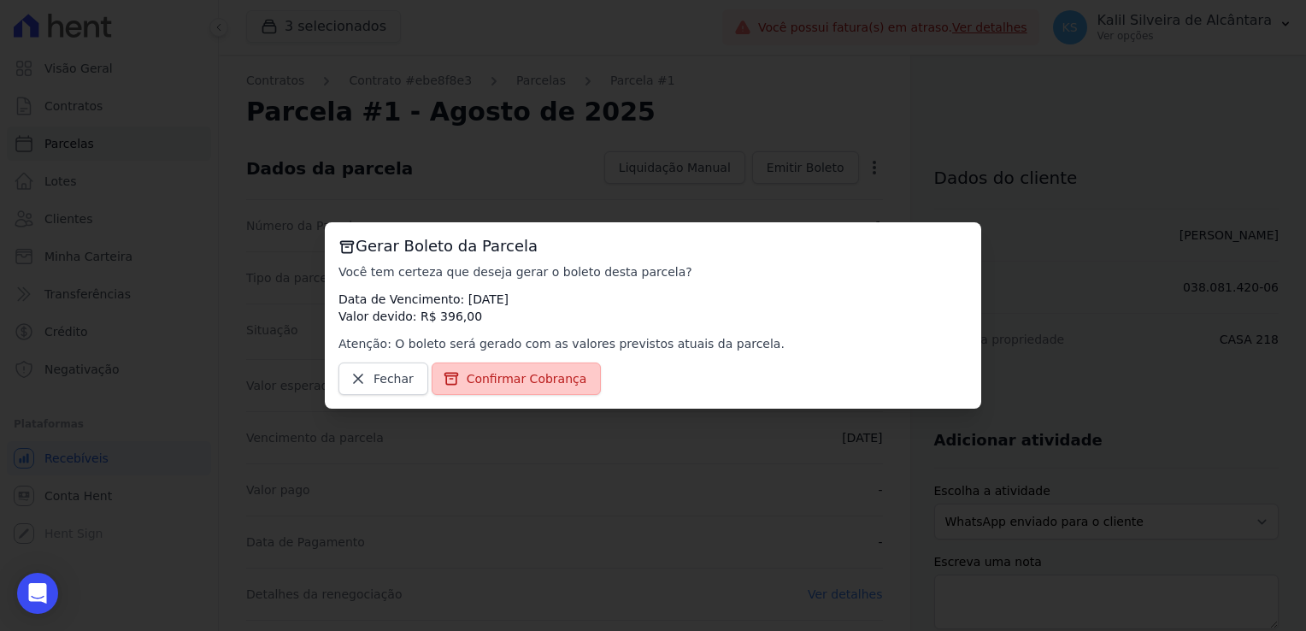
click at [508, 387] on span "Confirmar Cobrança" at bounding box center [526, 378] width 120 height 17
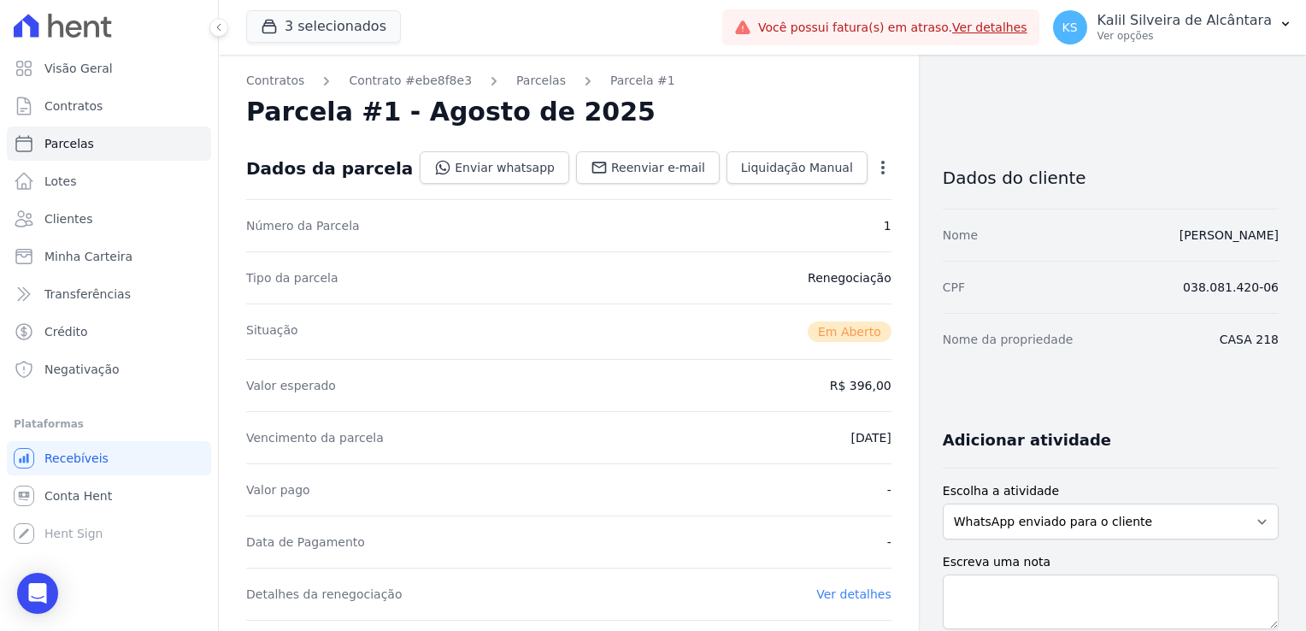
click at [881, 161] on icon "button" at bounding box center [882, 168] width 3 height 14
click at [853, 116] on div "Parcela #1 - Agosto de 2025" at bounding box center [568, 112] width 645 height 31
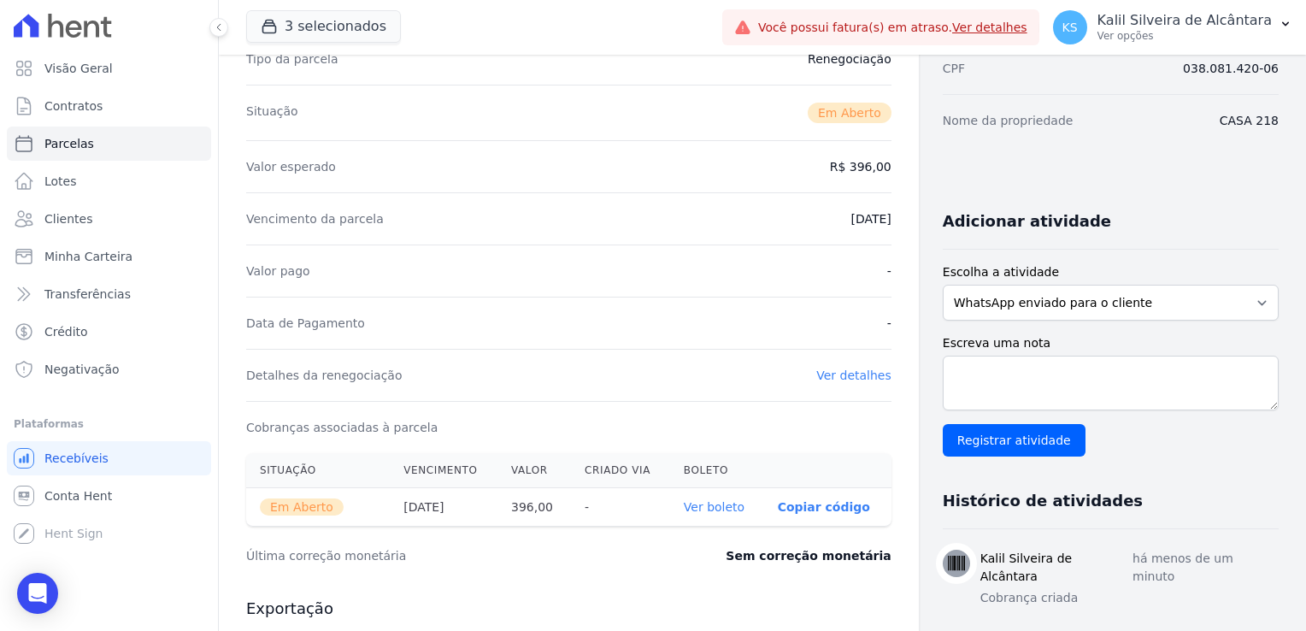
scroll to position [427, 0]
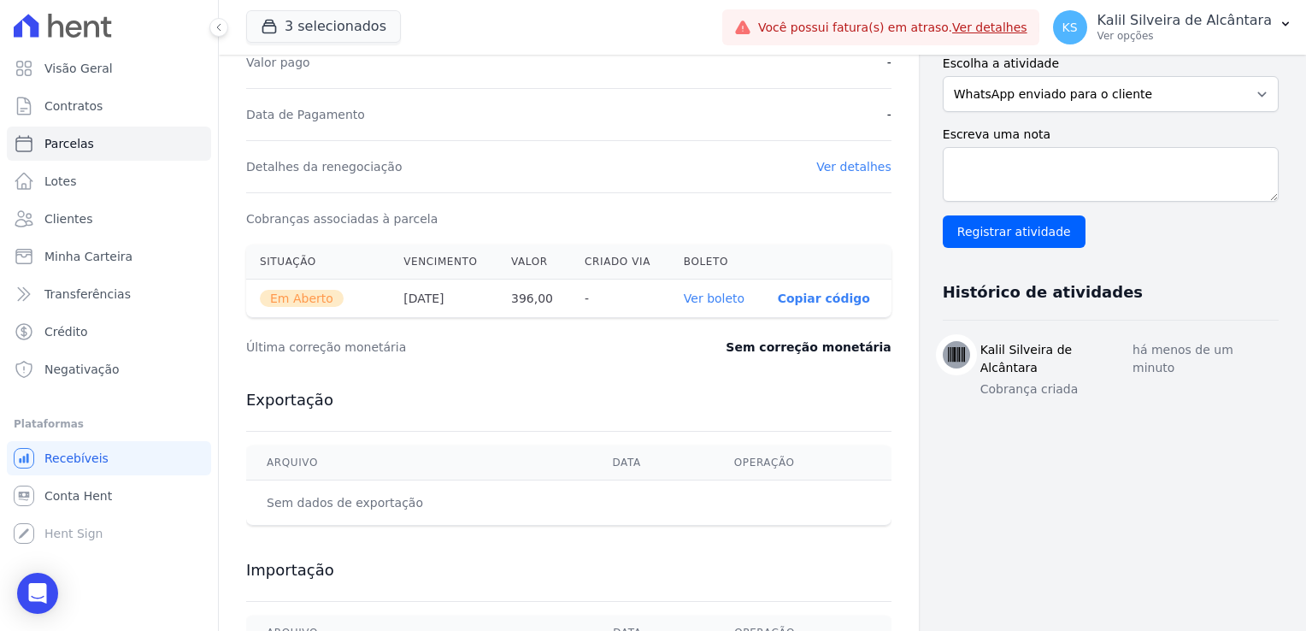
click at [716, 301] on link "Ver boleto" at bounding box center [714, 298] width 61 height 14
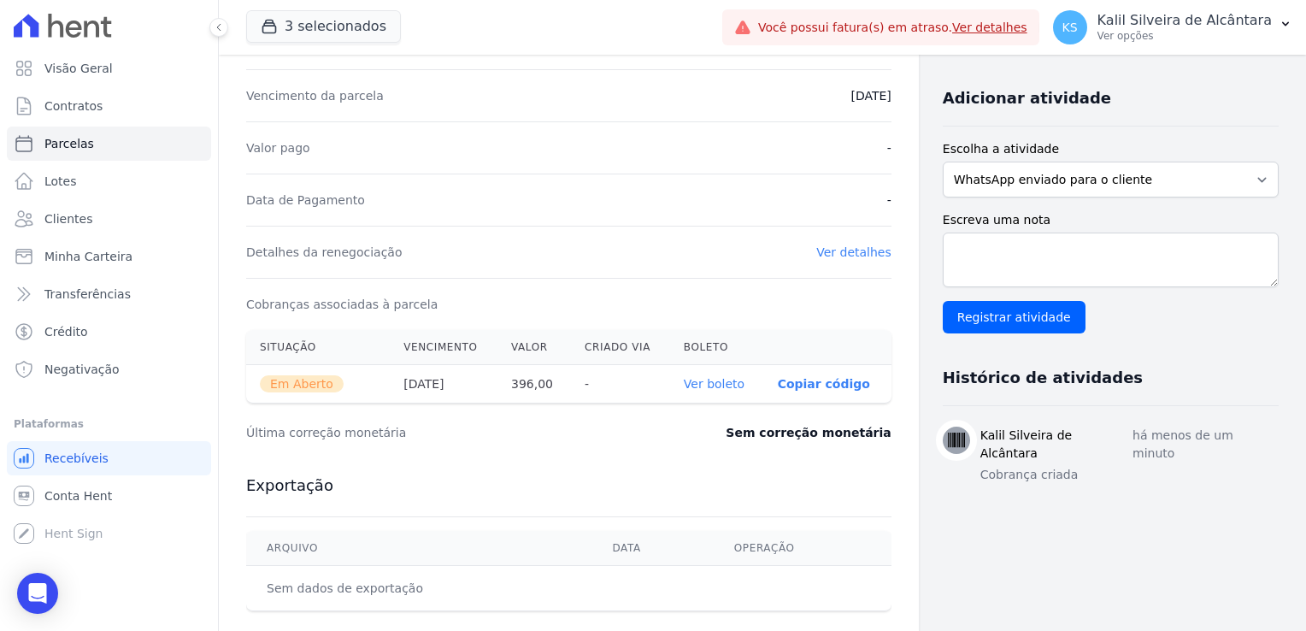
scroll to position [0, 0]
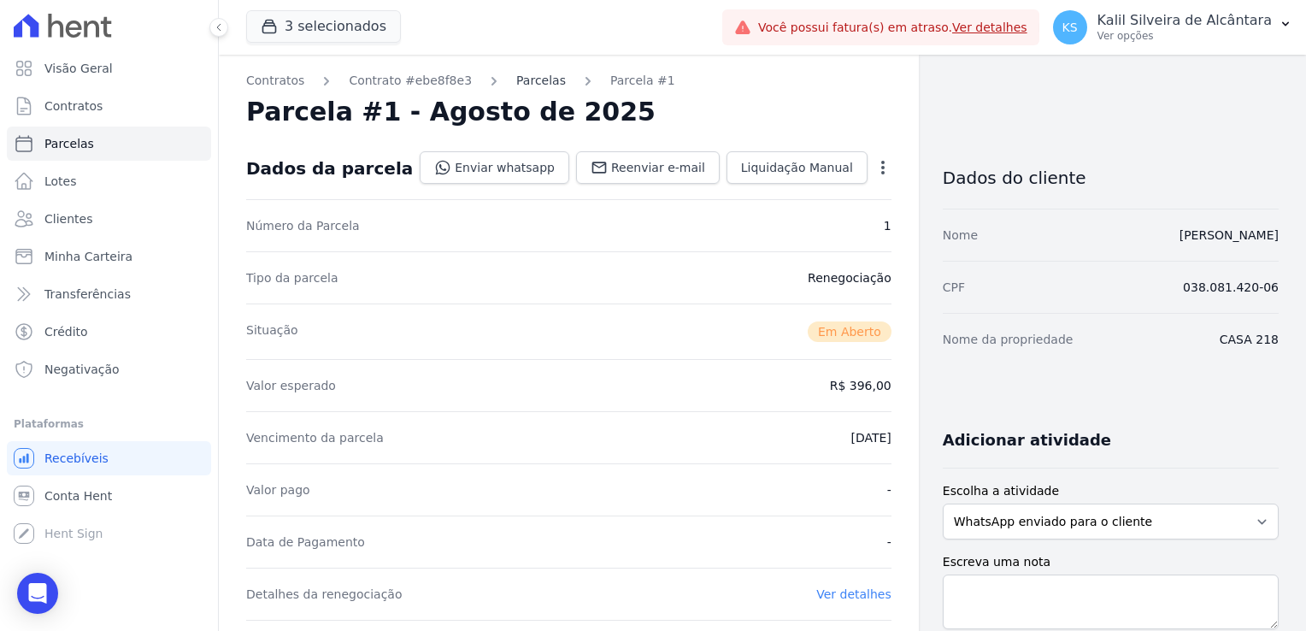
click at [539, 89] on link "Parcelas" at bounding box center [541, 81] width 50 height 18
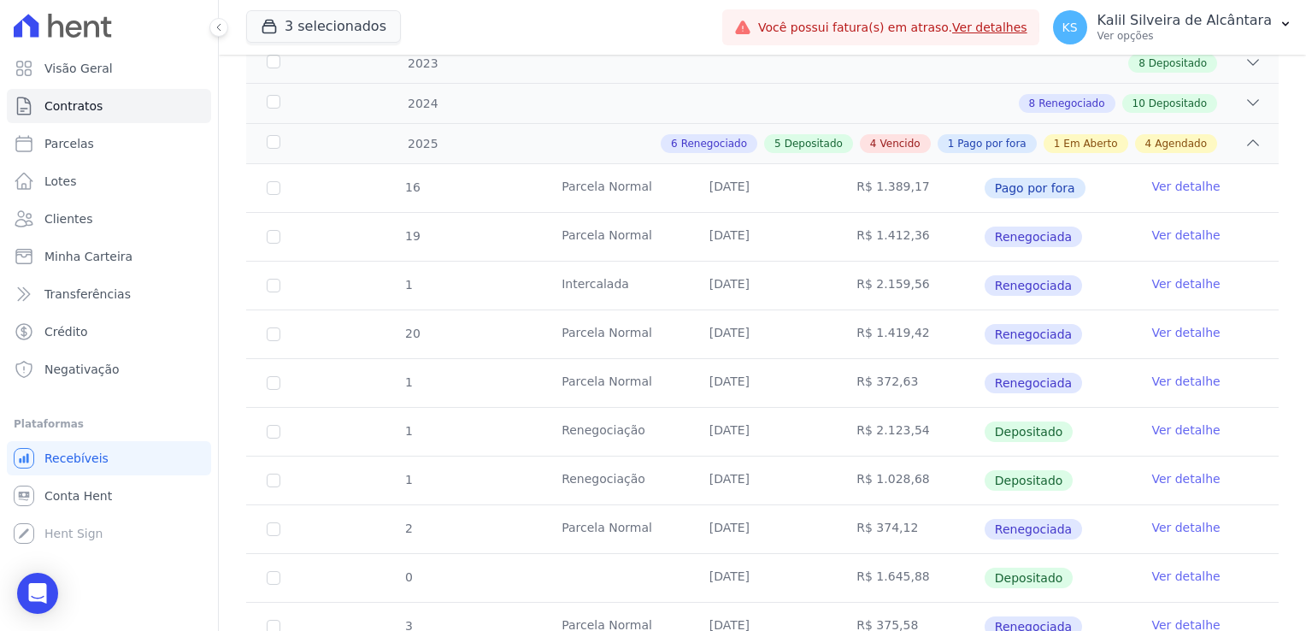
scroll to position [342, 0]
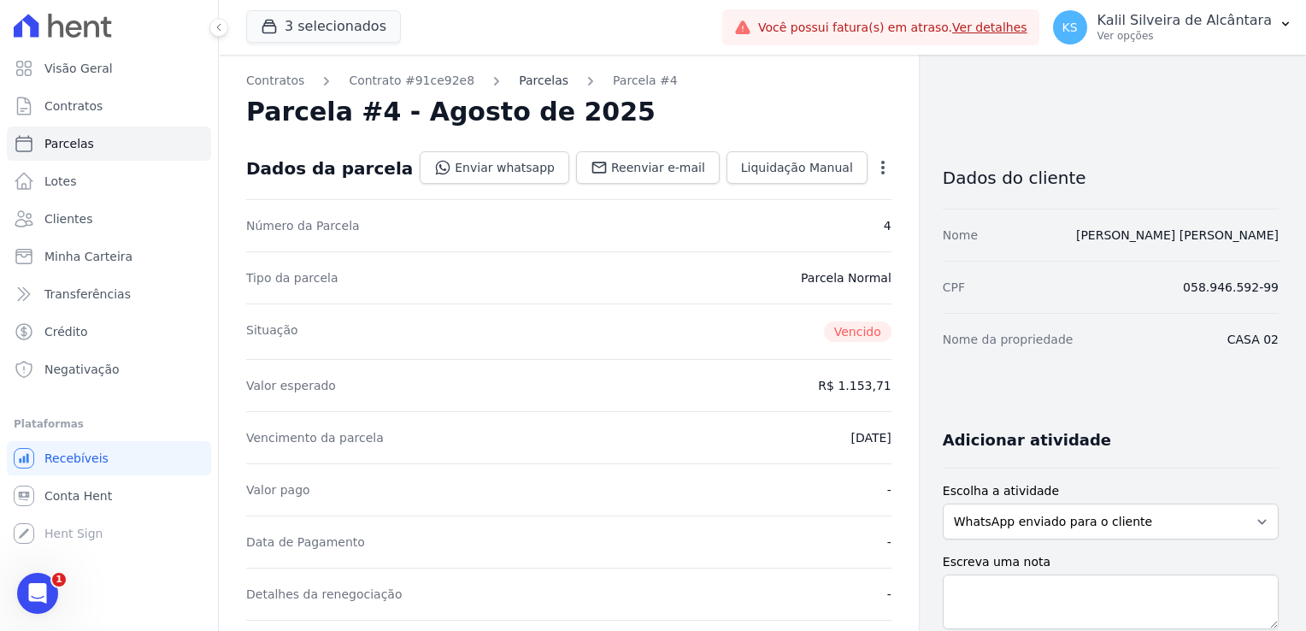
click at [523, 86] on link "Parcelas" at bounding box center [544, 81] width 50 height 18
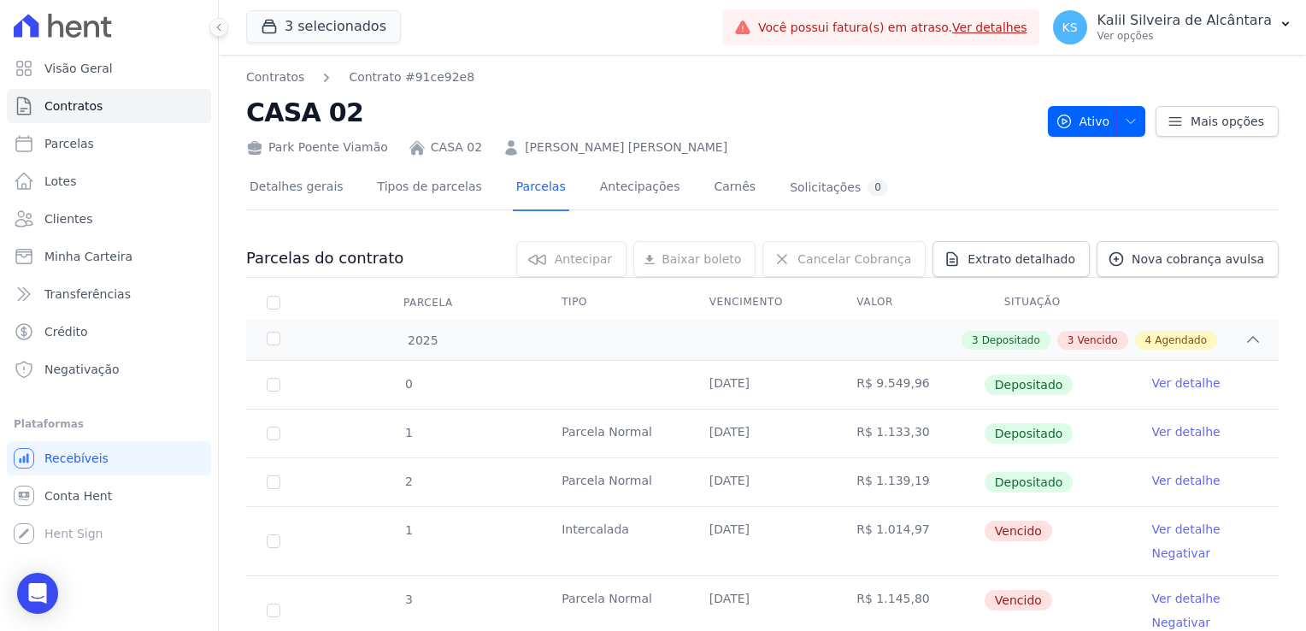
click at [632, 145] on link "[PERSON_NAME] [PERSON_NAME]" at bounding box center [626, 147] width 202 height 18
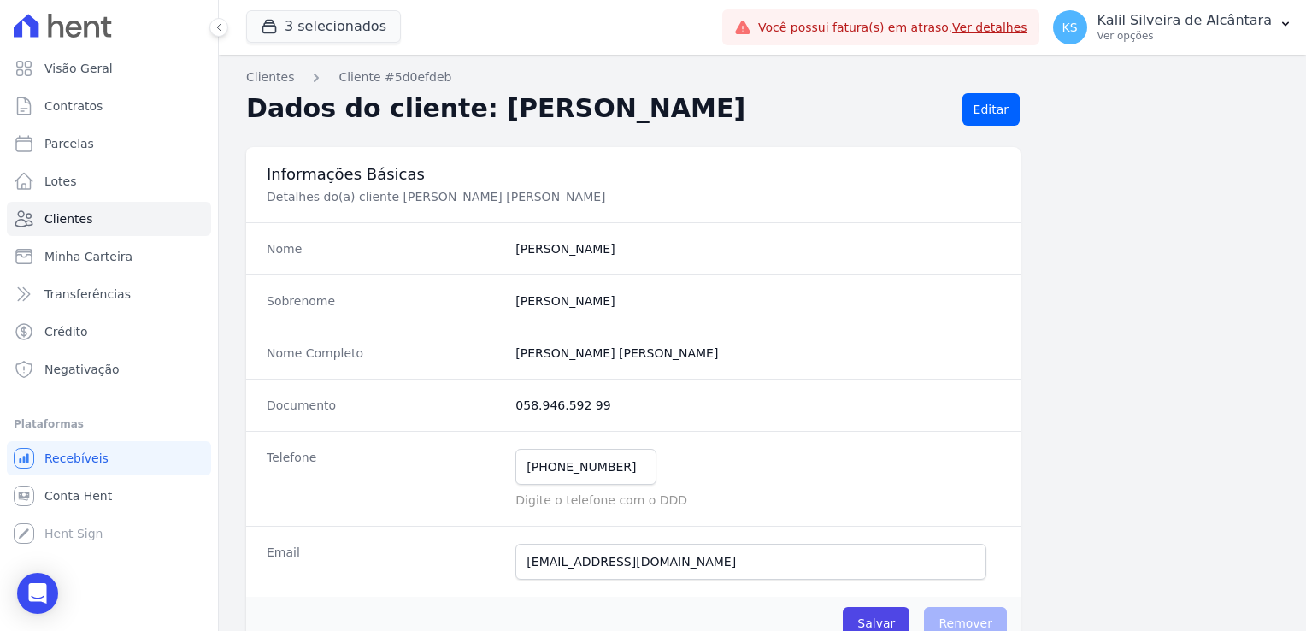
click at [540, 298] on dd "[PERSON_NAME]" at bounding box center [757, 300] width 484 height 17
copy dd "[PERSON_NAME]"
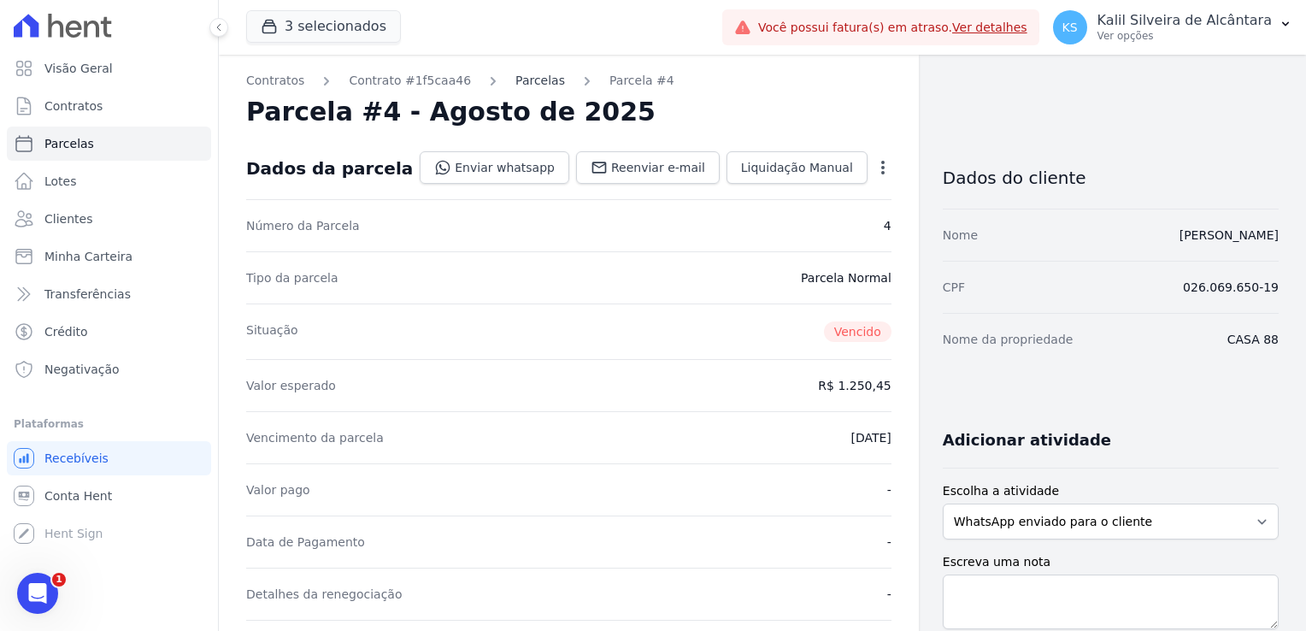
click at [525, 85] on link "Parcelas" at bounding box center [540, 81] width 50 height 18
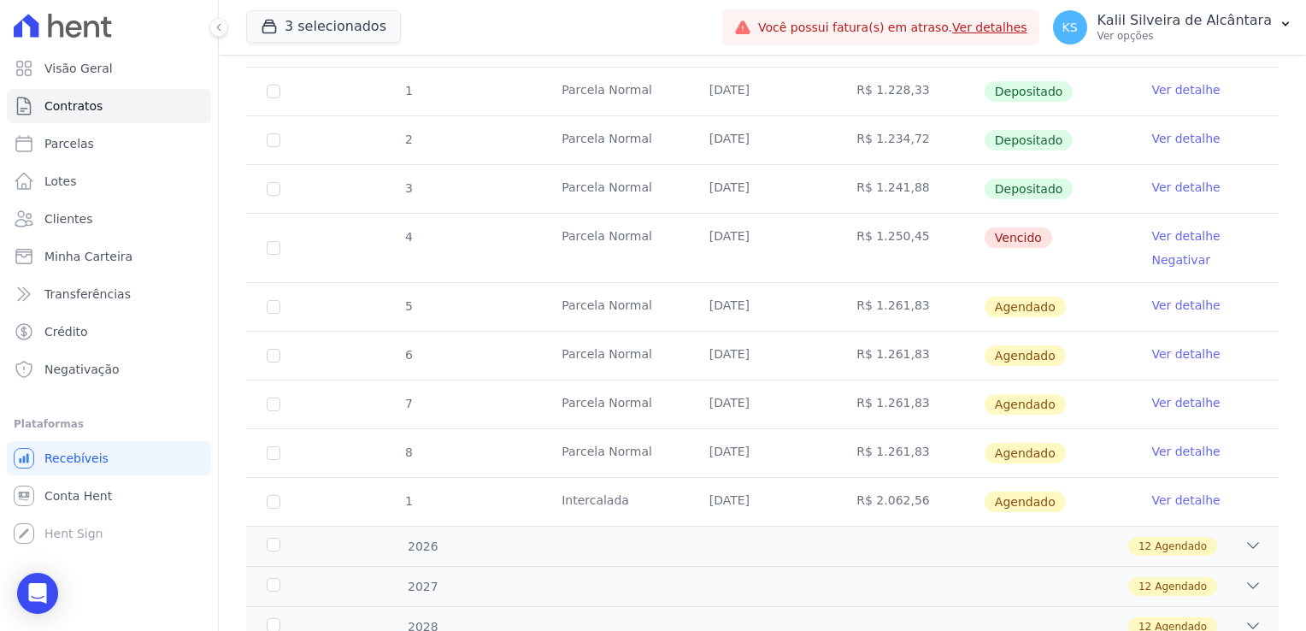
scroll to position [256, 0]
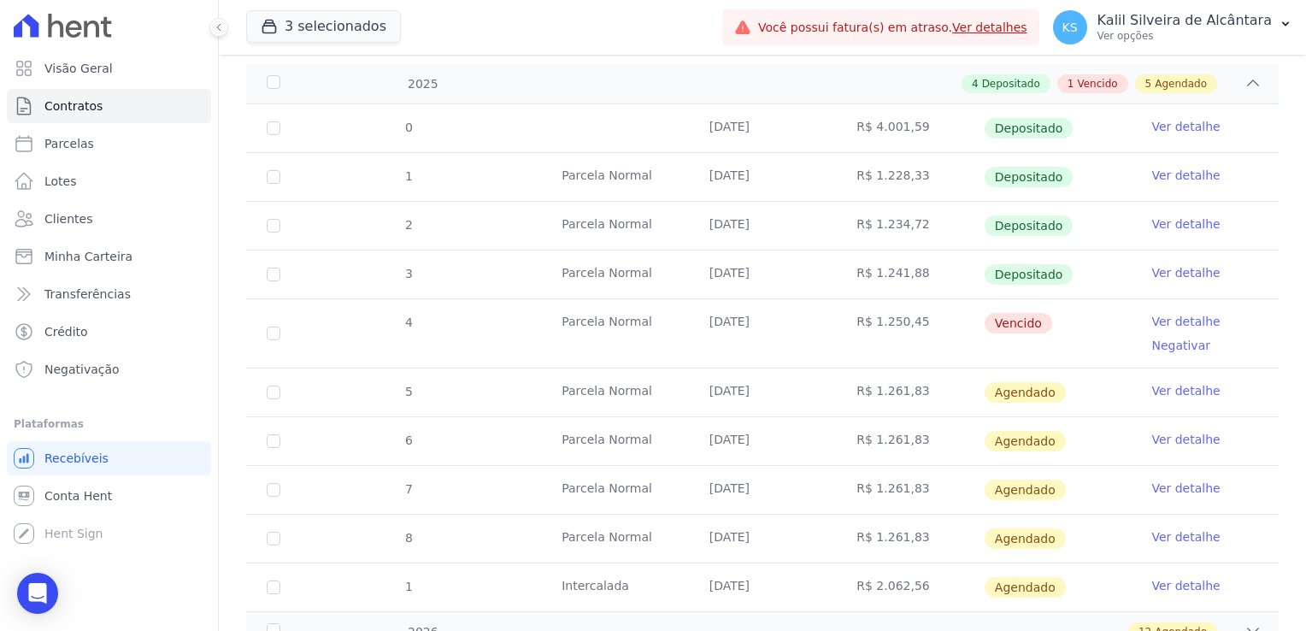
click at [713, 322] on td "[DATE]" at bounding box center [763, 333] width 148 height 68
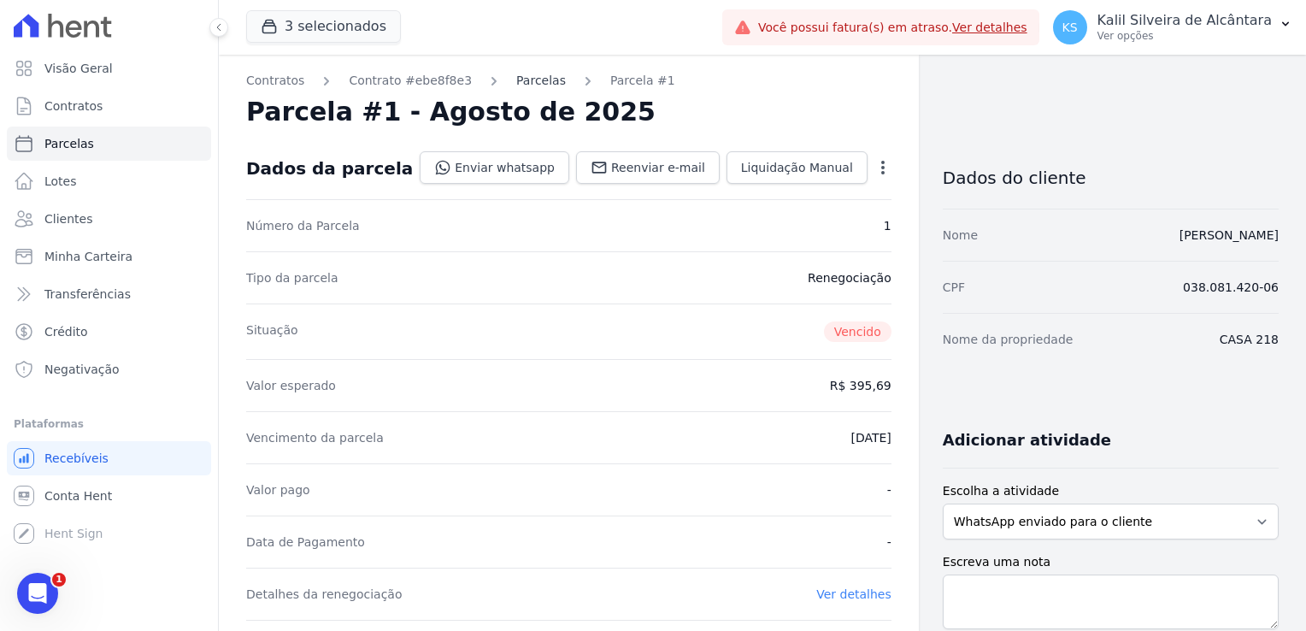
click at [530, 79] on link "Parcelas" at bounding box center [541, 81] width 50 height 18
click at [516, 83] on link "Parcelas" at bounding box center [540, 81] width 50 height 18
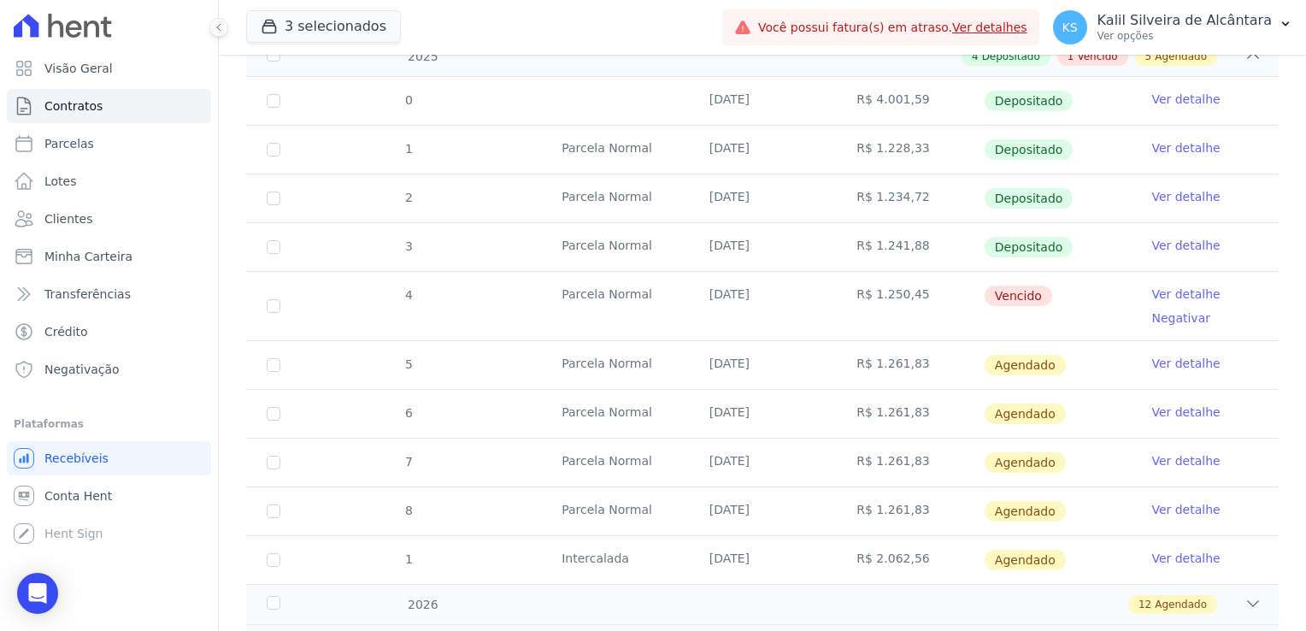
scroll to position [256, 0]
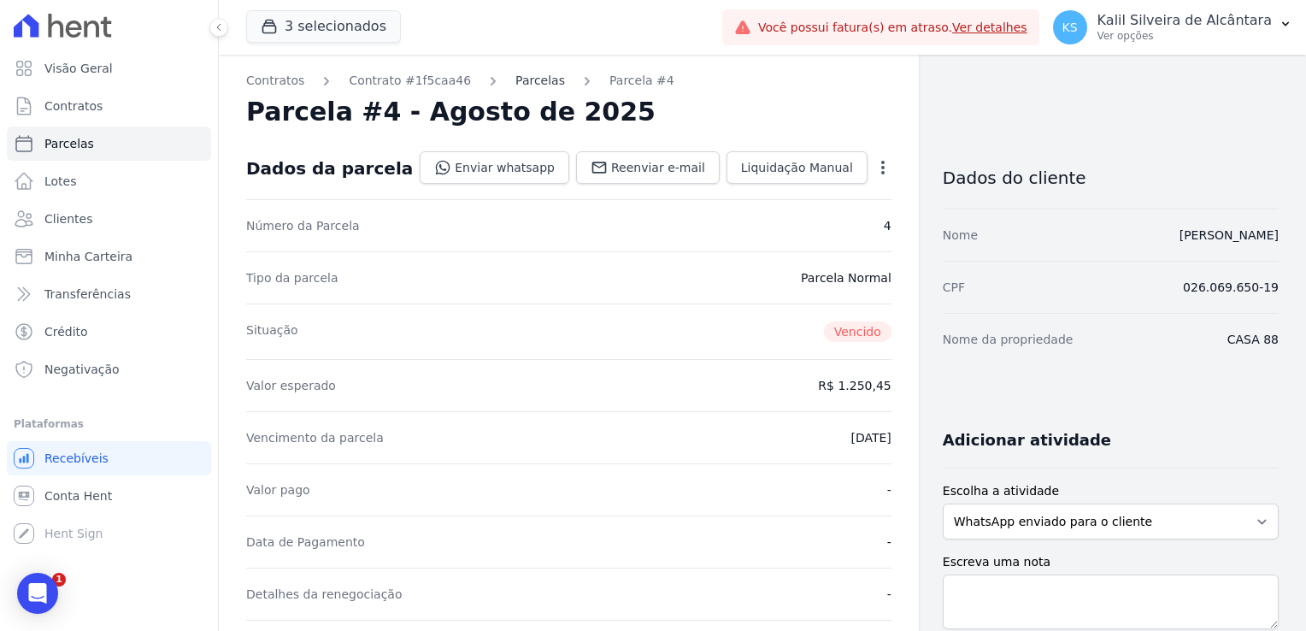
click at [517, 78] on link "Parcelas" at bounding box center [540, 81] width 50 height 18
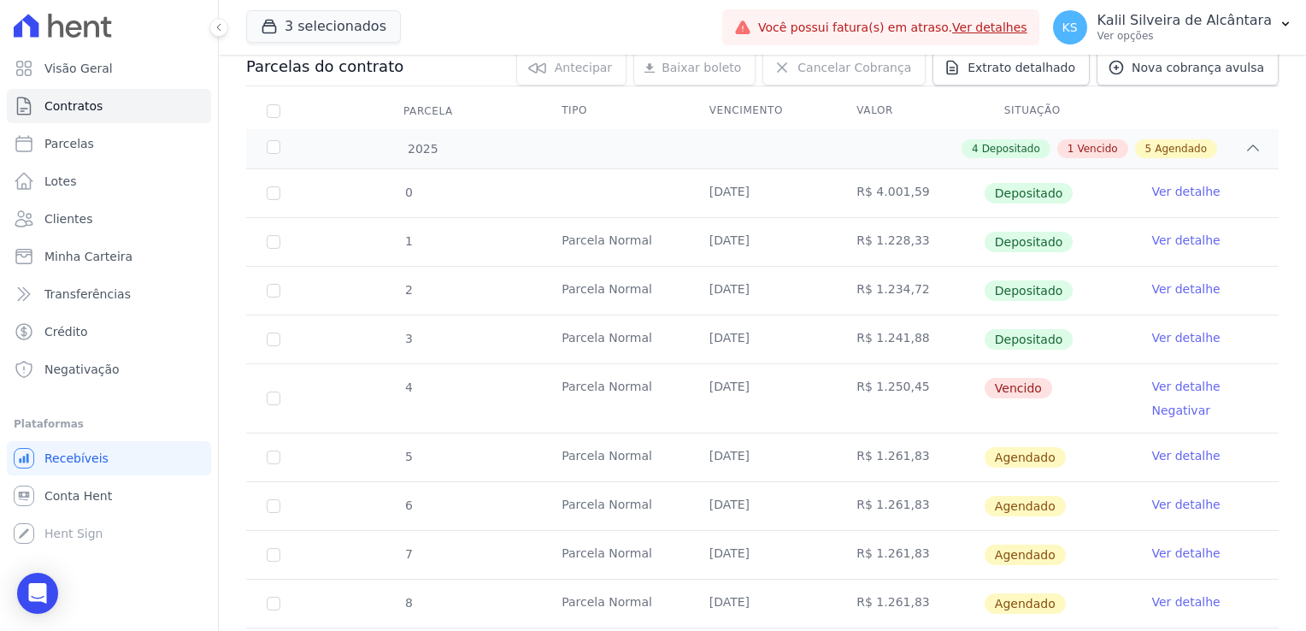
scroll to position [342, 0]
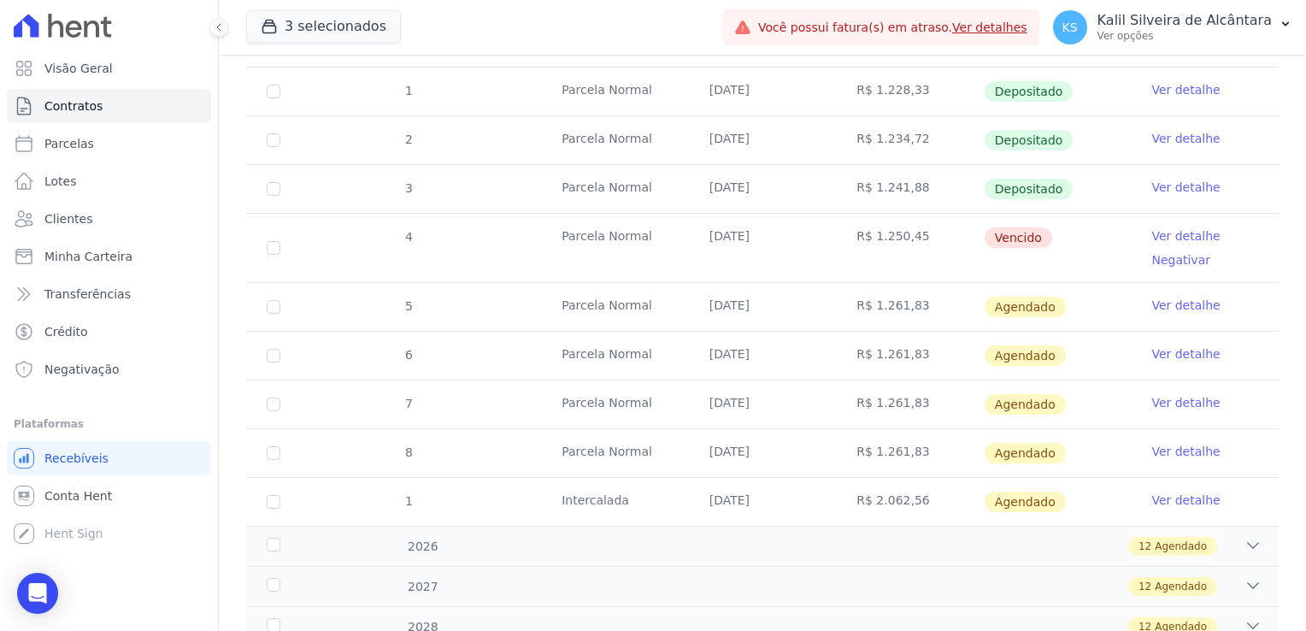
drag, startPoint x: 707, startPoint y: 241, endPoint x: 789, endPoint y: 241, distance: 82.0
click at [789, 241] on td "[DATE]" at bounding box center [763, 248] width 148 height 68
drag, startPoint x: 789, startPoint y: 241, endPoint x: 762, endPoint y: 263, distance: 35.2
click at [762, 263] on td "[DATE]" at bounding box center [763, 248] width 148 height 68
drag, startPoint x: 773, startPoint y: 302, endPoint x: 694, endPoint y: 305, distance: 79.5
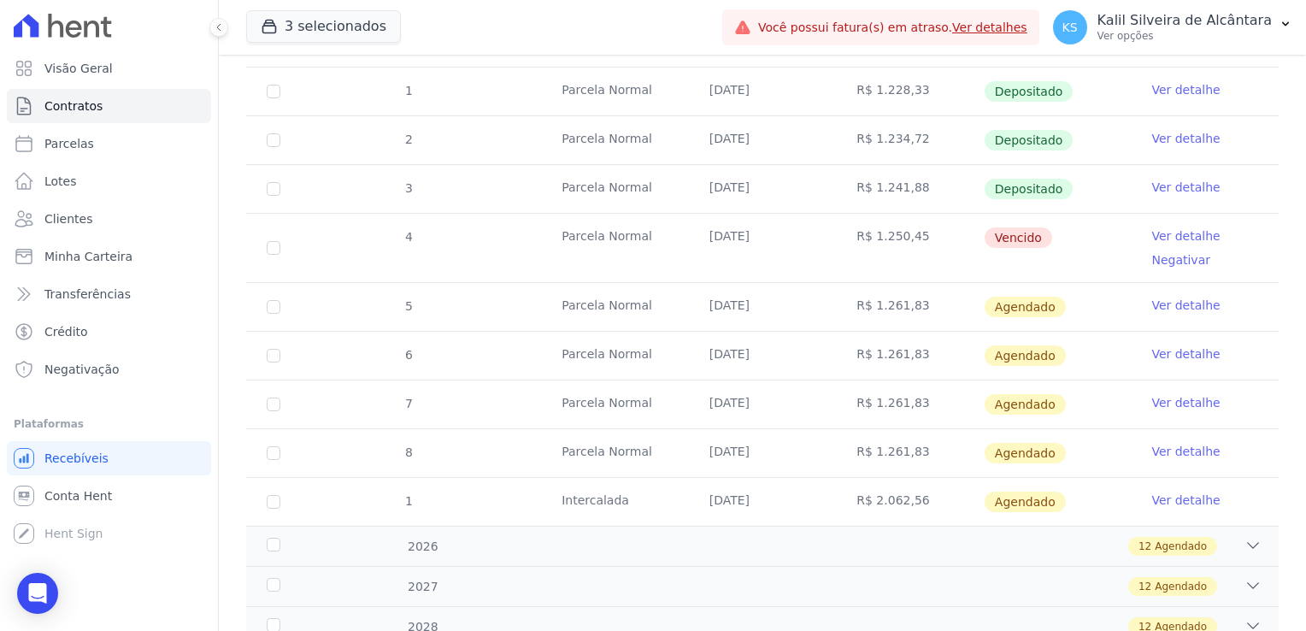
click at [694, 305] on td "[DATE]" at bounding box center [763, 307] width 148 height 48
drag, startPoint x: 694, startPoint y: 305, endPoint x: 787, endPoint y: 306, distance: 93.1
click at [787, 306] on td "[DATE]" at bounding box center [763, 307] width 148 height 48
click at [778, 302] on td "[DATE]" at bounding box center [763, 307] width 148 height 48
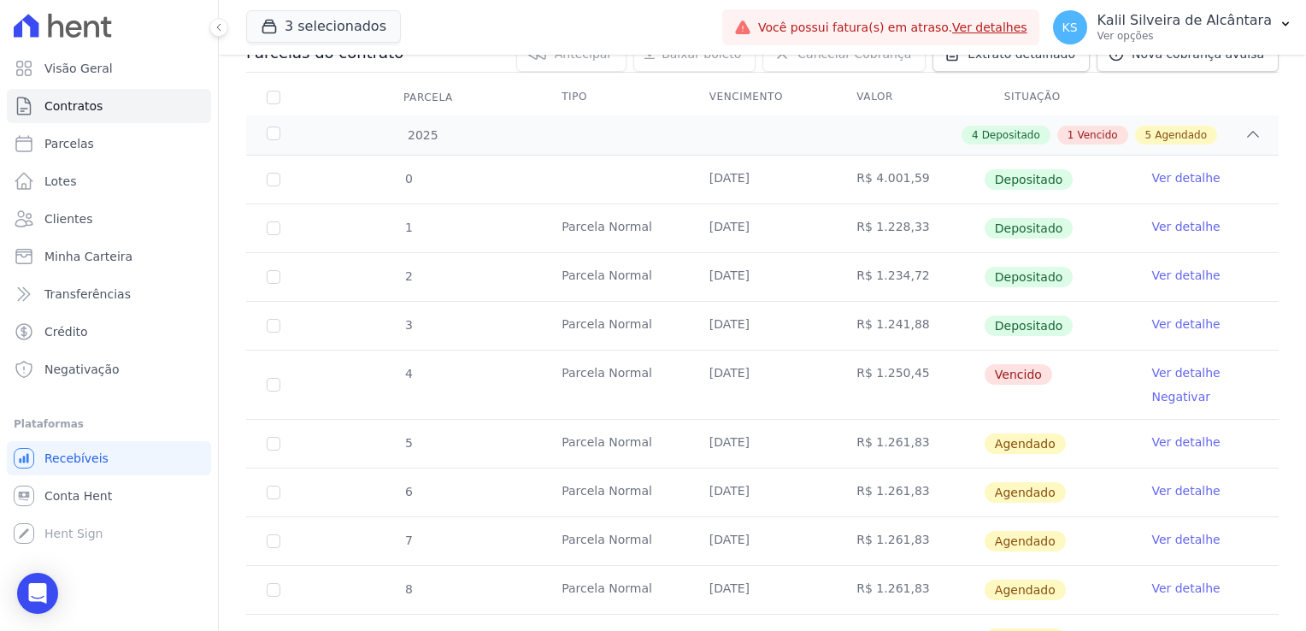
scroll to position [256, 0]
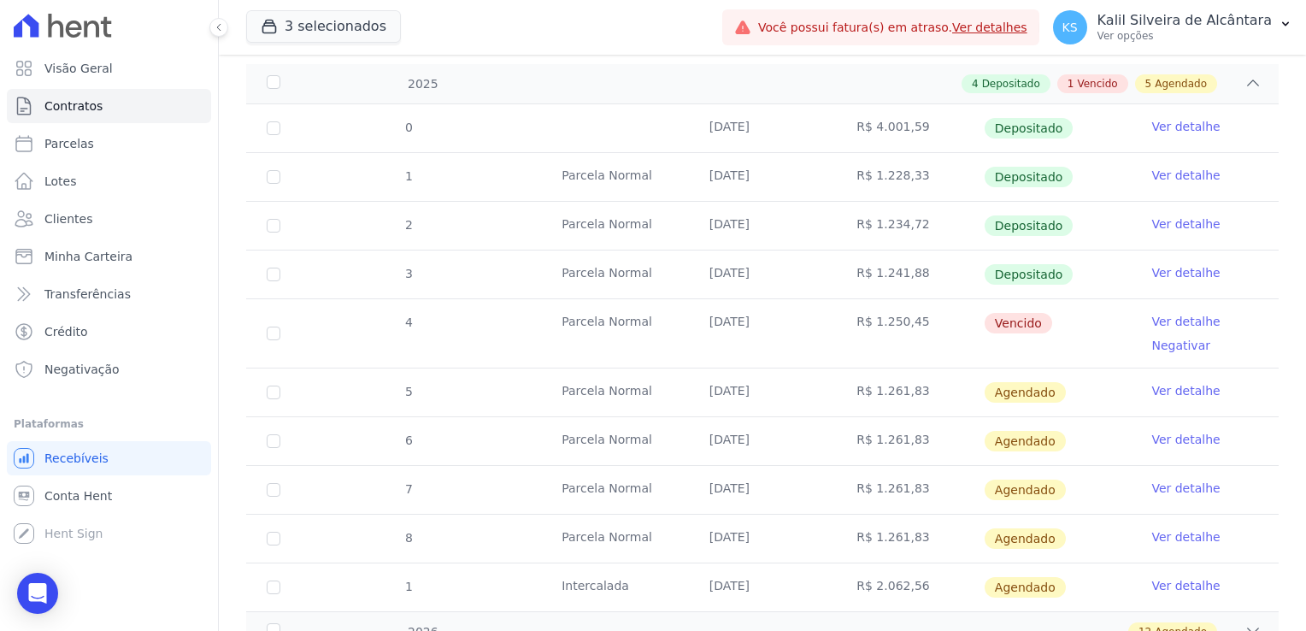
drag, startPoint x: 815, startPoint y: 329, endPoint x: 680, endPoint y: 333, distance: 135.1
click at [680, 333] on tr "4 Parcela Normal 10/08/2025 R$ 1.250,45 Vencido Ver detalhe Negativar" at bounding box center [762, 332] width 1032 height 69
drag, startPoint x: 680, startPoint y: 333, endPoint x: 903, endPoint y: 361, distance: 224.8
click at [903, 361] on td "R$ 1.250,45" at bounding box center [910, 333] width 148 height 68
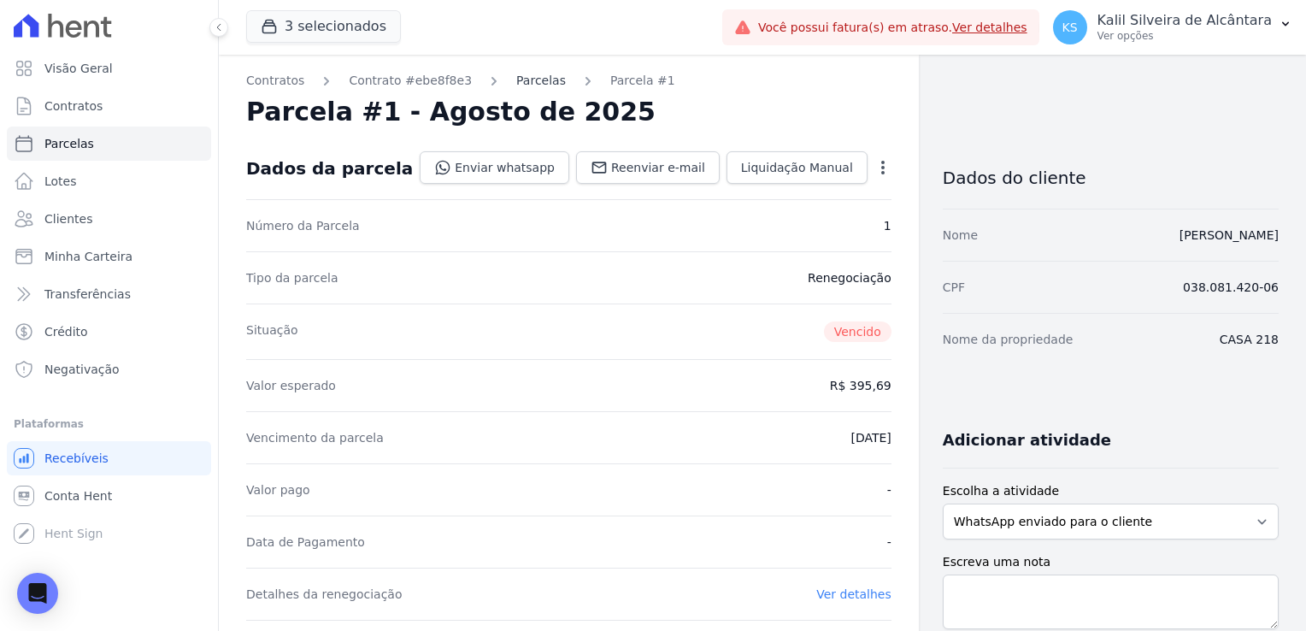
click at [537, 81] on link "Parcelas" at bounding box center [541, 81] width 50 height 18
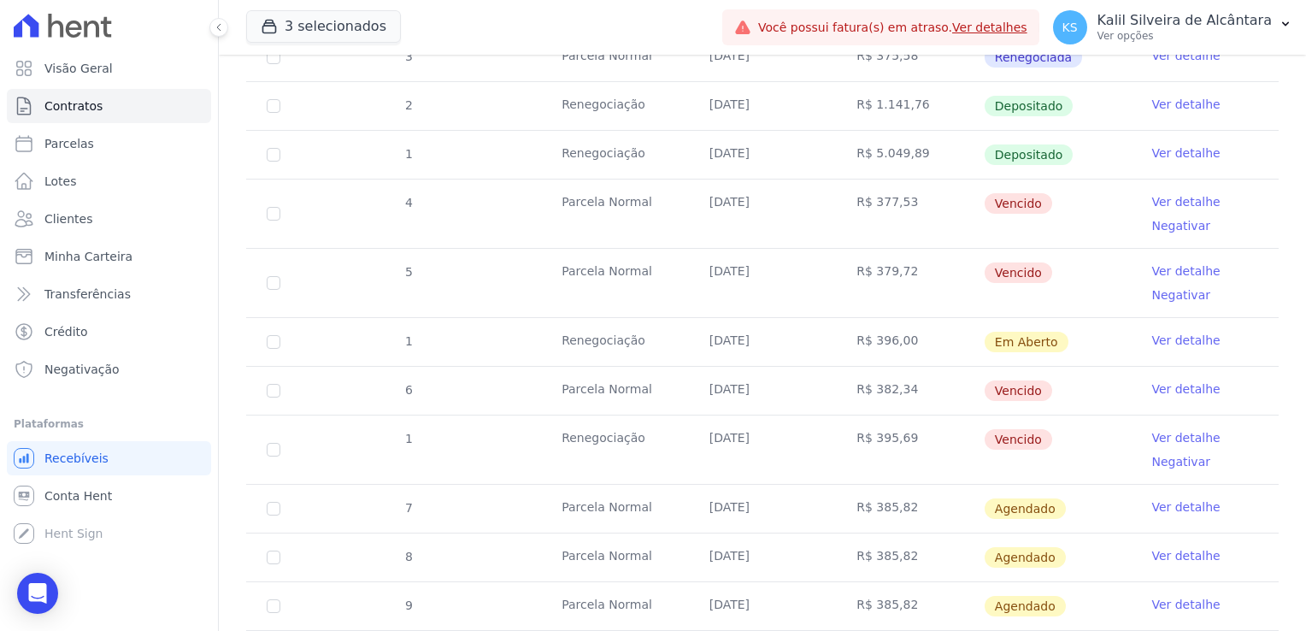
scroll to position [854, 0]
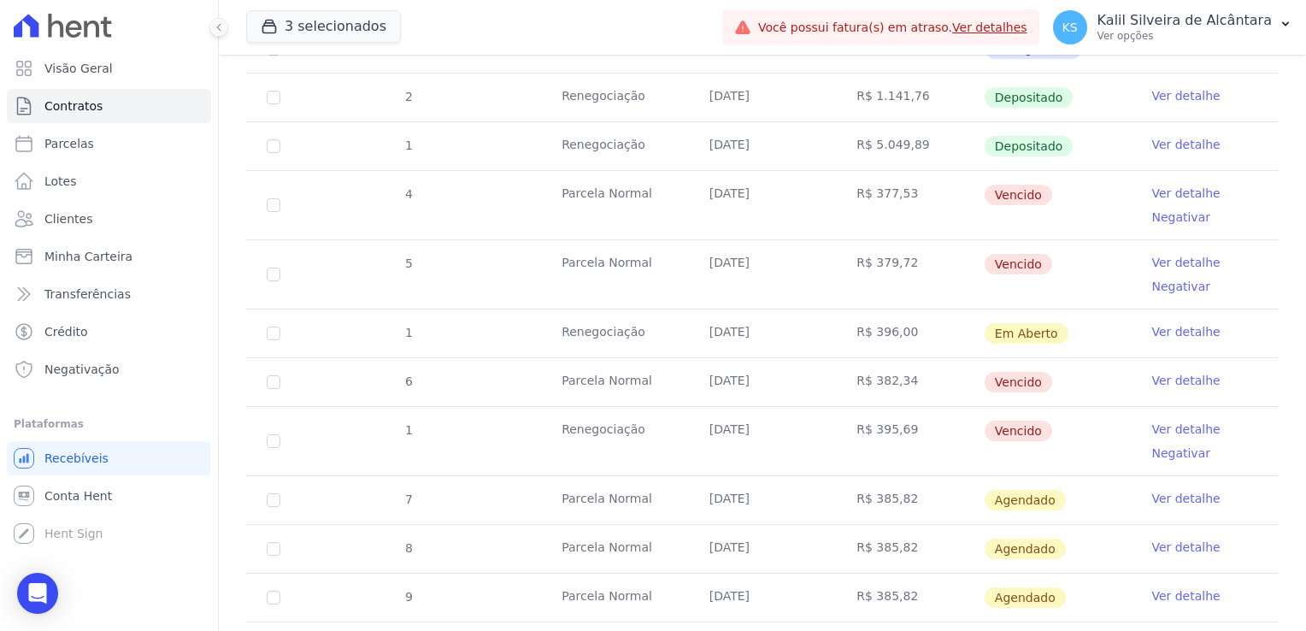
drag, startPoint x: 950, startPoint y: 331, endPoint x: 608, endPoint y: 319, distance: 342.0
click at [608, 319] on tr "1 Renegociação [DATE] R$ 396,00 Em [GEOGRAPHIC_DATA] Ver detalhe" at bounding box center [762, 332] width 1032 height 49
drag, startPoint x: 279, startPoint y: 198, endPoint x: 279, endPoint y: 235, distance: 36.7
click at [278, 200] on input "checkbox" at bounding box center [274, 205] width 14 height 14
checkbox input "true"
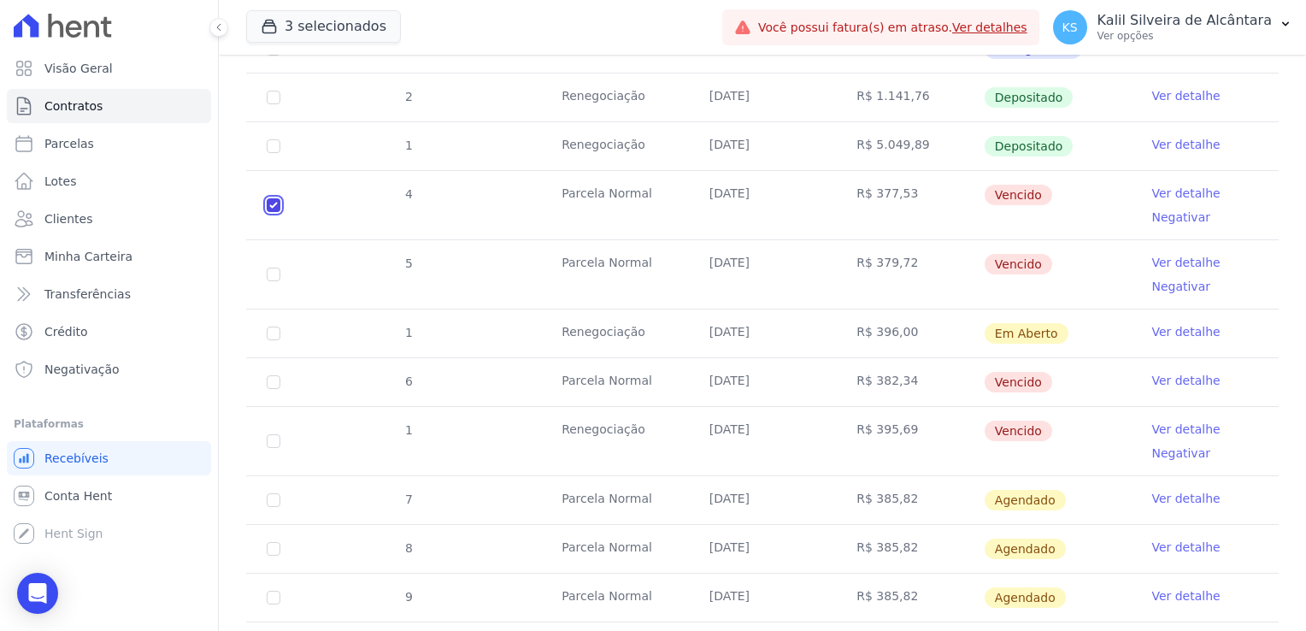
checkbox input "true"
click at [273, 269] on input "checkbox" at bounding box center [274, 274] width 14 height 14
checkbox input "true"
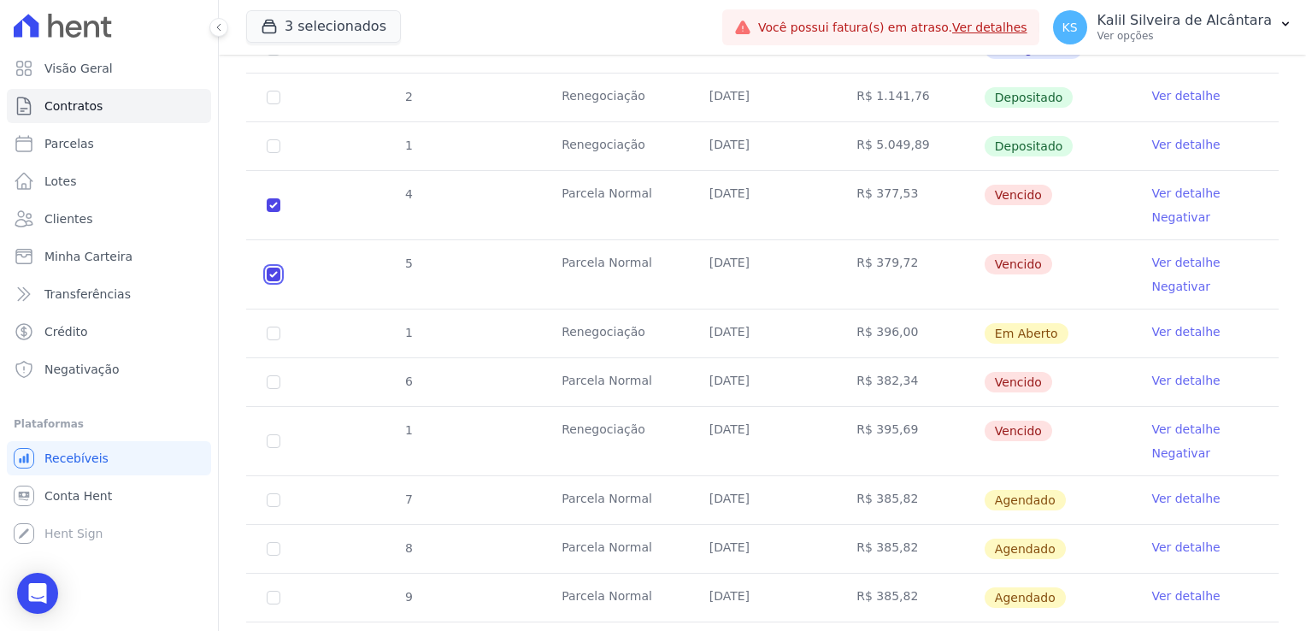
checkbox input "true"
click at [578, 335] on td "Renegociação" at bounding box center [615, 333] width 148 height 48
click at [589, 382] on td "Parcela Normal" at bounding box center [615, 382] width 148 height 48
click at [277, 380] on input "checkbox" at bounding box center [274, 382] width 14 height 14
checkbox input "true"
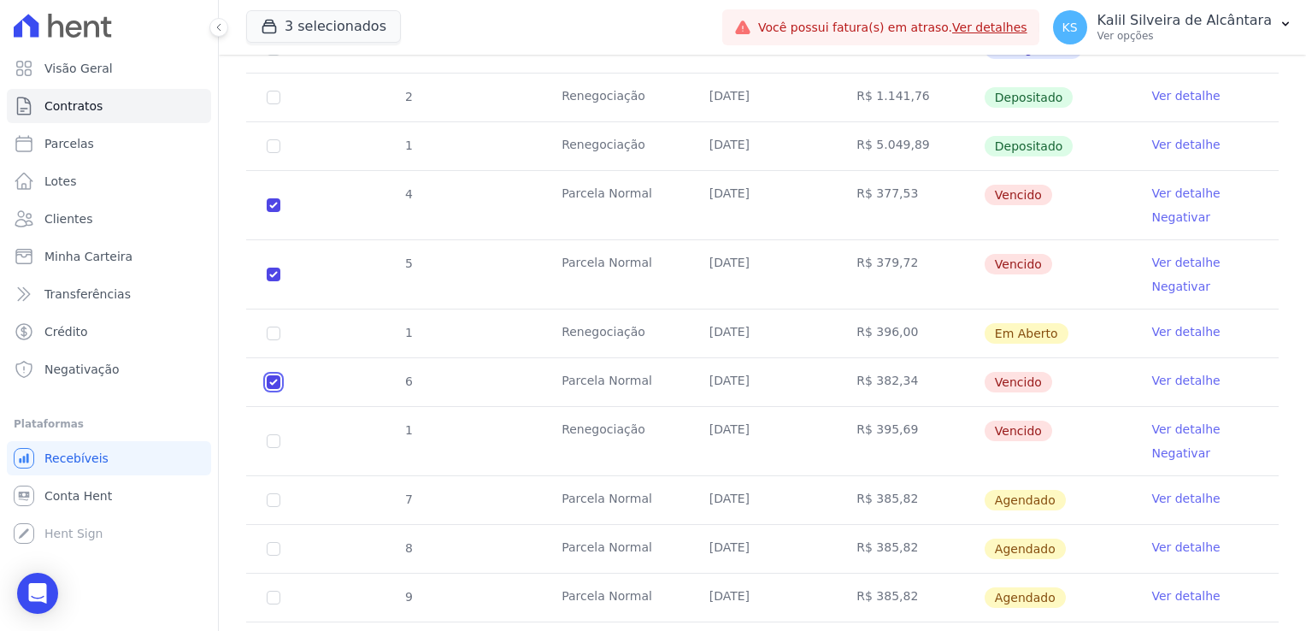
checkbox input "true"
click at [277, 436] on input "checkbox" at bounding box center [274, 441] width 14 height 14
checkbox input "true"
click at [632, 418] on td "Renegociação" at bounding box center [615, 441] width 148 height 68
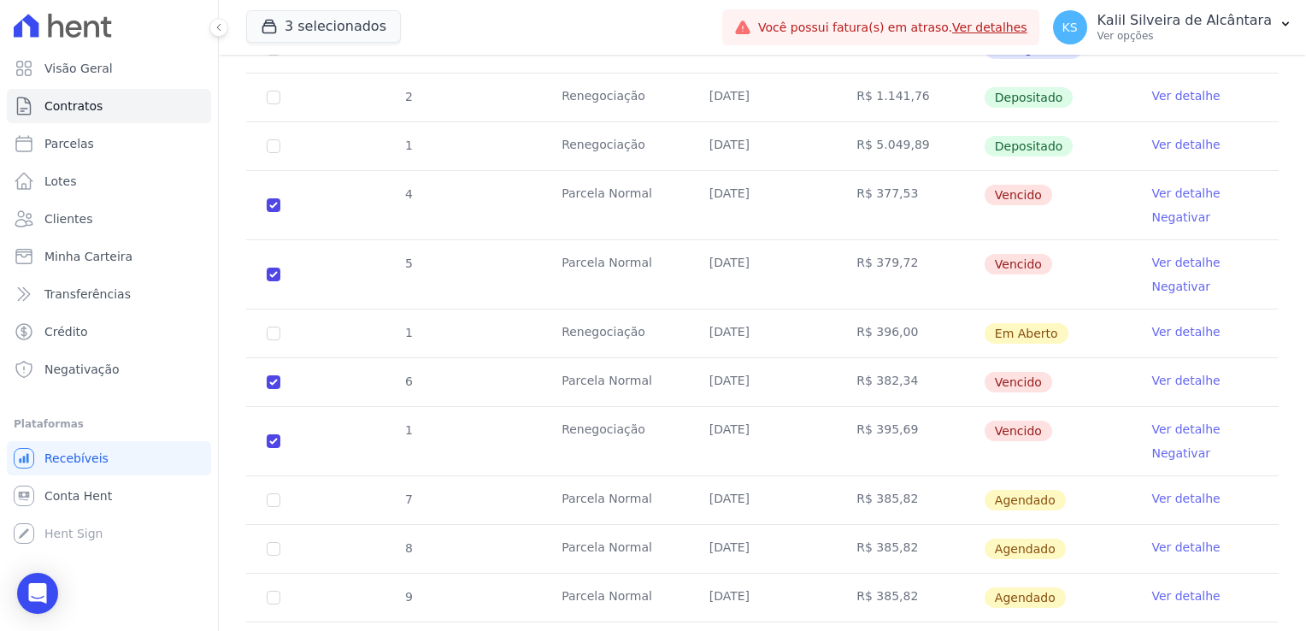
drag, startPoint x: 1030, startPoint y: 427, endPoint x: 968, endPoint y: 425, distance: 62.4
click at [968, 425] on tr "1 Renegociação 12/08/2025 R$ 395,69 Vencido Ver detalhe Negativar" at bounding box center [762, 440] width 1032 height 69
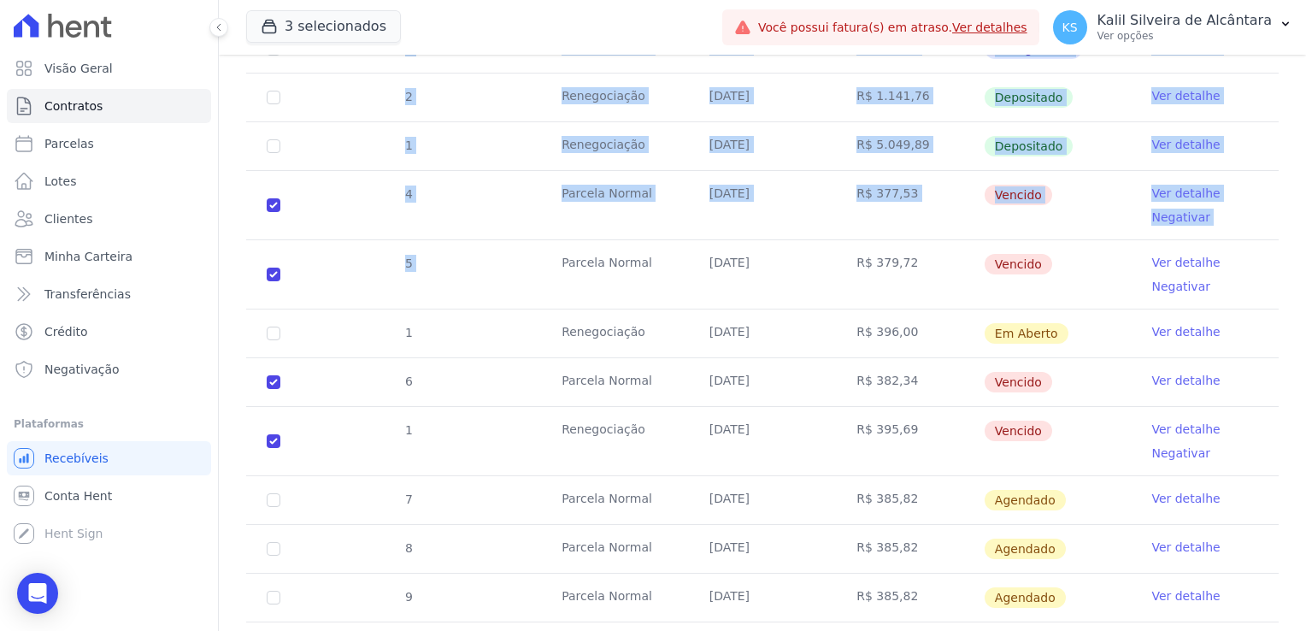
drag, startPoint x: 411, startPoint y: 267, endPoint x: 236, endPoint y: 200, distance: 187.4
click at [236, 200] on div "16 Parcela Normal 08/02/2025 R$ 1.389,17 Pago por fora Ver detalhe 19 Parcela N…" at bounding box center [762, 128] width 1087 height 1097
click at [531, 272] on tr "5 Parcela Normal 25/07/2025 R$ 379,72 Vencido Ver detalhe Negativar" at bounding box center [762, 273] width 1032 height 69
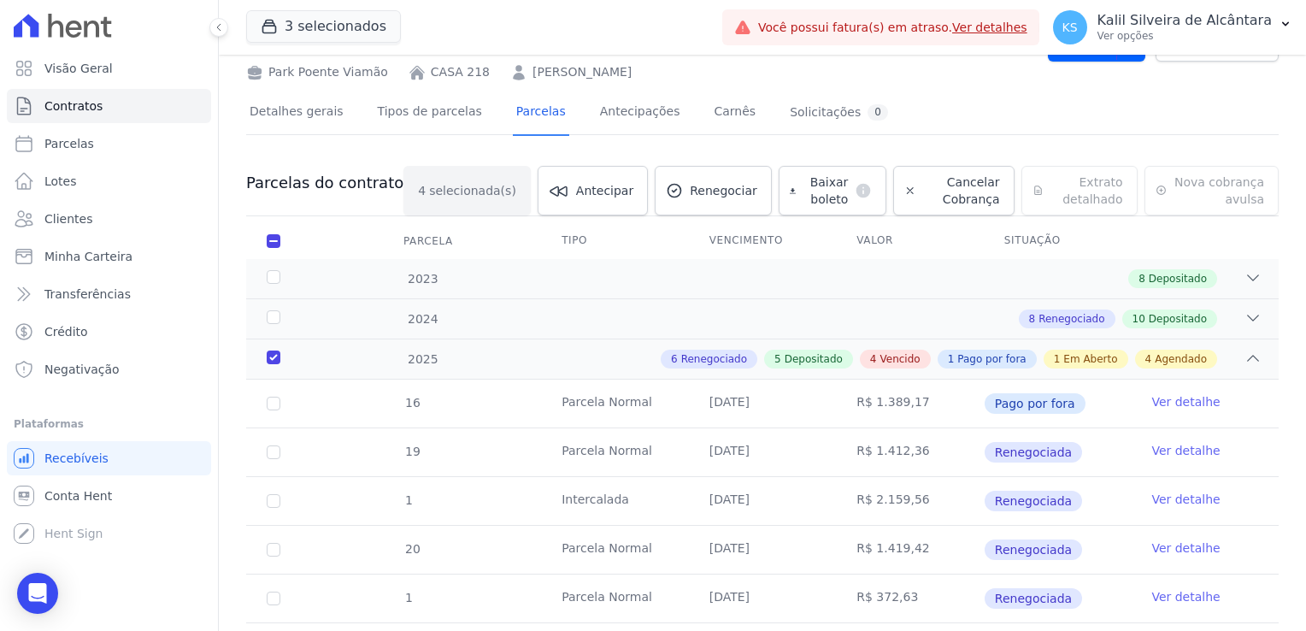
scroll to position [0, 0]
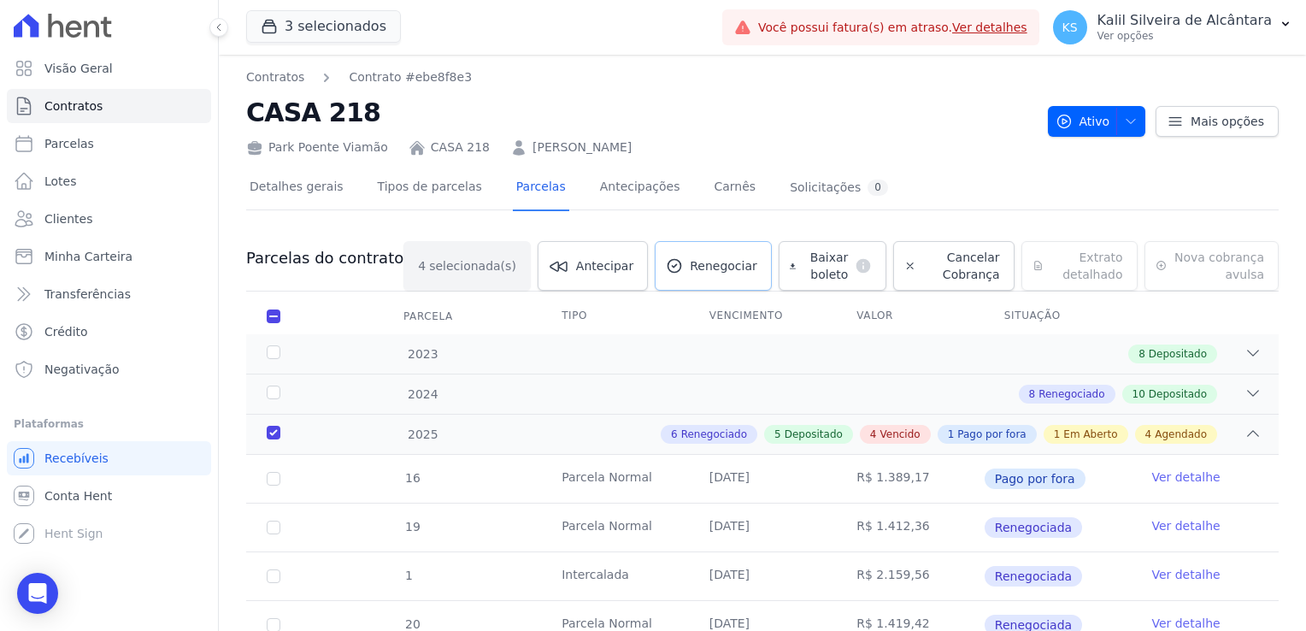
click at [689, 271] on span "Renegociar" at bounding box center [722, 265] width 67 height 17
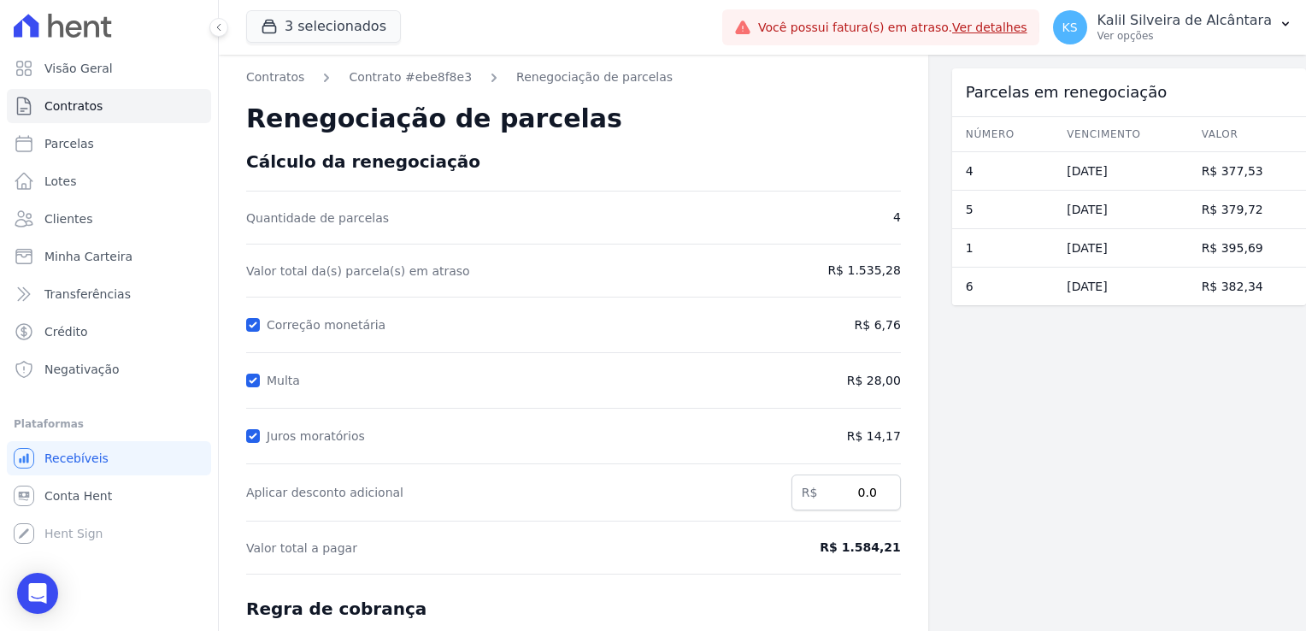
click at [219, 42] on div "3 selecionados Apice Incorporadora Arty Park - Gravatai Arty Park - JPI RESIDEN…" at bounding box center [762, 27] width 1087 height 55
click at [218, 28] on icon at bounding box center [218, 27] width 3 height 7
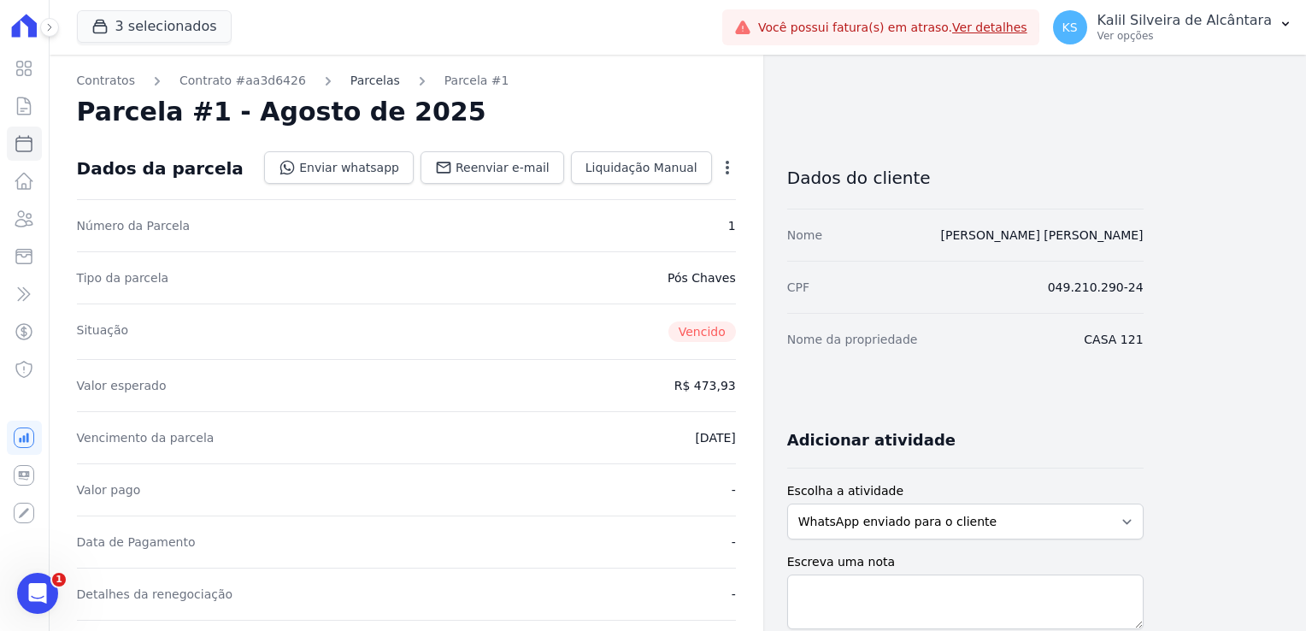
click at [353, 77] on link "Parcelas" at bounding box center [375, 81] width 50 height 18
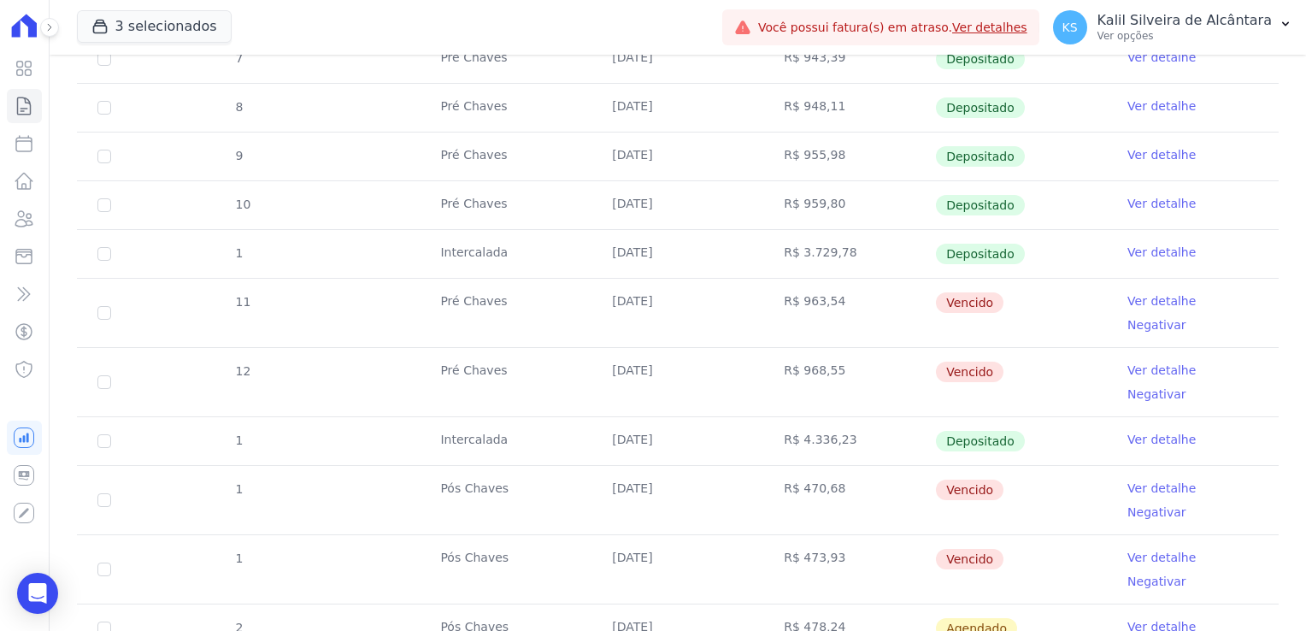
scroll to position [513, 0]
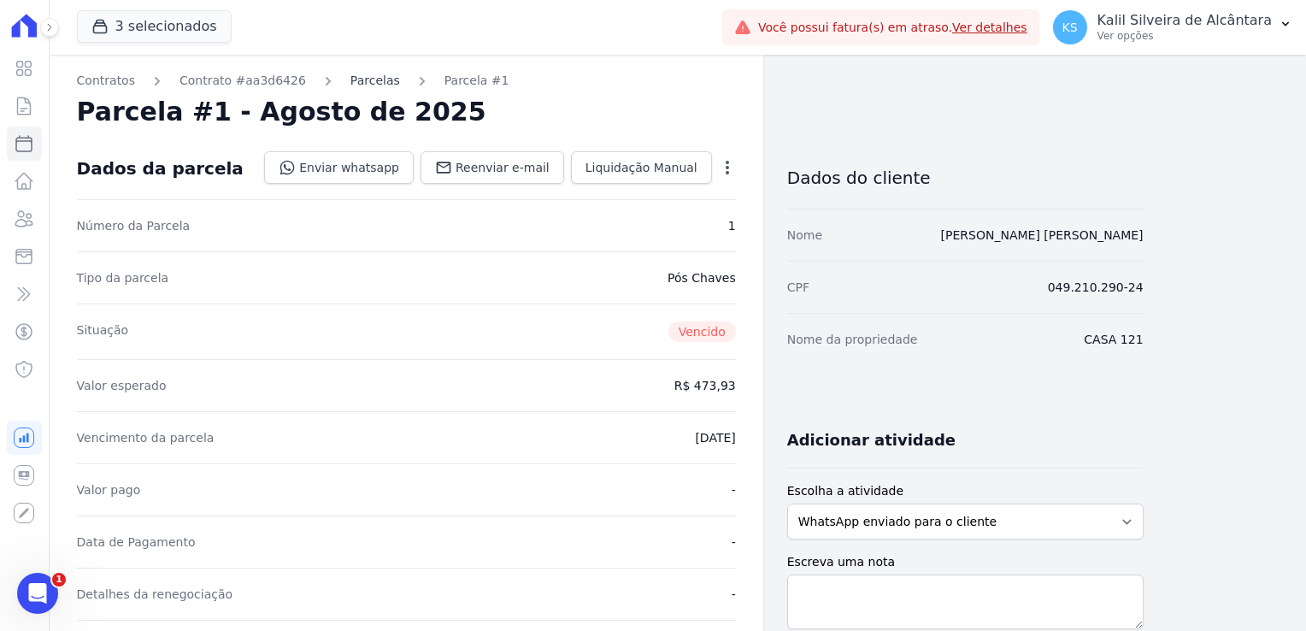
click at [361, 83] on link "Parcelas" at bounding box center [375, 81] width 50 height 18
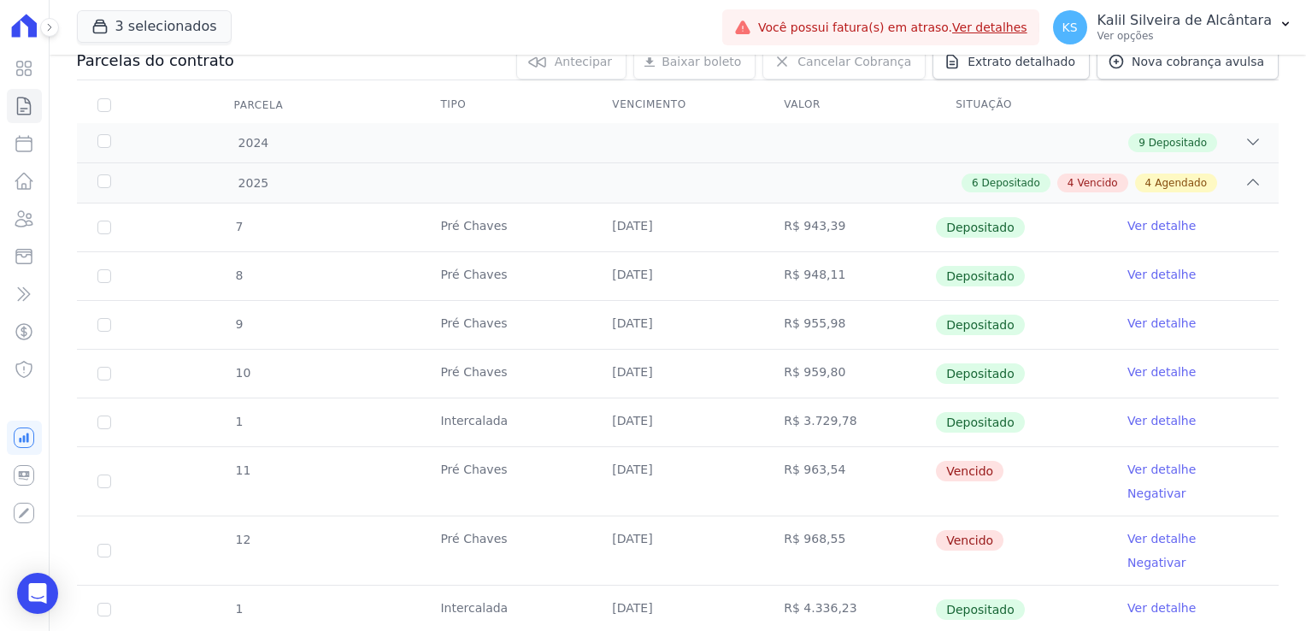
scroll to position [427, 0]
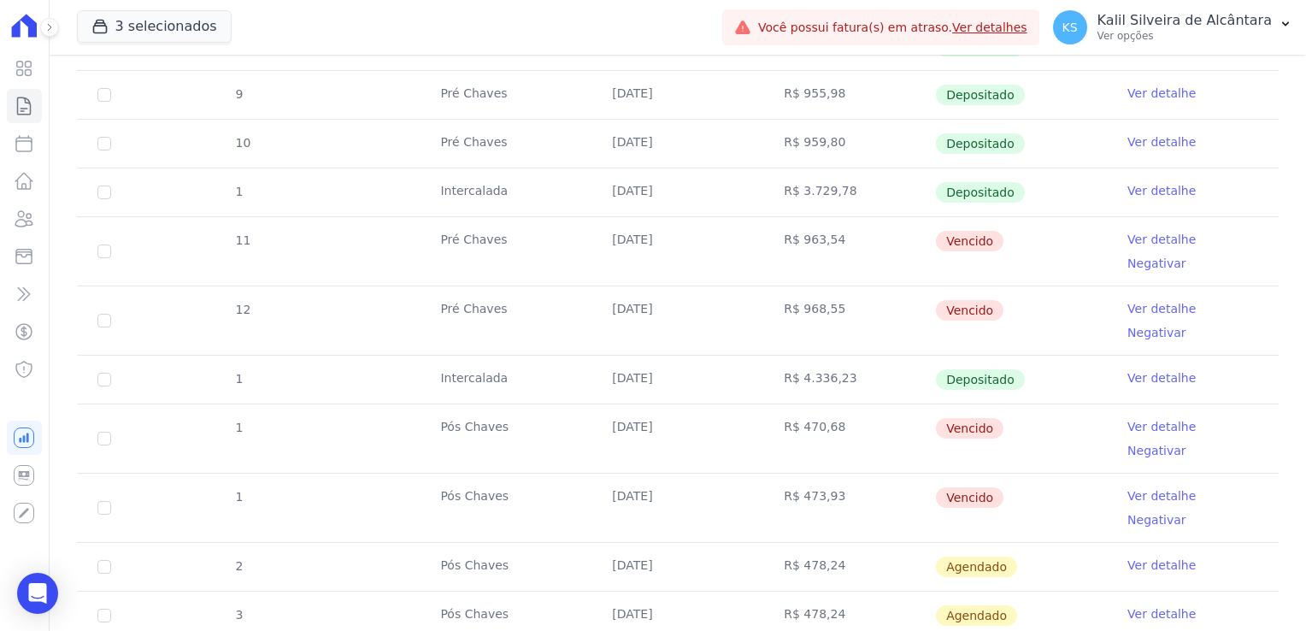
drag, startPoint x: 935, startPoint y: 395, endPoint x: 930, endPoint y: 380, distance: 15.4
click at [930, 380] on tbody "7 Pré [PERSON_NAME] [DATE] R$ 943,39 Depositado Ver detalhe 8 Pré [PERSON_NAME]…" at bounding box center [677, 355] width 1201 height 763
drag, startPoint x: 930, startPoint y: 380, endPoint x: 823, endPoint y: 382, distance: 106.8
click at [820, 404] on td "R$ 470,68" at bounding box center [849, 438] width 172 height 68
drag, startPoint x: 985, startPoint y: 434, endPoint x: 228, endPoint y: 386, distance: 758.5
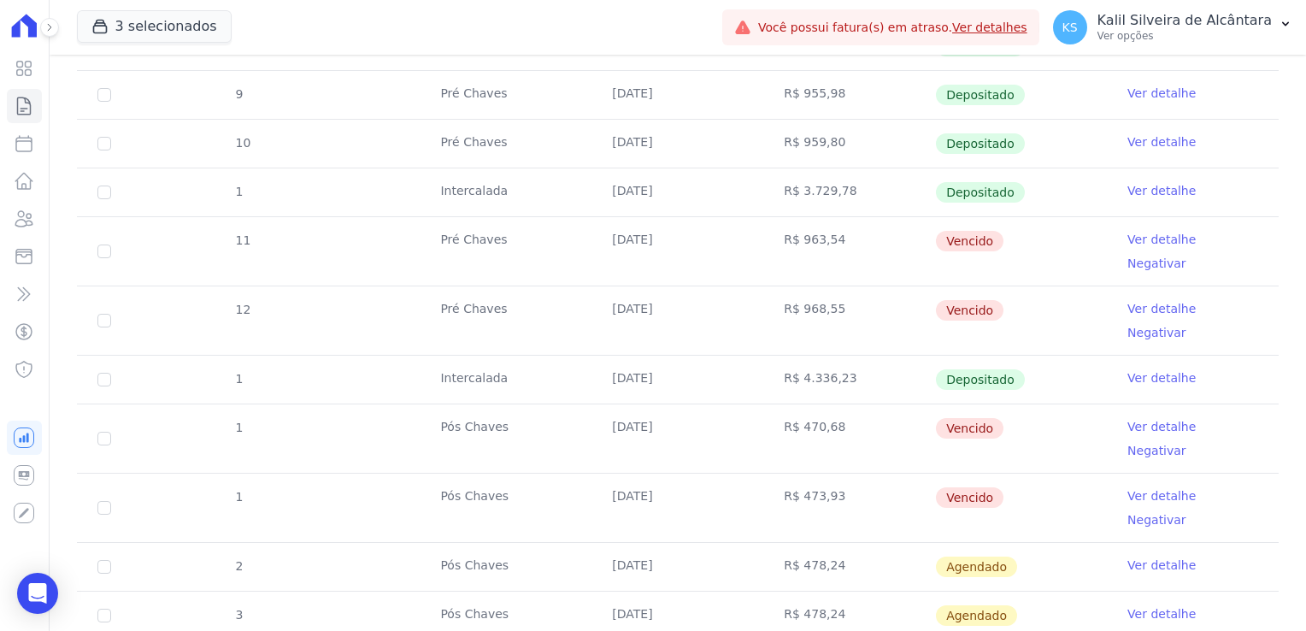
click at [228, 386] on tbody "7 Pré Chaves 10/01/2025 R$ 943,39 Depositado Ver detalhe 8 Pré Chaves 10/02/202…" at bounding box center [677, 355] width 1201 height 763
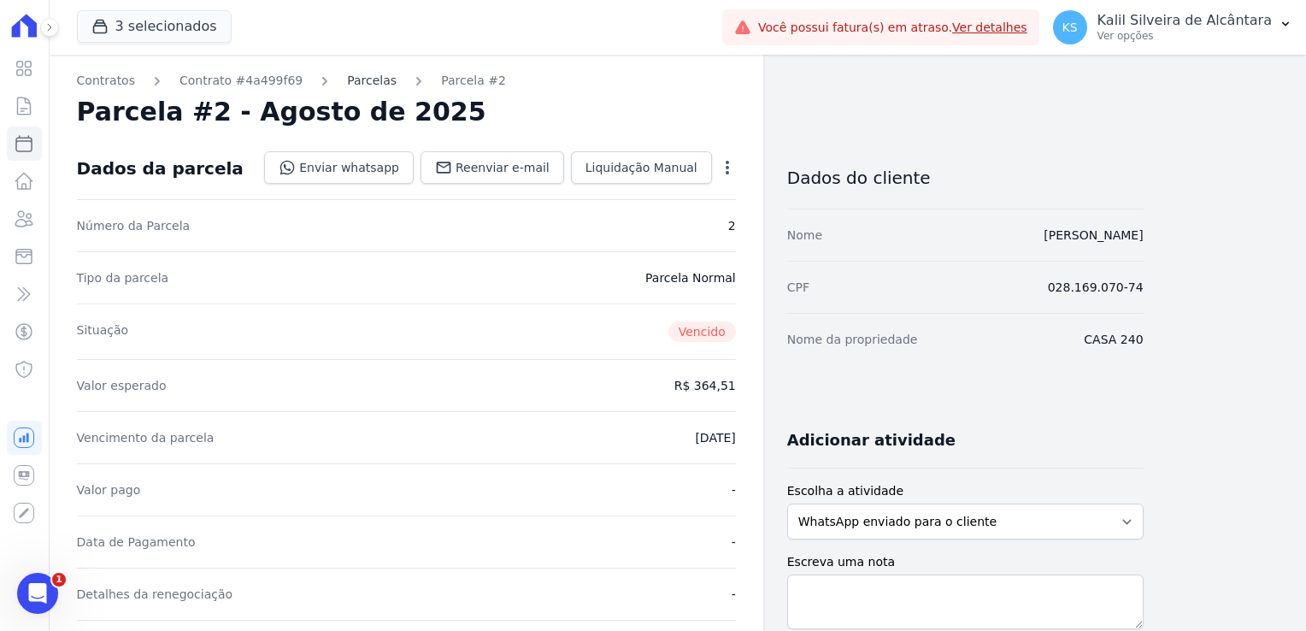
click at [361, 84] on link "Parcelas" at bounding box center [372, 81] width 50 height 18
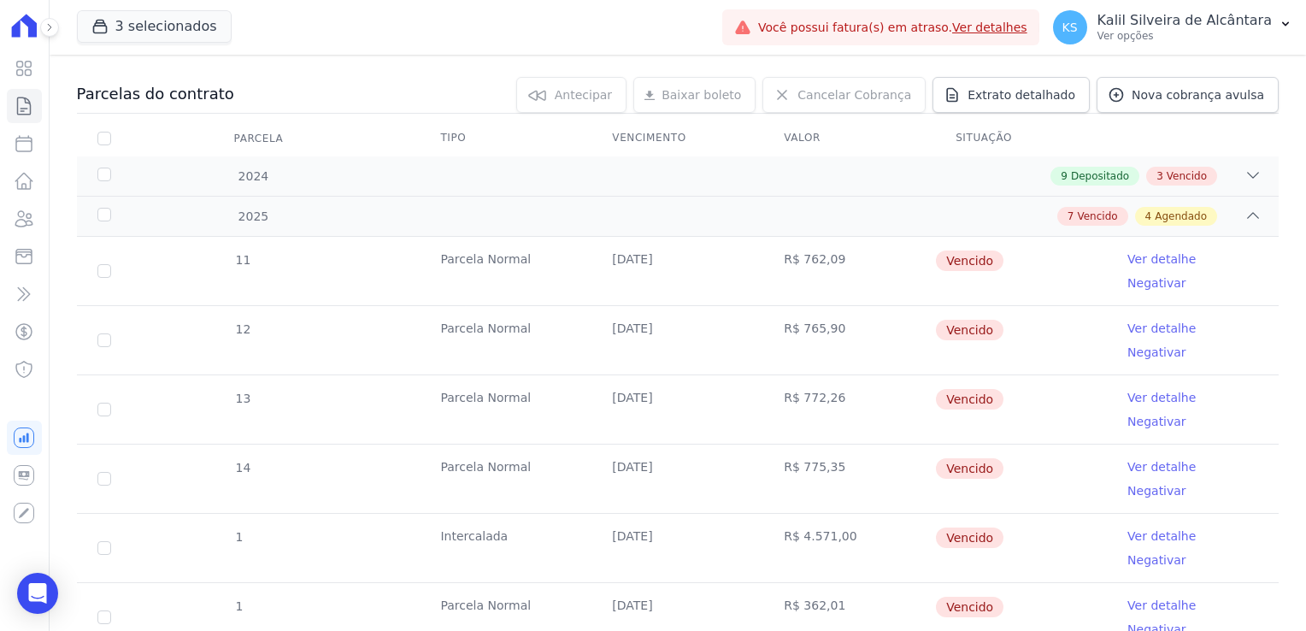
scroll to position [131, 0]
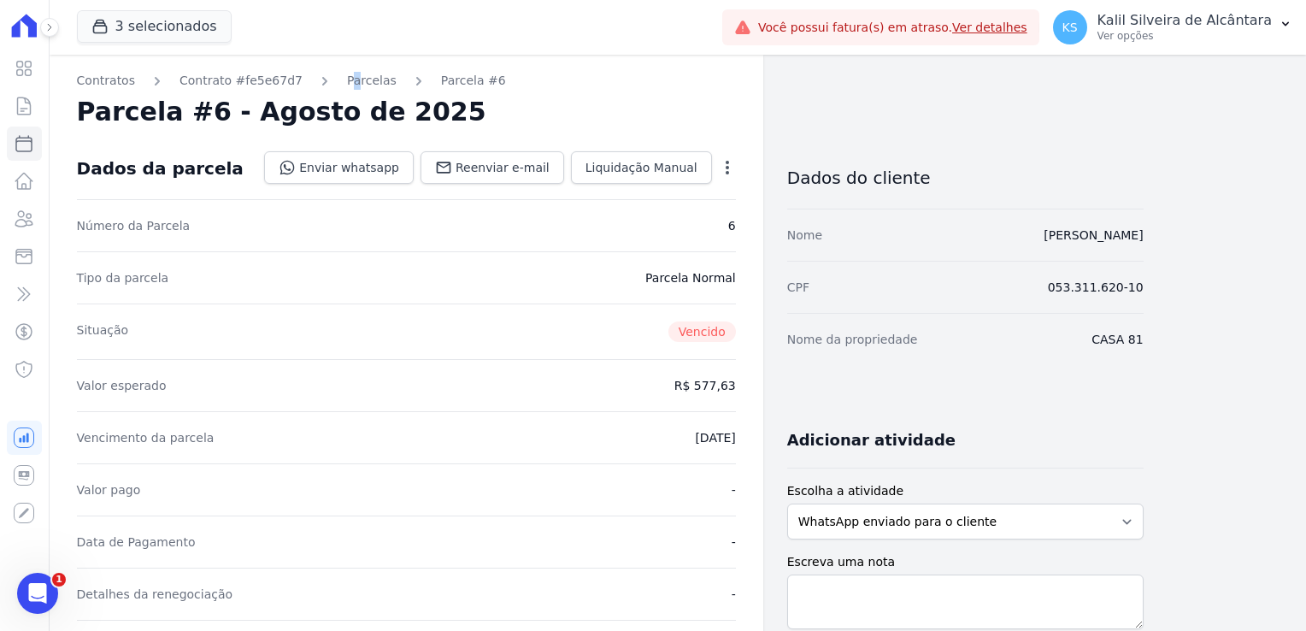
click at [347, 83] on link "Parcelas" at bounding box center [372, 81] width 50 height 18
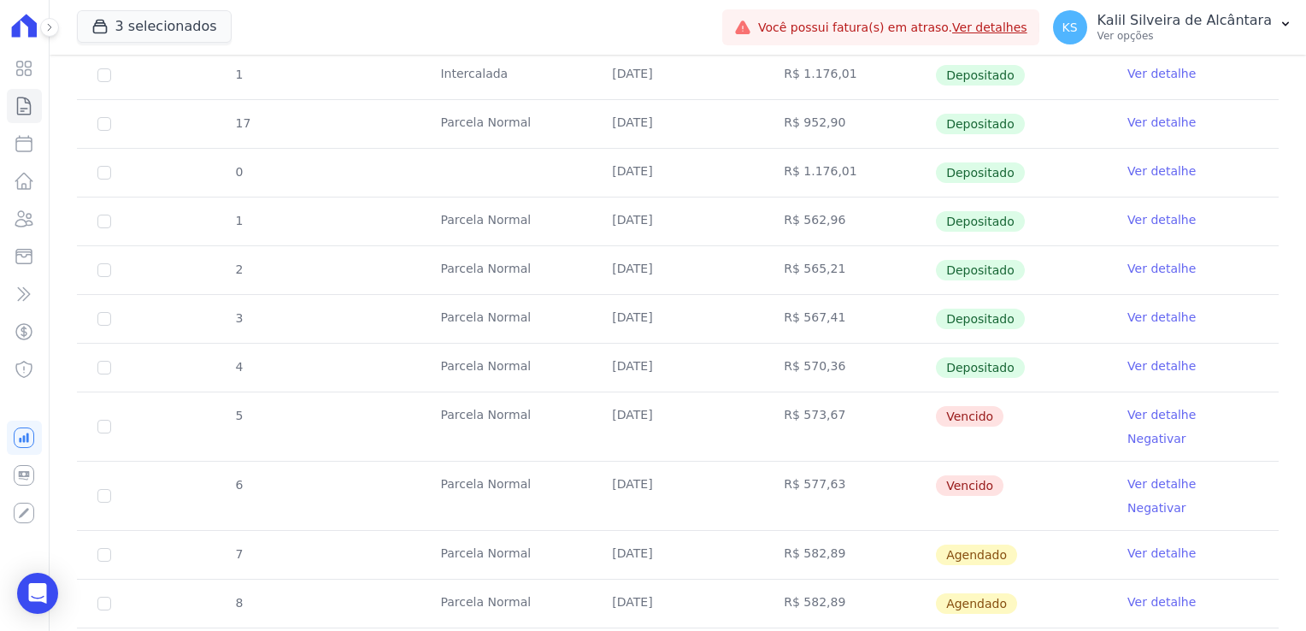
scroll to position [513, 0]
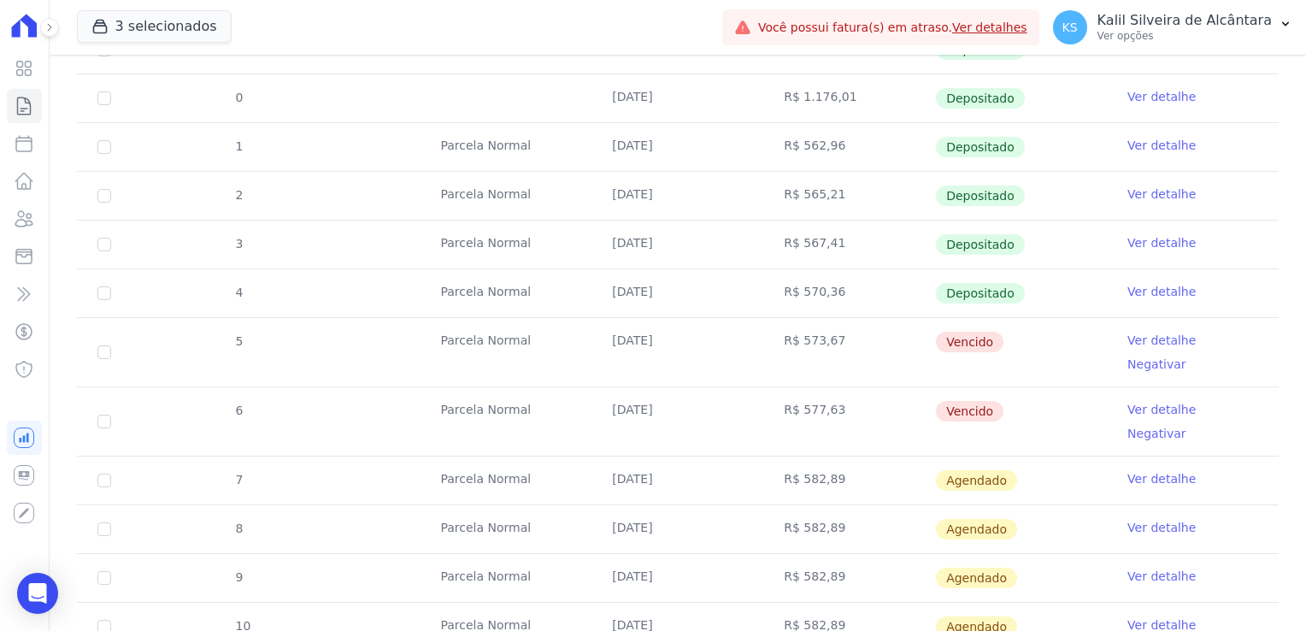
drag, startPoint x: 640, startPoint y: 343, endPoint x: 603, endPoint y: 343, distance: 36.7
click at [603, 343] on td "[DATE]" at bounding box center [677, 352] width 172 height 68
copy td "[DATE]"
click at [854, 390] on td "R$ 577,63" at bounding box center [849, 421] width 172 height 68
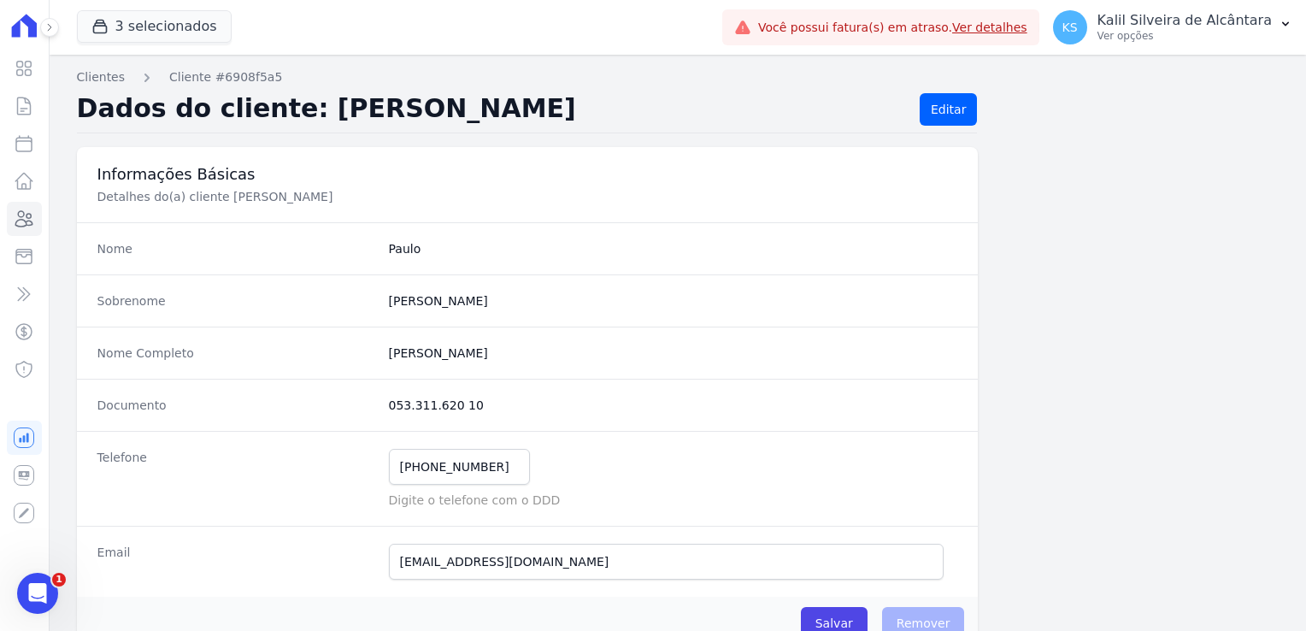
drag, startPoint x: 472, startPoint y: 399, endPoint x: 386, endPoint y: 404, distance: 85.6
click at [389, 404] on dd "053.311.620 10" at bounding box center [673, 404] width 569 height 17
copy dd "053.311.620 10"
drag, startPoint x: 484, startPoint y: 466, endPoint x: 396, endPoint y: 456, distance: 88.6
click at [396, 456] on input "(51) 98280-1792" at bounding box center [459, 467] width 141 height 36
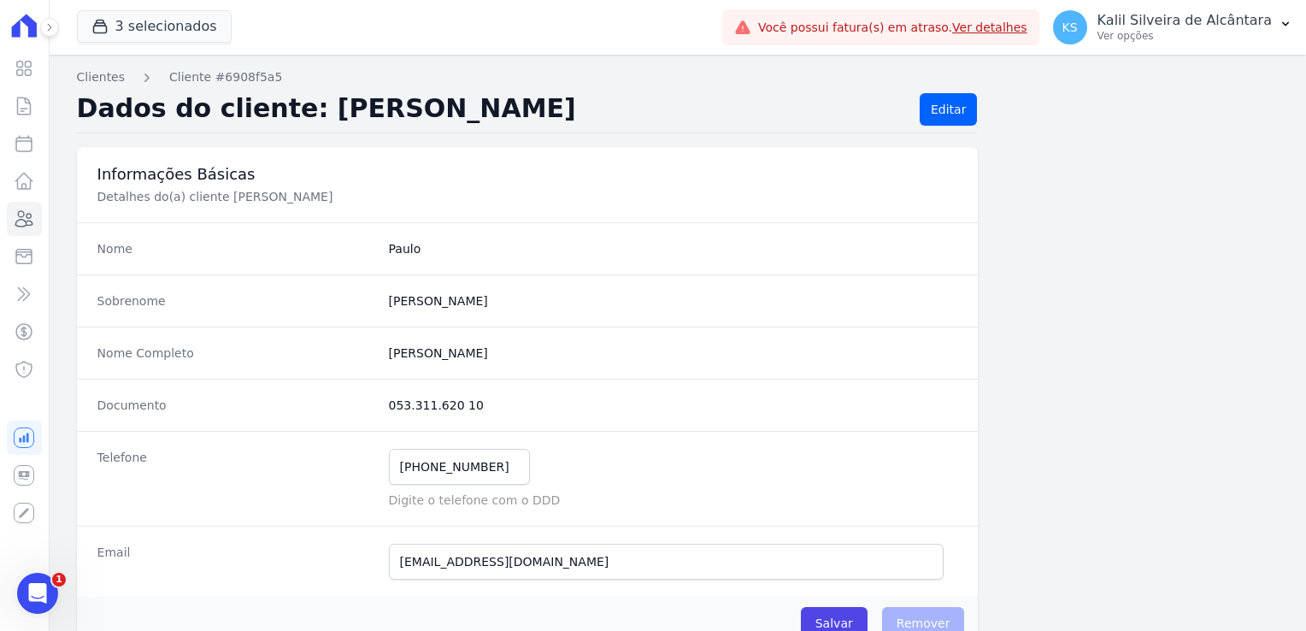
click at [496, 394] on div "Documento 053.311.620 10" at bounding box center [527, 404] width 901 height 52
drag, startPoint x: 566, startPoint y: 562, endPoint x: 389, endPoint y: 542, distance: 178.9
click at [389, 543] on input "eduardopaulo1908@gmail.com" at bounding box center [666, 561] width 555 height 36
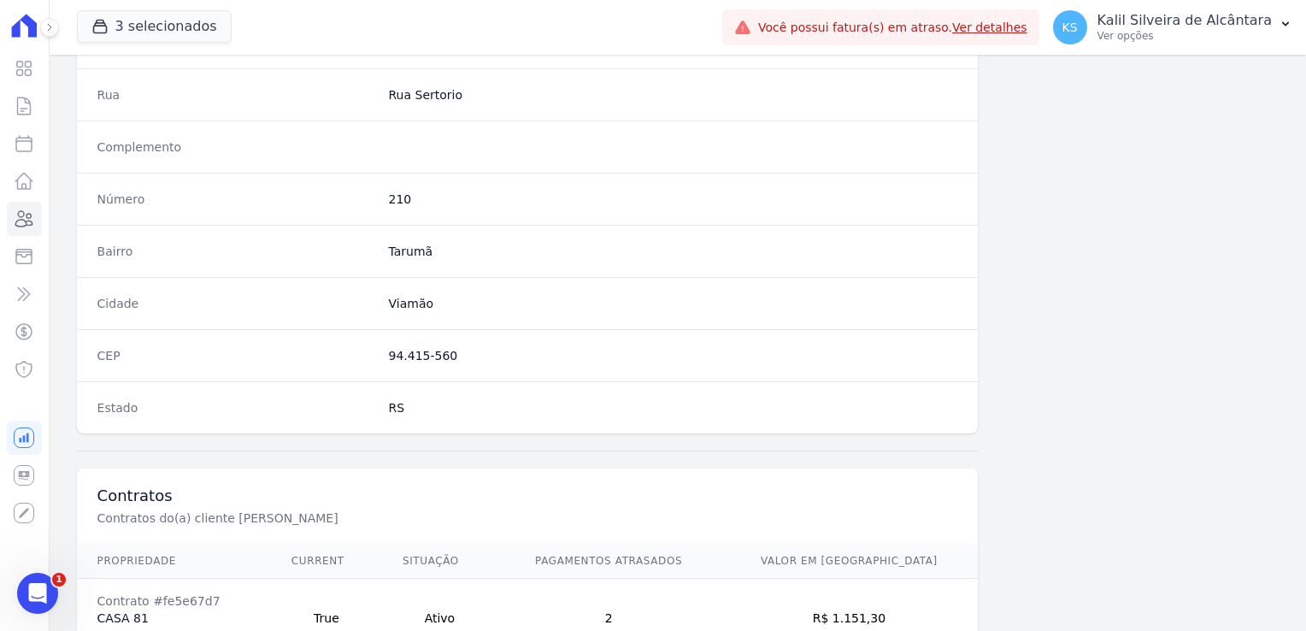
scroll to position [854, 0]
drag, startPoint x: 457, startPoint y: 351, endPoint x: 381, endPoint y: 350, distance: 76.0
click at [381, 350] on div "CEP 94.415-560" at bounding box center [527, 354] width 901 height 52
copy dd "94.415-560"
click at [396, 190] on dd "210" at bounding box center [673, 198] width 569 height 17
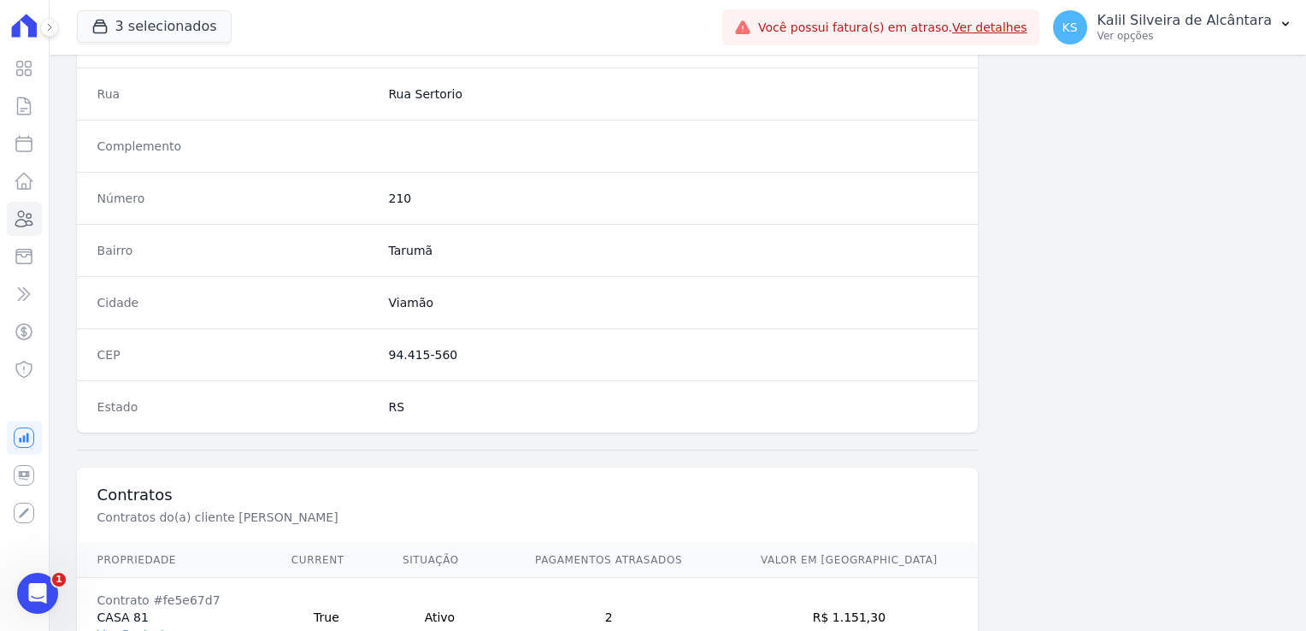
click at [396, 190] on dd "210" at bounding box center [673, 198] width 569 height 17
copy dd "210"
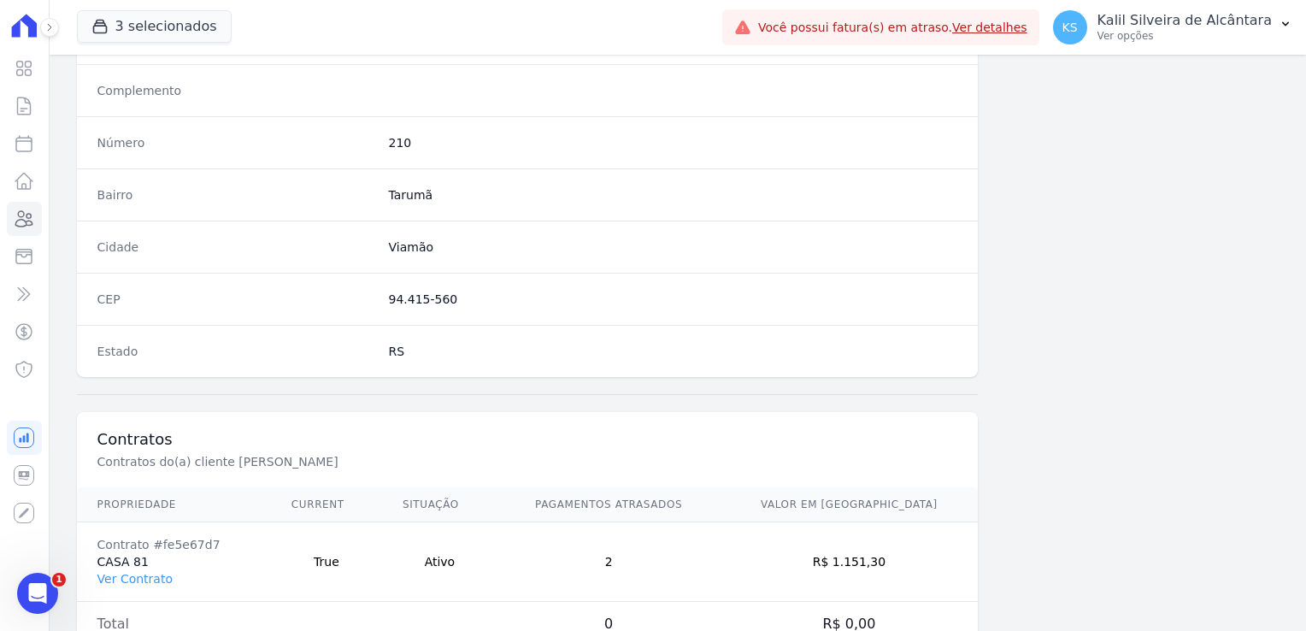
scroll to position [962, 0]
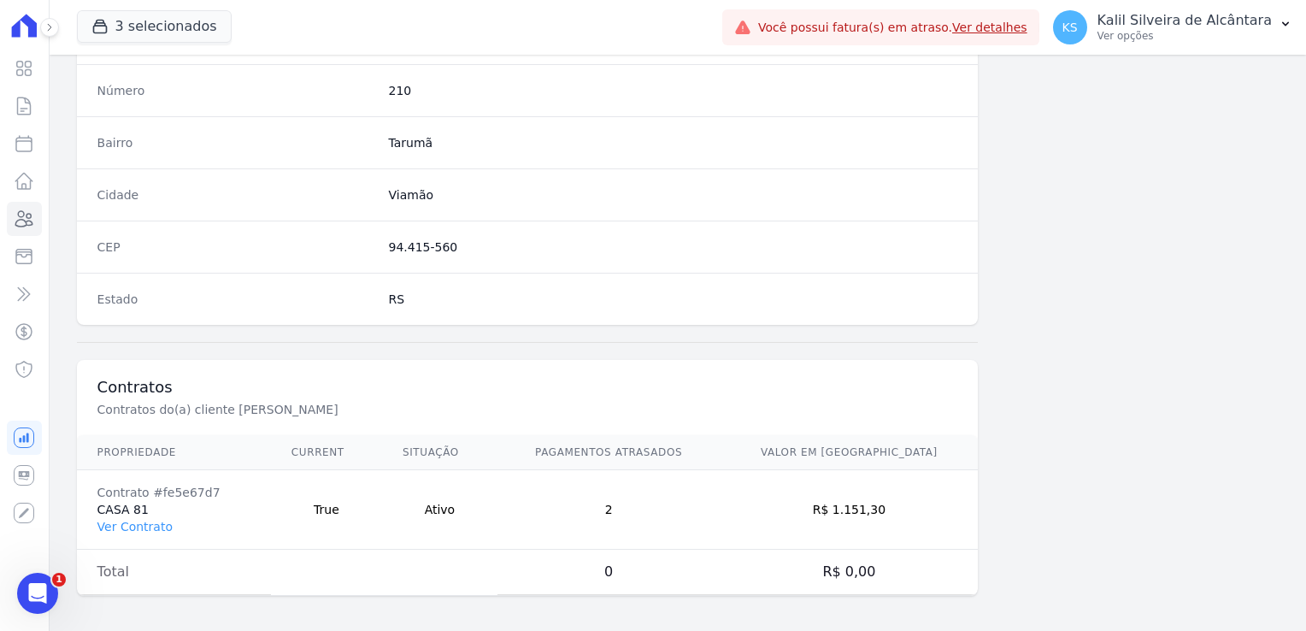
drag, startPoint x: 889, startPoint y: 501, endPoint x: 856, endPoint y: 509, distance: 34.4
click at [856, 509] on td "R$ 1.151,30" at bounding box center [848, 509] width 258 height 79
copy td "1.151,30"
drag, startPoint x: 195, startPoint y: 490, endPoint x: 150, endPoint y: 490, distance: 44.4
click at [150, 490] on div "Contrato #fe5e67d7" at bounding box center [173, 492] width 153 height 17
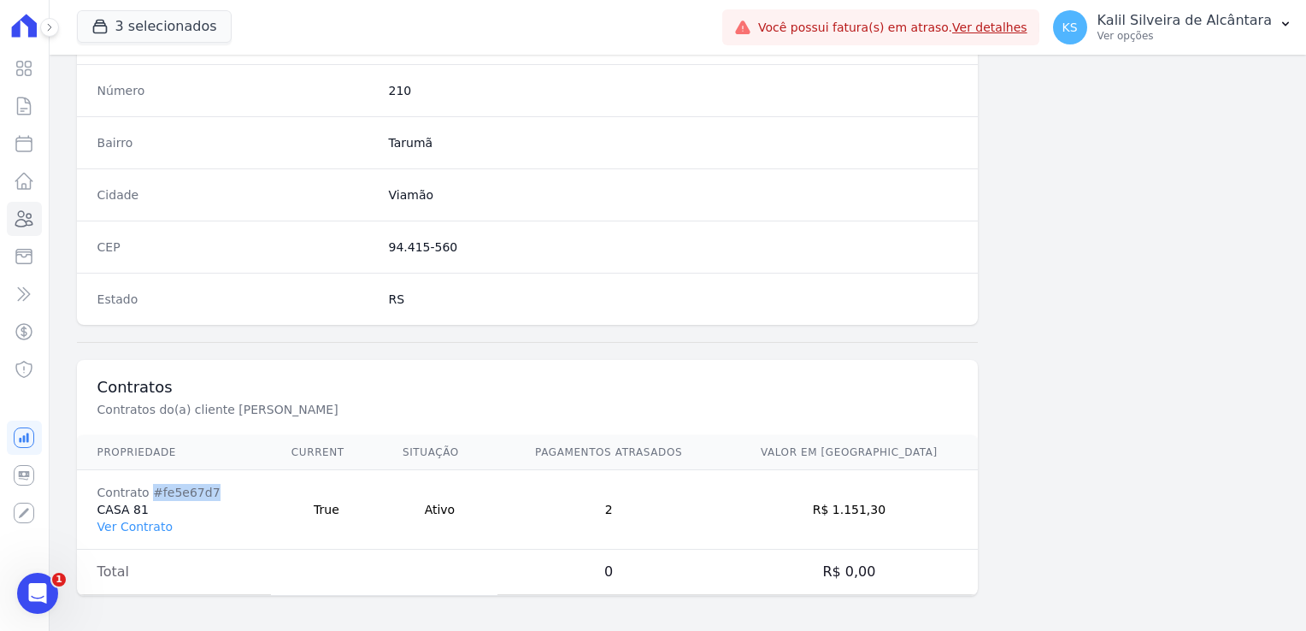
copy div "#fe5e67d7"
